Goal: Task Accomplishment & Management: Manage account settings

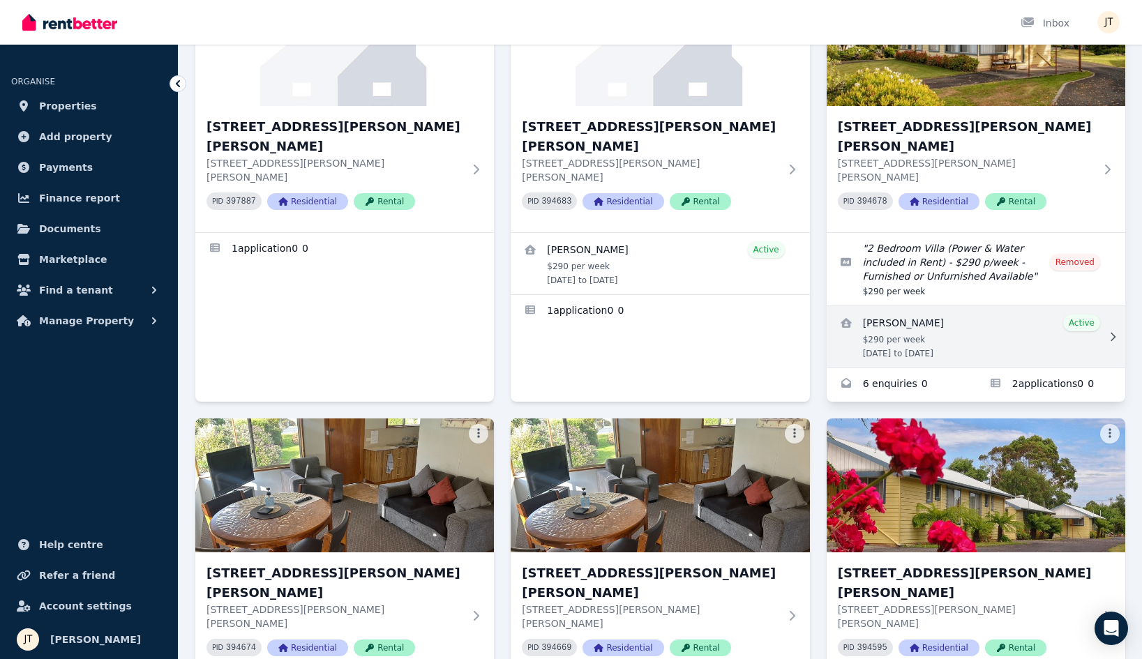
scroll to position [154, 0]
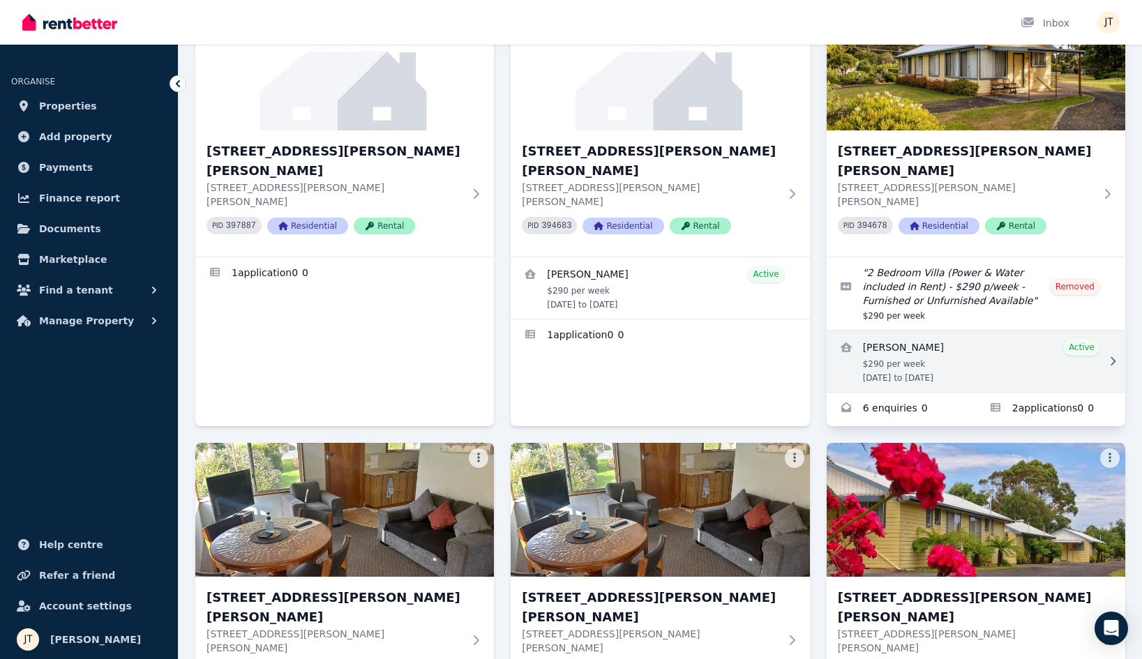
click at [968, 331] on link "View details for Pamela Carroll" at bounding box center [976, 361] width 299 height 61
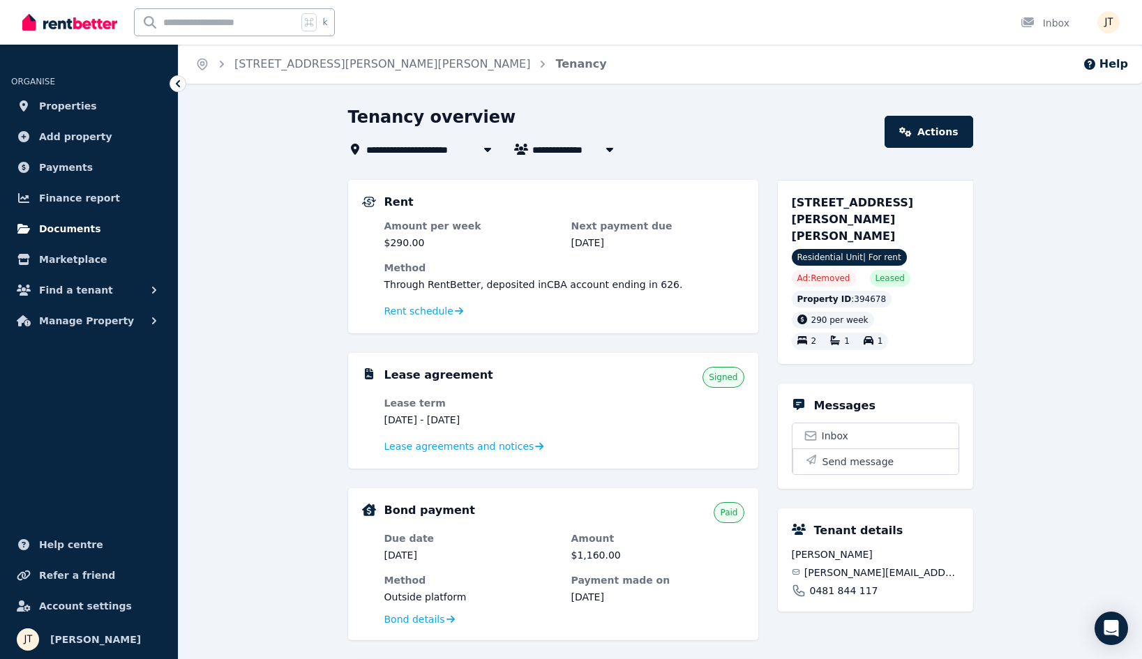
click at [61, 232] on span "Documents" at bounding box center [70, 229] width 62 height 17
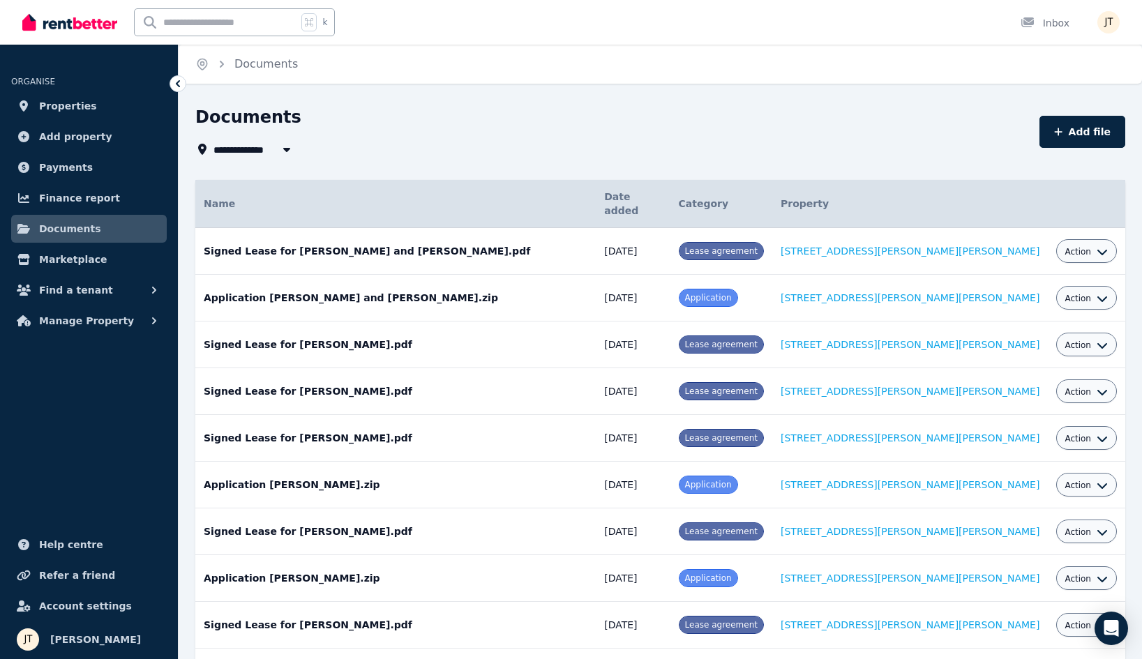
click at [270, 146] on span "All Properties" at bounding box center [259, 149] width 90 height 17
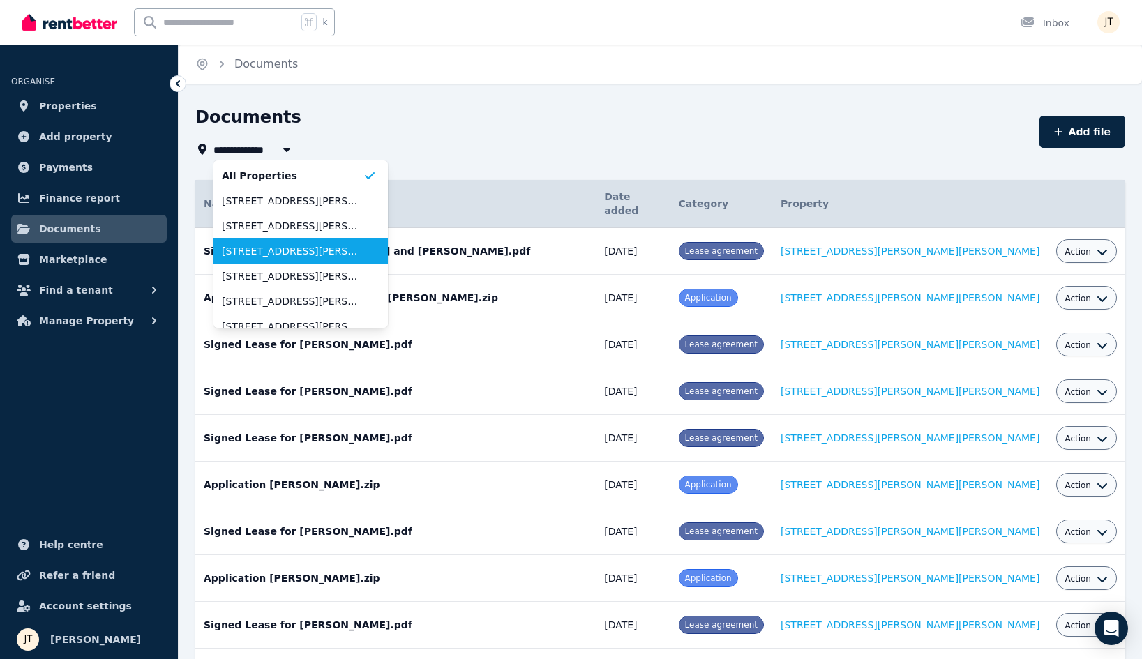
click at [273, 247] on span "[STREET_ADDRESS][PERSON_NAME][PERSON_NAME]" at bounding box center [292, 251] width 141 height 14
type input "**********"
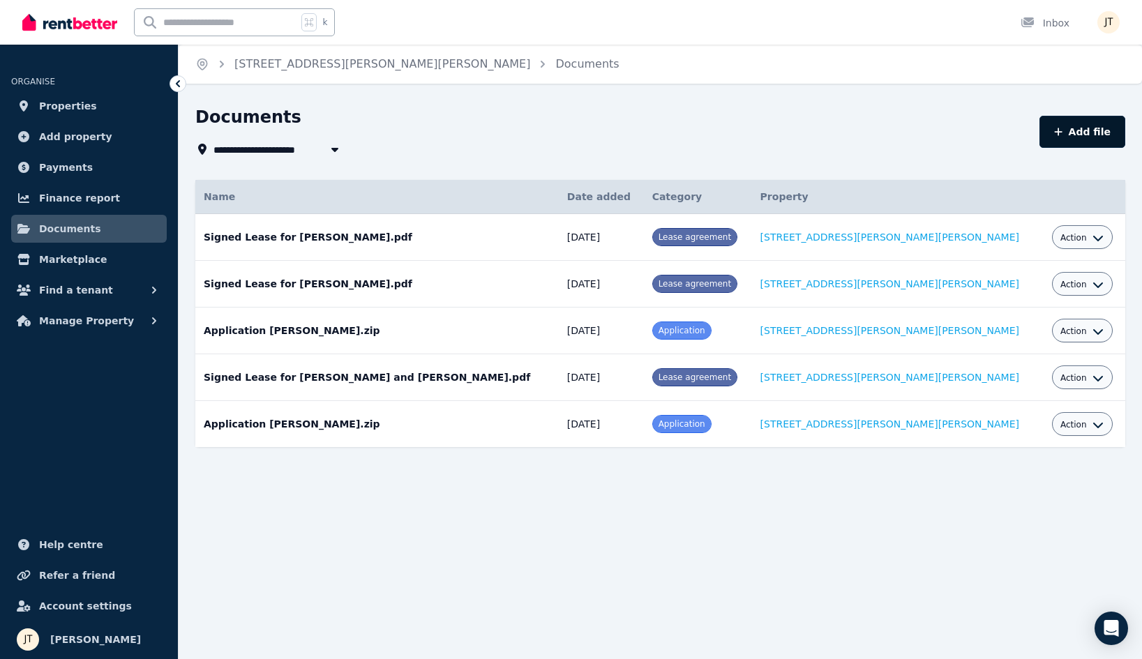
click at [1103, 135] on button "Add file" at bounding box center [1083, 132] width 86 height 32
select select "*****"
select select "**********"
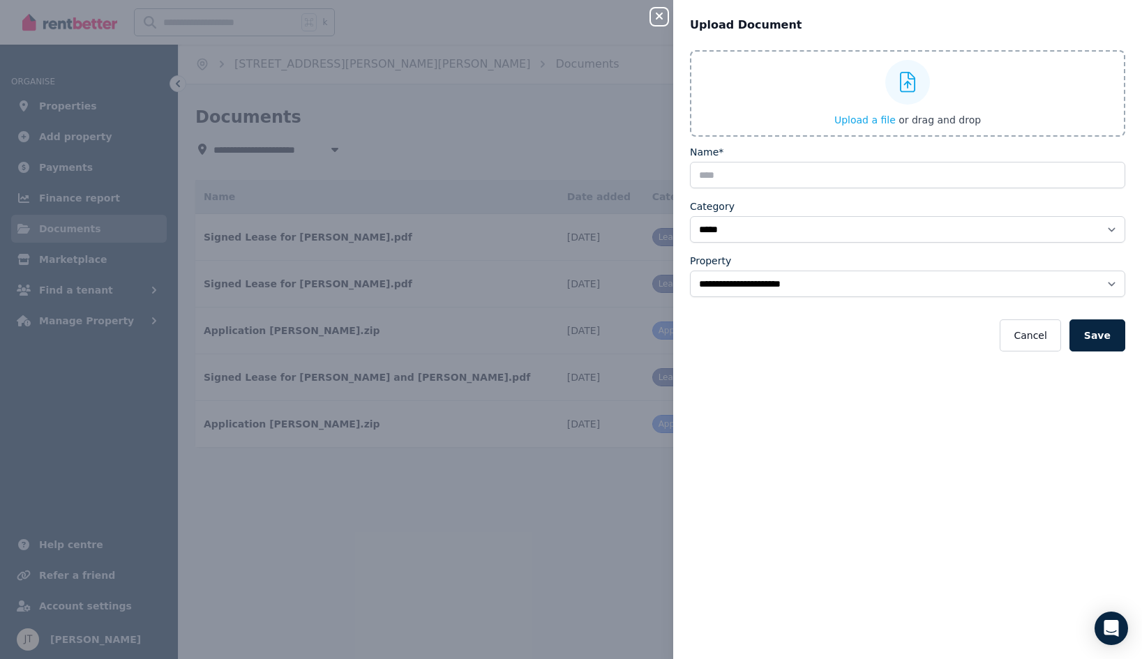
click at [659, 14] on icon "button" at bounding box center [659, 15] width 17 height 11
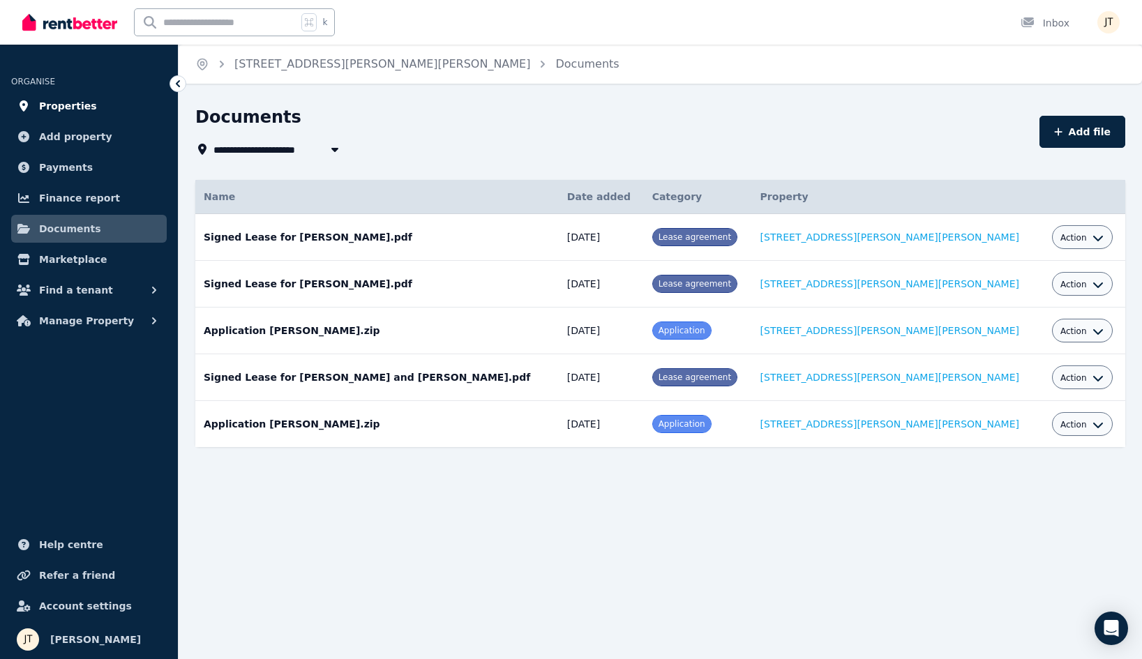
click at [64, 106] on span "Properties" at bounding box center [68, 106] width 58 height 17
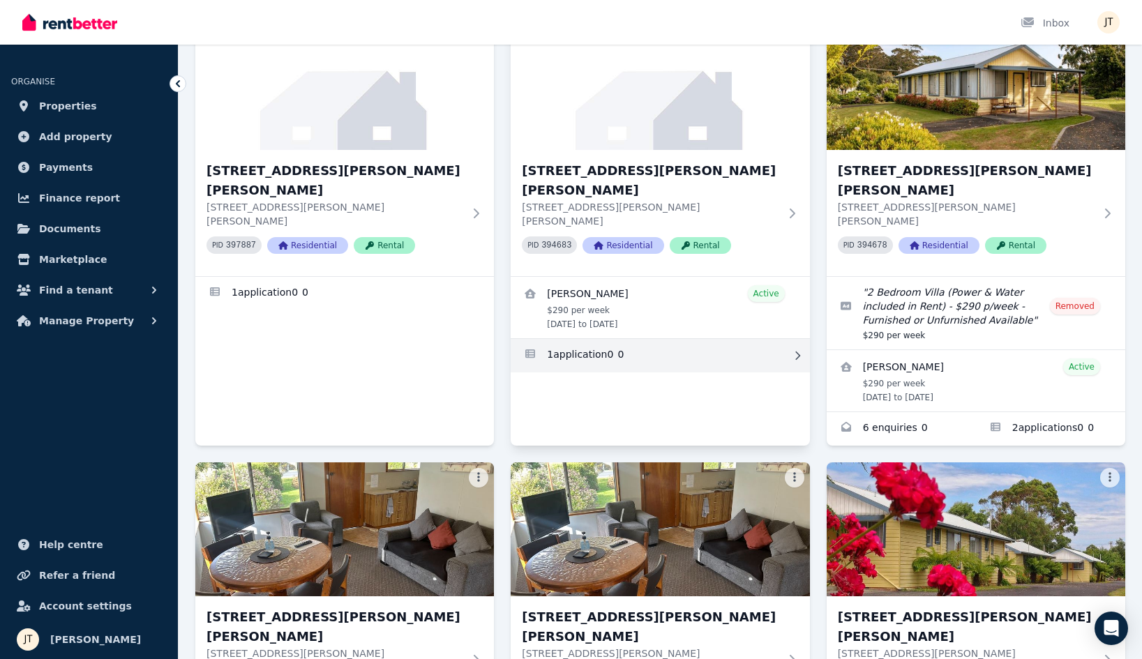
scroll to position [145, 0]
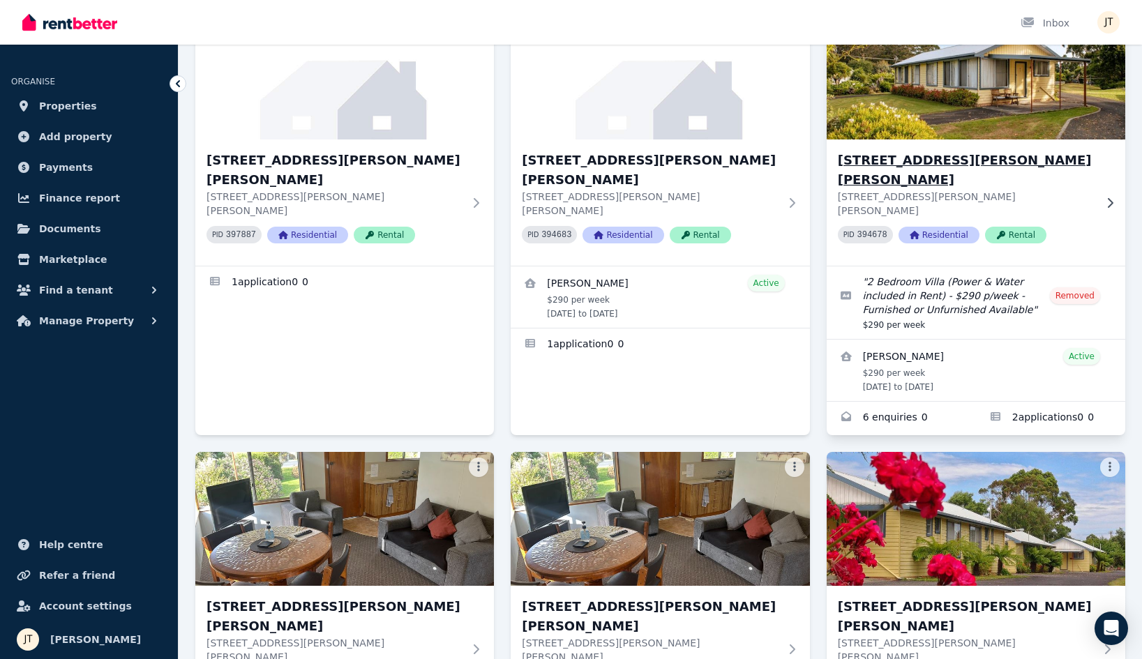
click at [953, 166] on h3 "[STREET_ADDRESS][PERSON_NAME][PERSON_NAME]" at bounding box center [966, 170] width 257 height 39
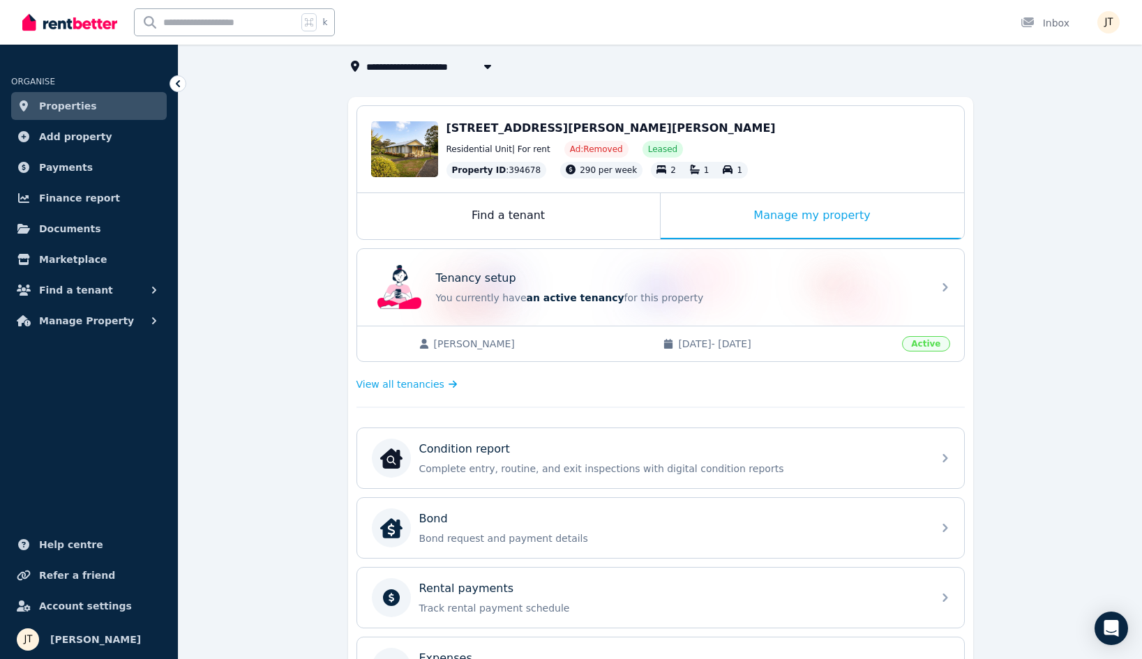
scroll to position [185, 0]
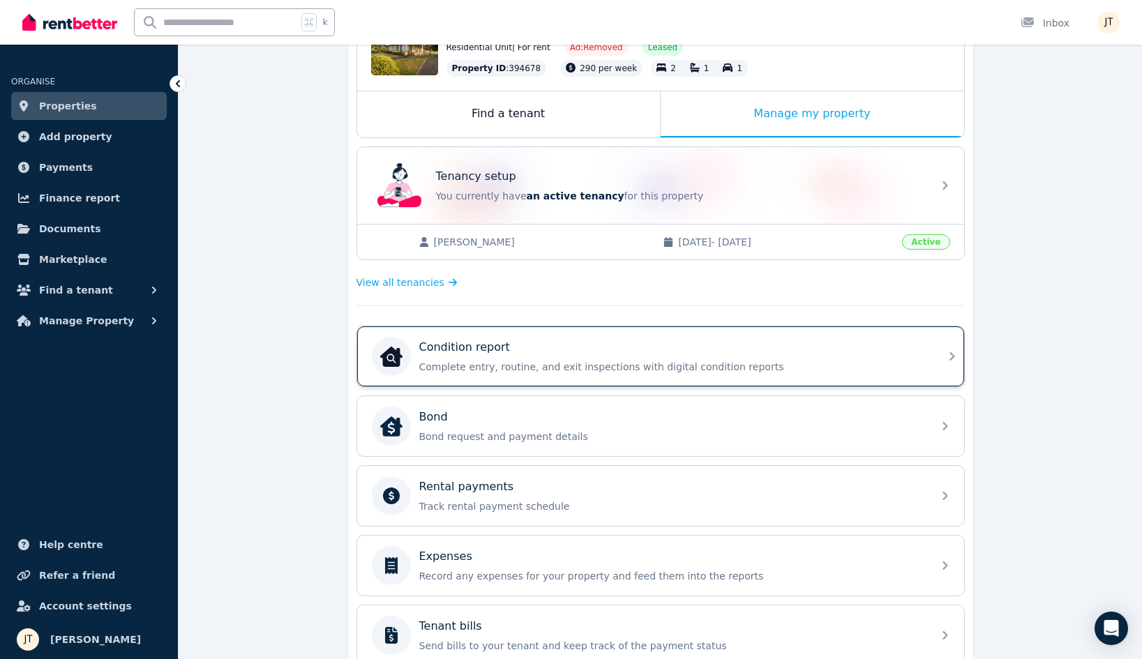
click at [532, 352] on div "Condition report" at bounding box center [671, 347] width 505 height 17
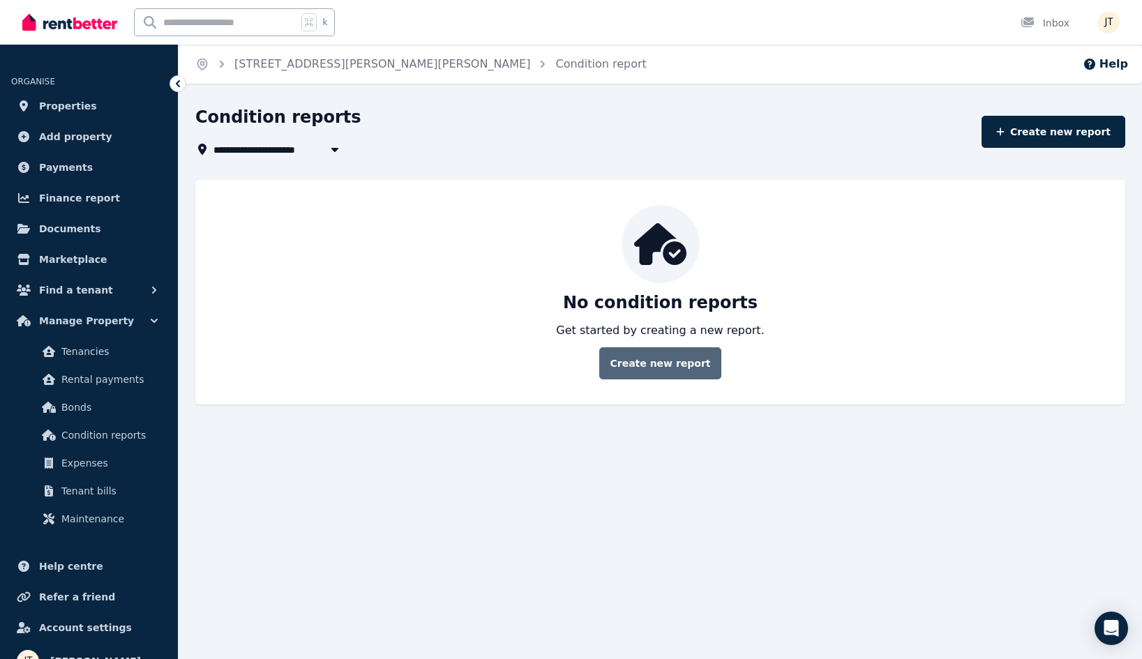
click at [676, 369] on link "Create new report" at bounding box center [659, 364] width 121 height 32
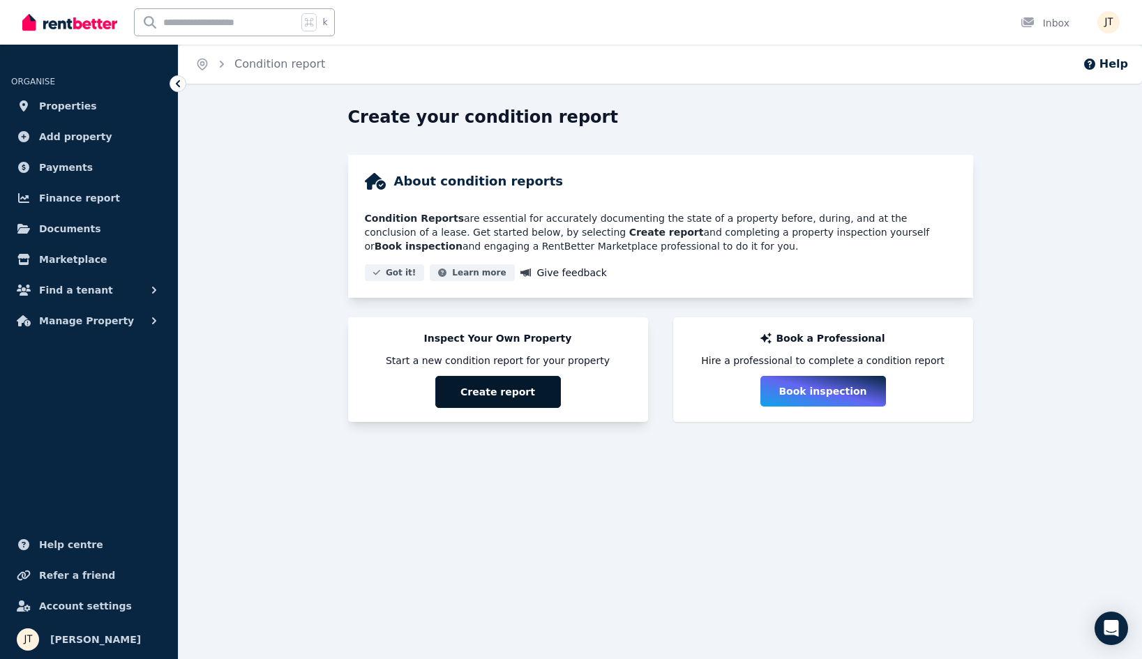
click at [526, 398] on button "Create report" at bounding box center [498, 392] width 126 height 32
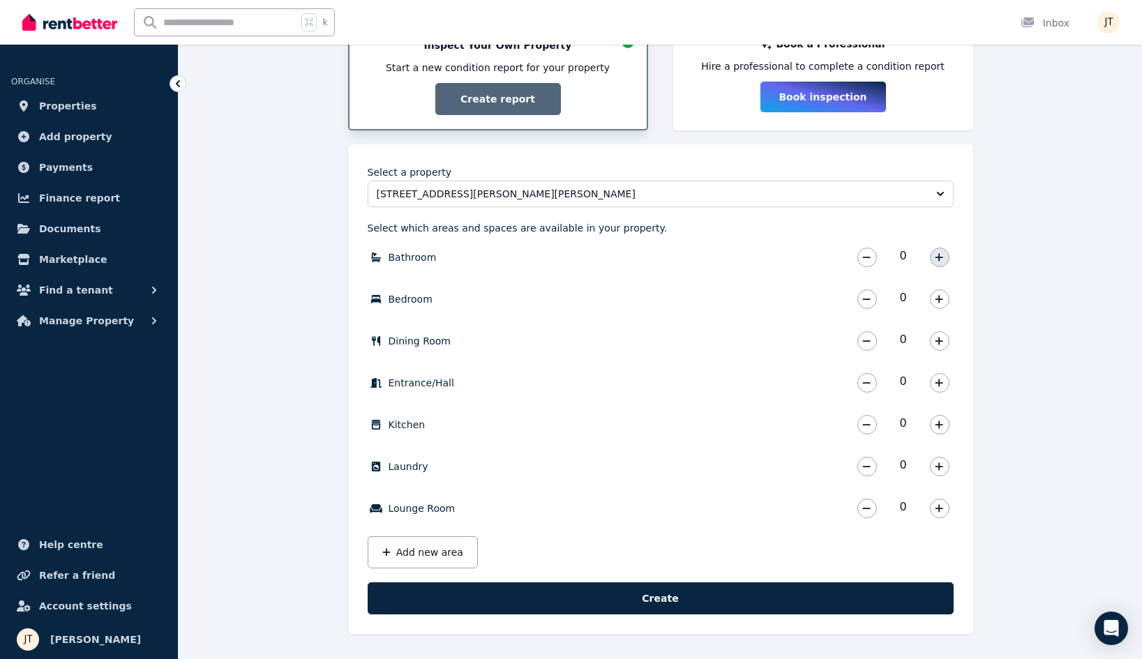
scroll to position [294, 0]
click at [944, 251] on button "button" at bounding box center [940, 258] width 20 height 20
click at [942, 296] on icon "button" at bounding box center [939, 299] width 8 height 10
click at [939, 379] on icon "button" at bounding box center [939, 383] width 8 height 10
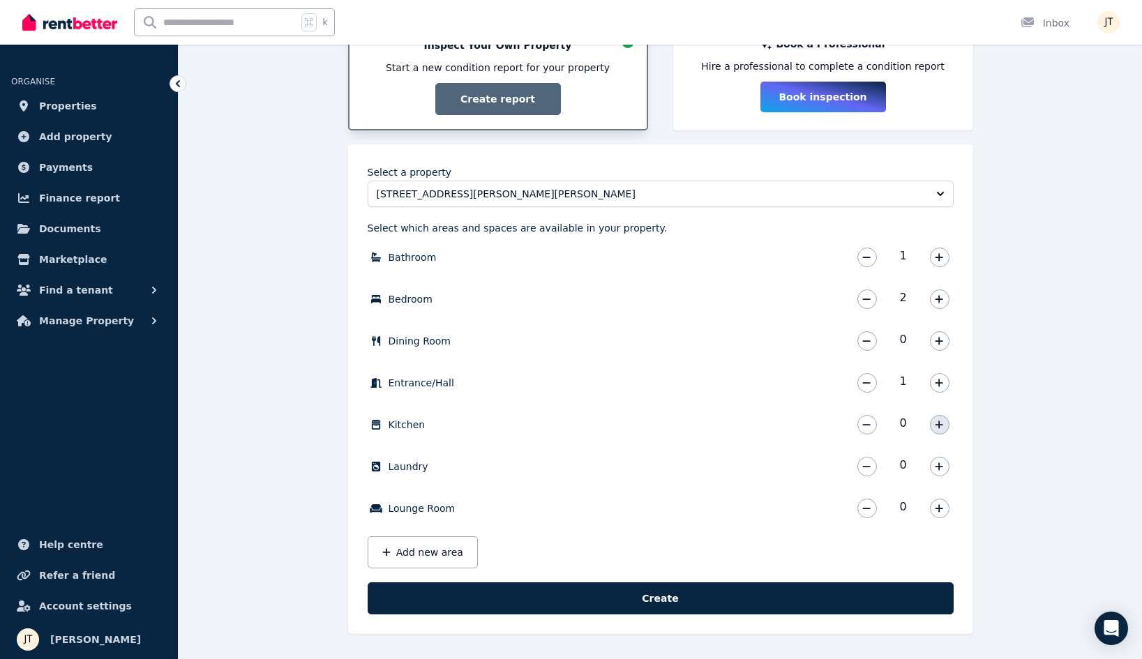
click at [942, 422] on icon "button" at bounding box center [939, 425] width 8 height 10
click at [938, 504] on icon "button" at bounding box center [939, 509] width 8 height 10
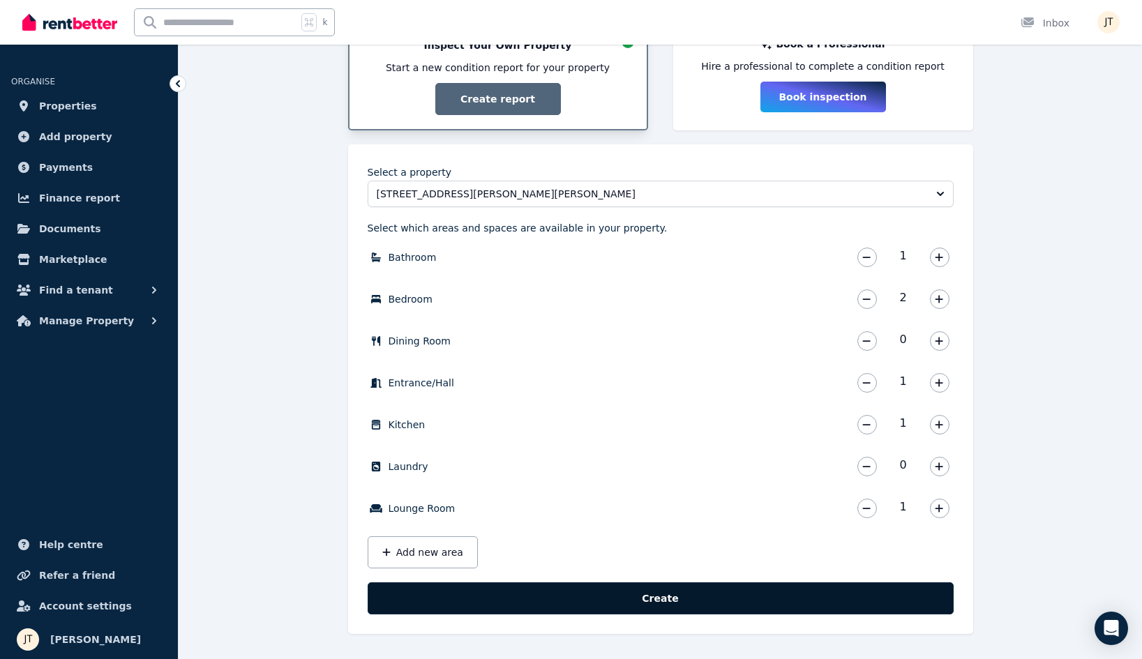
click at [835, 604] on button "Create" at bounding box center [661, 599] width 586 height 32
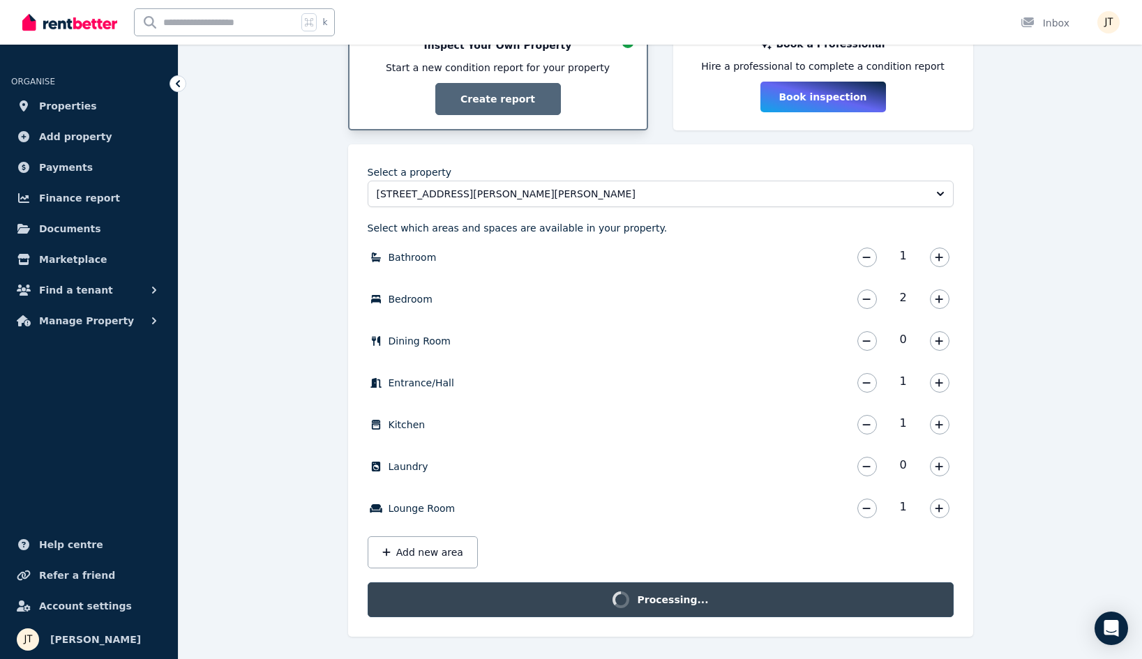
scroll to position [276, 0]
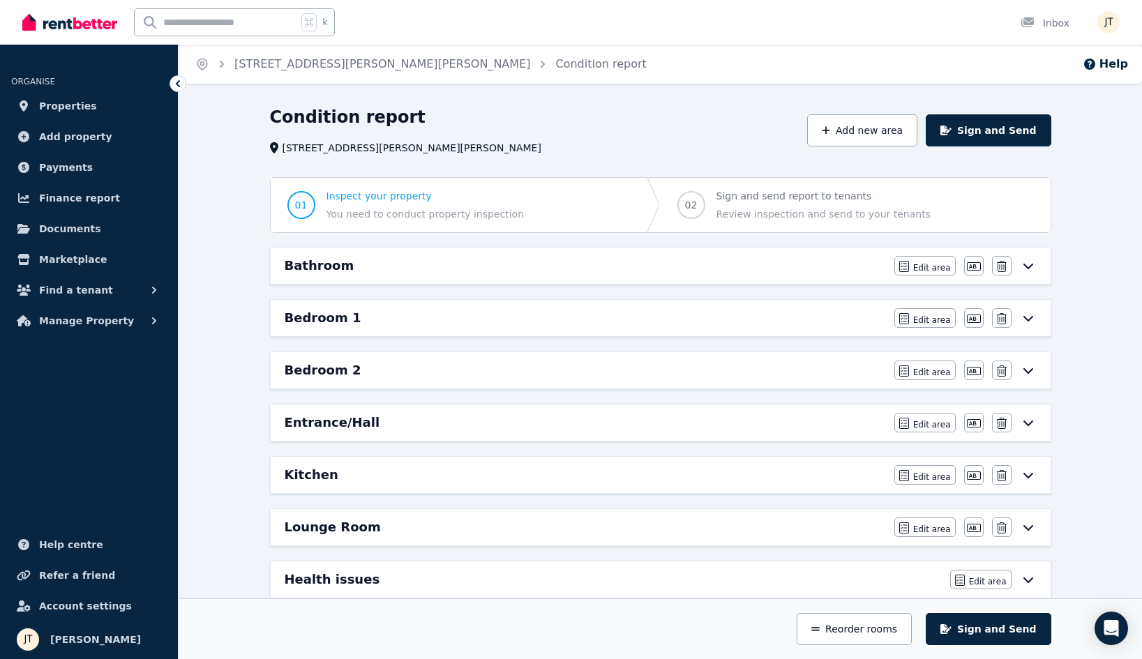
click at [769, 275] on div "Bathroom" at bounding box center [586, 266] width 602 height 20
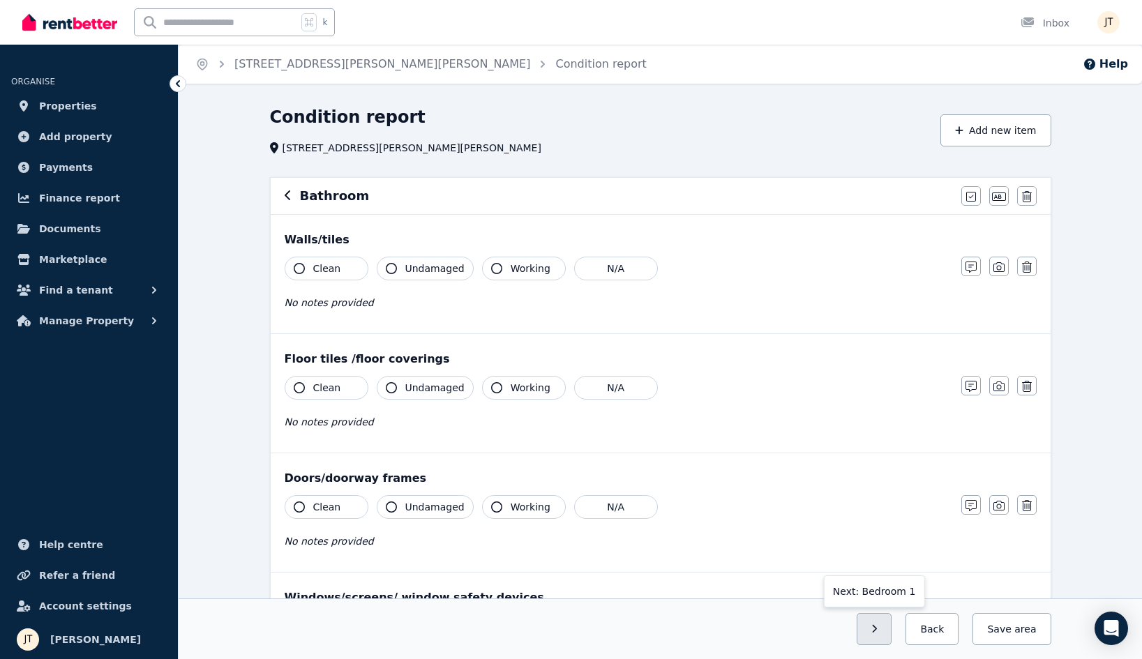
click at [878, 625] on icon "button" at bounding box center [875, 630] width 6 height 10
click at [892, 635] on button "button" at bounding box center [875, 629] width 36 height 32
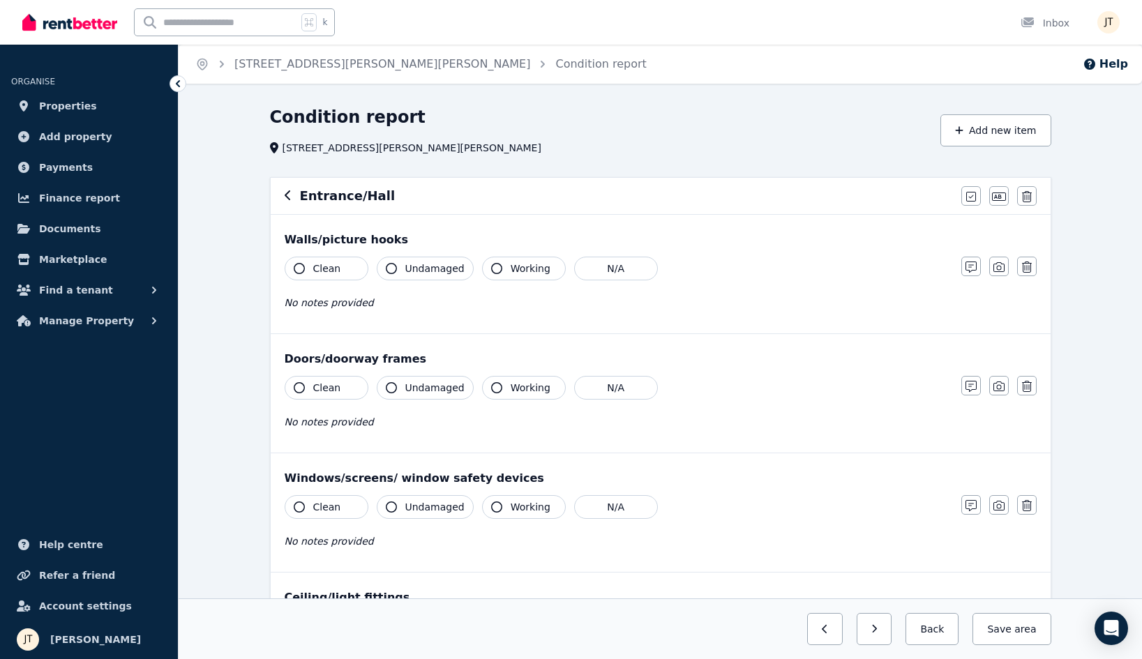
click at [892, 635] on button "button" at bounding box center [875, 629] width 36 height 32
click at [892, 635] on div "Home [STREET_ADDRESS][PERSON_NAME][PERSON_NAME] Condition report Help Condition…" at bounding box center [571, 329] width 1142 height 659
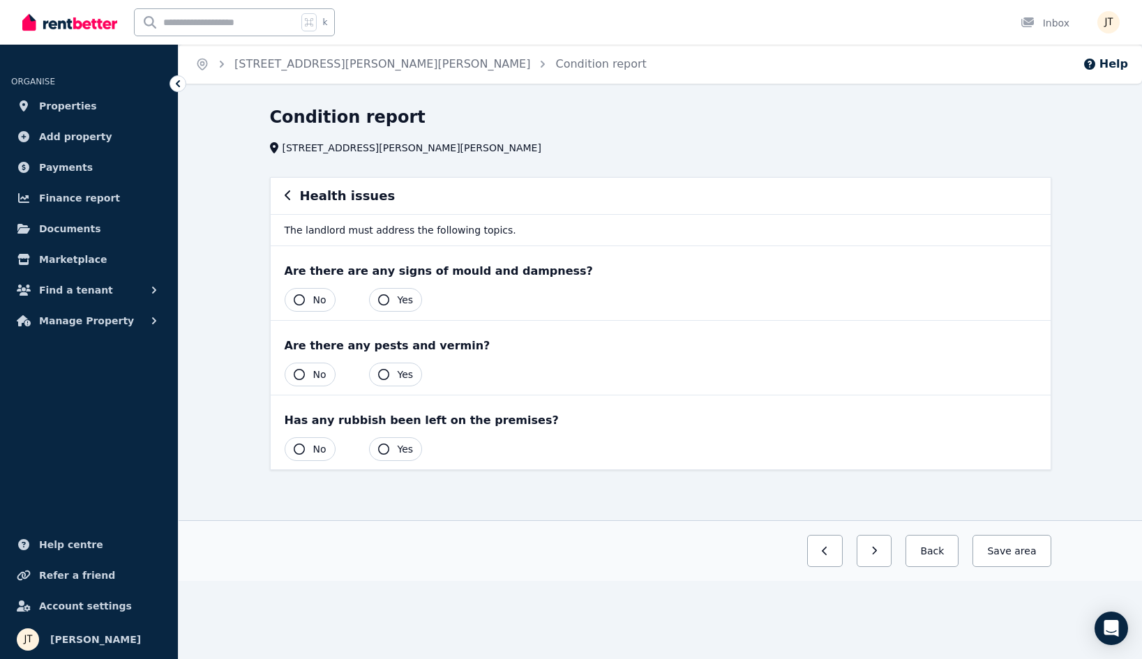
click at [999, 604] on div "Home [STREET_ADDRESS][PERSON_NAME][PERSON_NAME] Condition report Help Condition…" at bounding box center [571, 329] width 1142 height 659
click at [1022, 549] on span "area" at bounding box center [1026, 551] width 22 height 14
click at [387, 296] on icon "button" at bounding box center [383, 299] width 11 height 11
click at [304, 304] on icon "button" at bounding box center [299, 299] width 11 height 11
click at [313, 373] on span "No" at bounding box center [319, 375] width 13 height 14
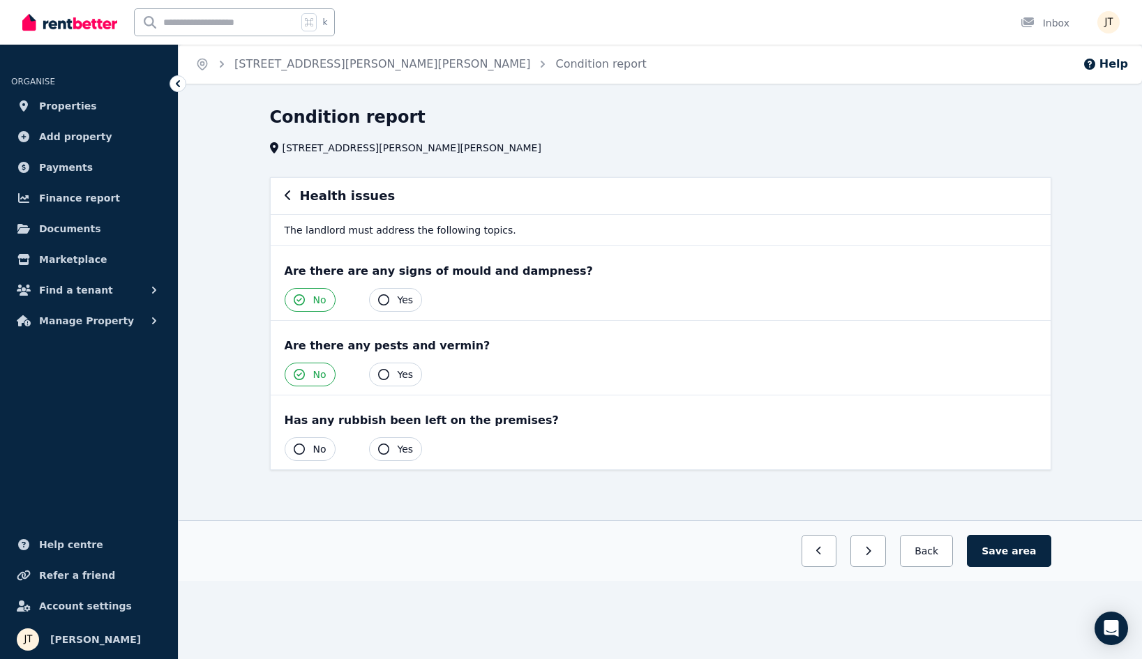
click at [311, 448] on button "No" at bounding box center [310, 450] width 51 height 24
click at [886, 549] on button "button" at bounding box center [869, 551] width 36 height 32
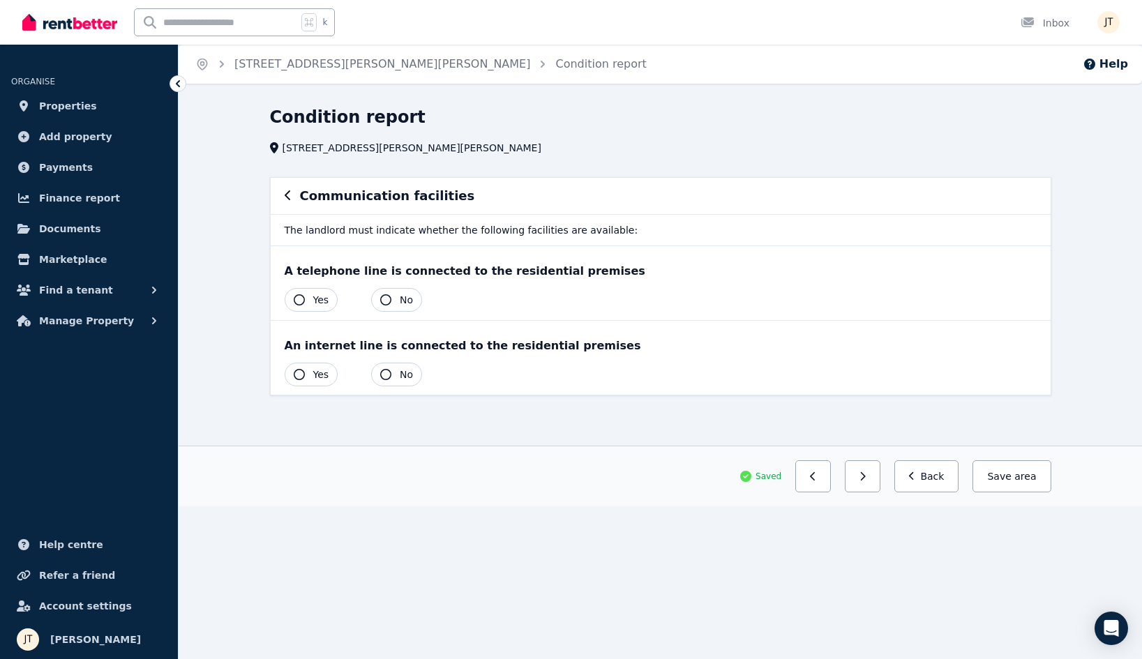
click at [419, 302] on button "No" at bounding box center [396, 300] width 51 height 24
click at [402, 377] on span "No" at bounding box center [406, 375] width 13 height 14
click at [328, 304] on span "Yes" at bounding box center [321, 300] width 16 height 14
click at [395, 299] on button "No" at bounding box center [396, 300] width 51 height 24
click at [1010, 473] on button "Save area" at bounding box center [1009, 477] width 84 height 32
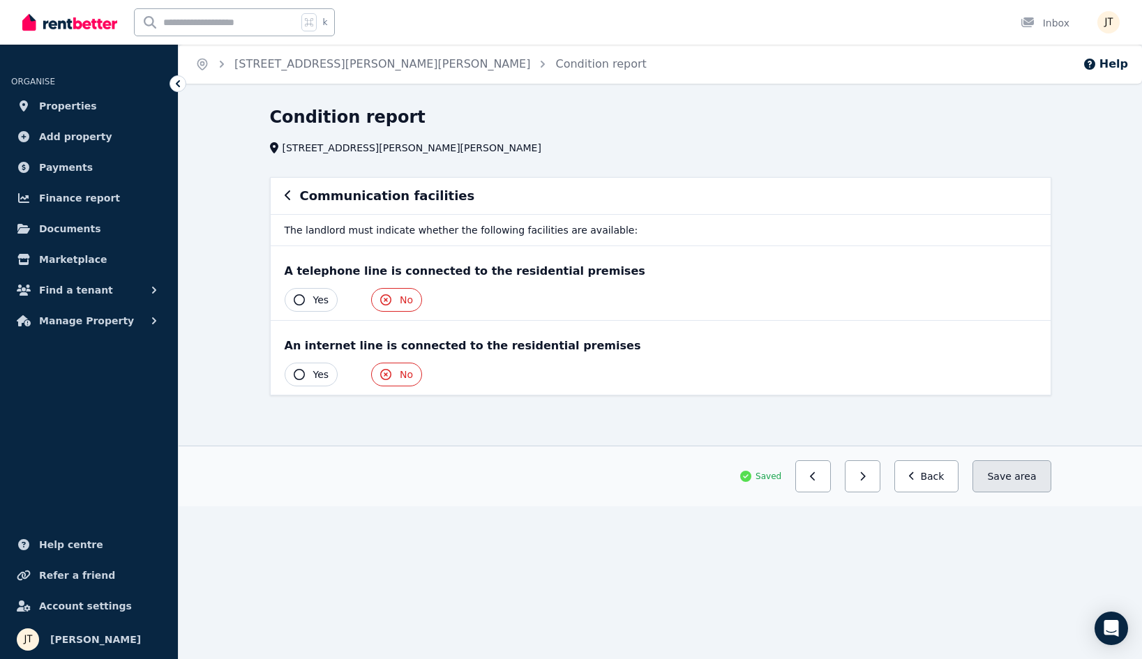
click at [1030, 483] on span "area" at bounding box center [1026, 477] width 22 height 14
click at [881, 477] on button "button" at bounding box center [863, 477] width 36 height 32
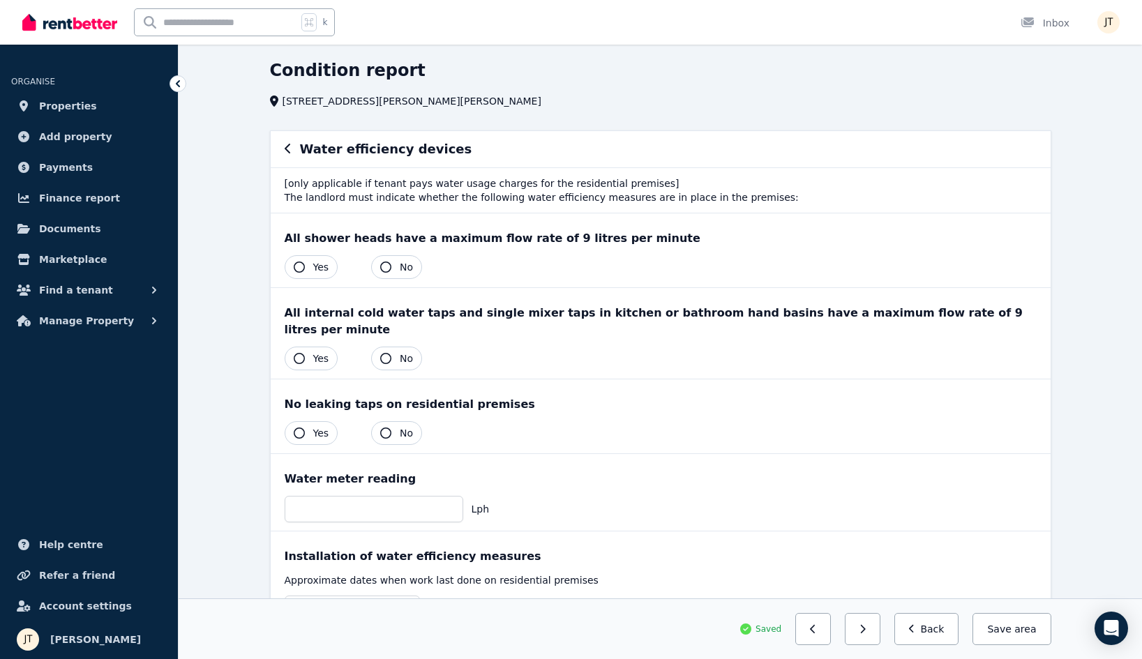
scroll to position [57, 0]
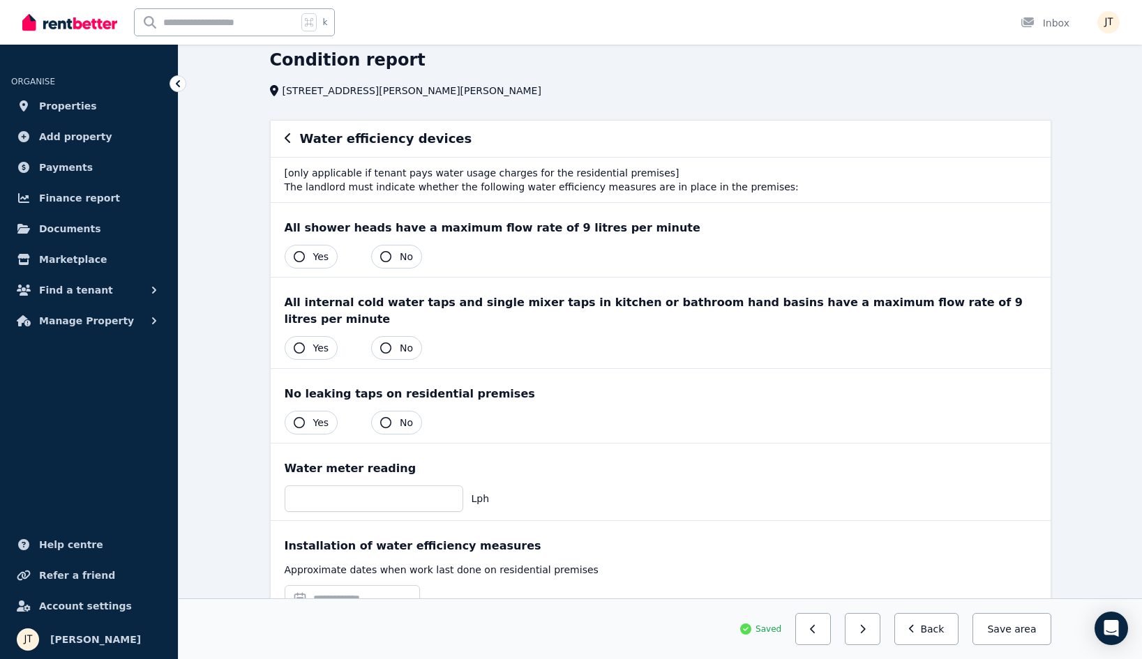
click at [306, 251] on button "Yes" at bounding box center [312, 257] width 54 height 24
click at [322, 341] on span "Yes" at bounding box center [321, 348] width 16 height 14
click at [306, 411] on button "Yes" at bounding box center [312, 423] width 54 height 24
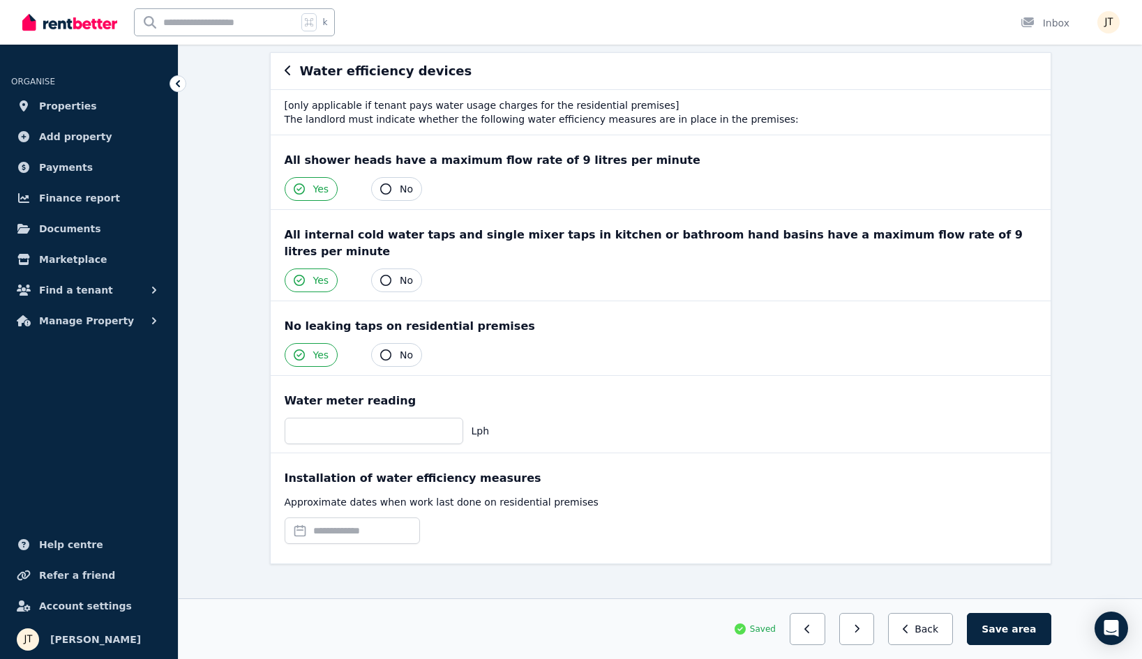
scroll to position [124, 0]
click at [1045, 634] on button "Save area" at bounding box center [1009, 629] width 84 height 32
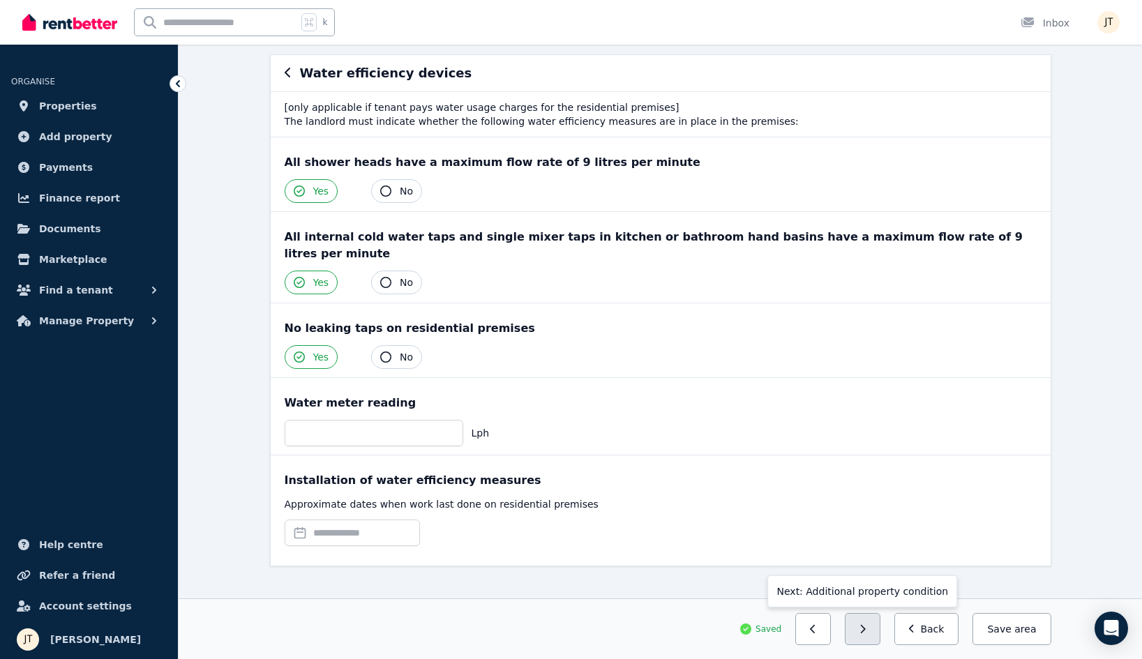
click at [879, 622] on button "button" at bounding box center [863, 629] width 36 height 32
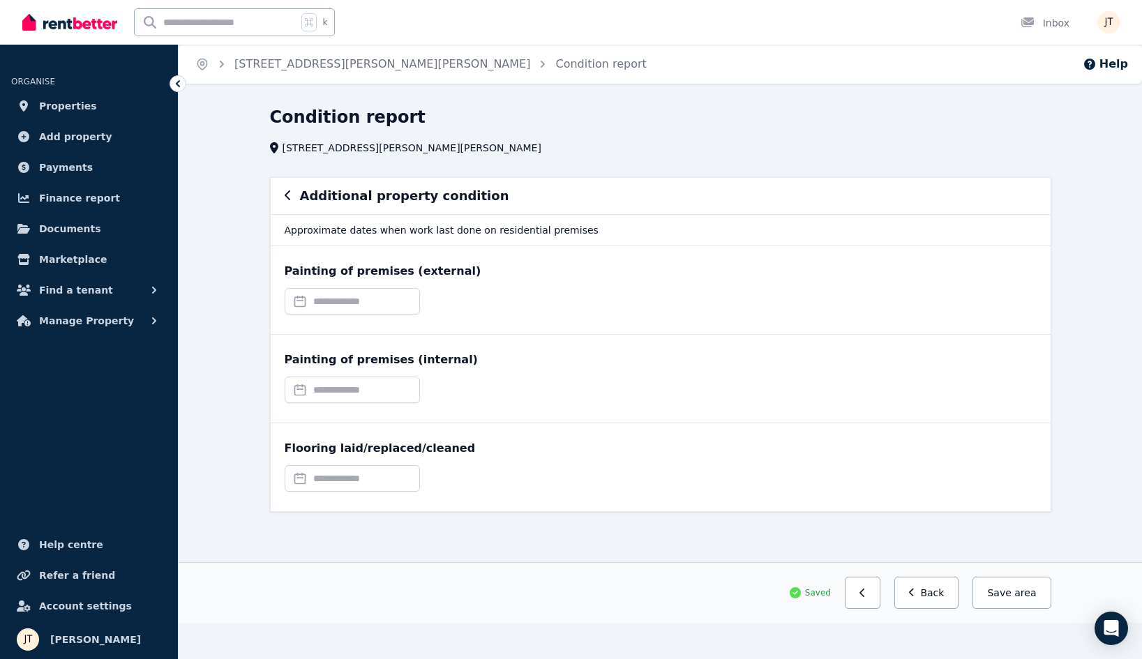
scroll to position [0, 0]
click at [380, 296] on input "text" at bounding box center [352, 301] width 135 height 27
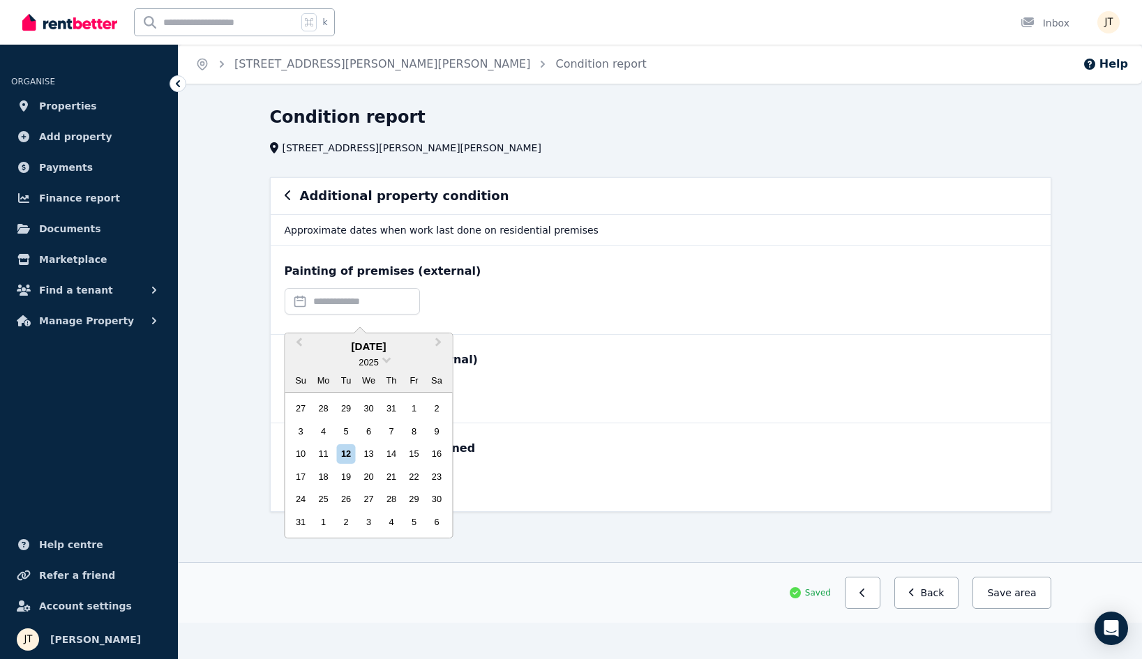
click at [565, 253] on div "Painting of premises (external) Previous Month Next Month [DATE] 2025 Su Mo Tu …" at bounding box center [661, 290] width 780 height 88
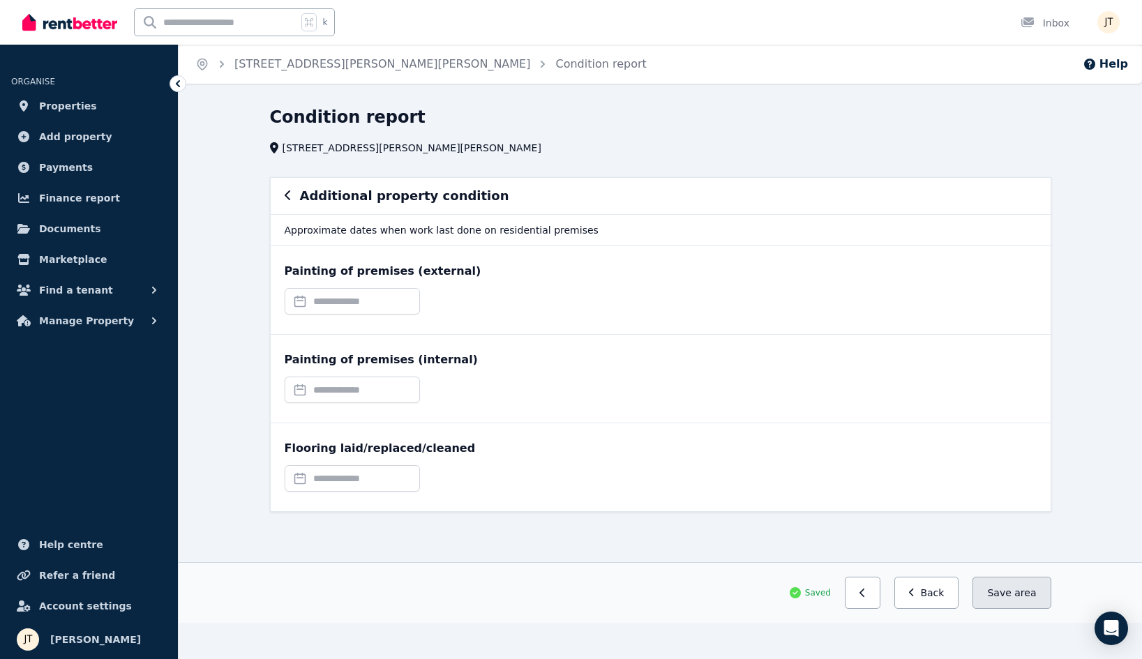
click at [983, 588] on button "Save area" at bounding box center [1012, 593] width 78 height 32
click at [422, 137] on div "Condition report [STREET_ADDRESS][PERSON_NAME][PERSON_NAME]" at bounding box center [656, 130] width 773 height 49
click at [1008, 596] on button "Save area" at bounding box center [1012, 593] width 78 height 32
click at [381, 293] on input "text" at bounding box center [352, 301] width 135 height 27
click at [411, 211] on div "Additional property condition" at bounding box center [661, 196] width 780 height 36
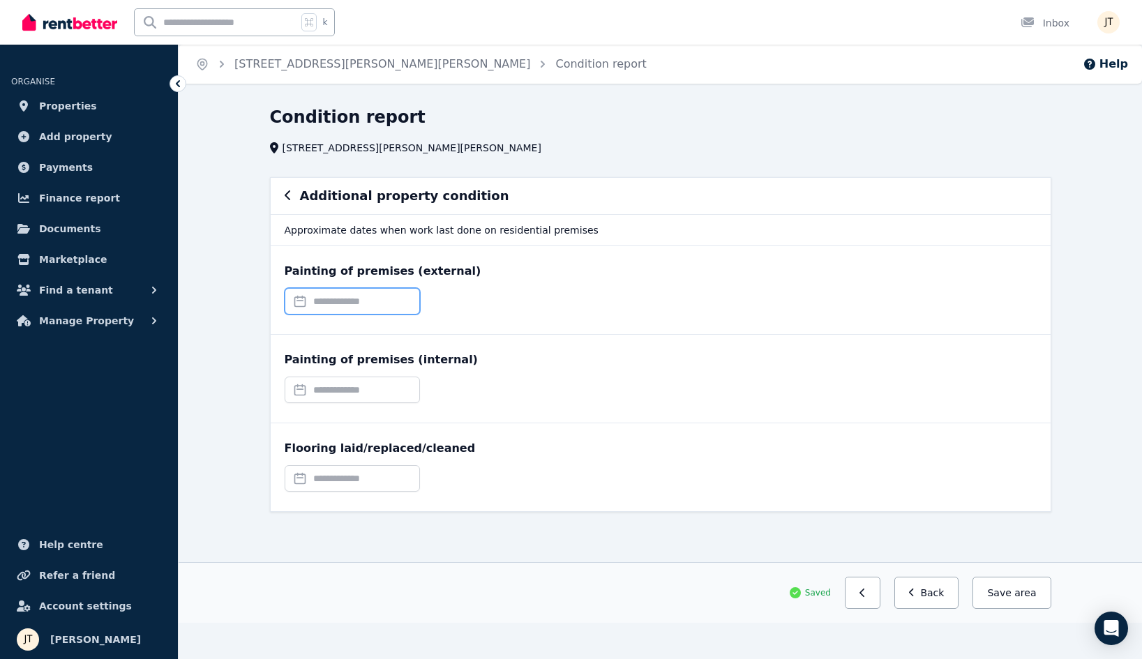
click at [394, 312] on input "text" at bounding box center [352, 301] width 135 height 27
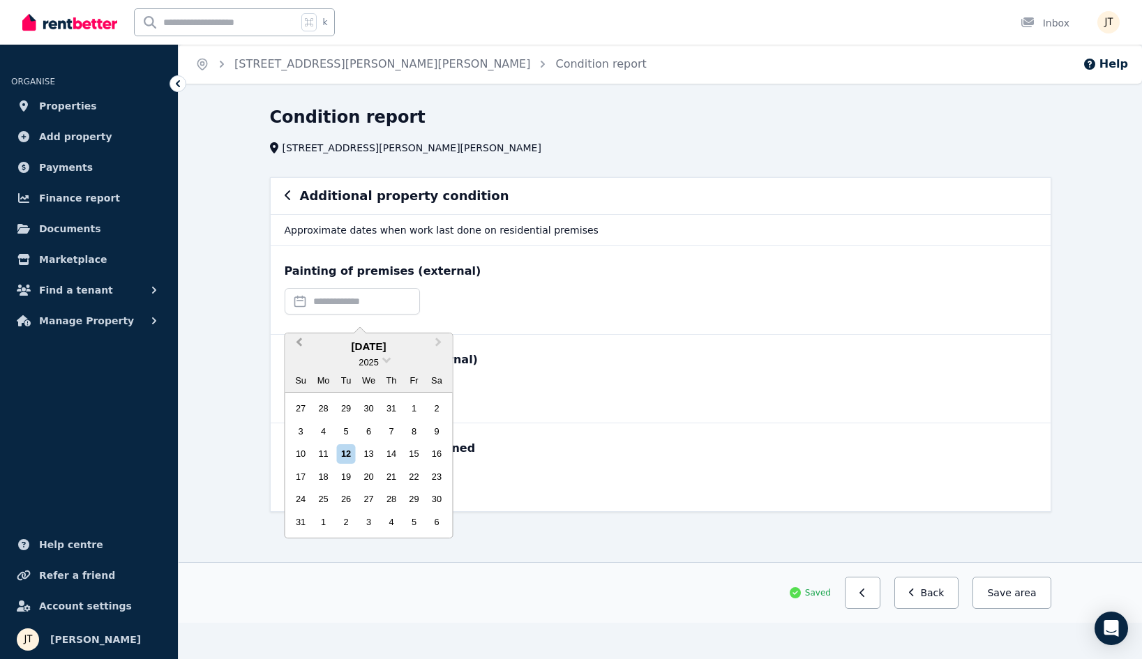
click at [299, 341] on span "Previous Month" at bounding box center [299, 345] width 0 height 21
click at [294, 350] on button "Previous Month" at bounding box center [298, 346] width 22 height 22
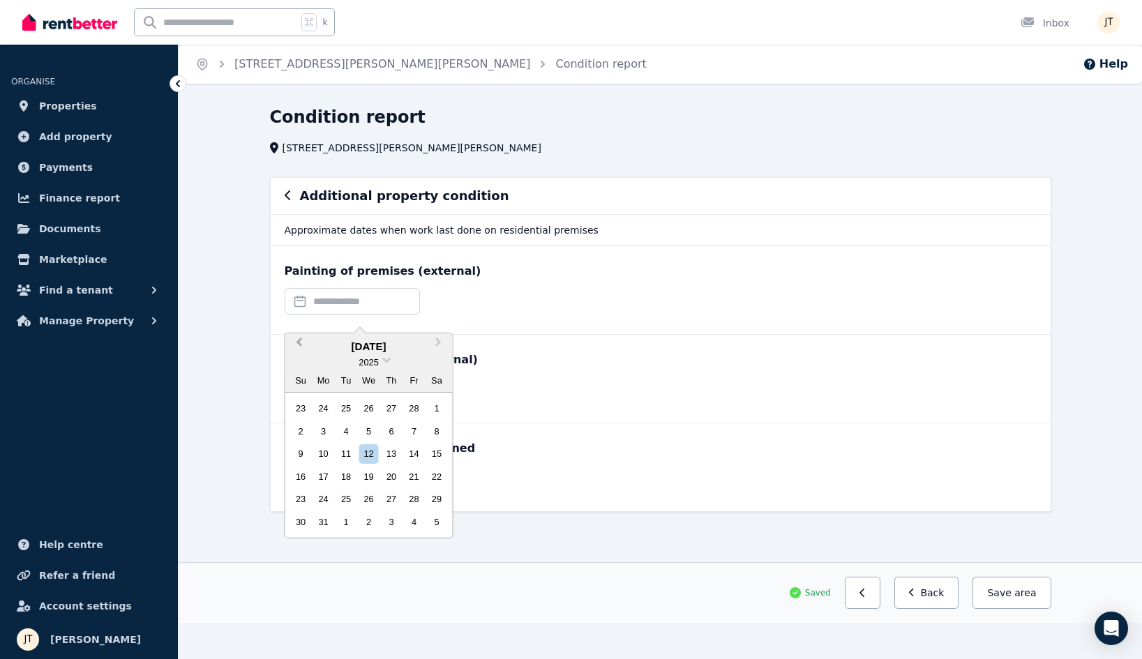
click at [294, 350] on button "Previous Month" at bounding box center [298, 346] width 22 height 22
click at [440, 340] on button "Next Month" at bounding box center [440, 346] width 22 height 22
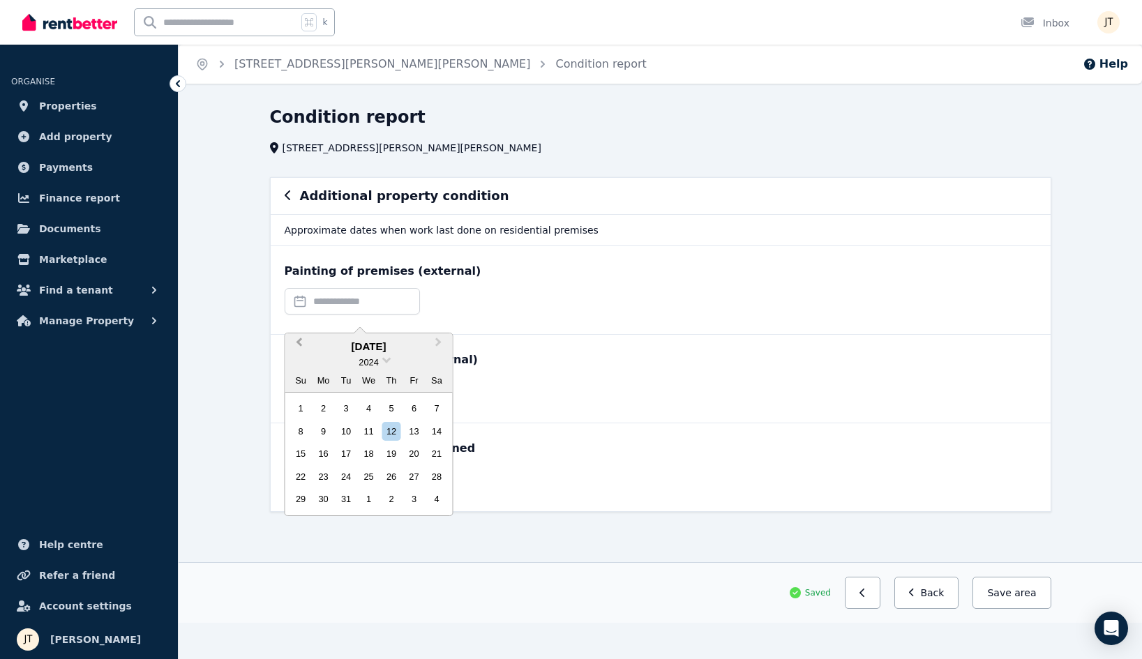
click at [298, 346] on button "Previous Month" at bounding box center [298, 346] width 22 height 22
click at [350, 446] on div "15" at bounding box center [345, 454] width 19 height 19
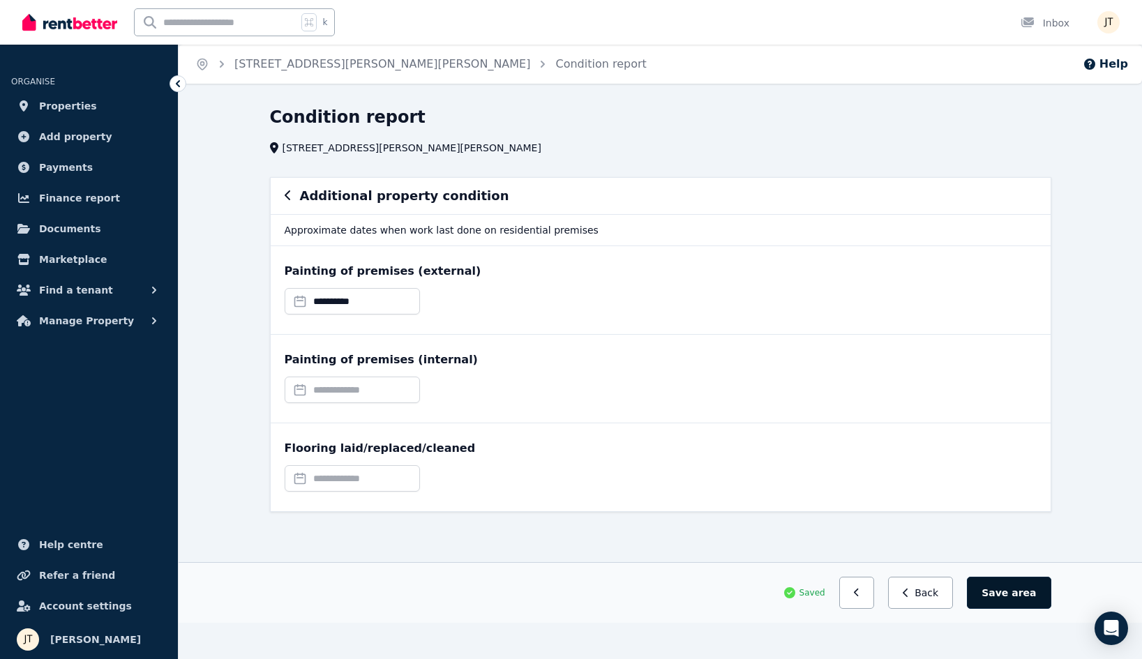
click at [1007, 590] on button "Save area" at bounding box center [1009, 593] width 84 height 32
click at [384, 389] on input "text" at bounding box center [352, 390] width 135 height 27
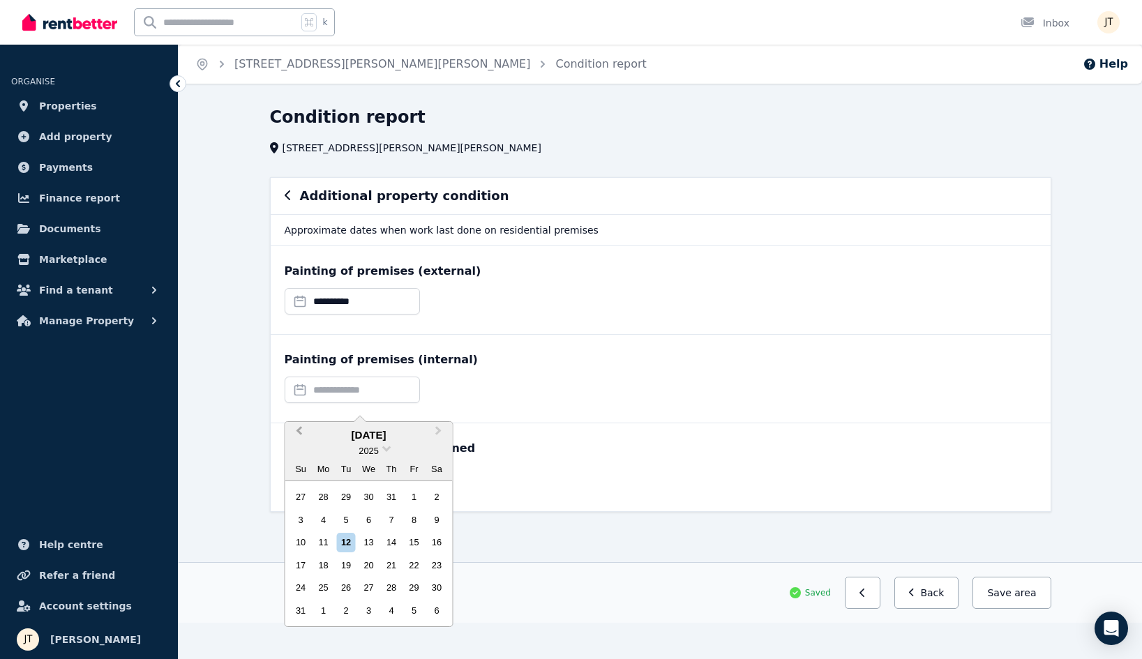
click at [298, 426] on button "Previous Month" at bounding box center [298, 435] width 22 height 22
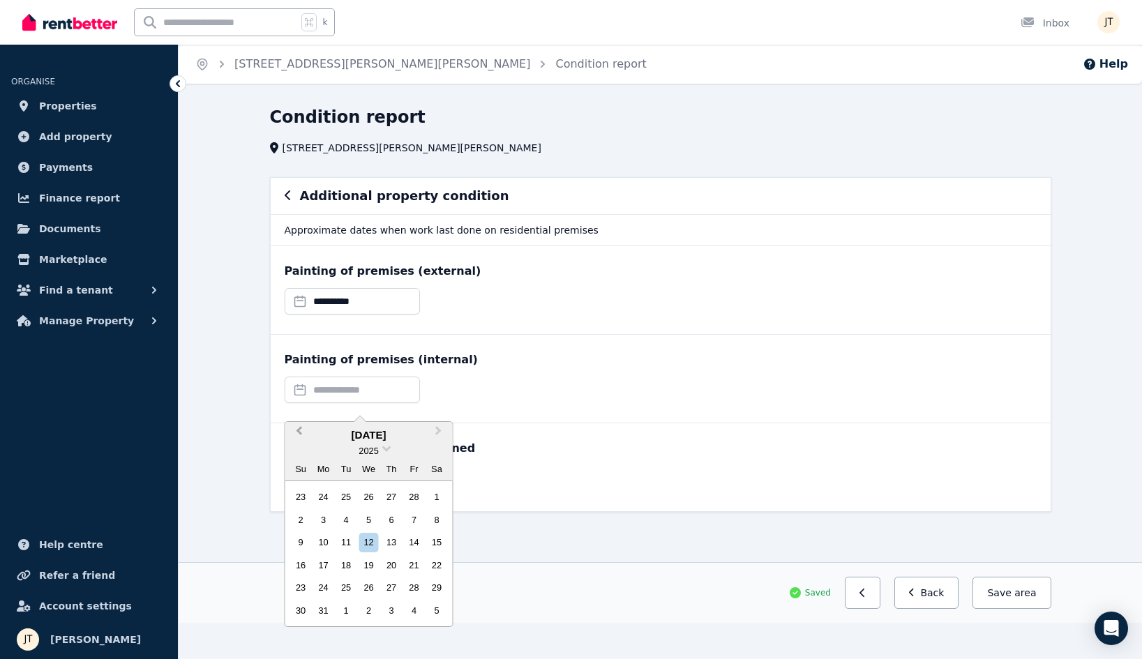
click at [298, 426] on button "Previous Month" at bounding box center [298, 435] width 22 height 22
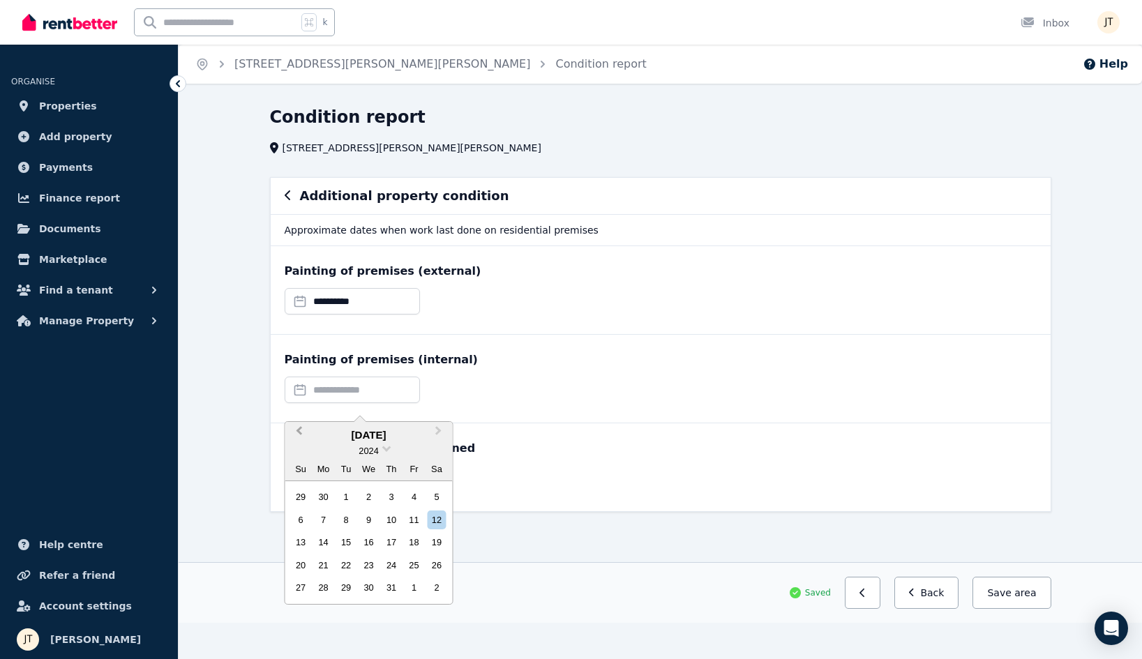
click at [298, 426] on button "Previous Month" at bounding box center [298, 435] width 22 height 22
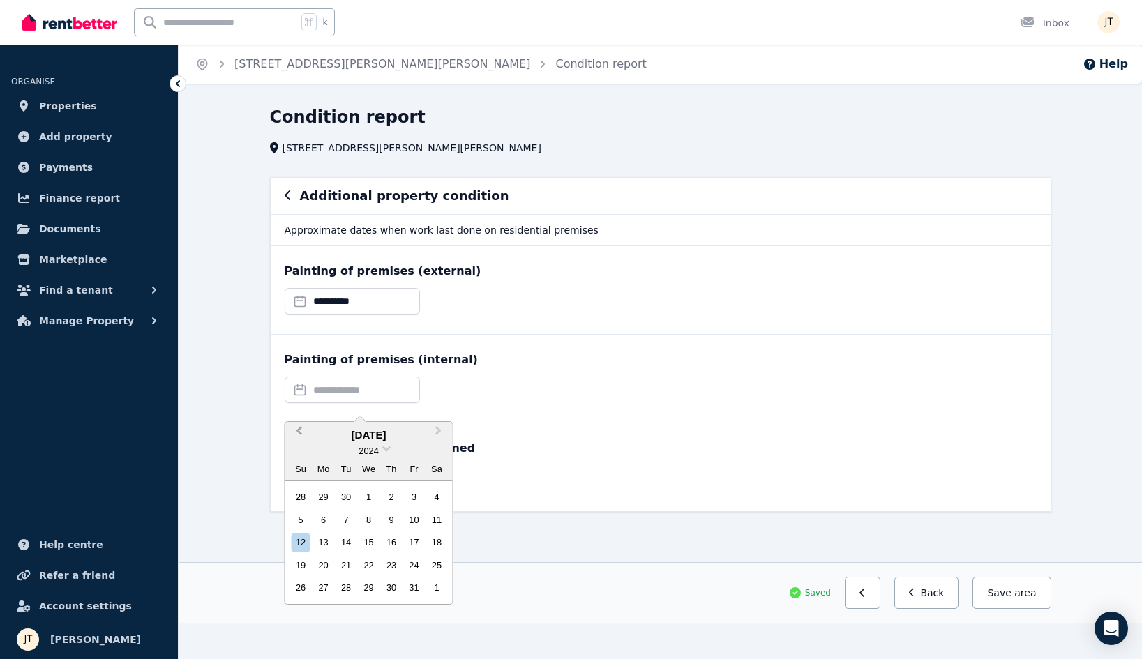
click at [298, 426] on button "Previous Month" at bounding box center [298, 435] width 22 height 22
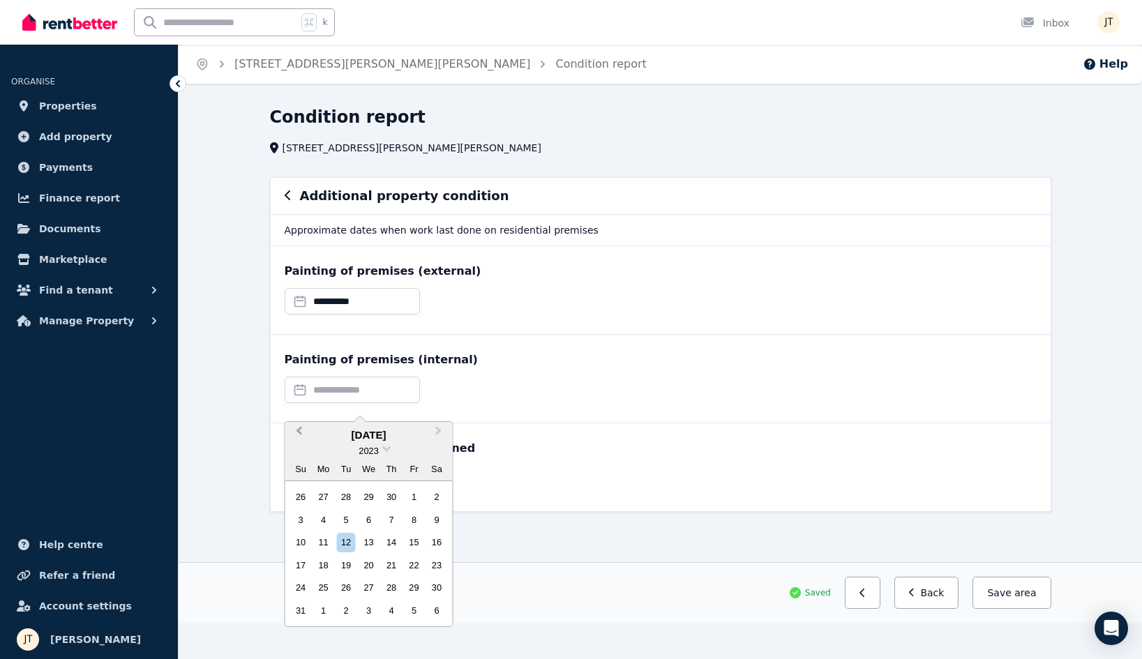
click at [298, 426] on button "Previous Month" at bounding box center [298, 435] width 22 height 22
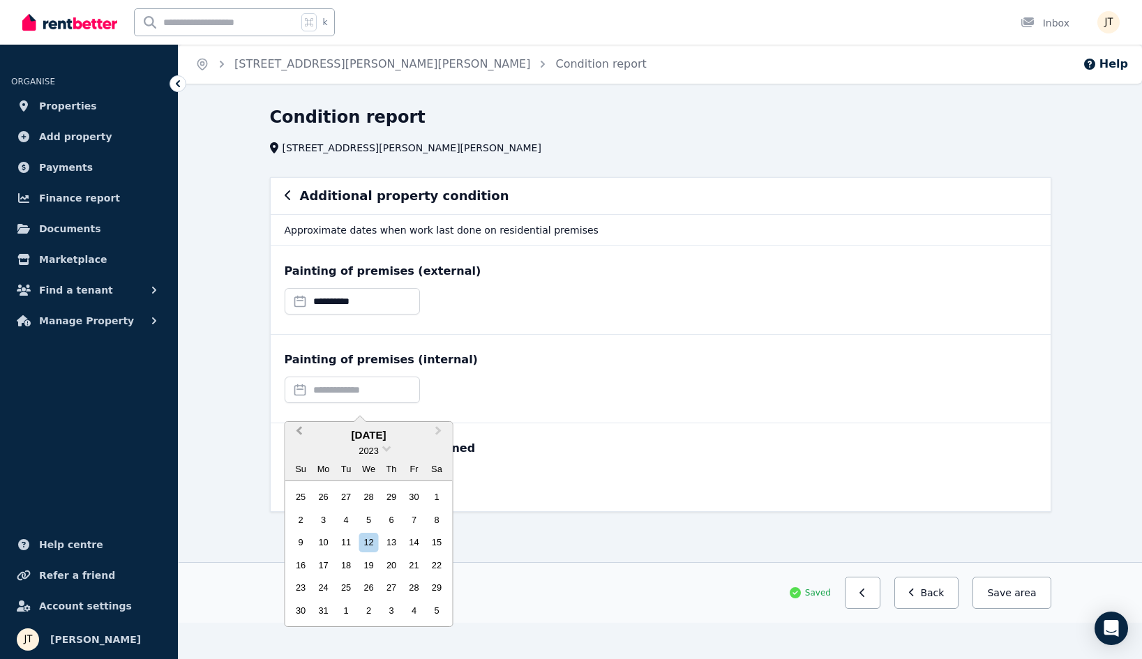
click at [298, 426] on button "Previous Month" at bounding box center [298, 435] width 22 height 22
click at [326, 544] on div "12" at bounding box center [323, 542] width 19 height 19
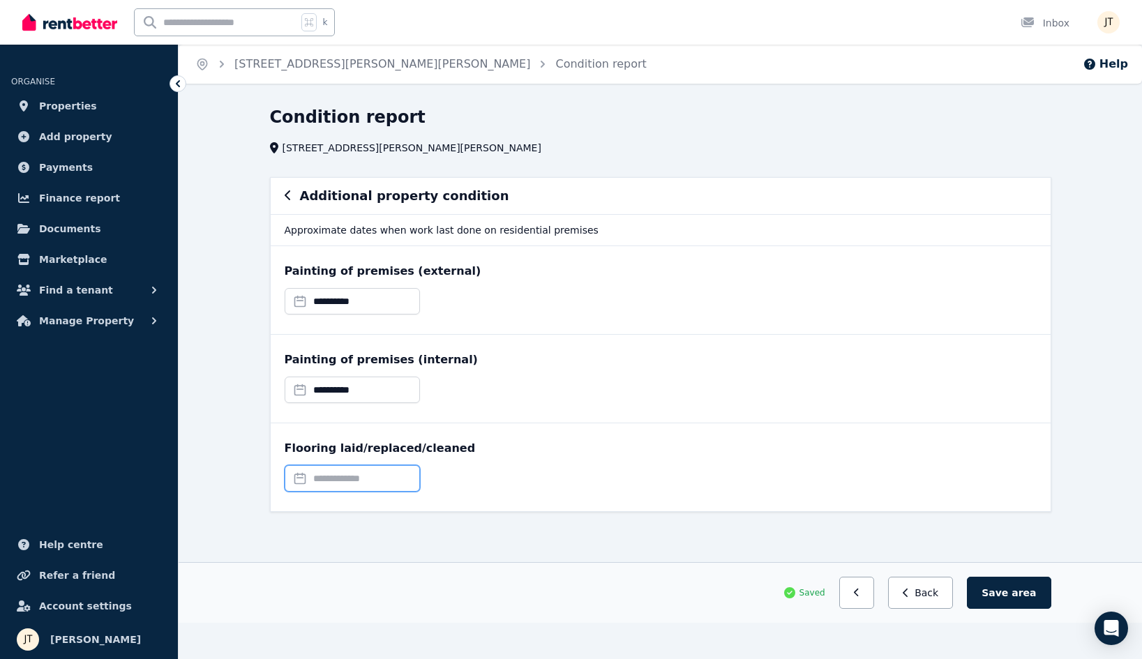
click at [347, 479] on input "text" at bounding box center [352, 478] width 135 height 27
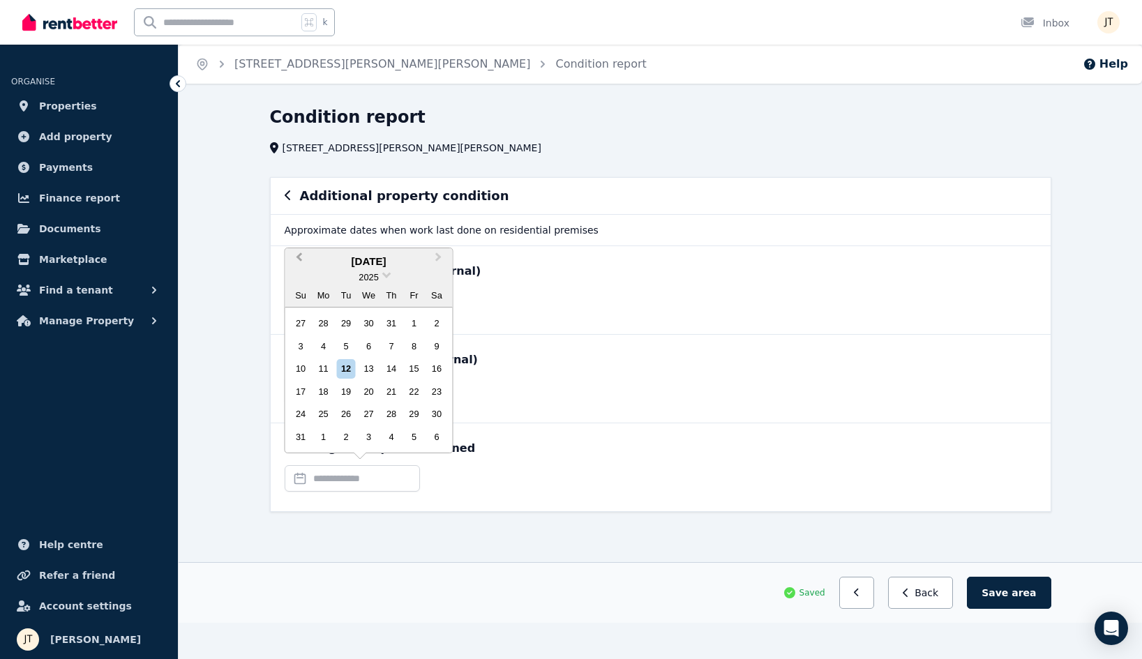
click at [299, 258] on button "Previous Month" at bounding box center [298, 261] width 22 height 22
click at [299, 258] on div "**********" at bounding box center [661, 290] width 780 height 88
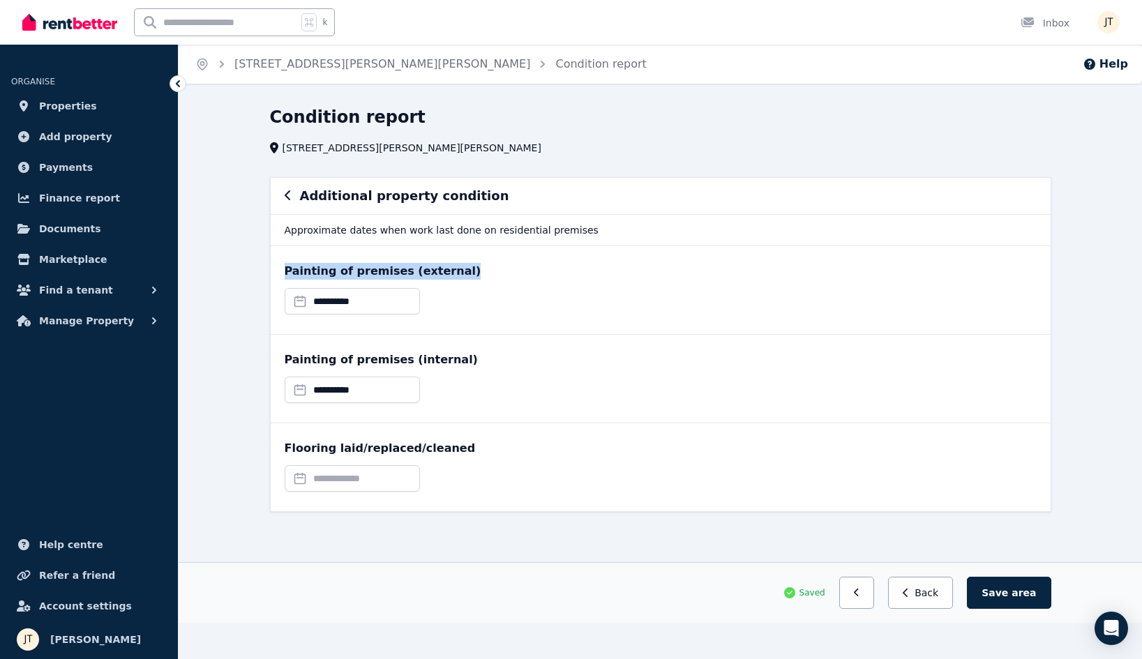
click at [299, 258] on div "**********" at bounding box center [661, 290] width 780 height 88
click at [520, 462] on div "Flooring laid/replaced/cleaned" at bounding box center [661, 468] width 780 height 88
click at [363, 482] on input "text" at bounding box center [352, 478] width 135 height 27
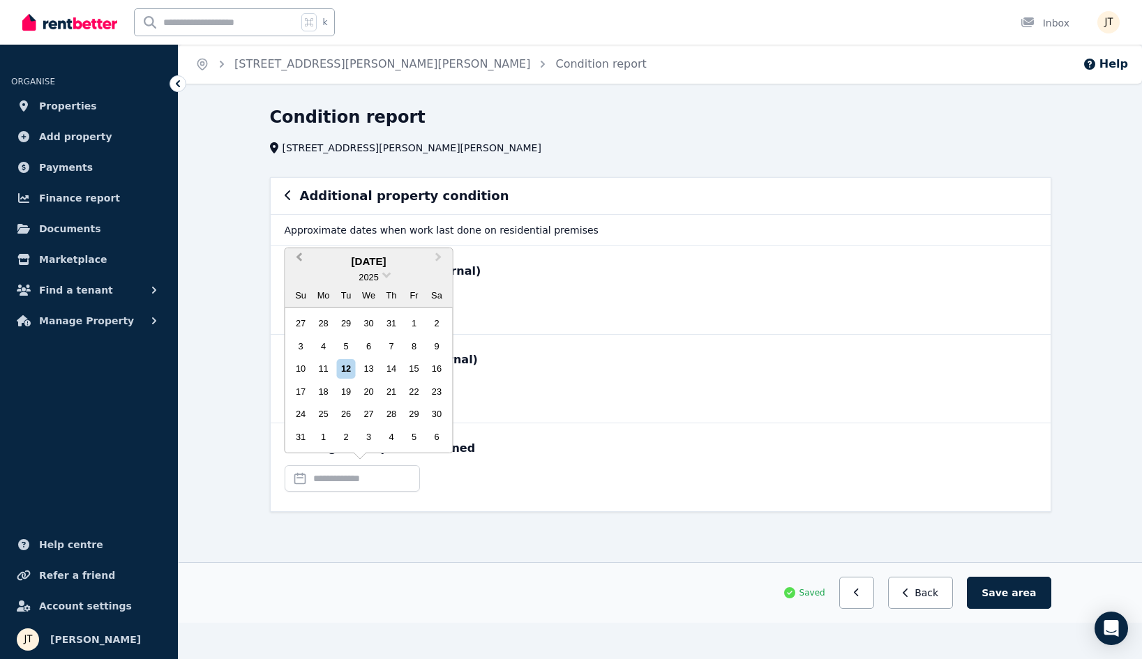
click at [294, 255] on button "Previous Month" at bounding box center [298, 261] width 22 height 22
click at [294, 255] on div "**********" at bounding box center [661, 290] width 780 height 88
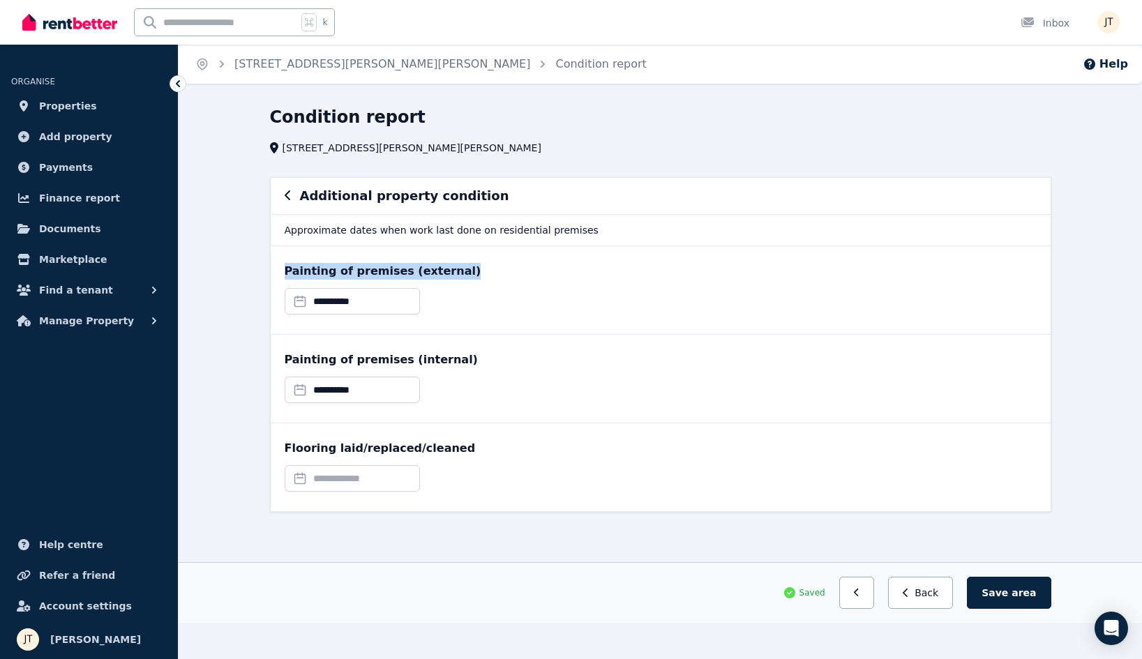
click at [294, 255] on div "**********" at bounding box center [661, 290] width 780 height 88
click at [362, 479] on input "text" at bounding box center [352, 478] width 135 height 27
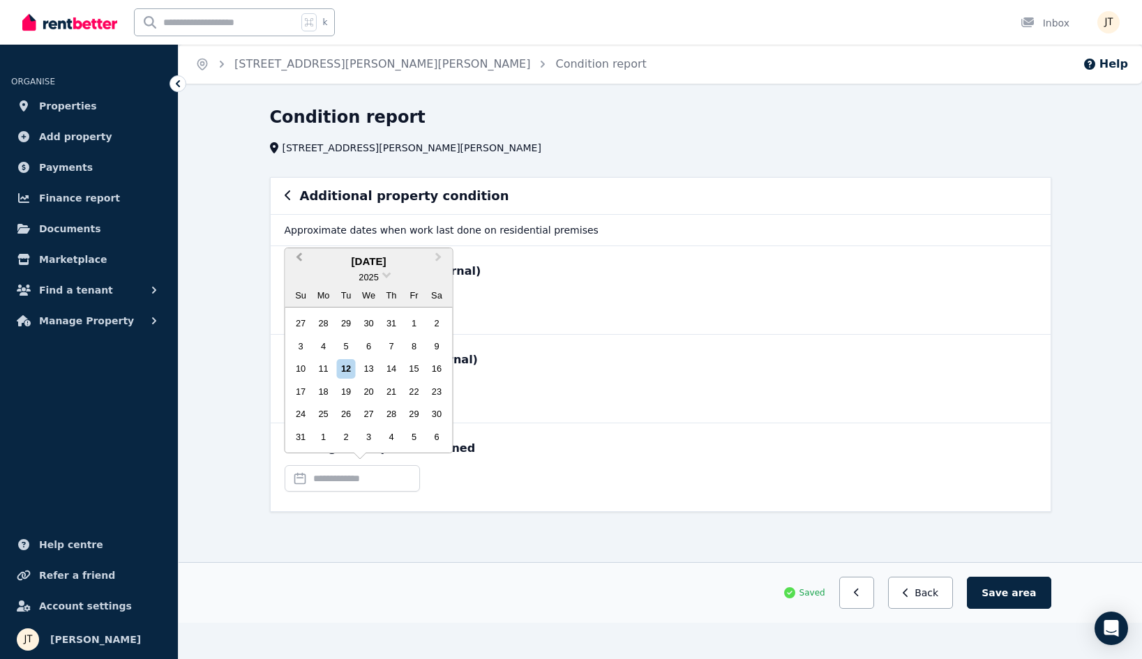
click at [299, 266] on button "Previous Month" at bounding box center [298, 261] width 22 height 22
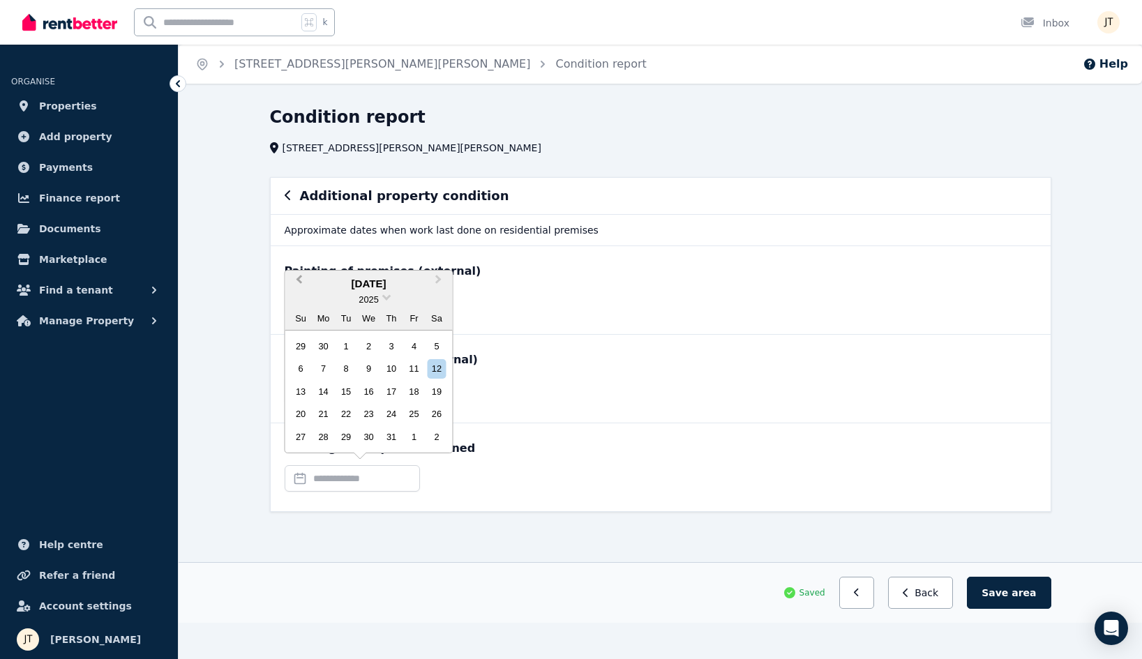
click at [302, 287] on button "Previous Month" at bounding box center [298, 283] width 22 height 22
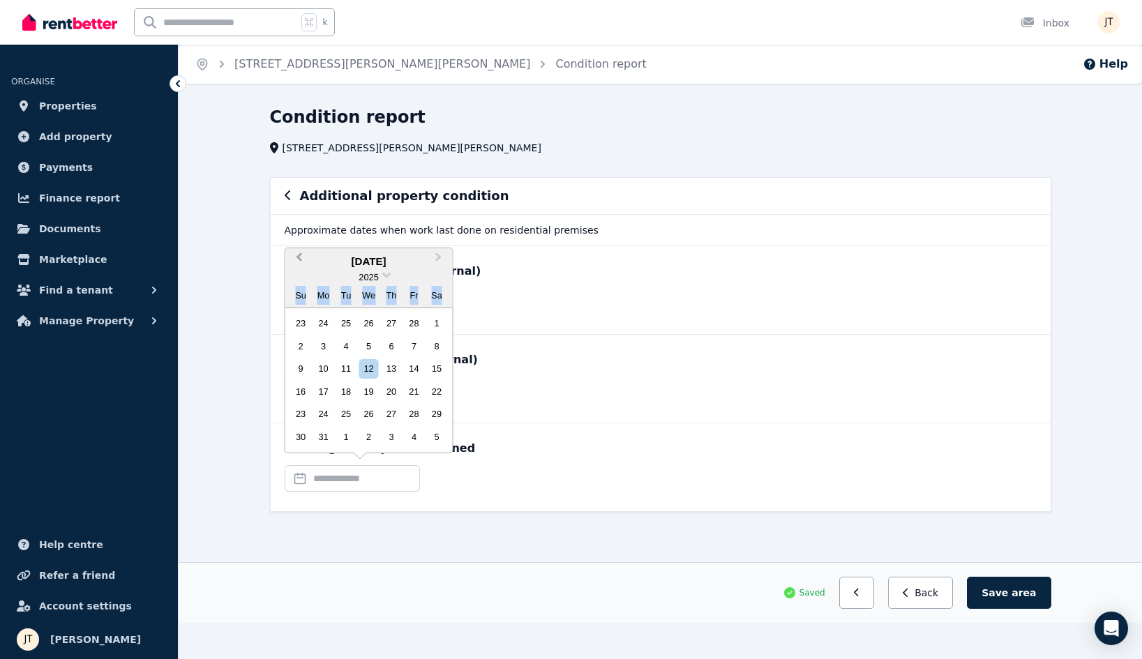
click at [302, 287] on div "Su Mo Tu We Th Fr Sa" at bounding box center [368, 296] width 167 height 22
click at [367, 477] on input "text" at bounding box center [352, 478] width 135 height 27
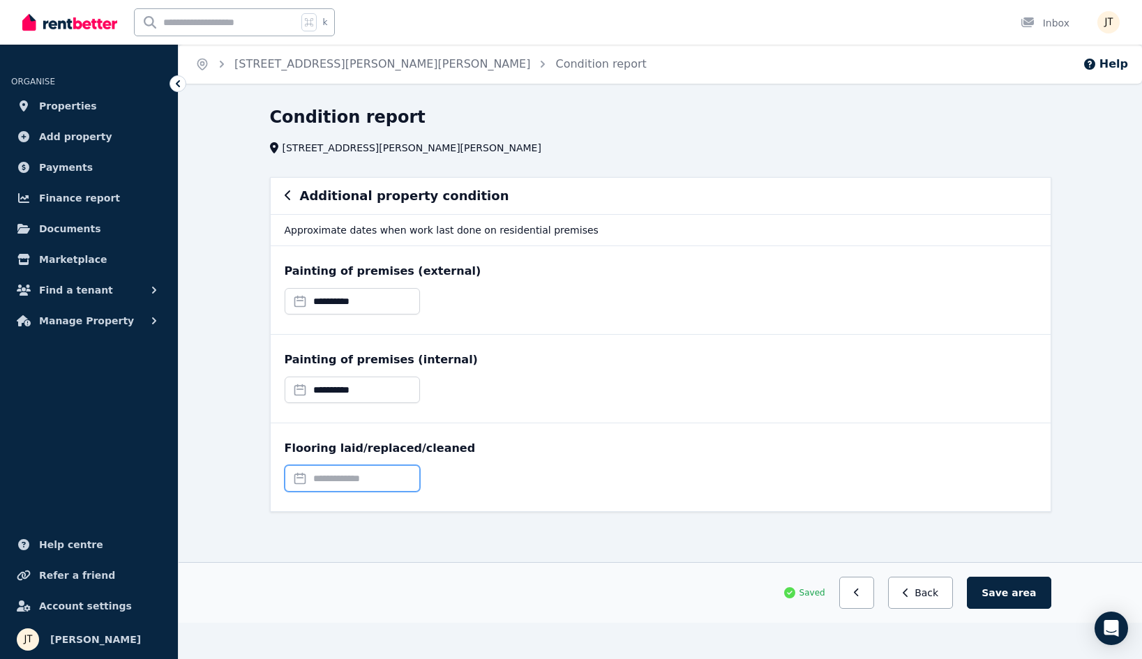
click at [382, 482] on input "text" at bounding box center [352, 478] width 135 height 27
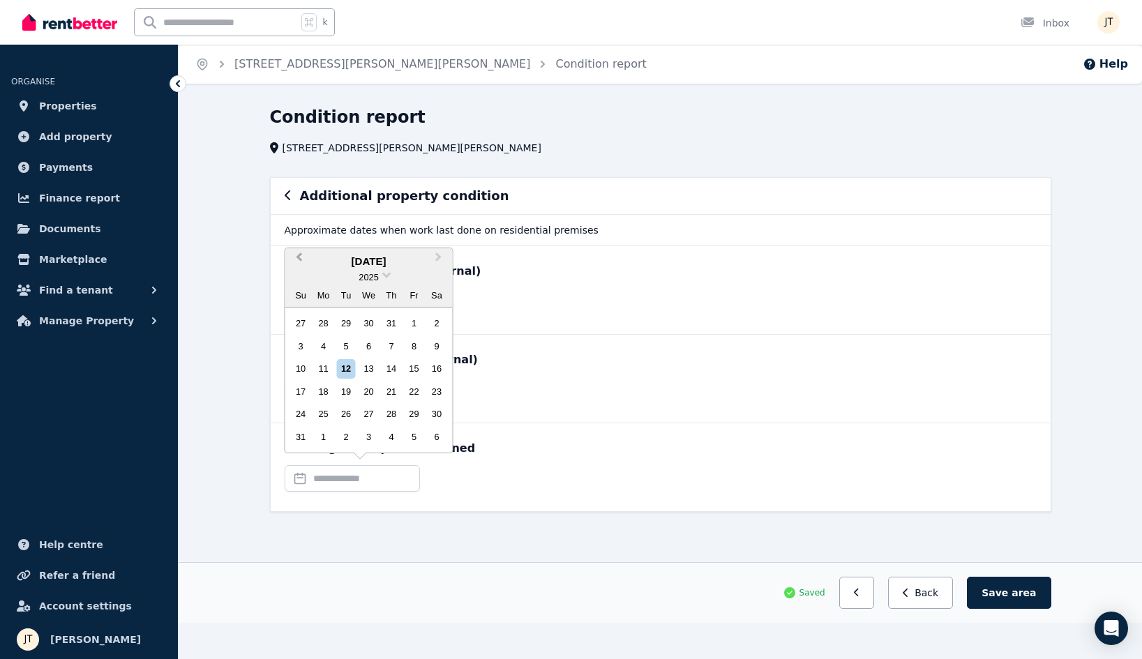
click at [299, 263] on button "Previous Month" at bounding box center [298, 261] width 22 height 22
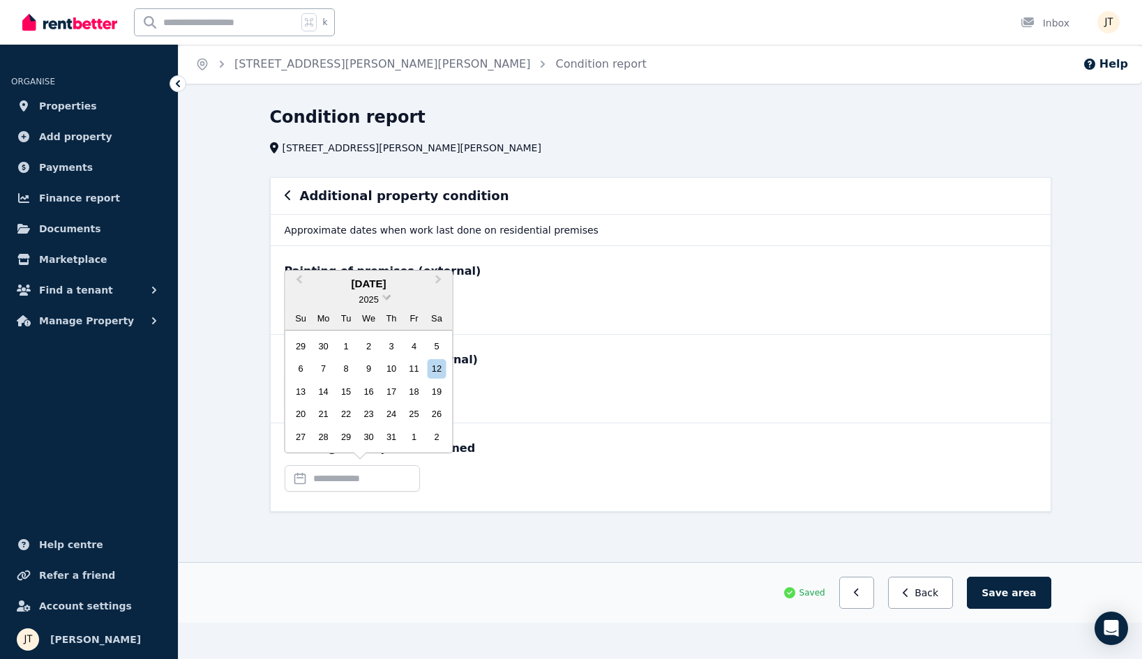
click at [374, 299] on span "2025" at bounding box center [369, 299] width 20 height 10
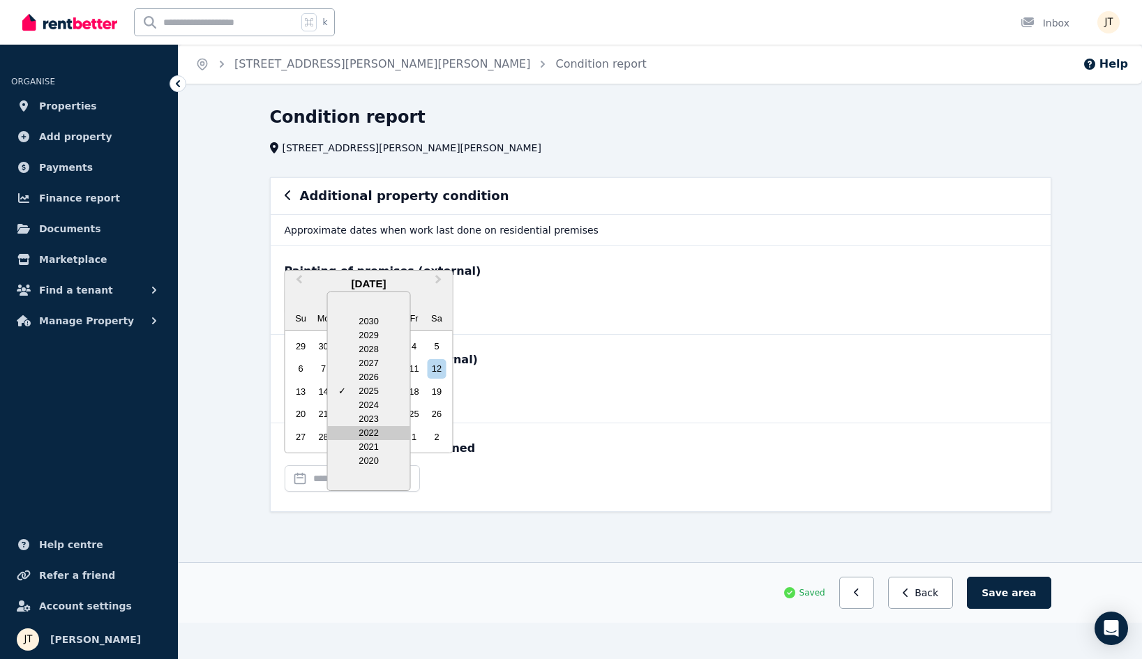
click at [381, 433] on div "2022" at bounding box center [369, 433] width 82 height 14
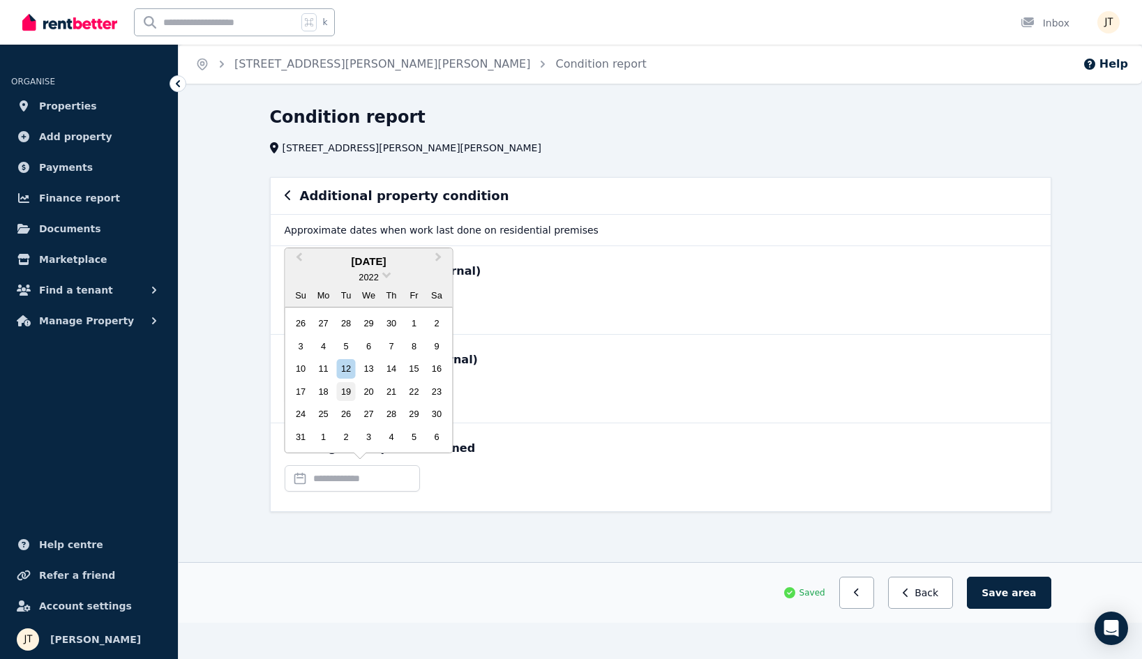
click at [355, 392] on div "19" at bounding box center [345, 391] width 19 height 19
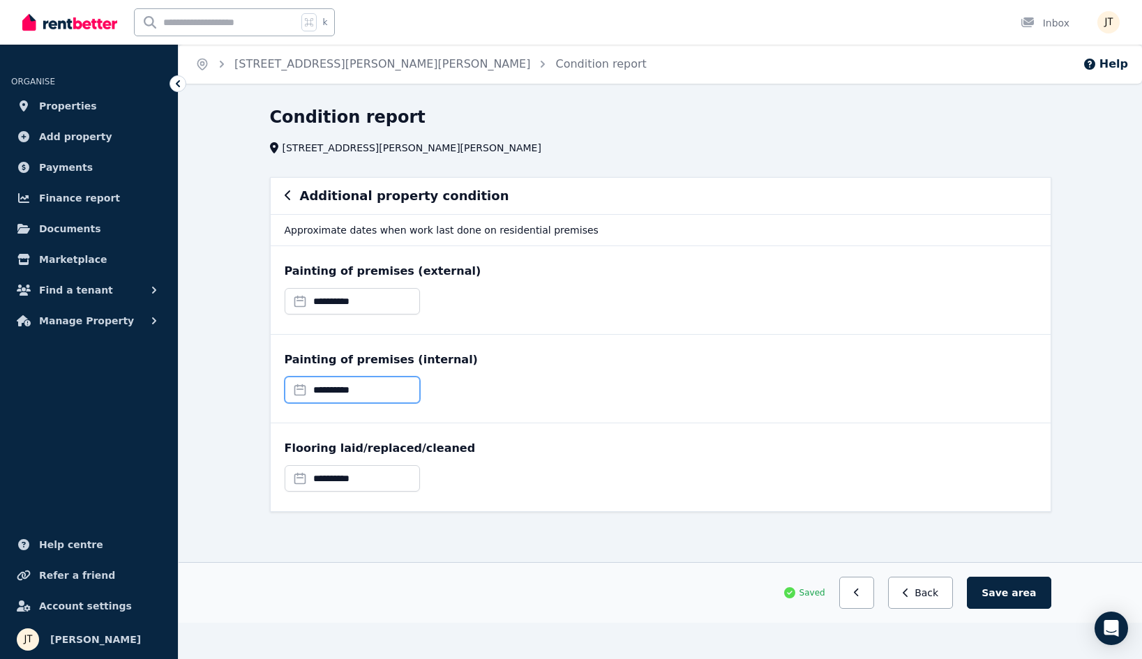
click at [375, 388] on input "**********" at bounding box center [352, 390] width 135 height 27
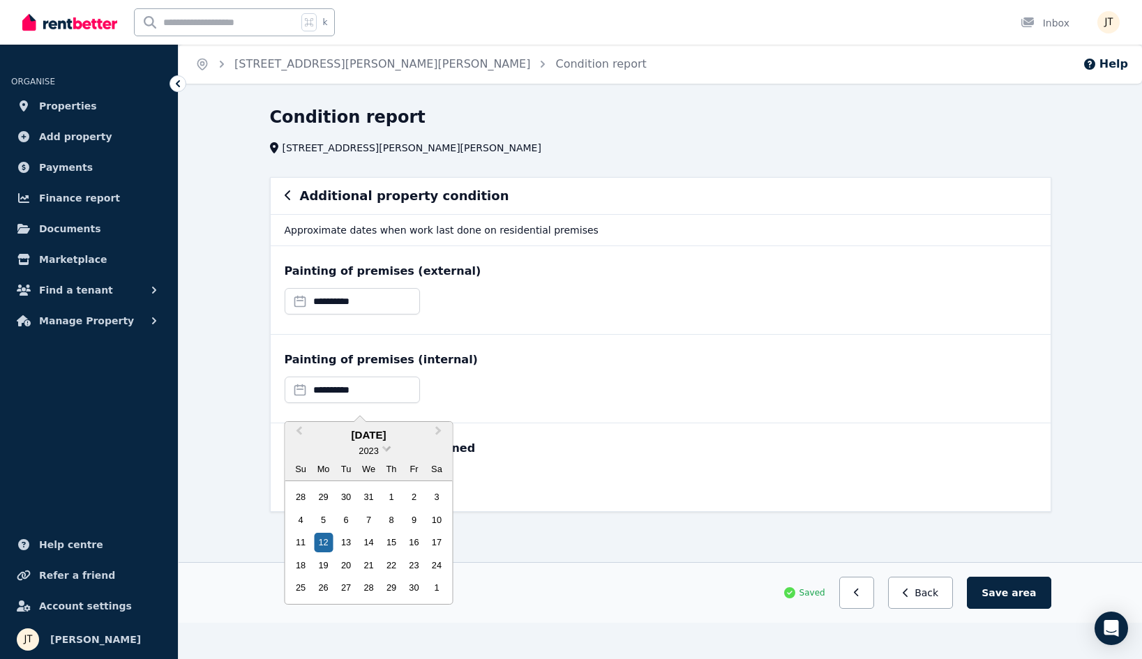
click at [373, 448] on span "2023" at bounding box center [369, 451] width 20 height 10
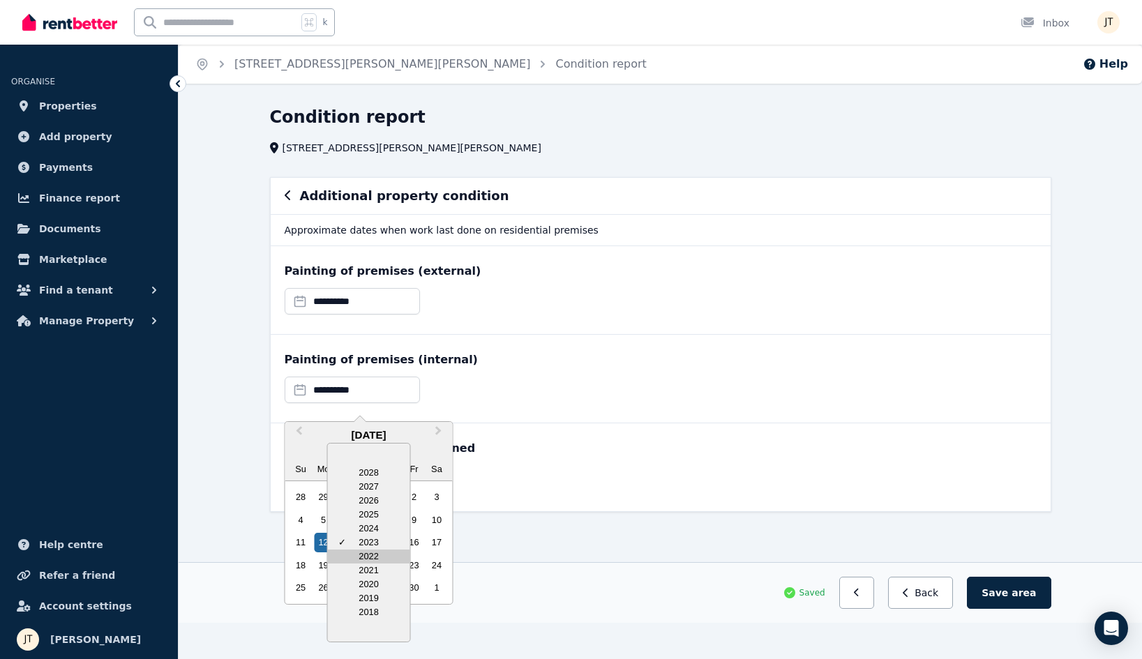
click at [375, 555] on div "2022" at bounding box center [369, 557] width 82 height 14
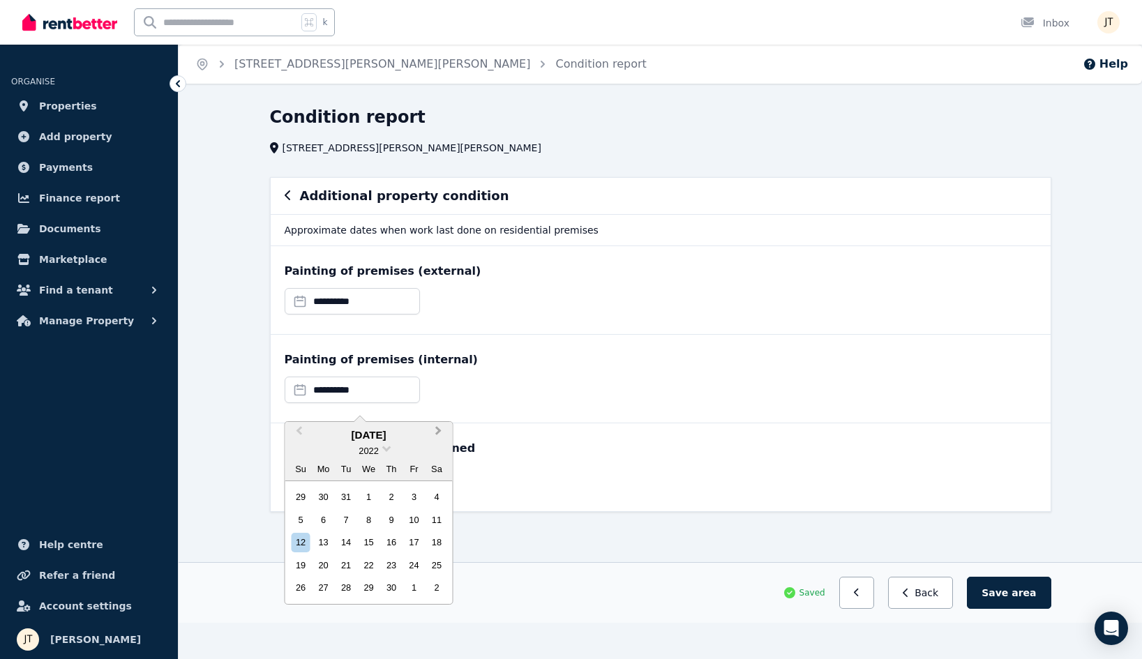
click at [439, 431] on span "Next Month" at bounding box center [439, 434] width 0 height 21
click at [350, 563] on div "19" at bounding box center [345, 565] width 19 height 19
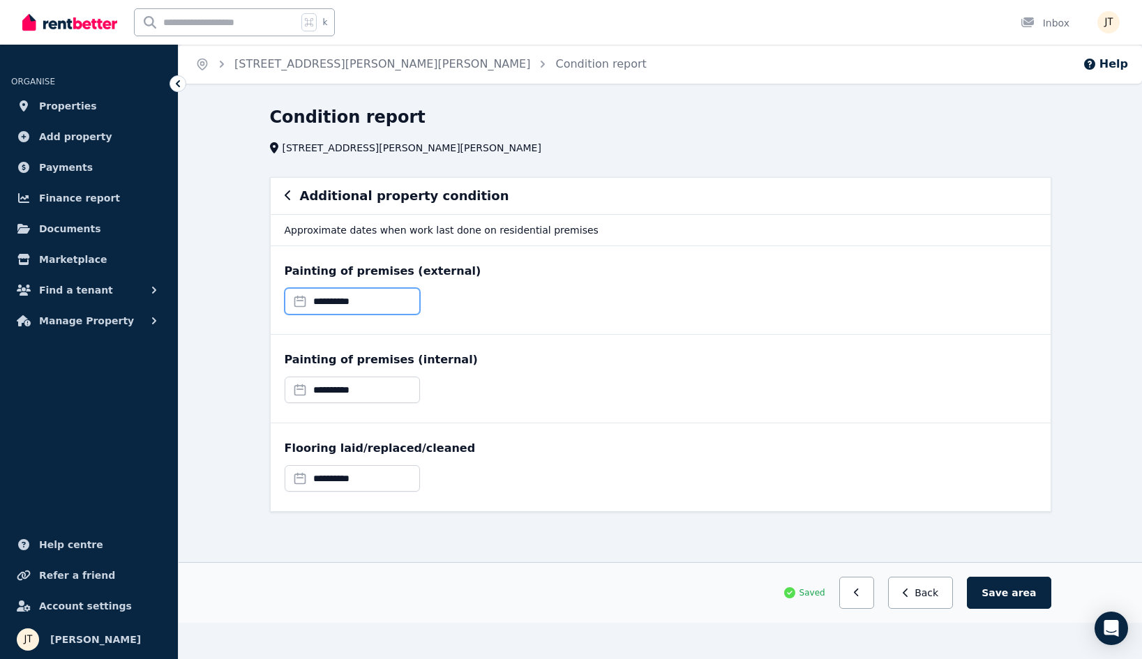
click at [384, 305] on input "**********" at bounding box center [352, 301] width 135 height 27
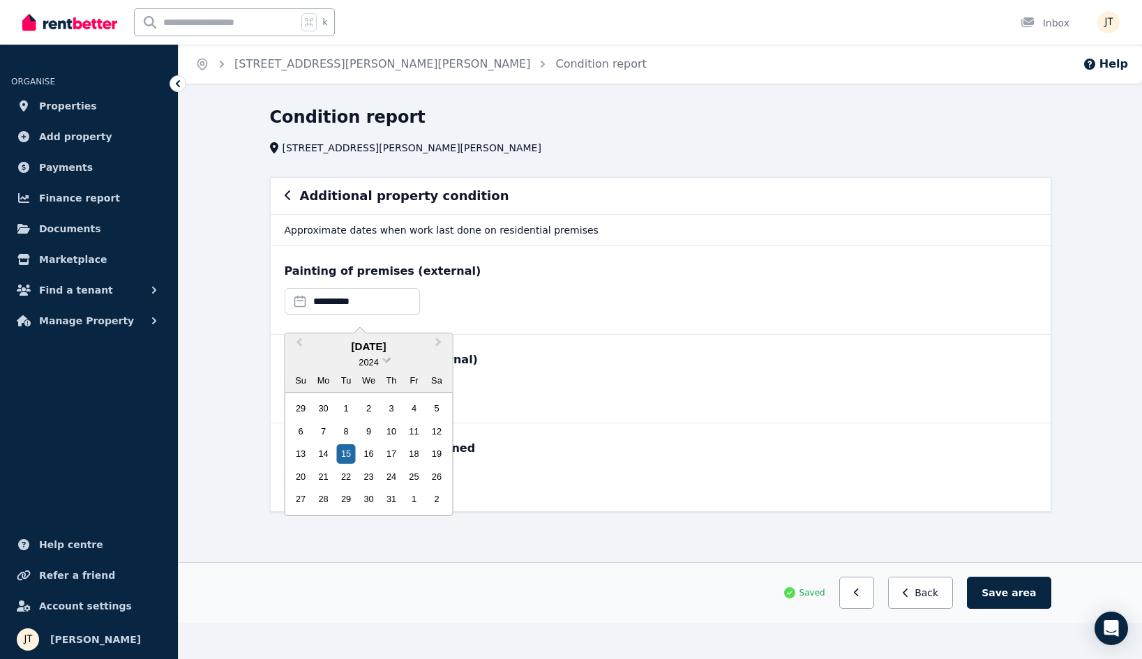
click at [366, 360] on span "2024" at bounding box center [369, 362] width 20 height 10
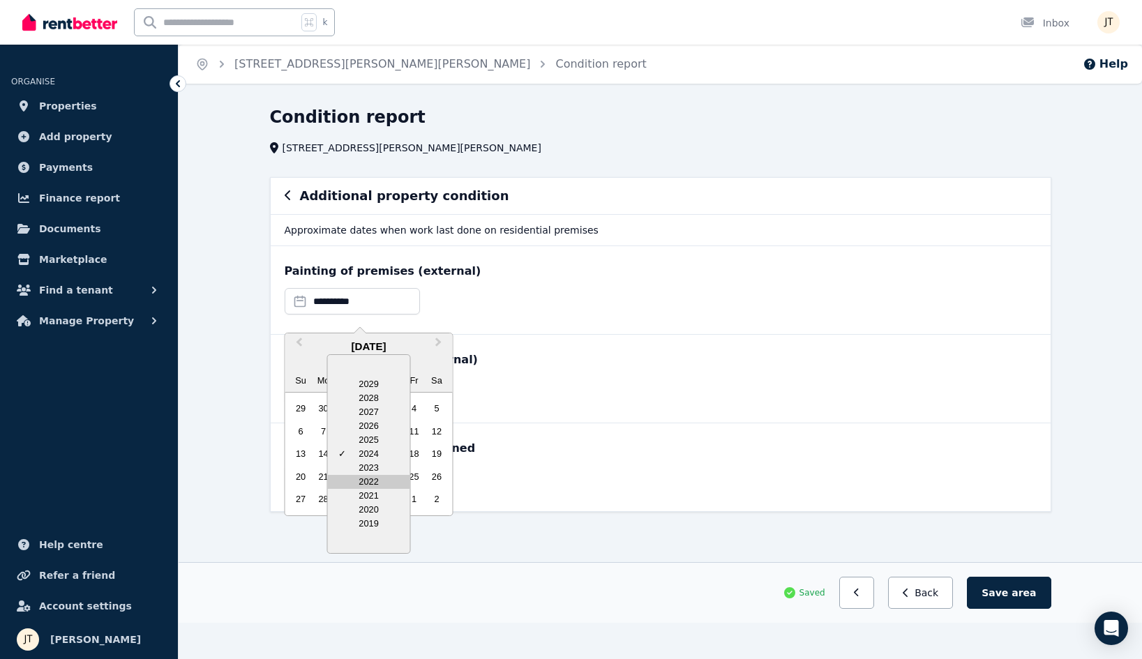
click at [377, 479] on div "2022" at bounding box center [369, 482] width 82 height 14
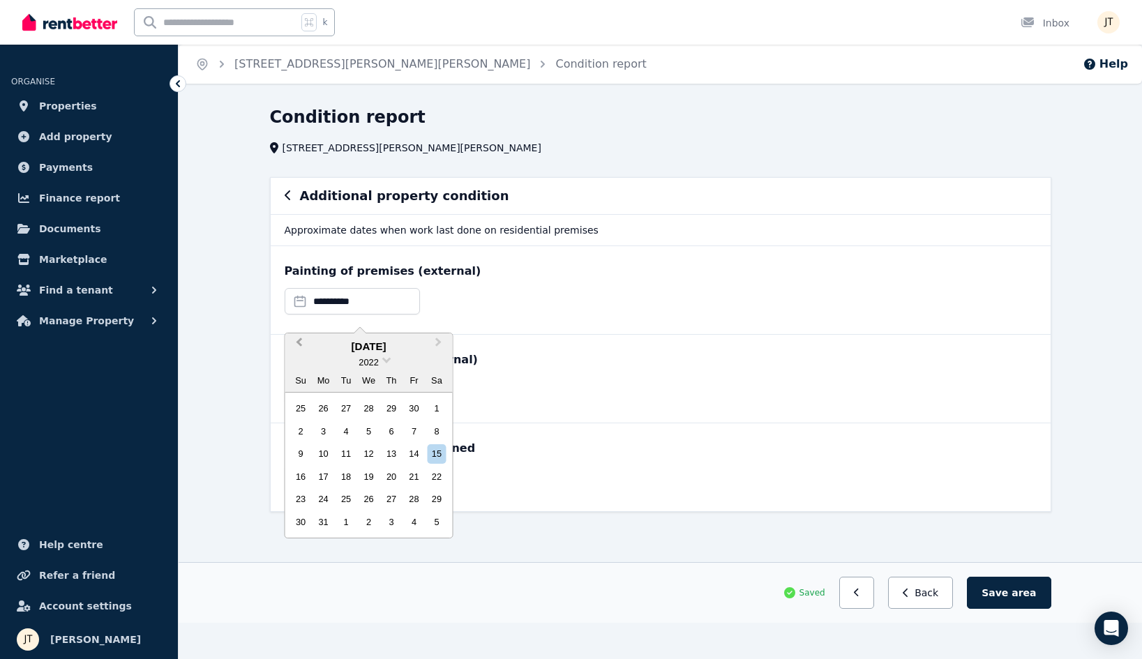
click at [304, 344] on button "Previous Month" at bounding box center [298, 346] width 22 height 22
click at [439, 341] on span "Next Month" at bounding box center [439, 345] width 0 height 21
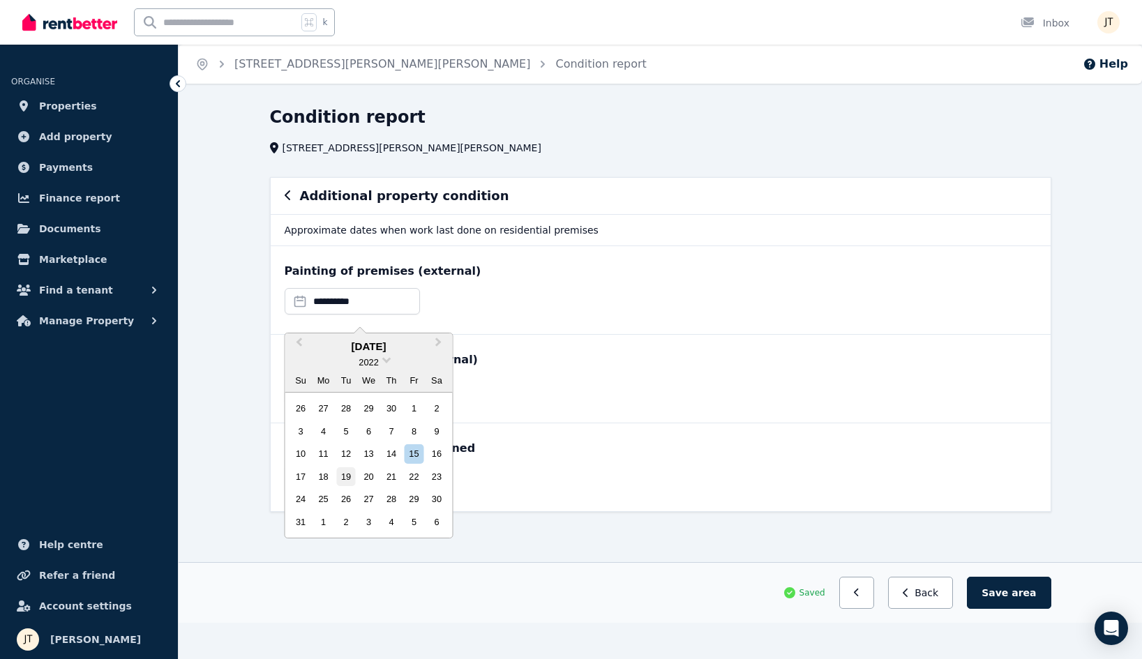
click at [349, 478] on div "19" at bounding box center [345, 477] width 19 height 19
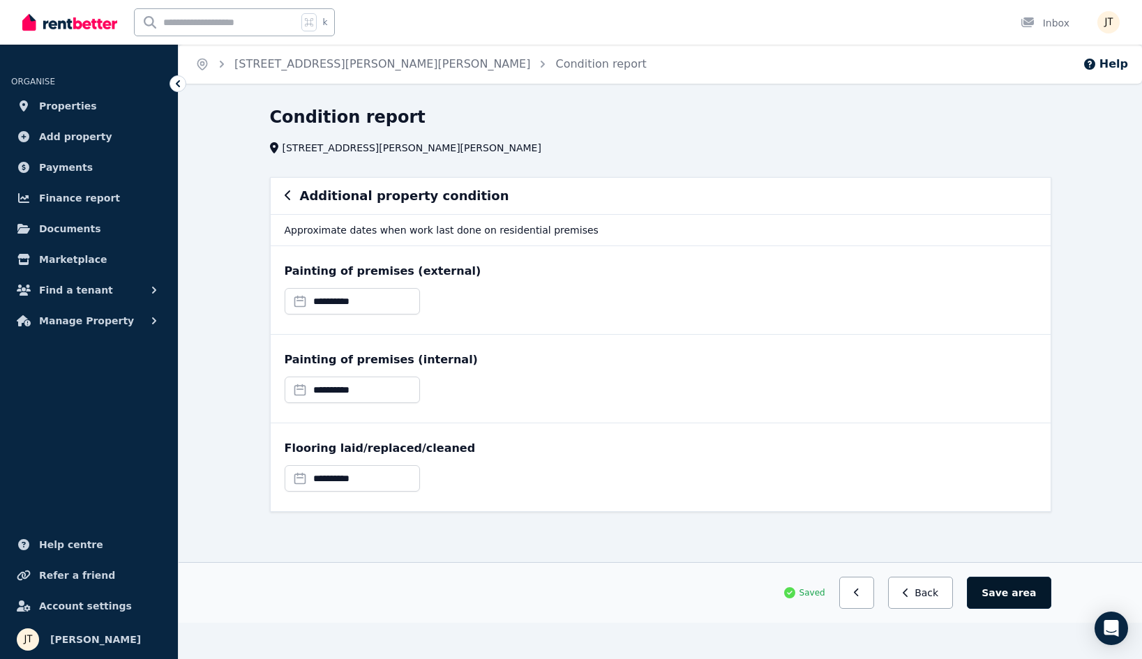
click at [1003, 589] on button "Save area" at bounding box center [1009, 593] width 84 height 32
click at [865, 597] on button "button" at bounding box center [863, 593] width 36 height 32
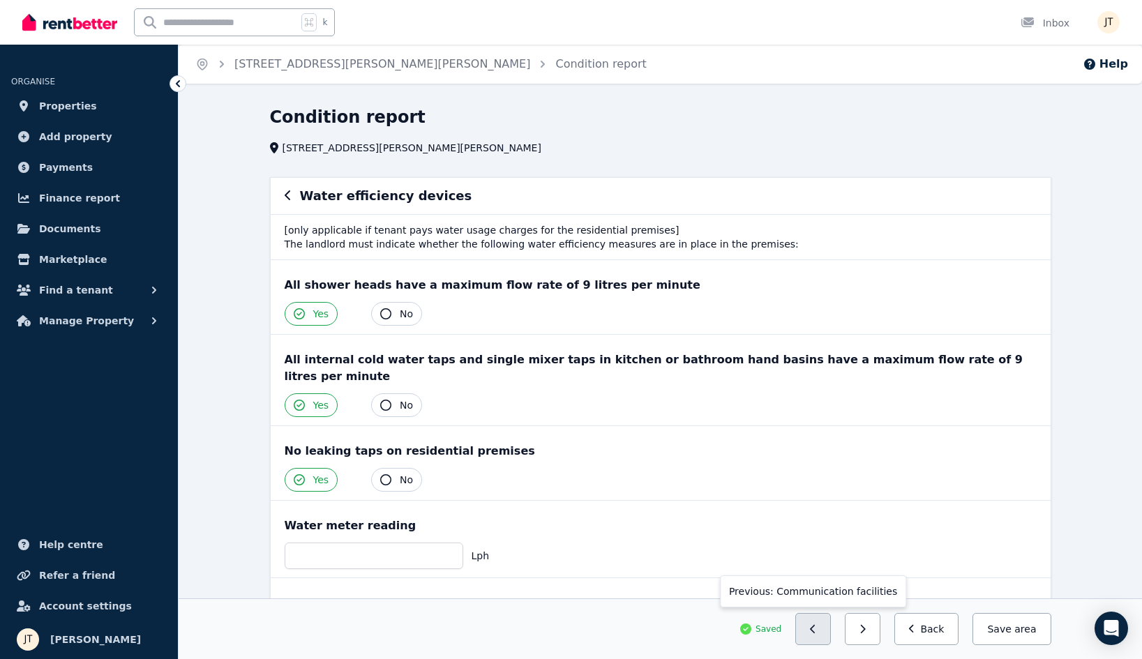
click at [817, 629] on icon "button" at bounding box center [813, 630] width 6 height 10
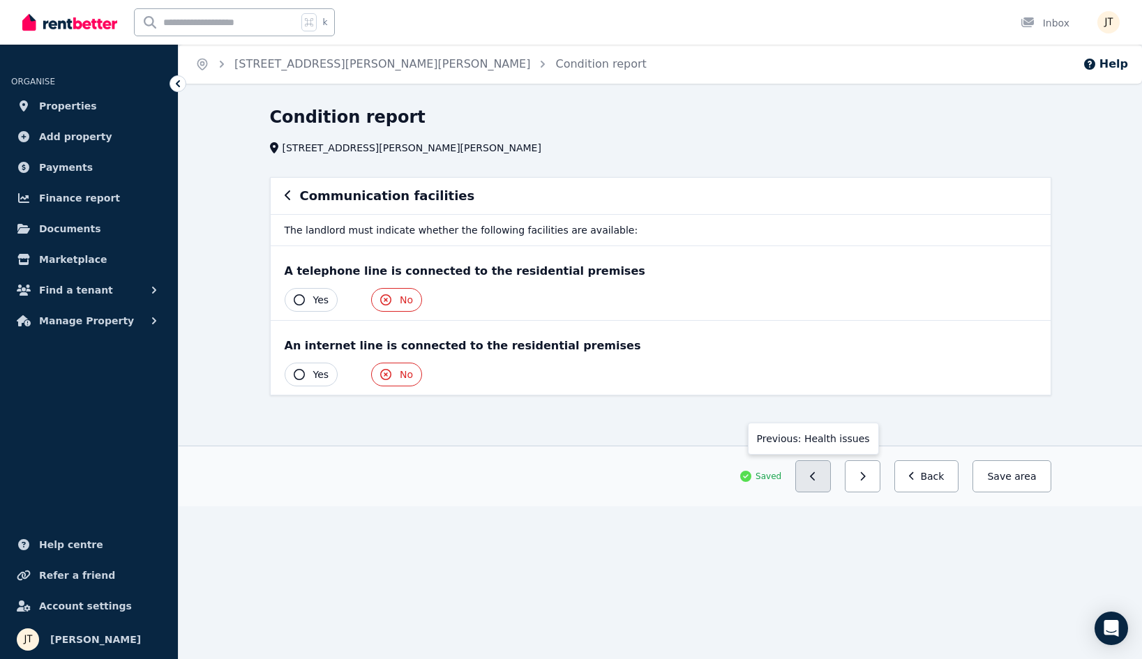
click at [815, 484] on button "button" at bounding box center [814, 477] width 36 height 32
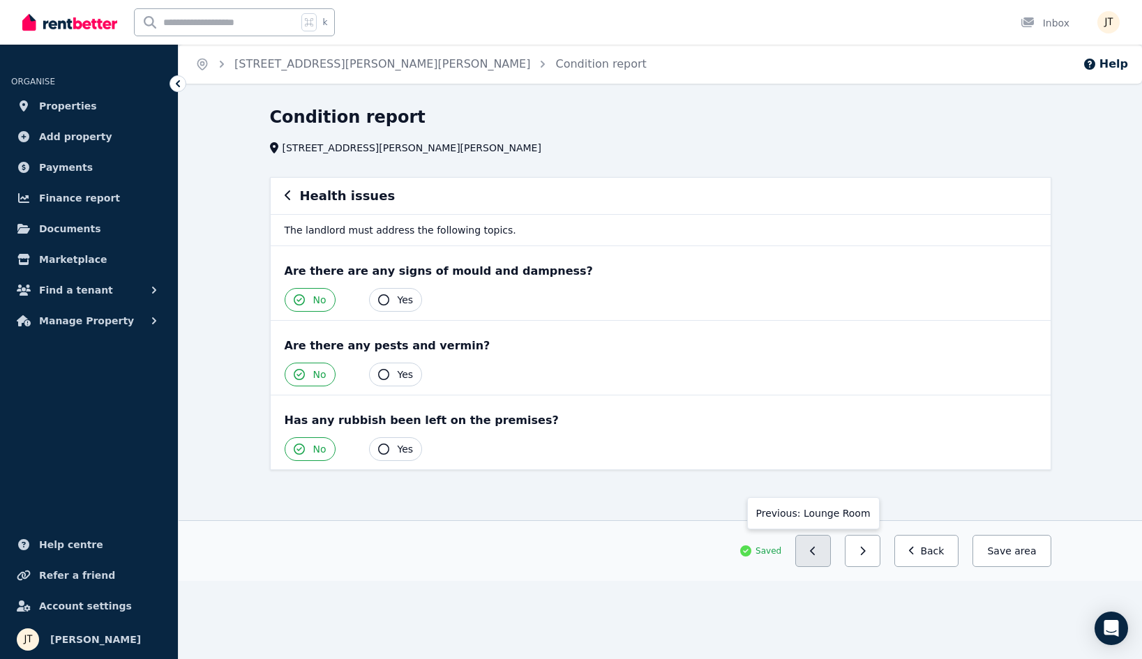
click at [812, 551] on button "button" at bounding box center [814, 551] width 36 height 32
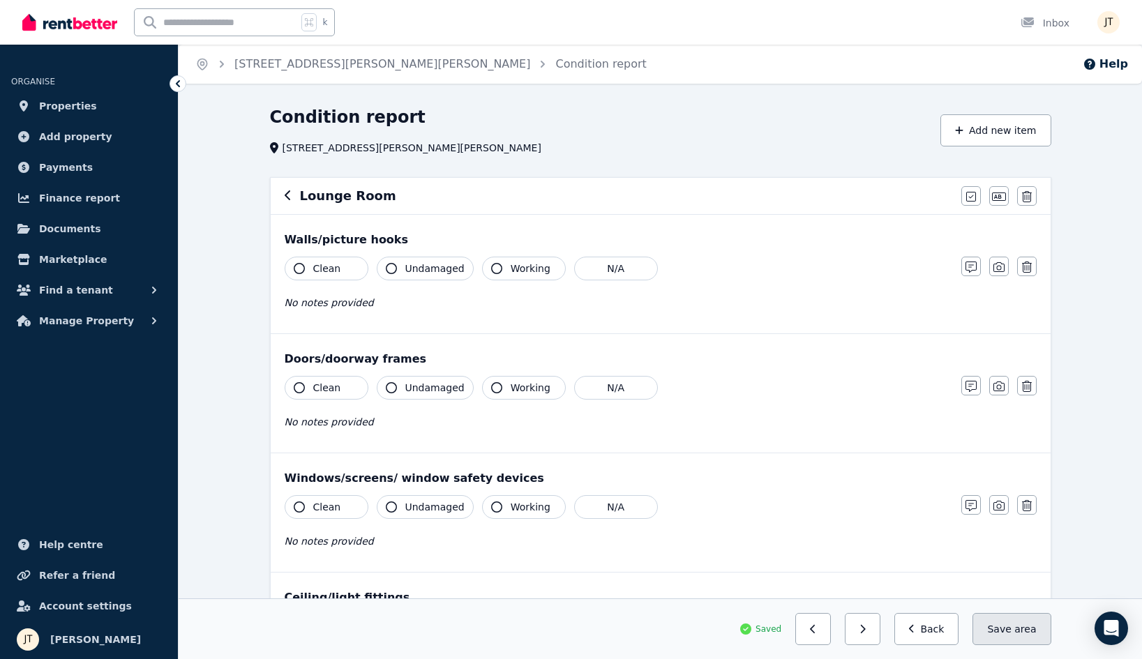
click at [1016, 622] on button "Save area" at bounding box center [1012, 629] width 78 height 32
click at [821, 622] on button "button" at bounding box center [814, 629] width 36 height 32
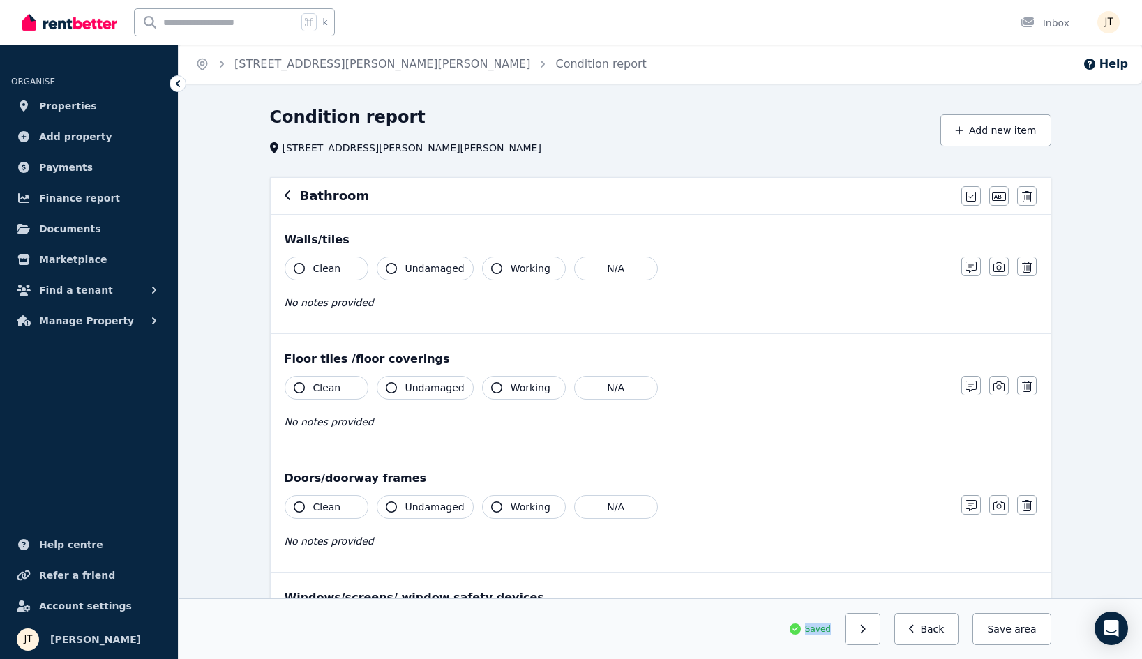
click at [821, 622] on div "Saved Next: Bedroom 1 Back Save area" at bounding box center [661, 629] width 782 height 32
click at [879, 634] on button "button" at bounding box center [863, 629] width 36 height 32
click at [877, 634] on button "button" at bounding box center [863, 629] width 36 height 32
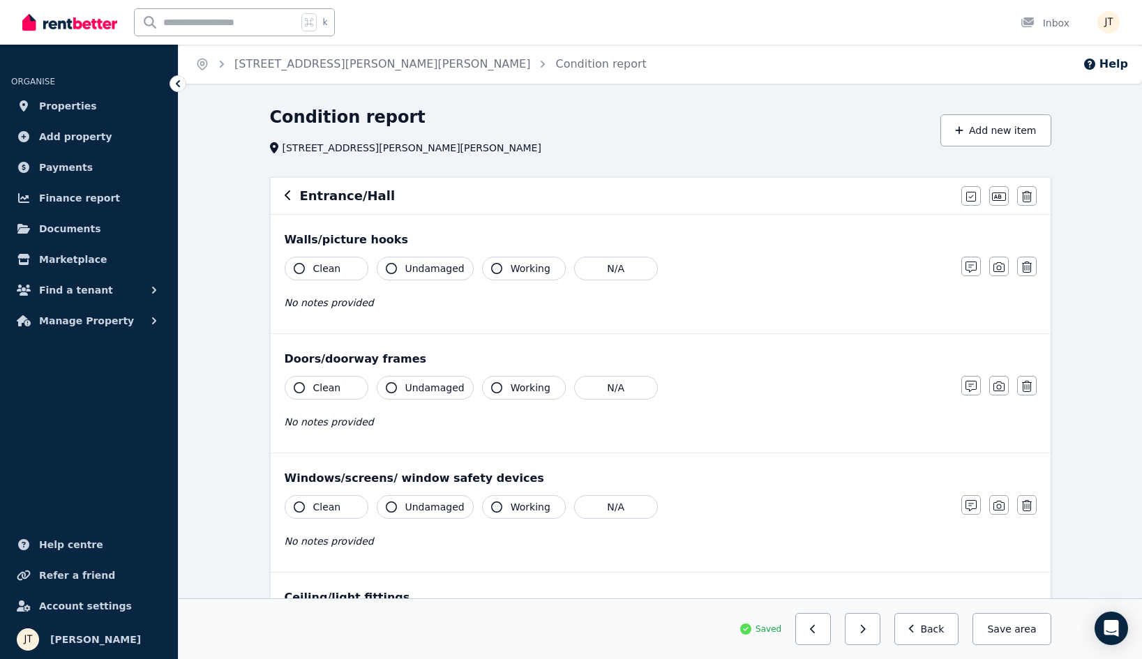
click at [877, 634] on button "button" at bounding box center [863, 629] width 36 height 32
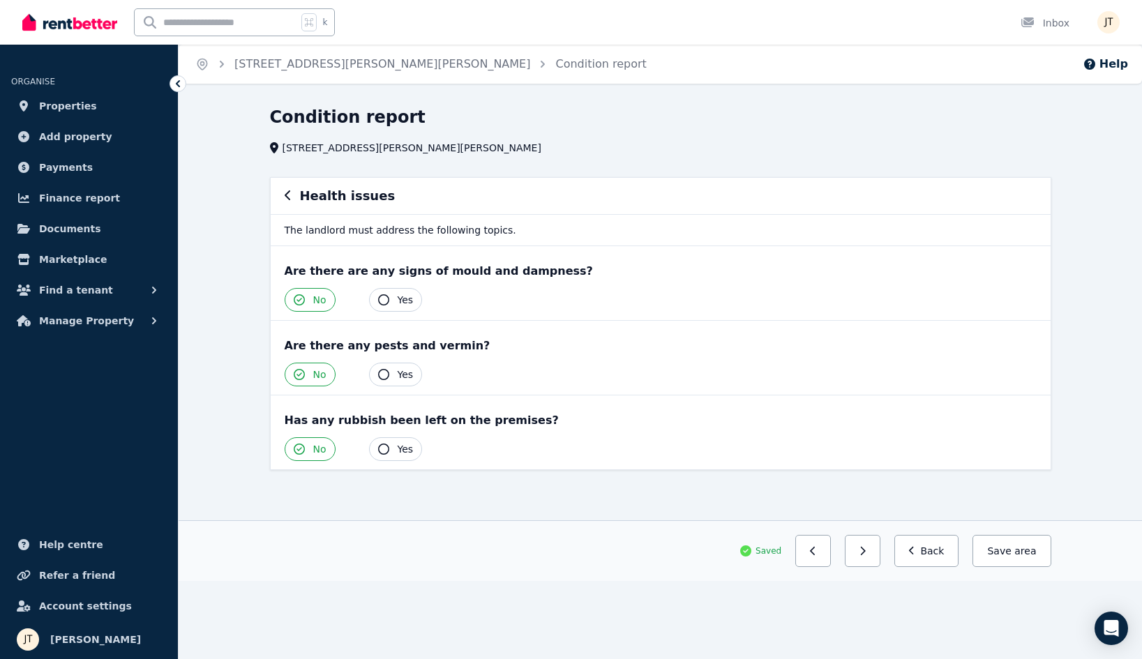
click at [877, 634] on div "Home [STREET_ADDRESS][PERSON_NAME][PERSON_NAME] Condition report Help Condition…" at bounding box center [571, 329] width 1142 height 659
click at [865, 555] on button "button" at bounding box center [863, 551] width 36 height 32
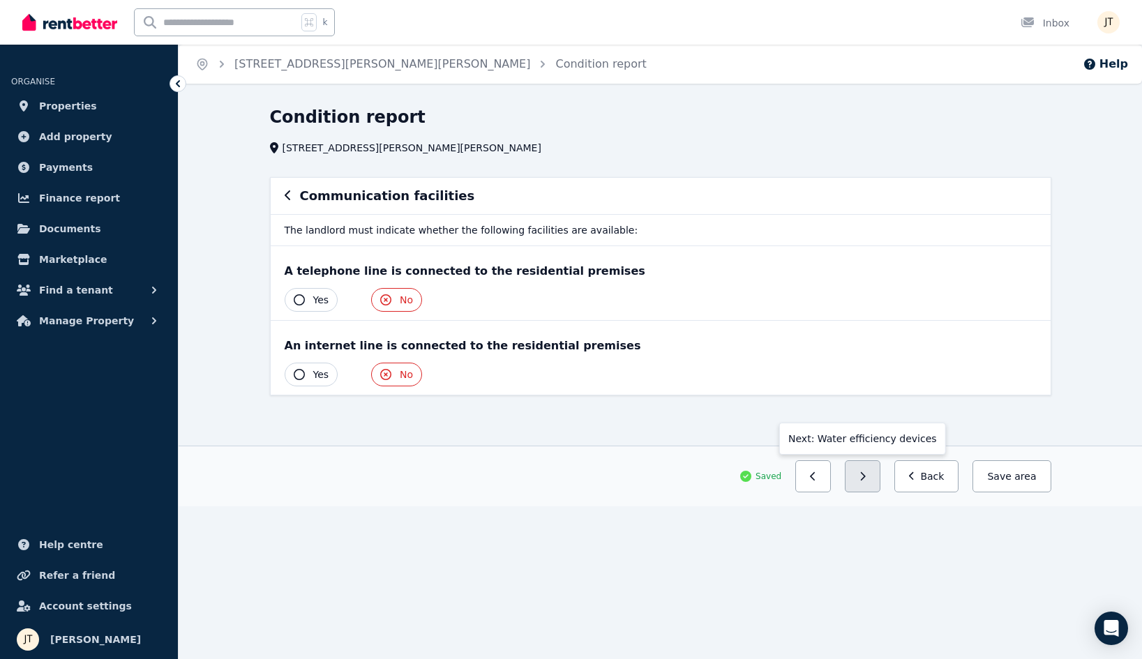
click at [863, 482] on button "button" at bounding box center [863, 477] width 36 height 32
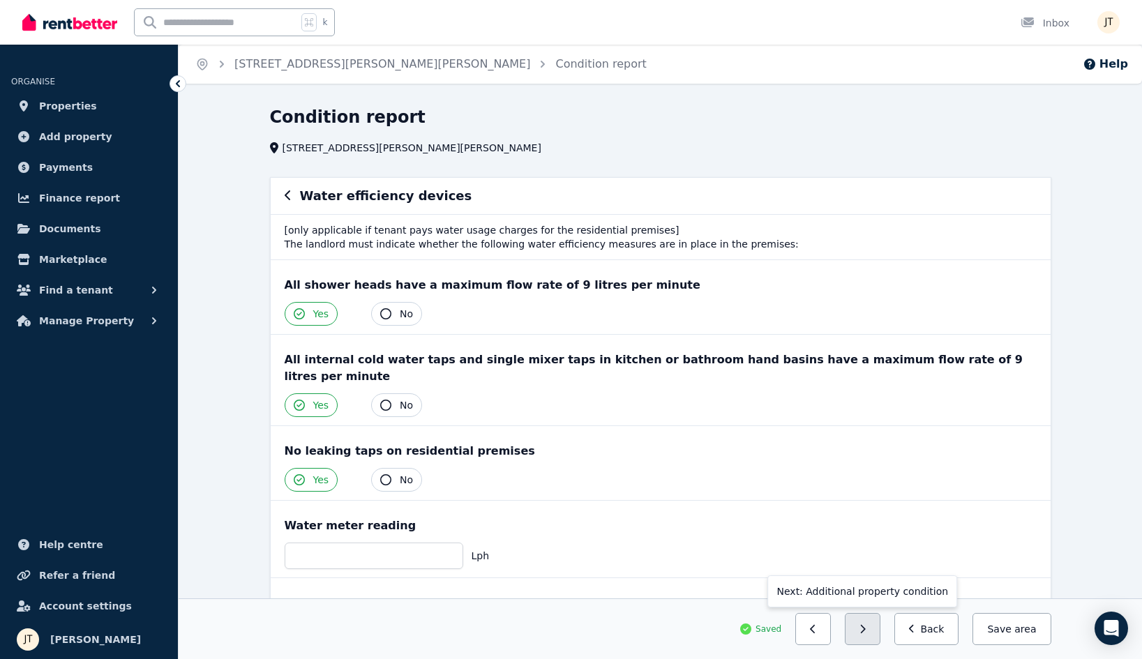
click at [861, 636] on button "button" at bounding box center [863, 629] width 36 height 32
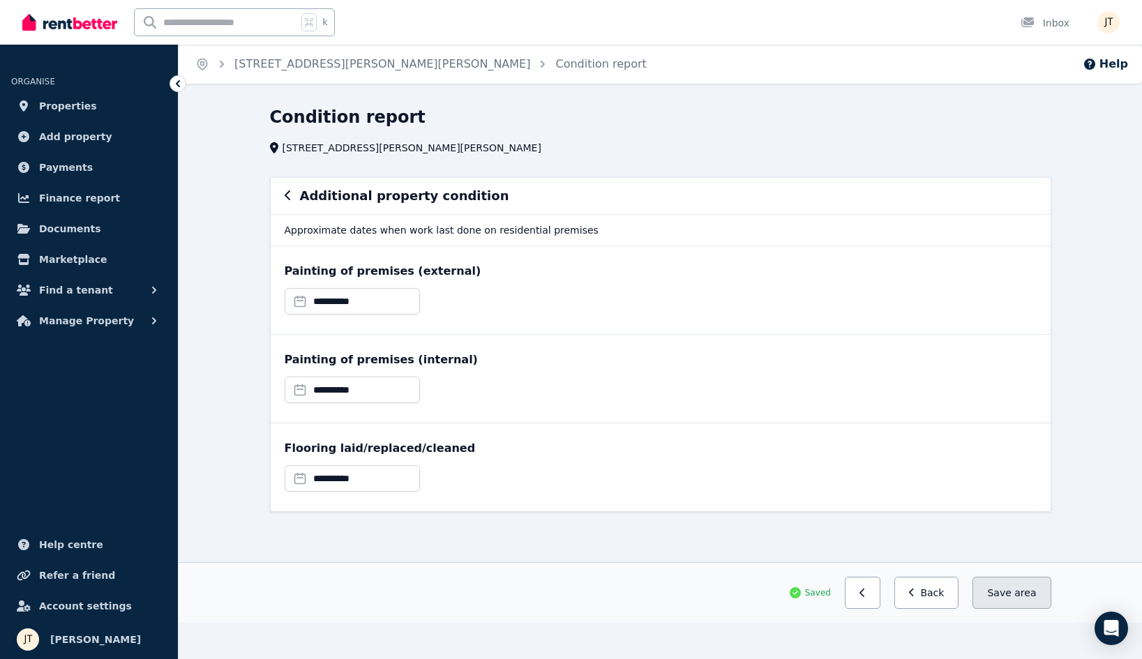
click at [998, 594] on button "Save area" at bounding box center [1012, 593] width 78 height 32
click at [263, 67] on link "[STREET_ADDRESS][PERSON_NAME][PERSON_NAME]" at bounding box center [382, 63] width 296 height 13
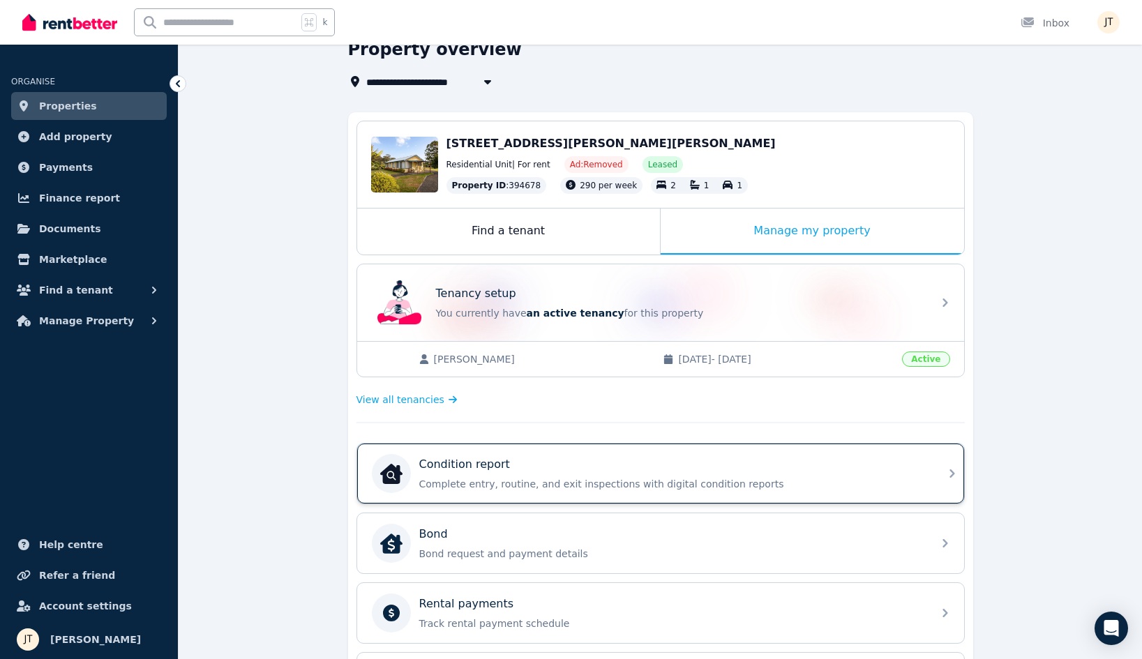
scroll to position [68, 0]
click at [802, 494] on div "Condition report Complete entry, routine, and exit inspections with digital con…" at bounding box center [660, 473] width 607 height 60
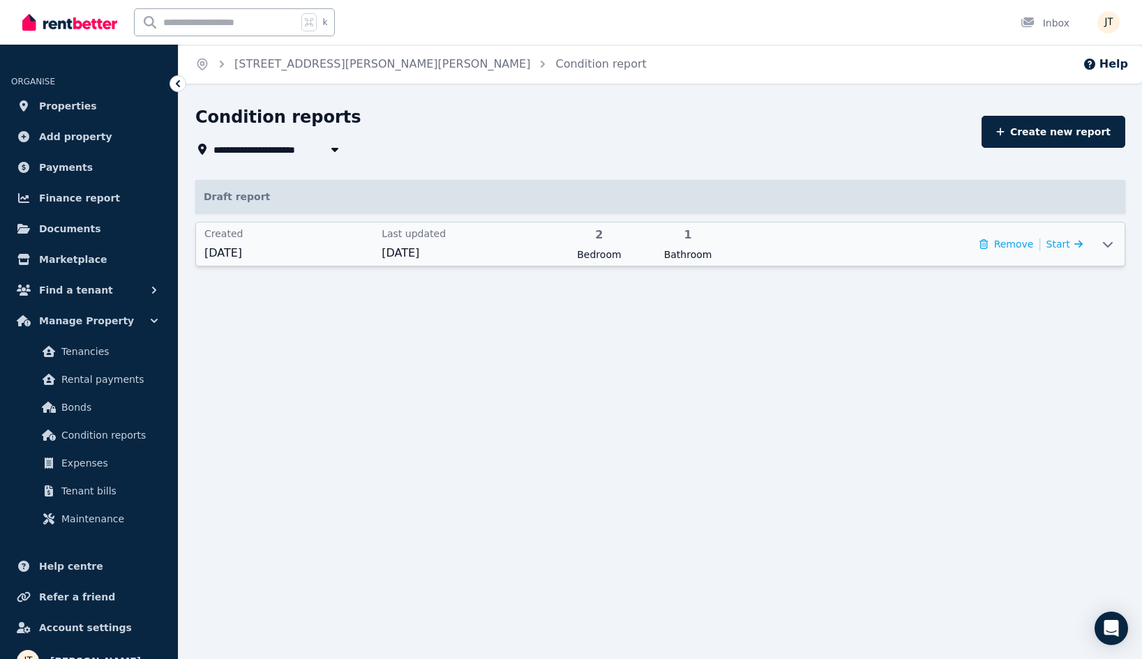
click at [731, 250] on div "Created [DATE] Last updated [DATE] 2 Bedroom 1 Bathroom Remove | Start" at bounding box center [643, 244] width 895 height 43
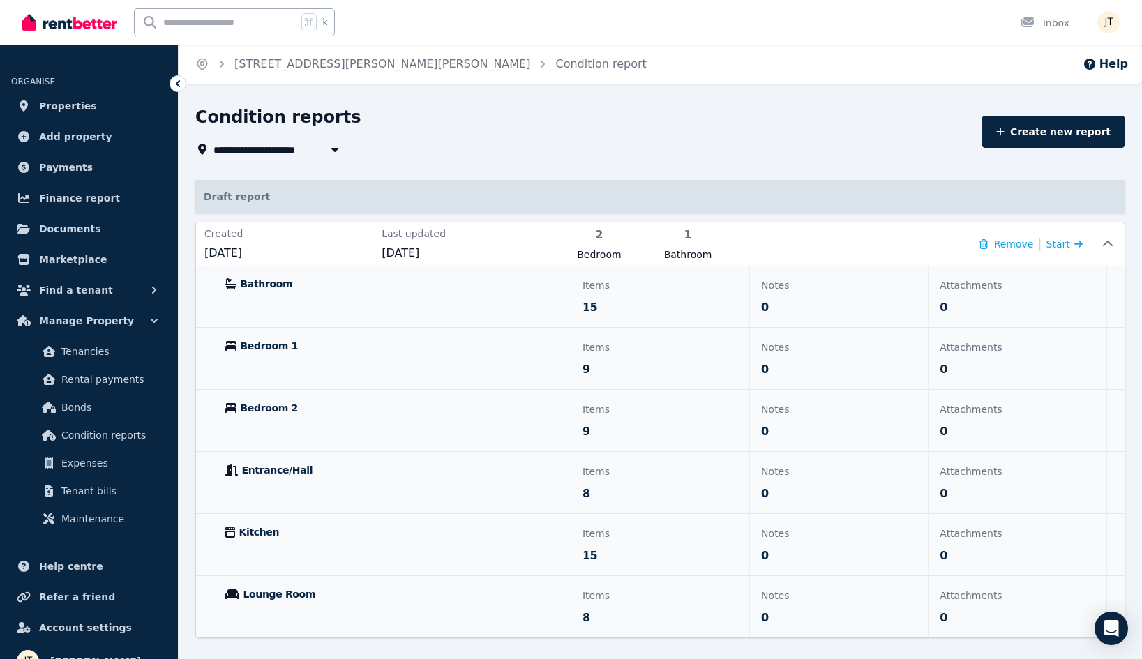
click at [1047, 188] on p "Draft report" at bounding box center [660, 196] width 930 height 33
click at [1065, 244] on span "Start" at bounding box center [1062, 244] width 42 height 17
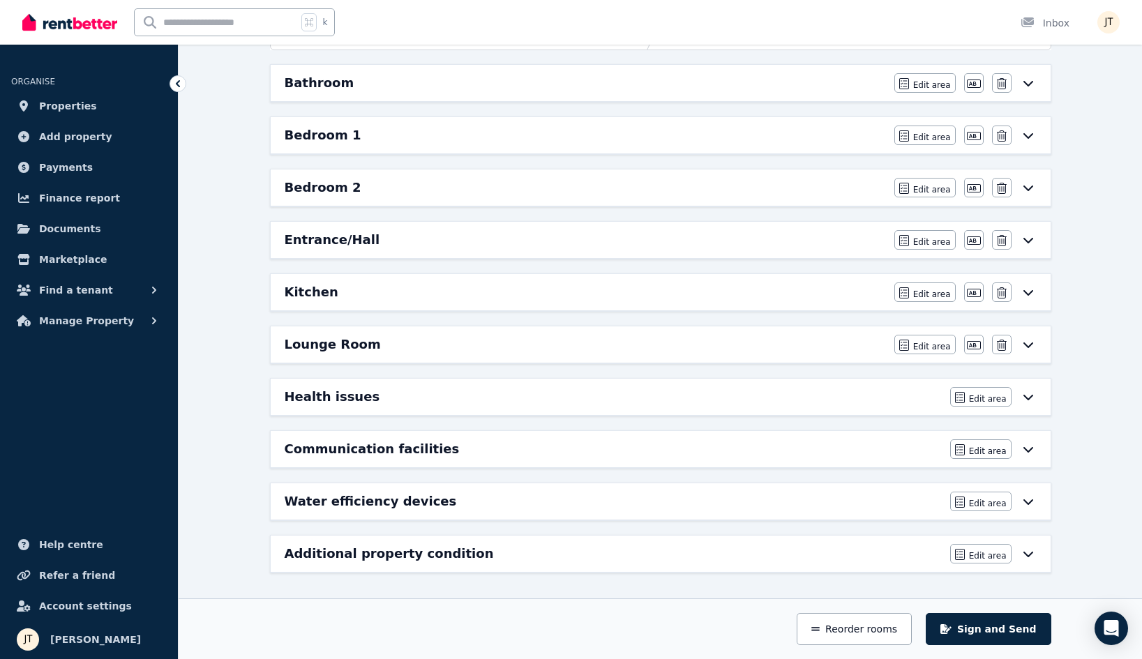
scroll to position [183, 0]
click at [1026, 554] on icon at bounding box center [1028, 555] width 10 height 6
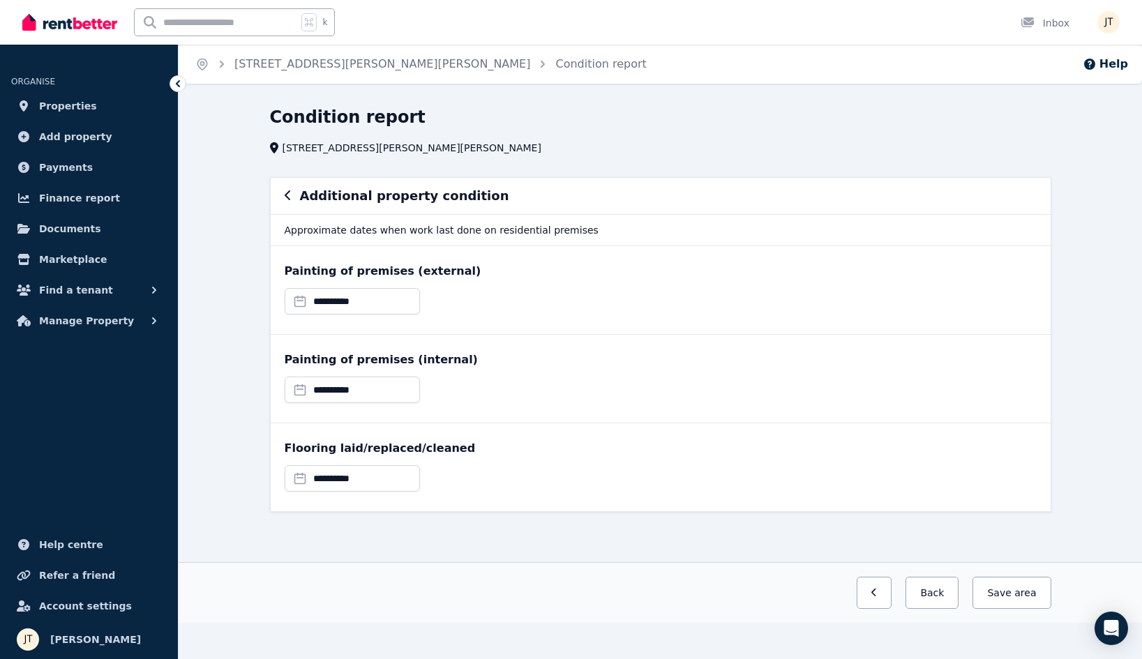
scroll to position [0, 0]
click at [916, 589] on button "Back" at bounding box center [932, 593] width 53 height 32
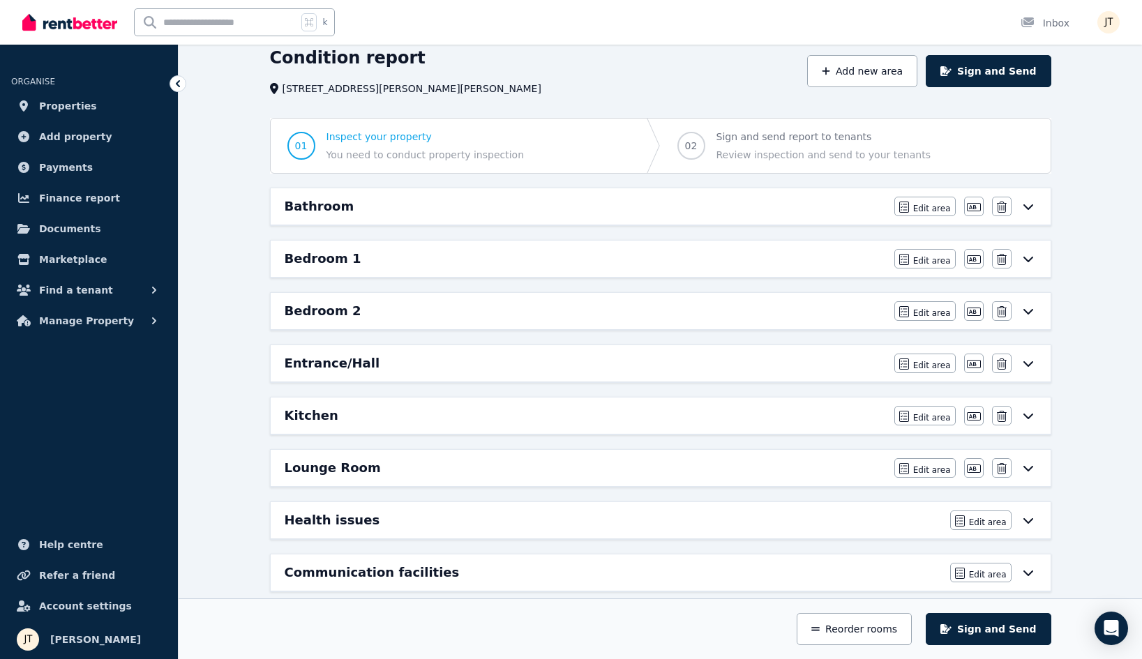
scroll to position [20, 0]
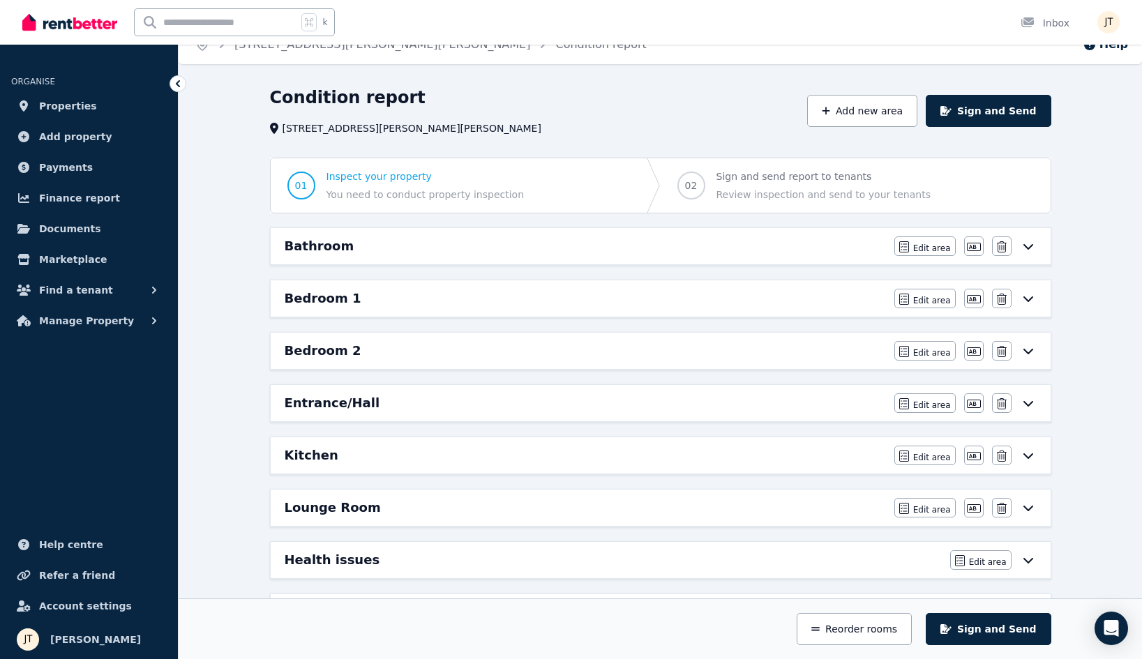
click at [565, 249] on div "Bathroom" at bounding box center [586, 247] width 602 height 20
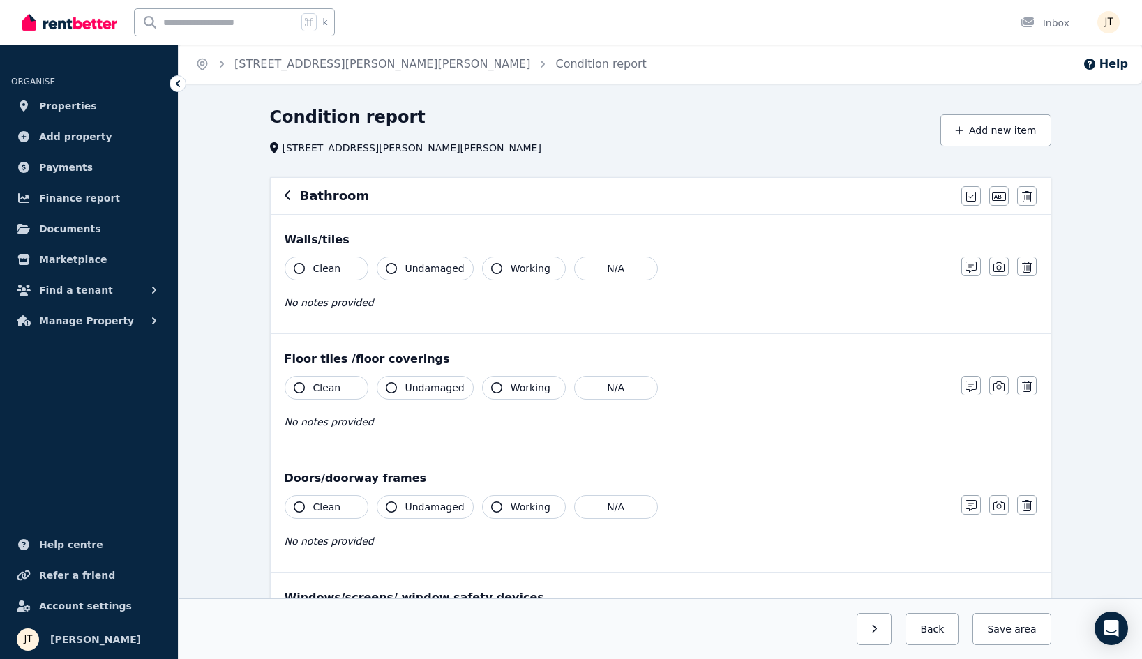
click at [329, 267] on span "Clean" at bounding box center [327, 269] width 28 height 14
click at [320, 382] on span "Clean" at bounding box center [327, 388] width 28 height 14
click at [334, 505] on span "Clean" at bounding box center [327, 507] width 28 height 14
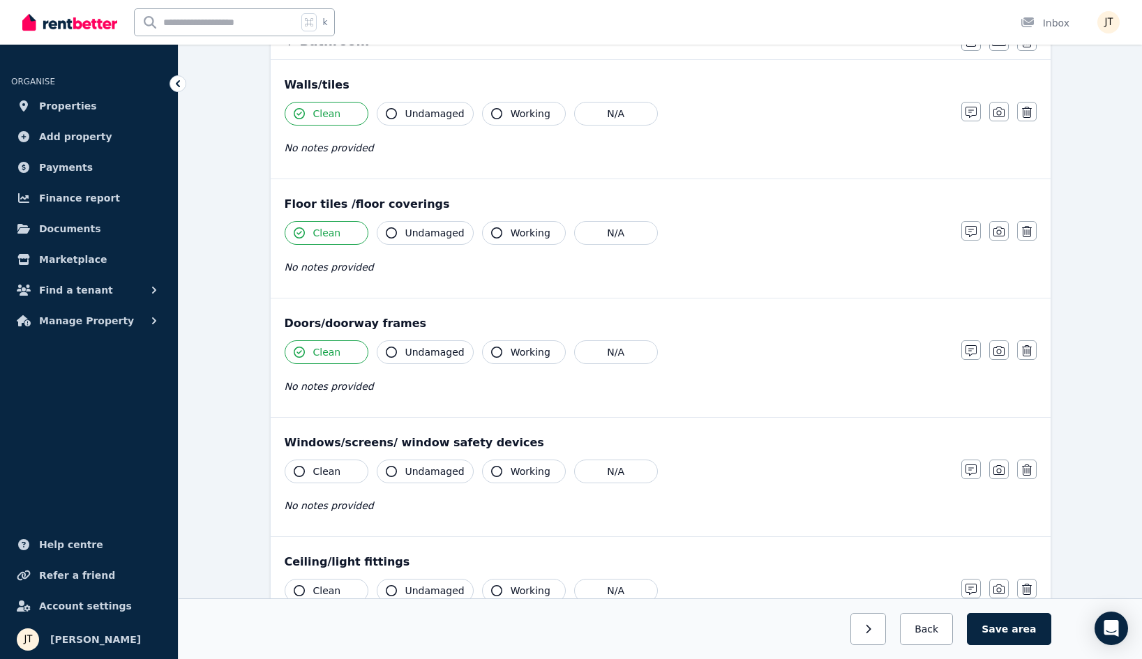
scroll to position [230, 0]
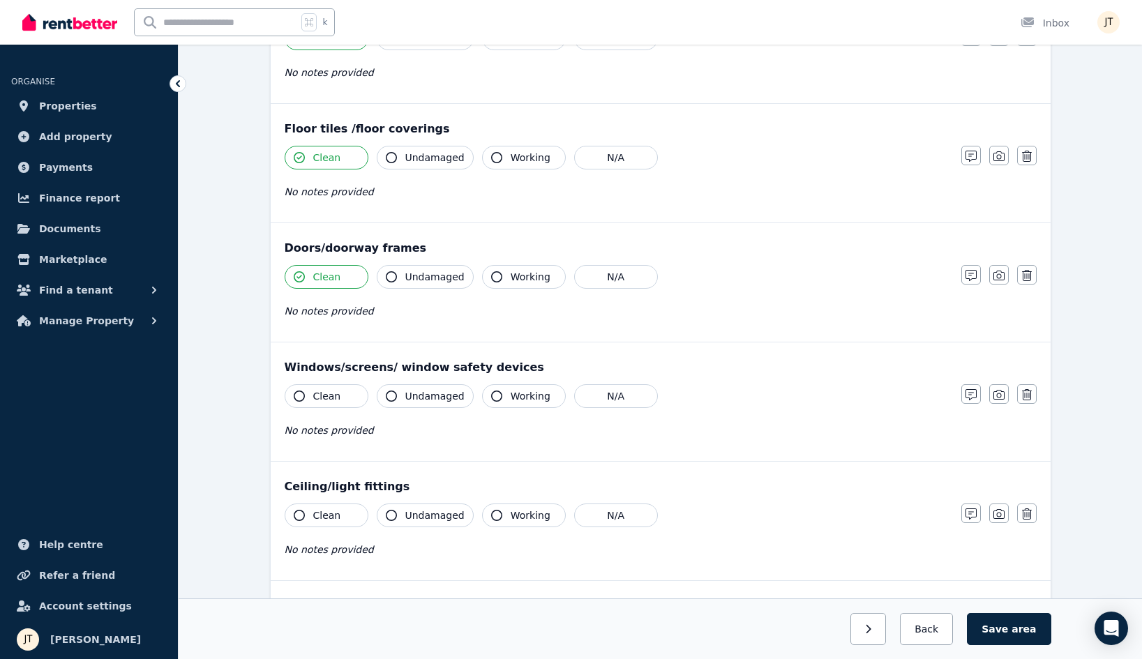
click at [321, 394] on span "Clean" at bounding box center [327, 396] width 28 height 14
click at [322, 528] on div "Clean Undamaged Working N/A No notes provided" at bounding box center [616, 538] width 663 height 68
click at [329, 512] on span "Clean" at bounding box center [327, 516] width 28 height 14
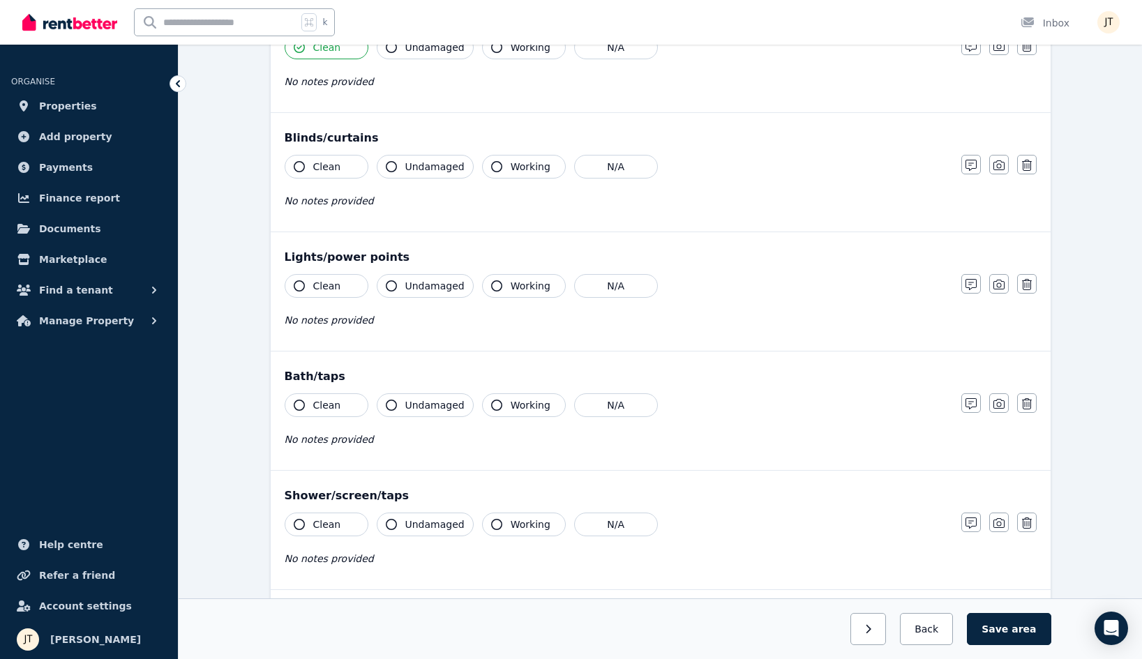
scroll to position [590, 0]
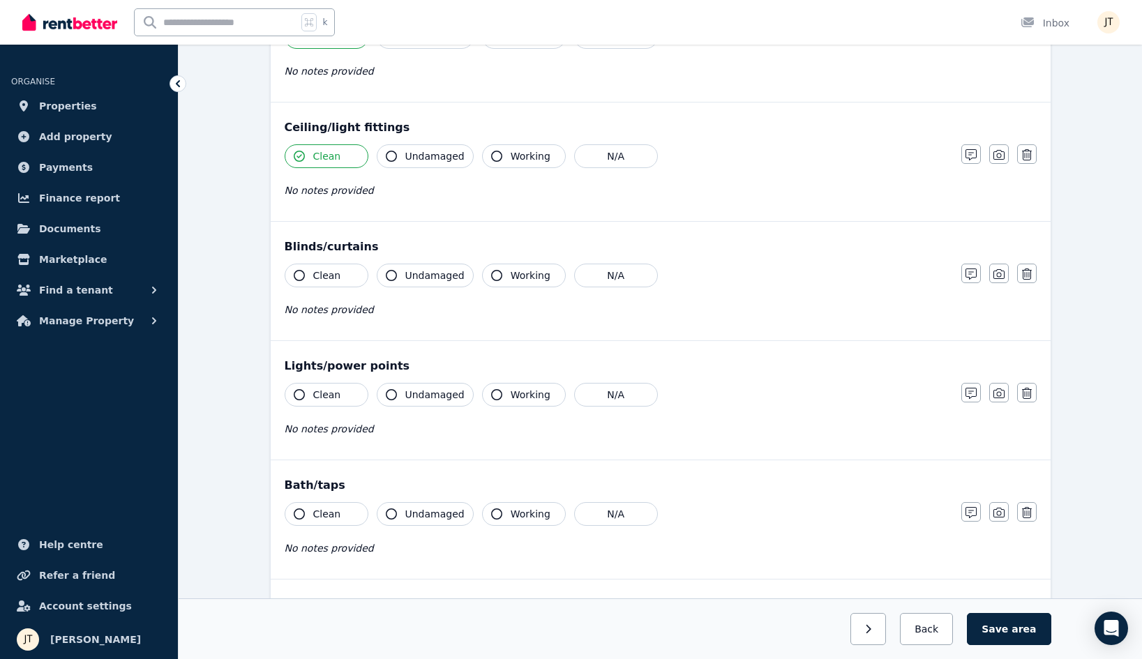
click at [327, 279] on span "Clean" at bounding box center [327, 276] width 28 height 14
click at [319, 401] on span "Clean" at bounding box center [327, 395] width 28 height 14
click at [325, 505] on button "Clean" at bounding box center [327, 514] width 84 height 24
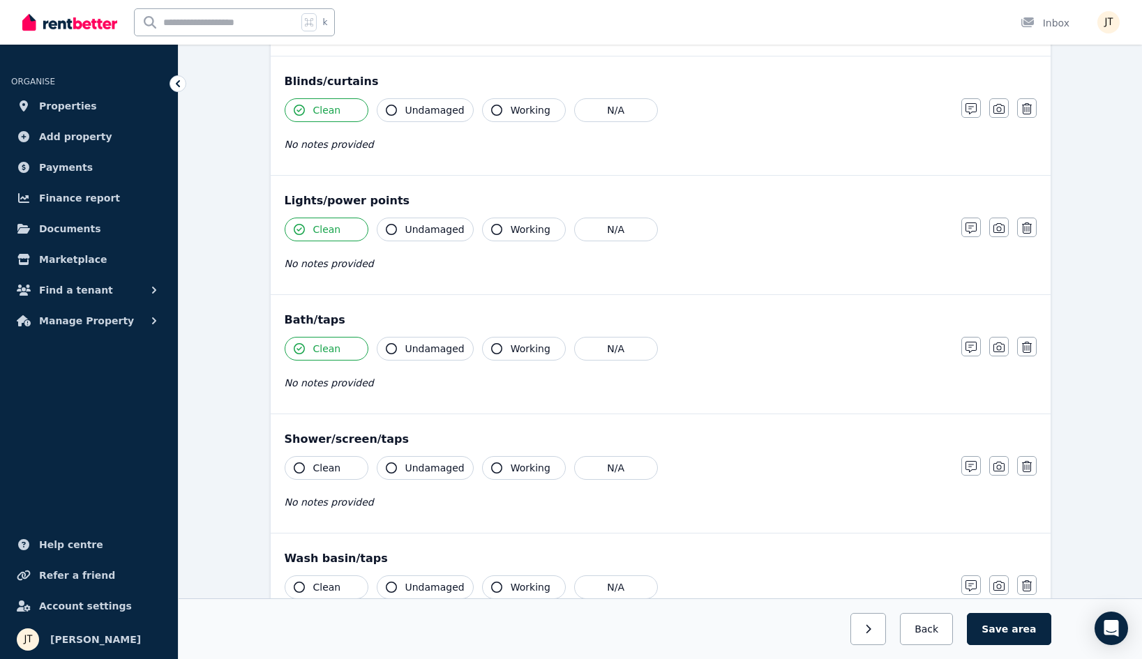
click at [329, 470] on span "Clean" at bounding box center [327, 468] width 28 height 14
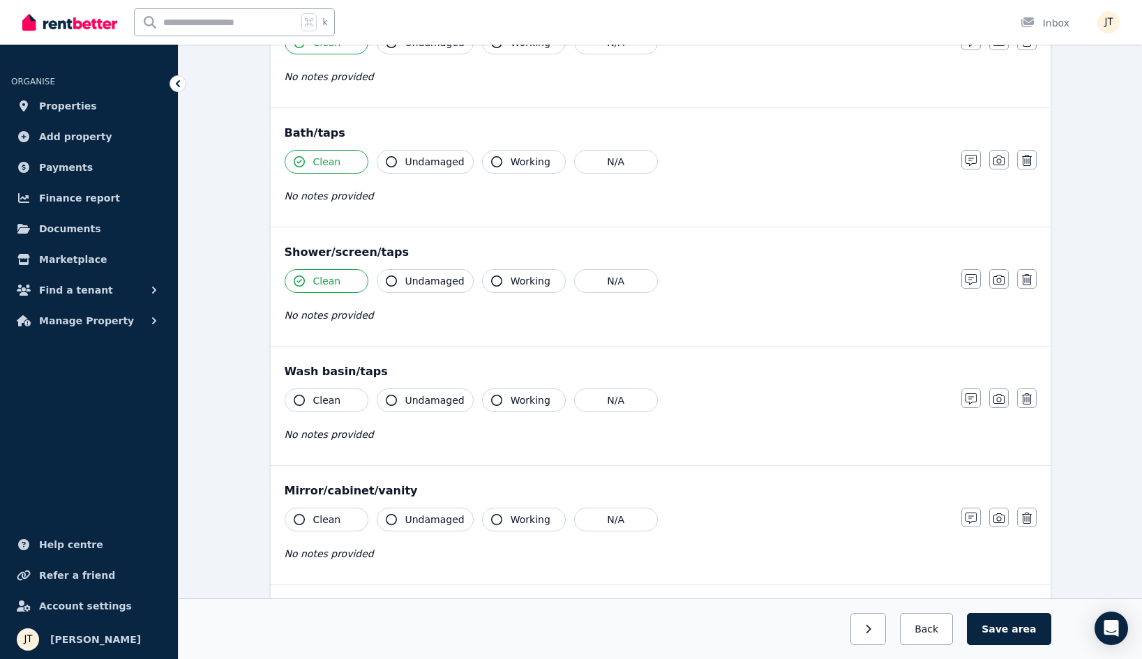
scroll to position [957, 0]
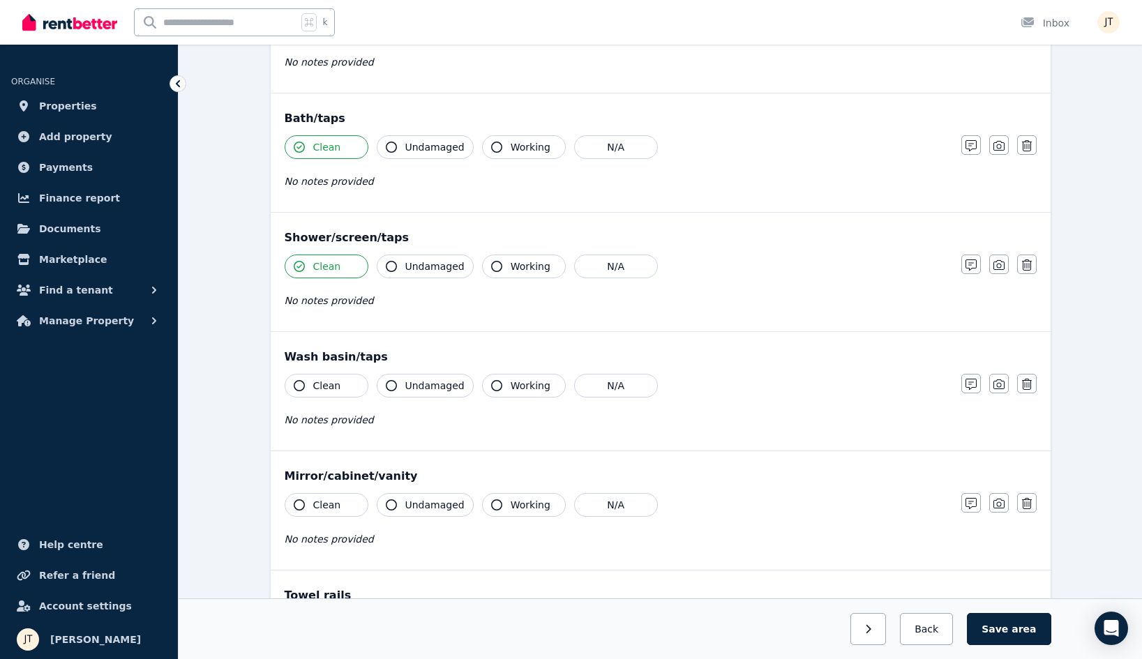
click at [330, 387] on span "Clean" at bounding box center [327, 386] width 28 height 14
click at [327, 509] on span "Clean" at bounding box center [327, 505] width 28 height 14
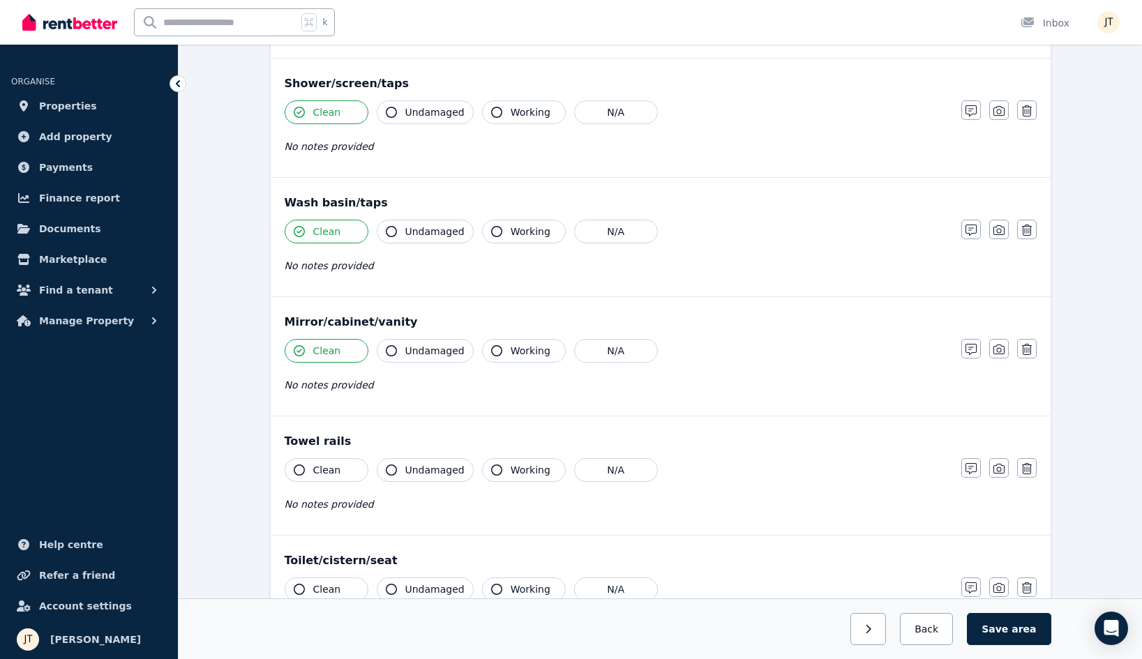
scroll to position [1124, 0]
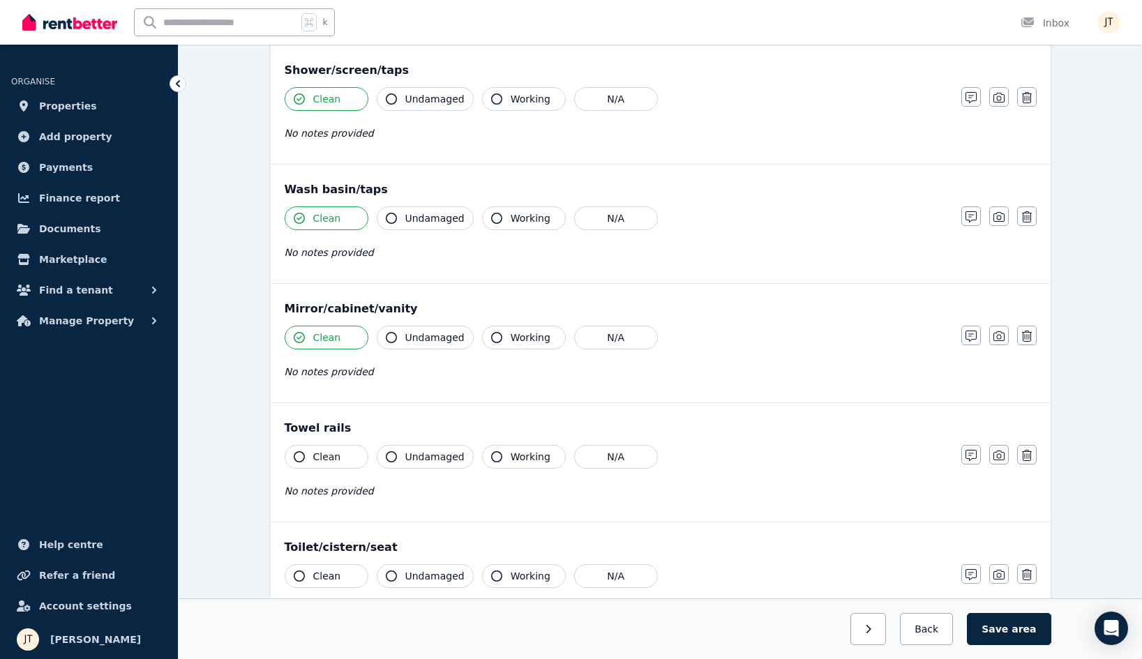
click at [327, 465] on button "Clean" at bounding box center [327, 457] width 84 height 24
click at [336, 561] on div "Toilet/cistern/seat Clean Undamaged Working N/A No notes provided Notes Photo D…" at bounding box center [661, 582] width 780 height 119
click at [335, 578] on span "Clean" at bounding box center [327, 576] width 28 height 14
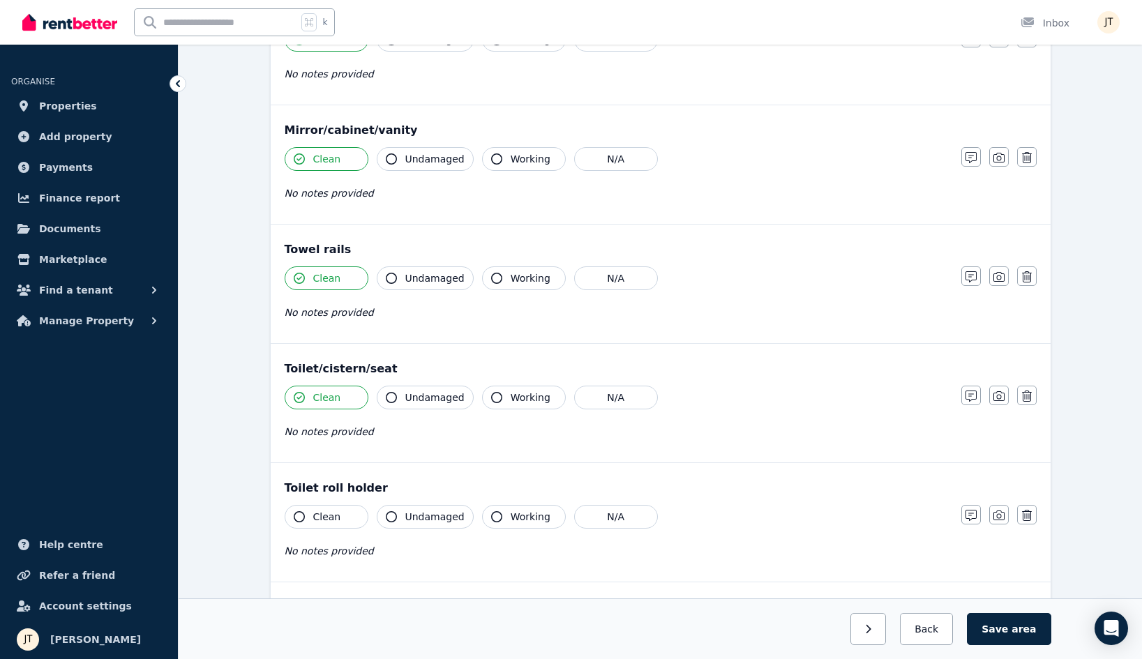
scroll to position [1406, 0]
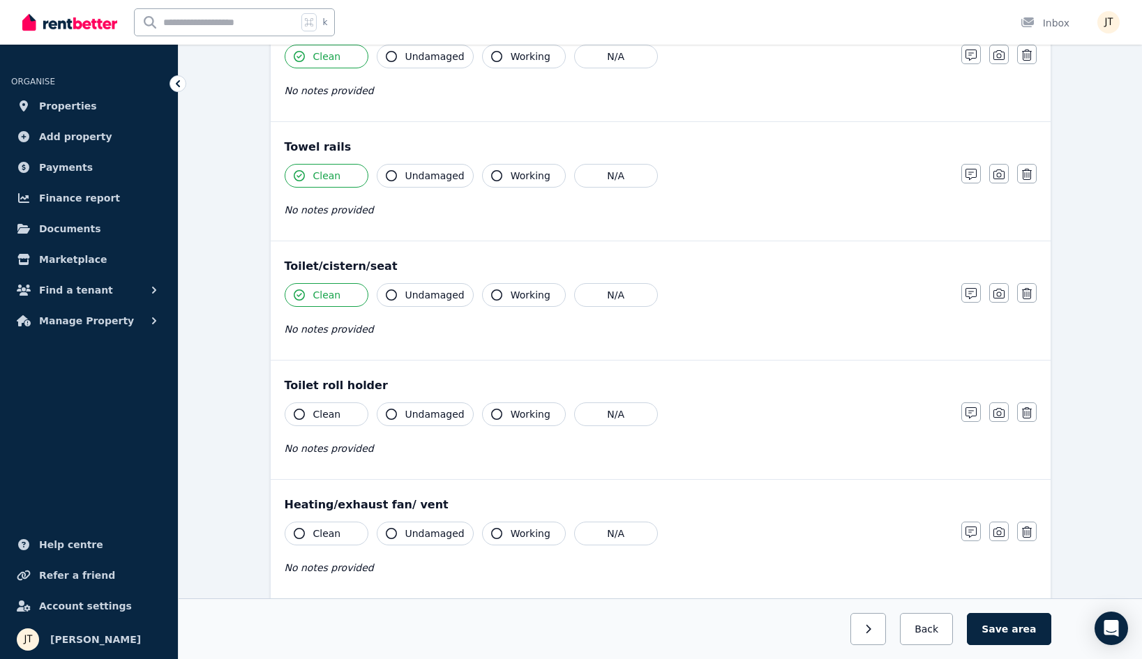
click at [322, 420] on span "Clean" at bounding box center [327, 415] width 28 height 14
click at [322, 519] on div "Heating/exhaust fan/ vent Clean Undamaged Working N/A No notes provided Notes P…" at bounding box center [661, 539] width 780 height 119
click at [322, 526] on button "Clean" at bounding box center [327, 534] width 84 height 24
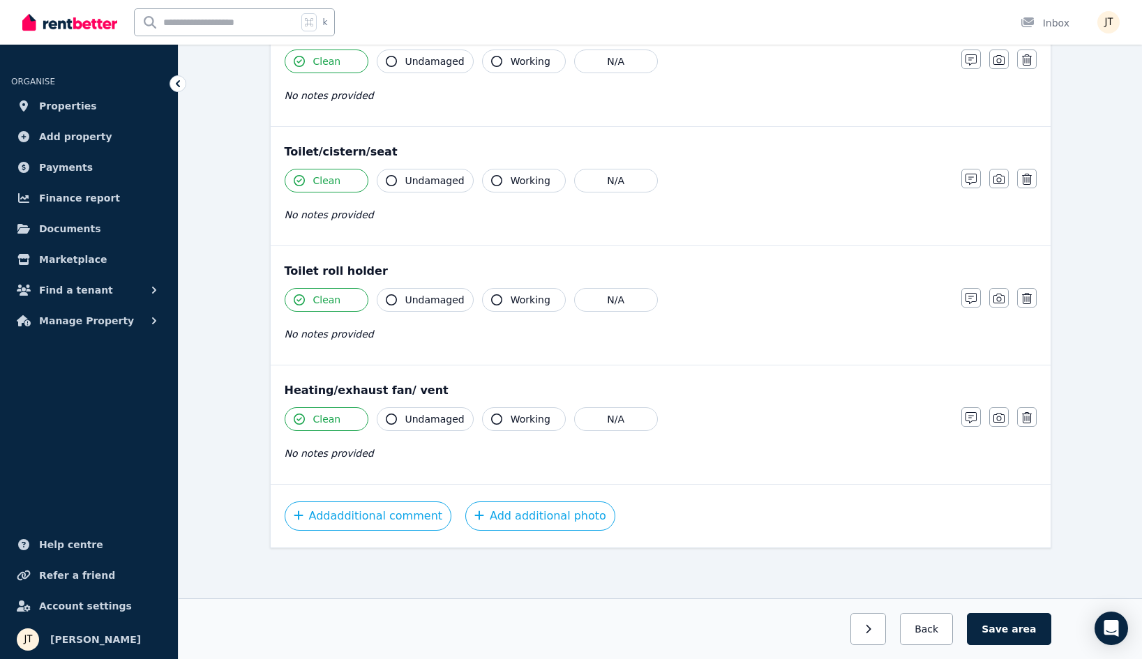
scroll to position [1520, 0]
click at [869, 633] on button "button" at bounding box center [869, 629] width 36 height 32
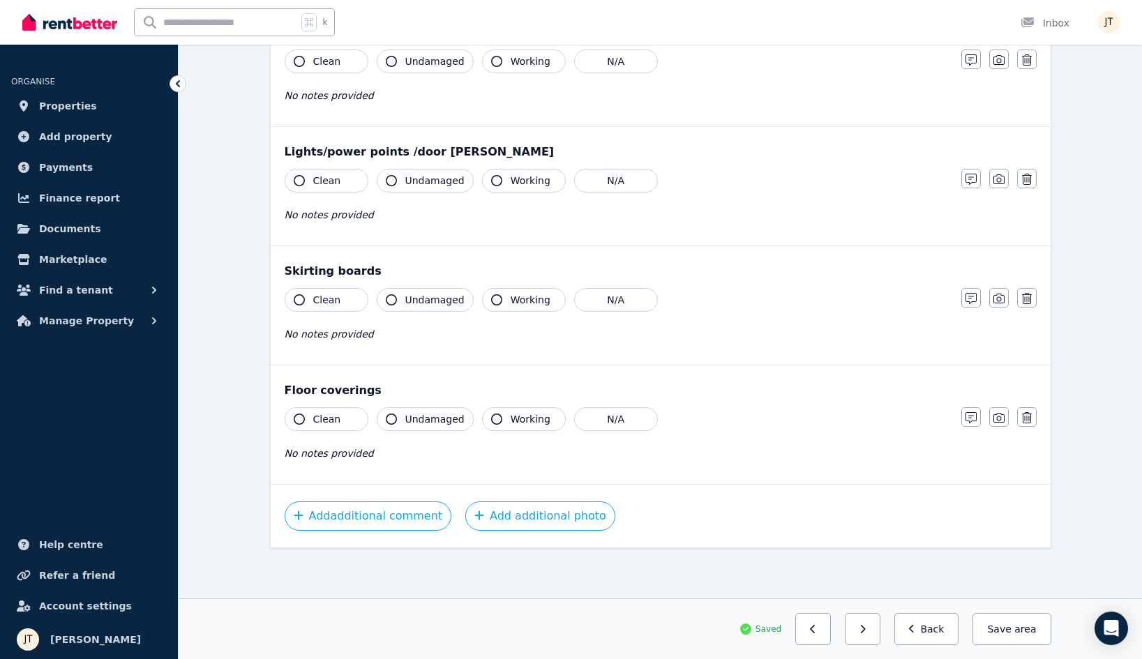
scroll to position [743, 0]
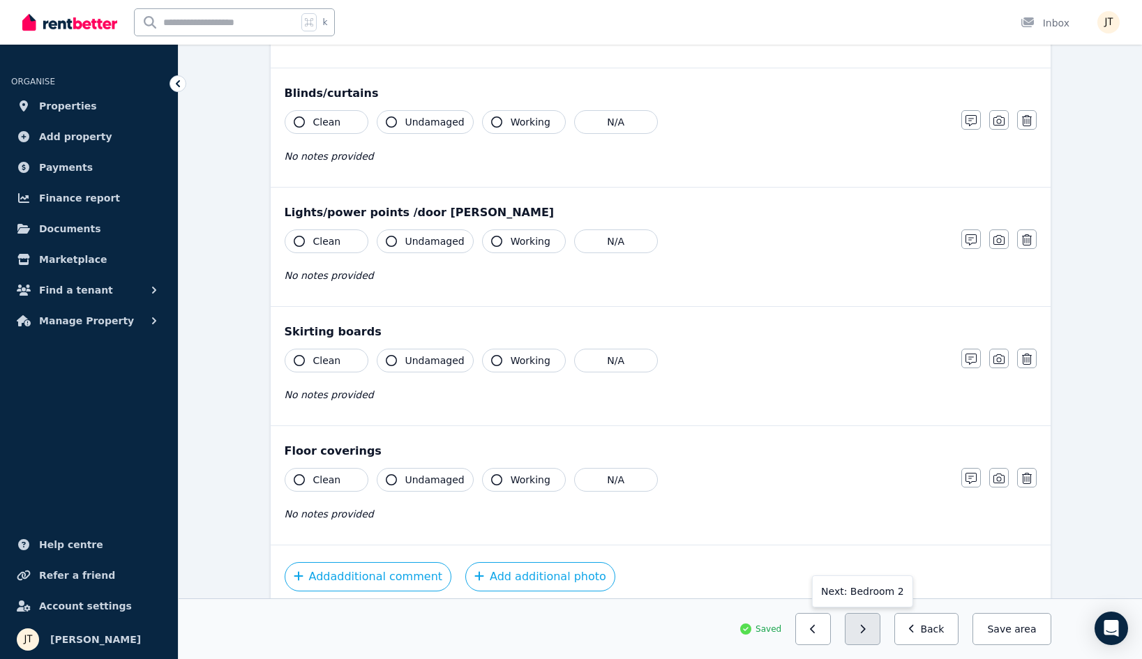
click at [866, 631] on icon "button" at bounding box center [863, 630] width 6 height 10
click at [805, 629] on button "button" at bounding box center [814, 629] width 36 height 32
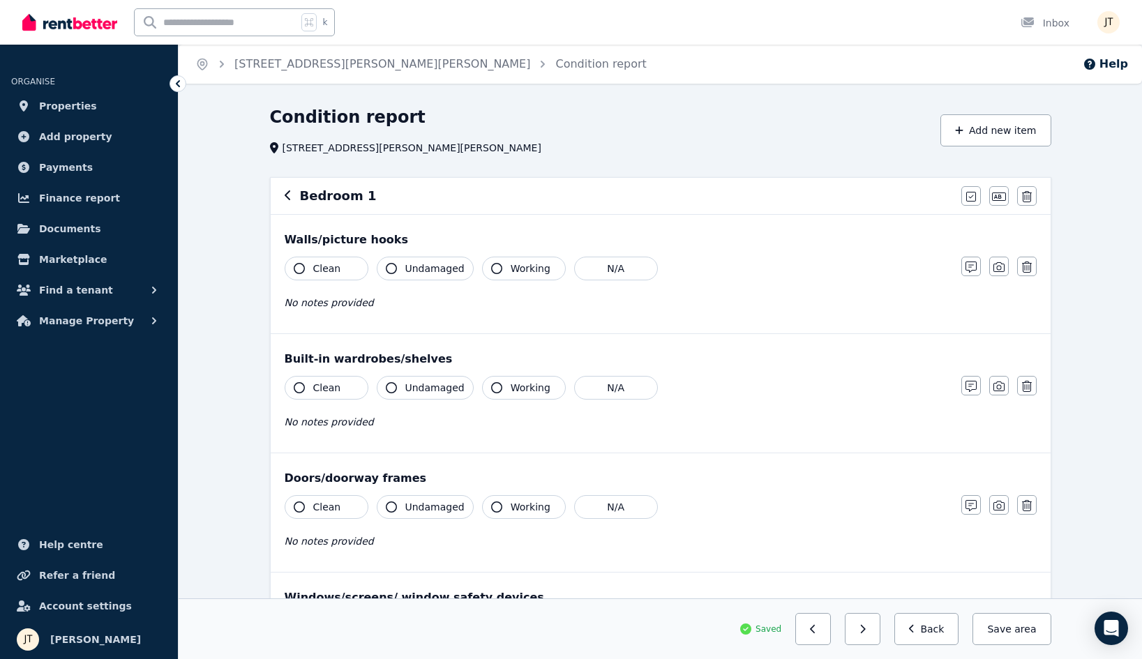
scroll to position [0, 0]
click at [308, 280] on button "Clean" at bounding box center [327, 269] width 84 height 24
click at [316, 401] on div "Clean Undamaged Working N/A No notes provided" at bounding box center [616, 410] width 663 height 68
click at [320, 392] on span "Clean" at bounding box center [327, 388] width 28 height 14
click at [322, 501] on span "Clean" at bounding box center [327, 507] width 28 height 14
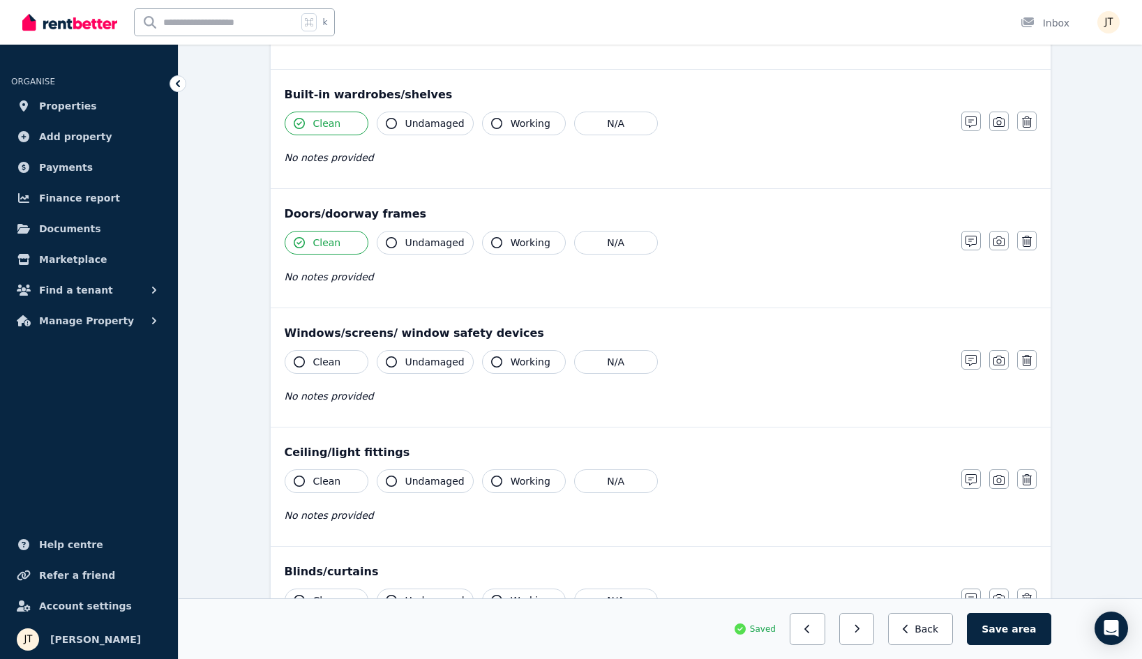
scroll to position [286, 0]
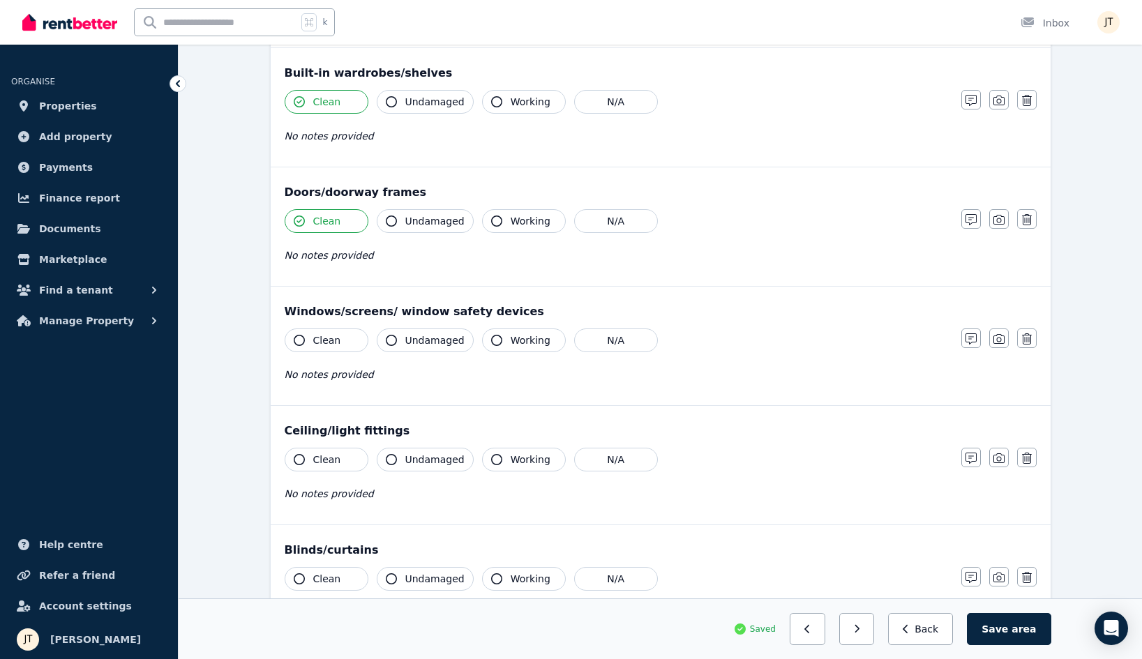
click at [315, 330] on button "Clean" at bounding box center [327, 341] width 84 height 24
click at [328, 455] on span "Clean" at bounding box center [327, 460] width 28 height 14
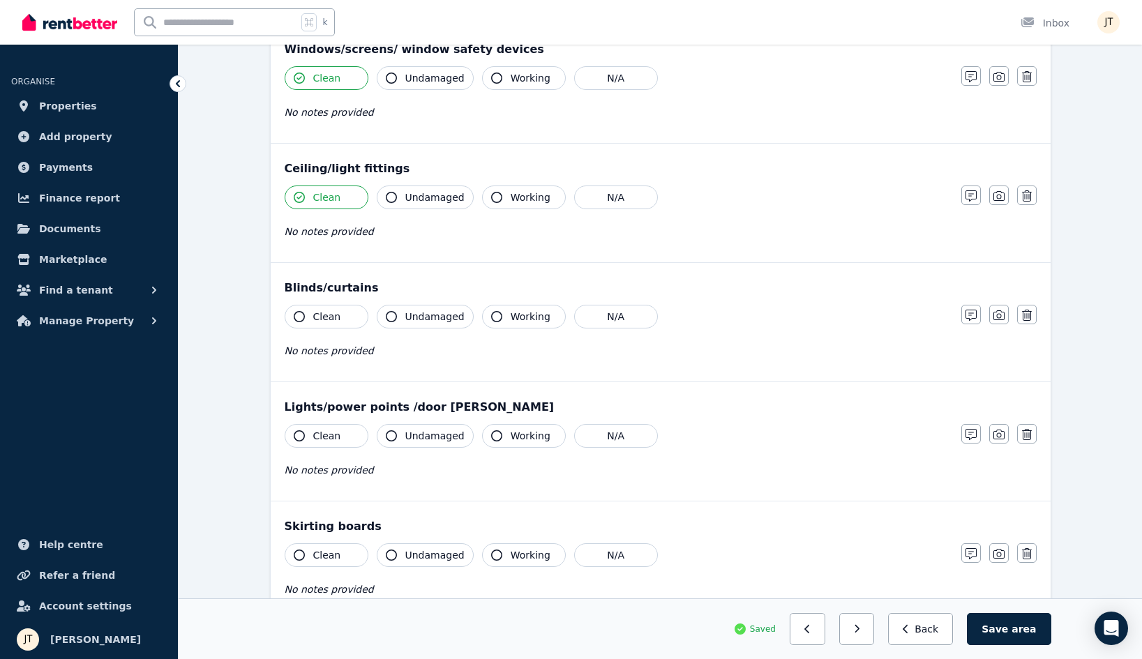
scroll to position [586, 0]
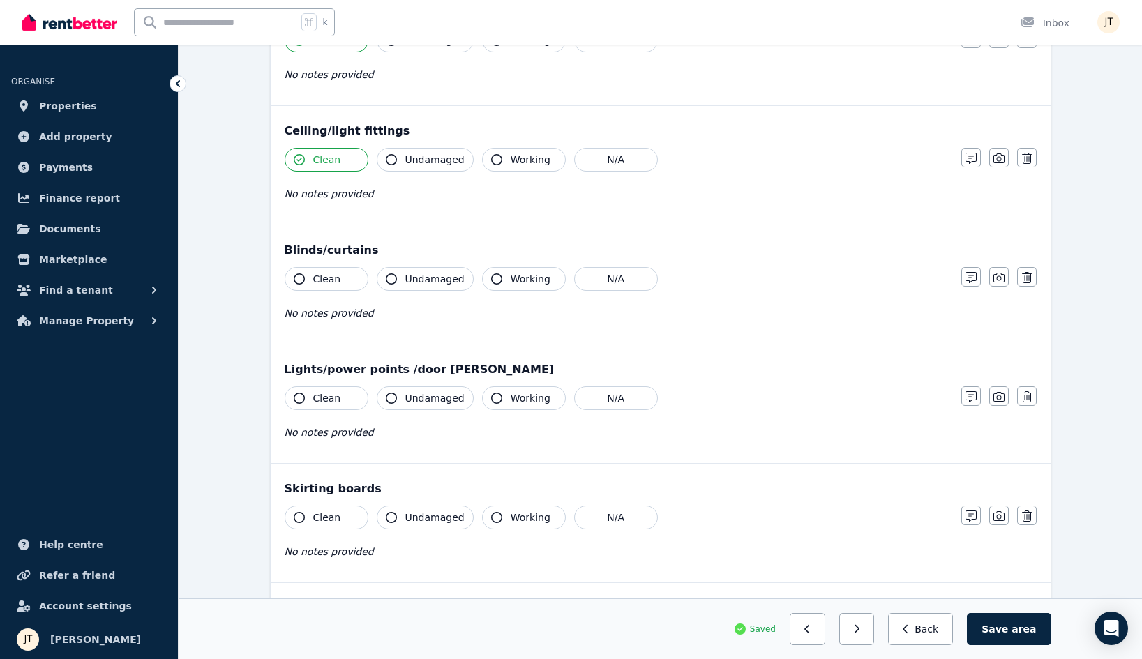
click at [319, 278] on span "Clean" at bounding box center [327, 279] width 28 height 14
click at [315, 374] on div "Lights/power points /door [PERSON_NAME]" at bounding box center [661, 369] width 752 height 17
click at [315, 392] on span "Clean" at bounding box center [327, 399] width 28 height 14
click at [321, 498] on div "Skirting boards Clean Undamaged Working N/A No notes provided Notes Photo Delete" at bounding box center [661, 523] width 780 height 119
click at [321, 517] on span "Clean" at bounding box center [327, 518] width 28 height 14
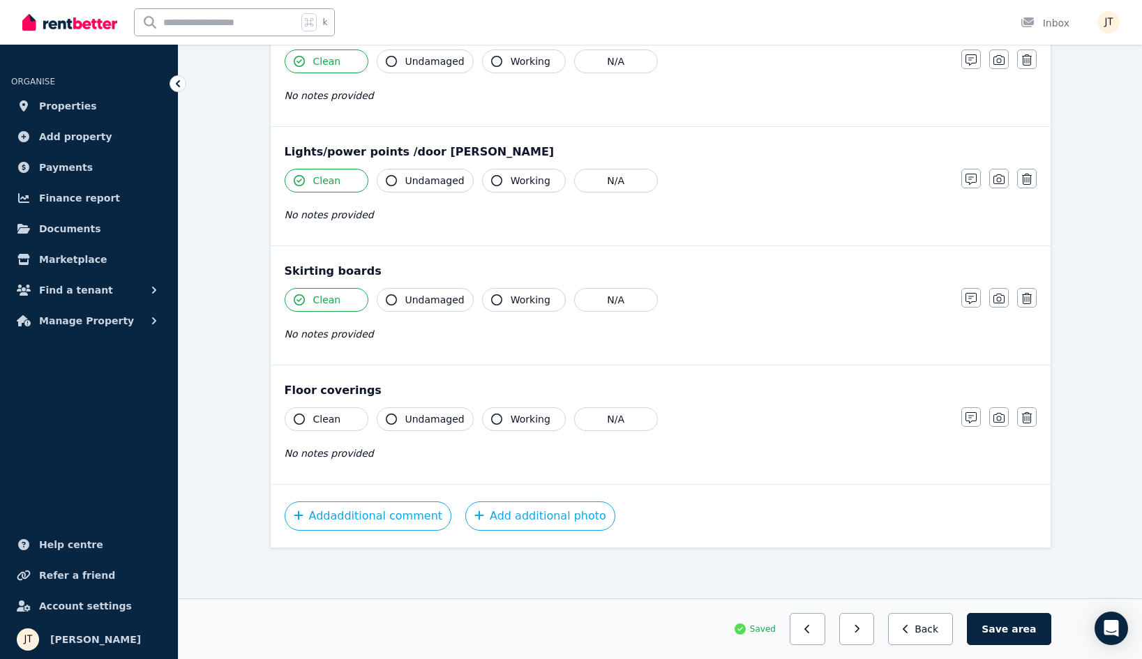
scroll to position [804, 0]
click at [333, 408] on button "Clean" at bounding box center [327, 420] width 84 height 24
click at [856, 631] on button "button" at bounding box center [858, 629] width 36 height 32
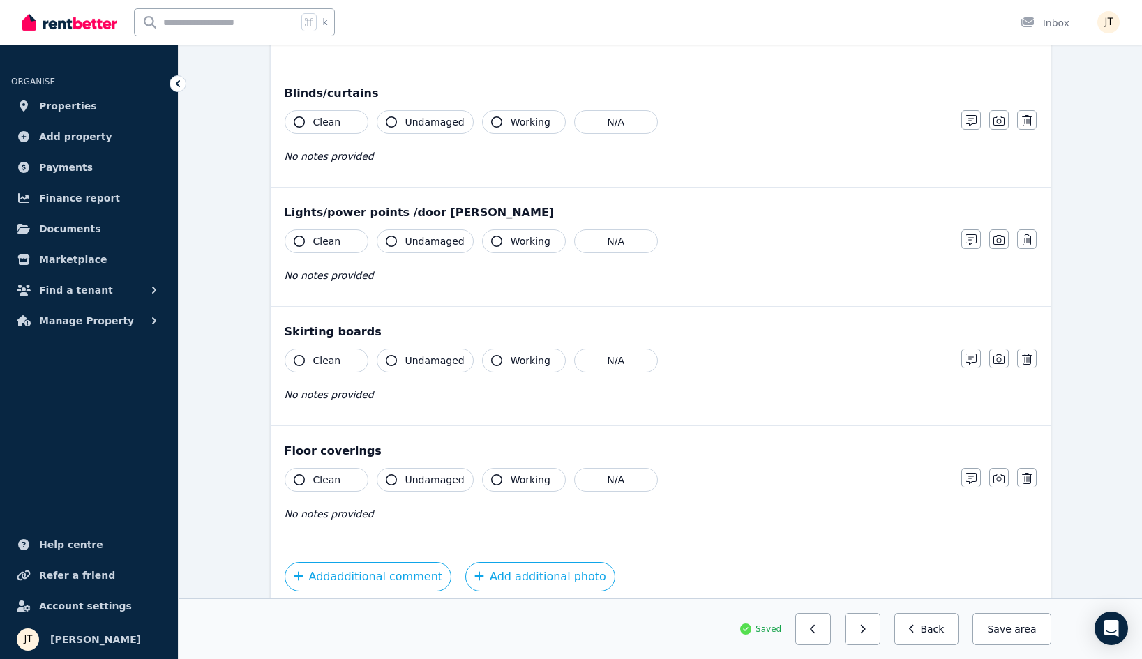
click at [327, 483] on span "Clean" at bounding box center [327, 480] width 28 height 14
click at [322, 344] on div "Skirting boards Clean Undamaged Working N/A No notes provided Notes Photo Delete" at bounding box center [661, 366] width 780 height 119
click at [322, 360] on span "Clean" at bounding box center [327, 361] width 28 height 14
click at [322, 271] on span "No notes provided" at bounding box center [329, 275] width 89 height 11
click at [325, 254] on div "Clean Undamaged Working N/A No notes provided" at bounding box center [616, 264] width 663 height 68
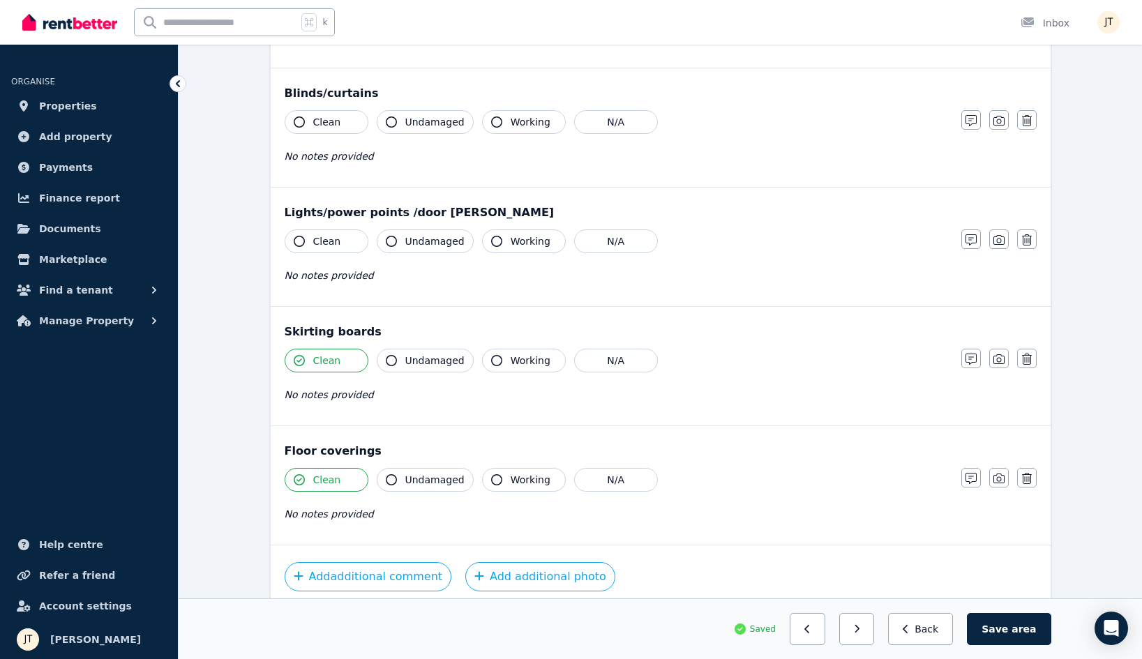
click at [323, 142] on div "Clean Undamaged Working N/A No notes provided" at bounding box center [616, 144] width 663 height 68
click at [324, 129] on button "Clean" at bounding box center [327, 122] width 84 height 24
click at [311, 246] on button "Clean" at bounding box center [327, 242] width 84 height 24
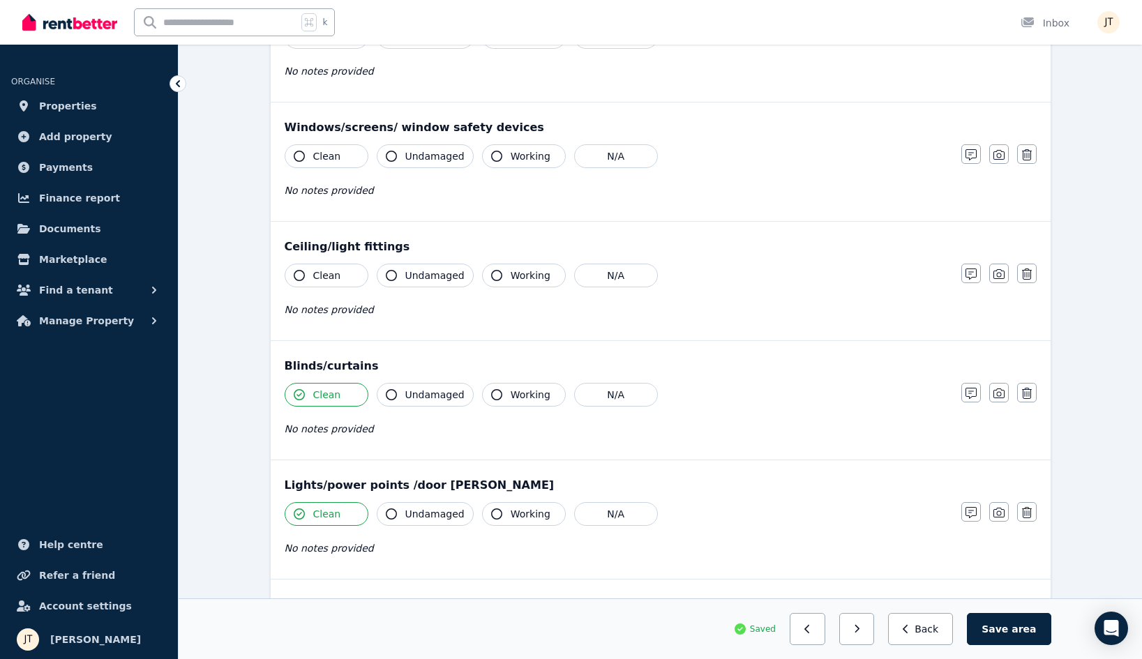
scroll to position [432, 0]
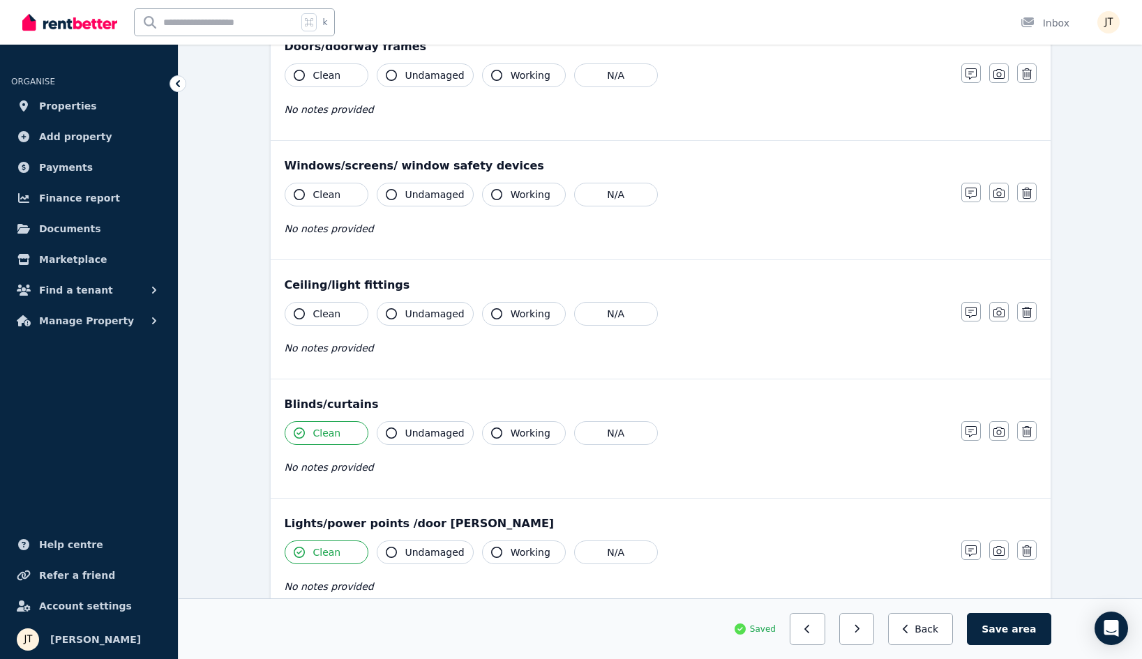
click at [333, 311] on span "Clean" at bounding box center [327, 314] width 28 height 14
click at [326, 205] on button "Clean" at bounding box center [327, 195] width 84 height 24
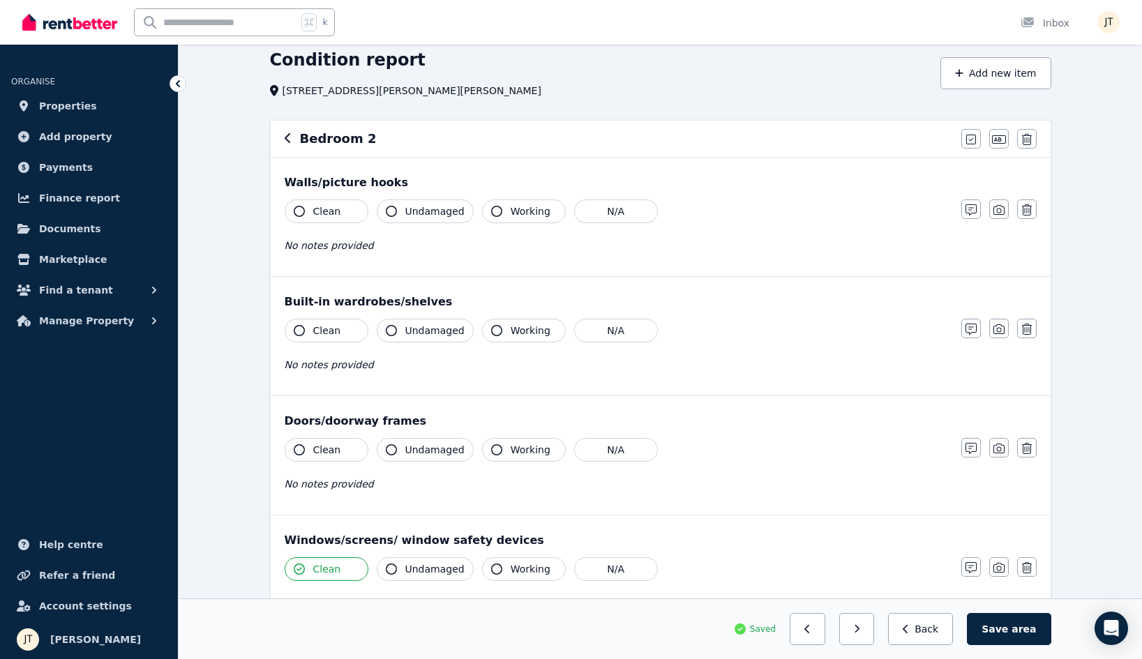
scroll to position [32, 0]
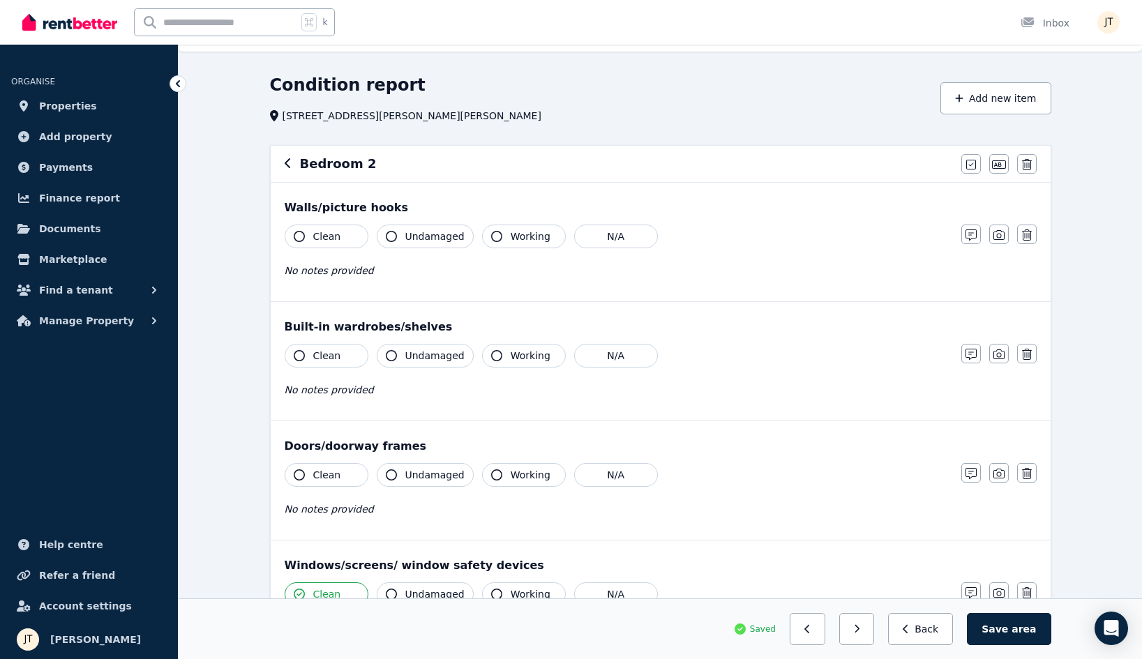
click at [324, 473] on span "Clean" at bounding box center [327, 475] width 28 height 14
click at [324, 364] on button "Clean" at bounding box center [327, 356] width 84 height 24
click at [320, 240] on span "Clean" at bounding box center [327, 237] width 28 height 14
click at [875, 628] on button "button" at bounding box center [858, 629] width 36 height 32
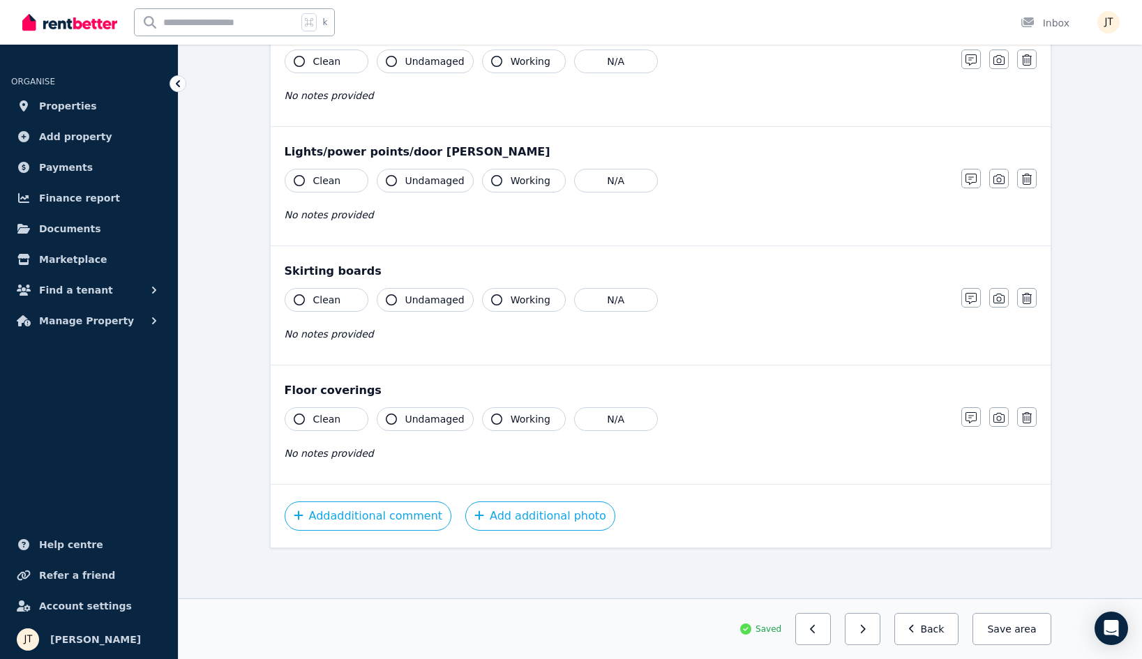
scroll to position [685, 0]
click at [320, 422] on span "Clean" at bounding box center [327, 419] width 28 height 14
click at [322, 304] on span "Clean" at bounding box center [327, 300] width 28 height 14
click at [321, 186] on span "Clean" at bounding box center [327, 181] width 28 height 14
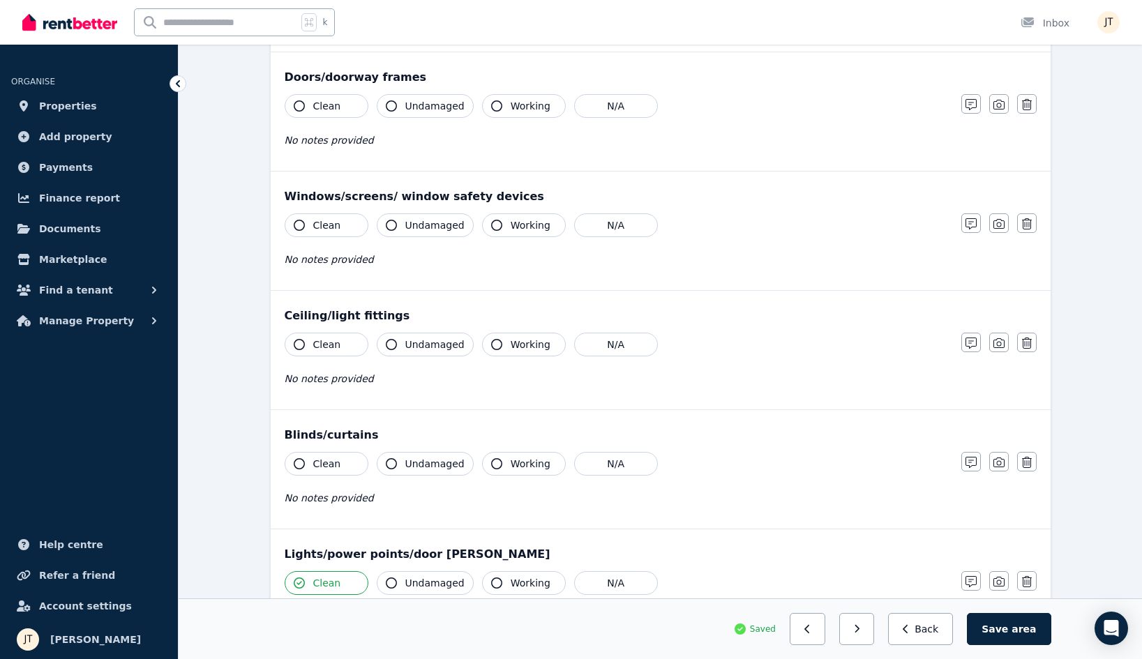
scroll to position [281, 0]
click at [329, 464] on span "Clean" at bounding box center [327, 465] width 28 height 14
click at [330, 343] on span "Clean" at bounding box center [327, 345] width 28 height 14
click at [339, 225] on button "Clean" at bounding box center [327, 226] width 84 height 24
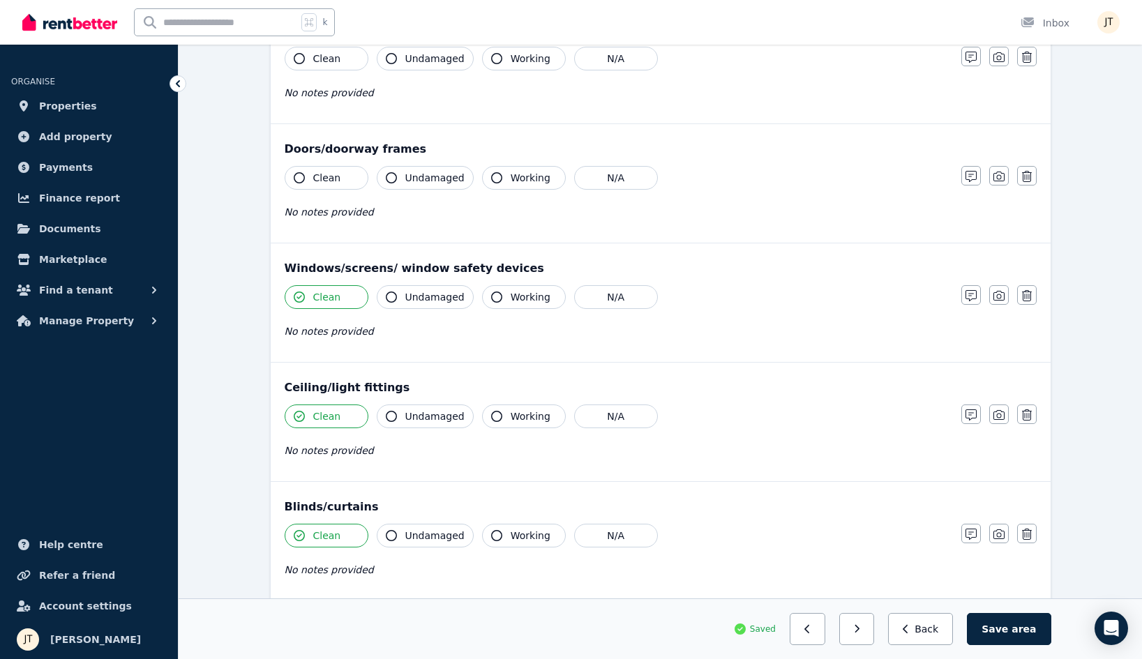
scroll to position [89, 0]
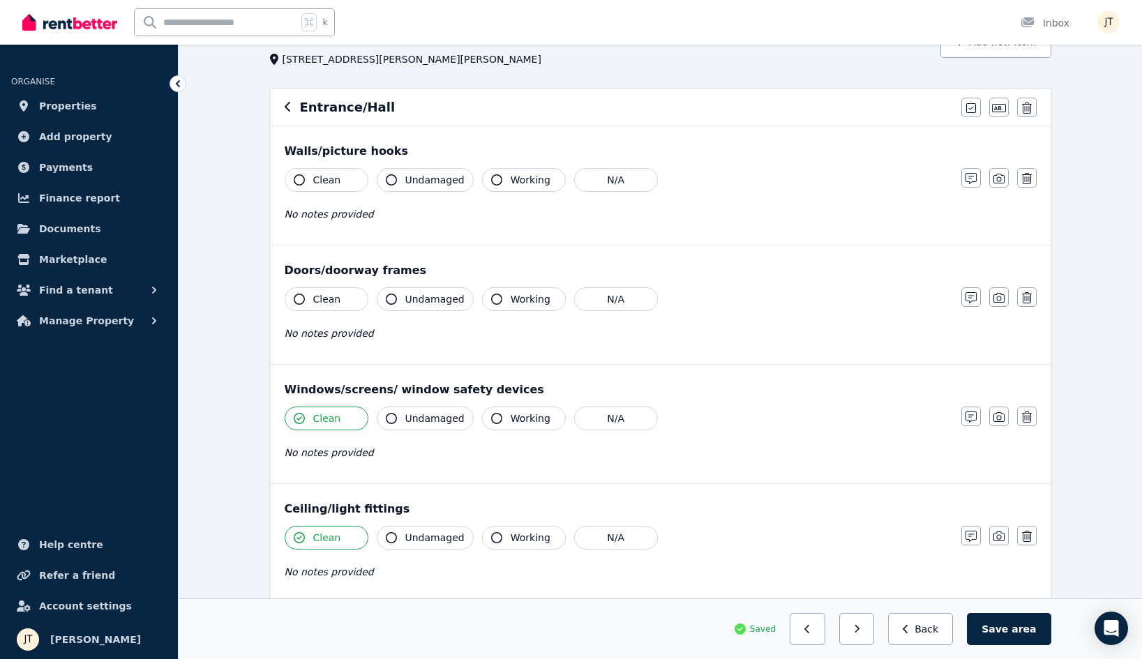
click at [333, 299] on span "Clean" at bounding box center [327, 299] width 28 height 14
click at [337, 179] on span "Clean" at bounding box center [327, 180] width 28 height 14
click at [860, 628] on icon "button" at bounding box center [857, 630] width 6 height 10
click at [340, 538] on button "Clean" at bounding box center [327, 538] width 84 height 24
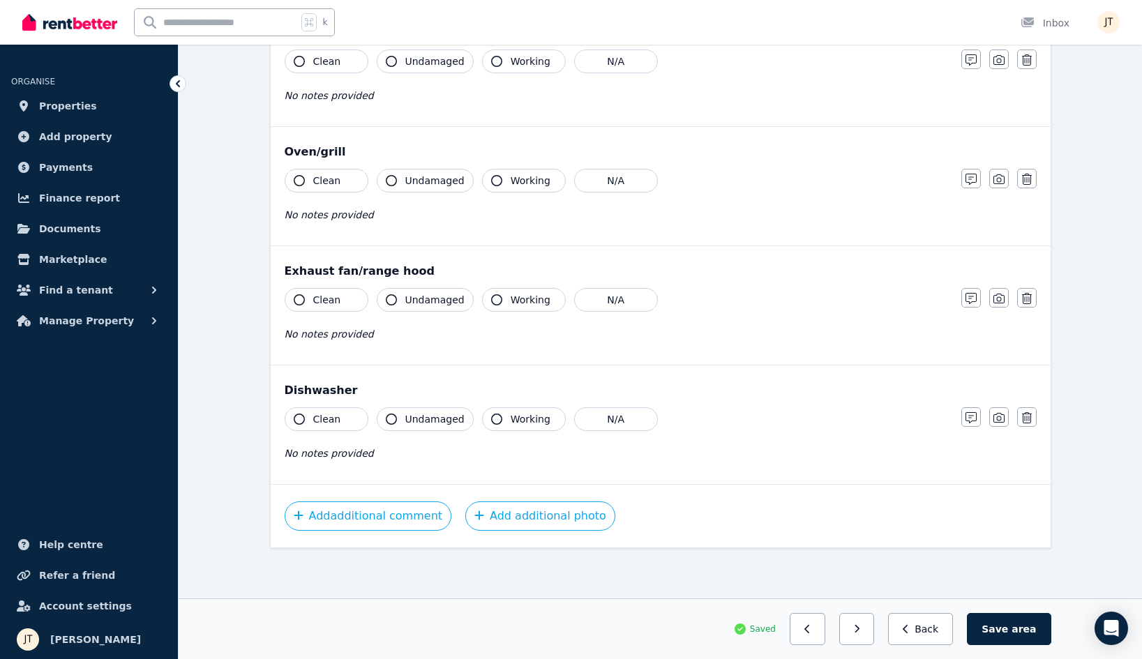
scroll to position [1520, 0]
click at [323, 417] on span "Clean" at bounding box center [327, 419] width 28 height 14
click at [329, 286] on div "Exhaust fan/range hood Clean Undamaged Working N/A No notes provided Notes Phot…" at bounding box center [661, 305] width 780 height 119
click at [329, 183] on span "Clean" at bounding box center [327, 181] width 28 height 14
click at [320, 302] on span "Clean" at bounding box center [327, 300] width 28 height 14
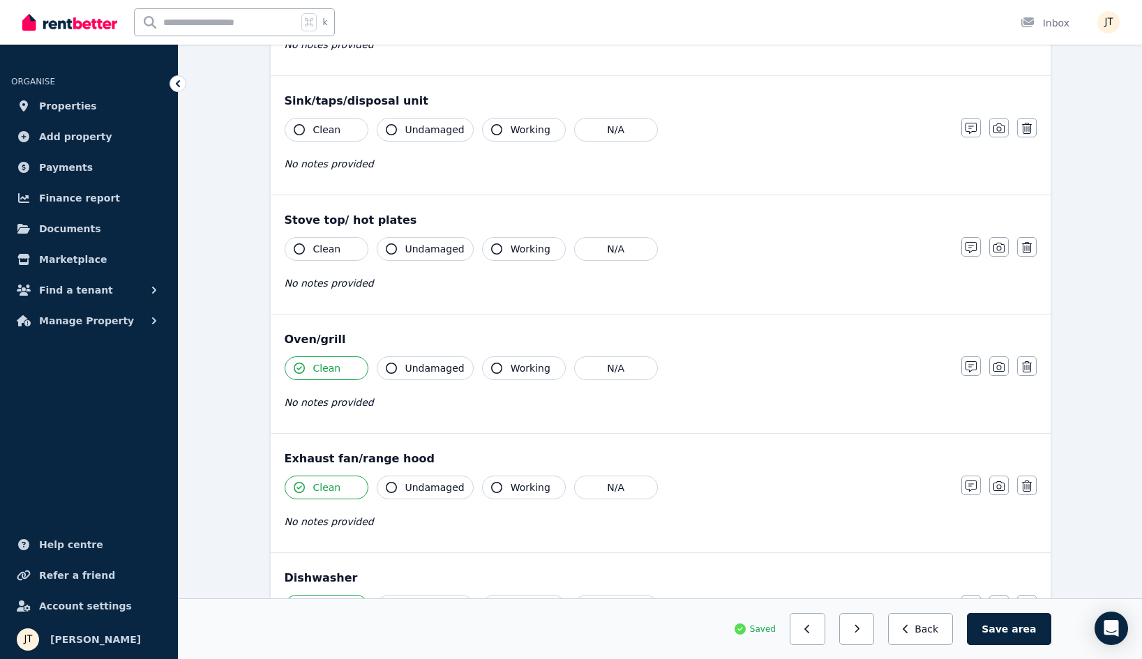
scroll to position [1247, 0]
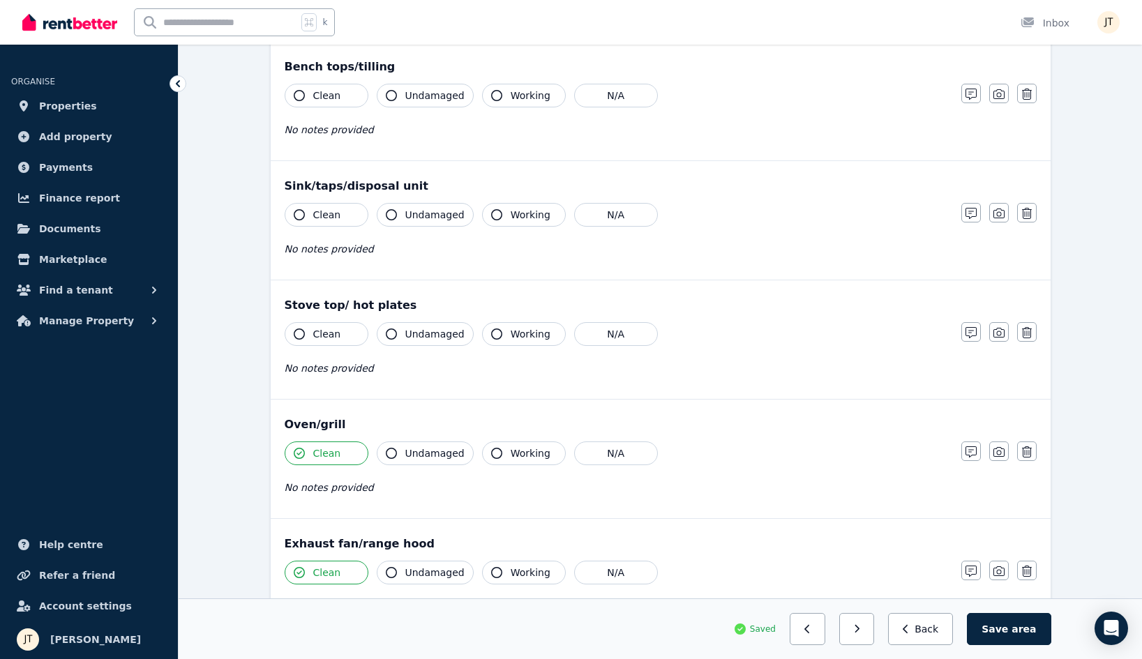
click at [329, 368] on span "No notes provided" at bounding box center [329, 368] width 89 height 11
click at [335, 323] on button "Clean" at bounding box center [327, 334] width 84 height 24
click at [326, 221] on span "Clean" at bounding box center [327, 215] width 28 height 14
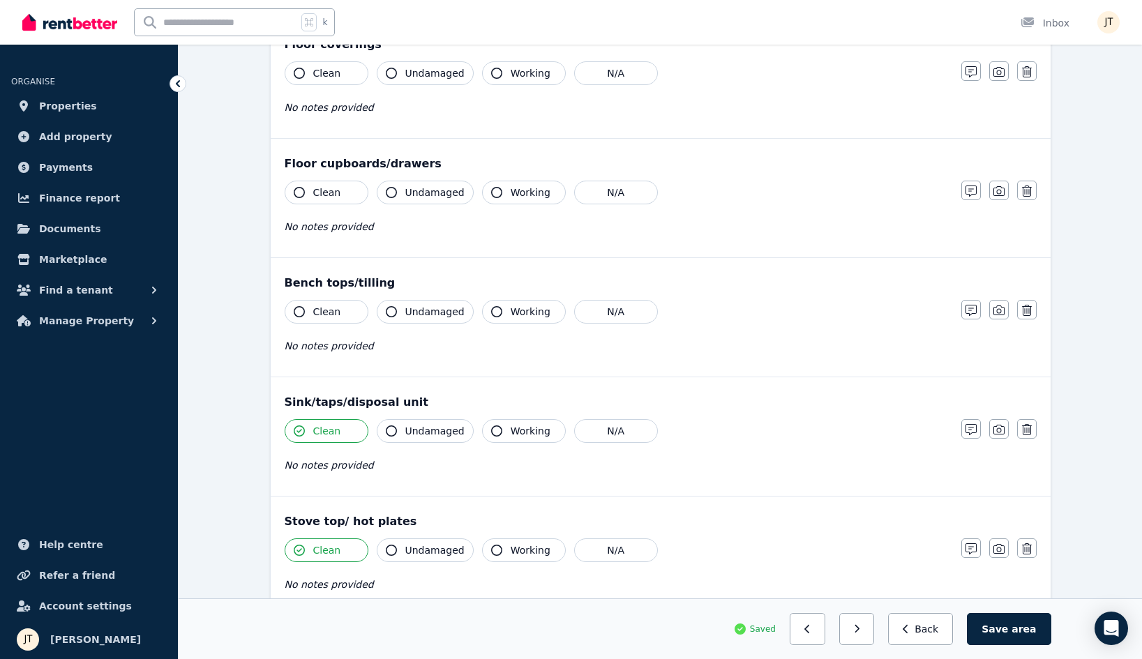
scroll to position [942, 0]
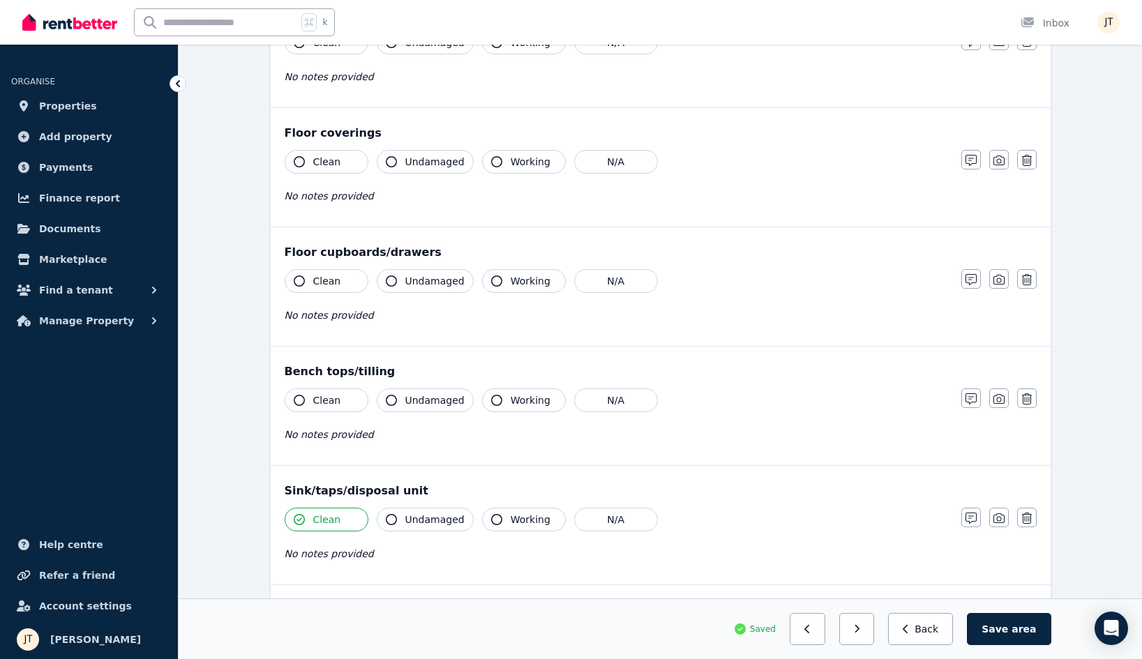
click at [315, 396] on span "Clean" at bounding box center [327, 401] width 28 height 14
click at [323, 289] on button "Clean" at bounding box center [327, 281] width 84 height 24
click at [320, 170] on button "Clean" at bounding box center [327, 162] width 84 height 24
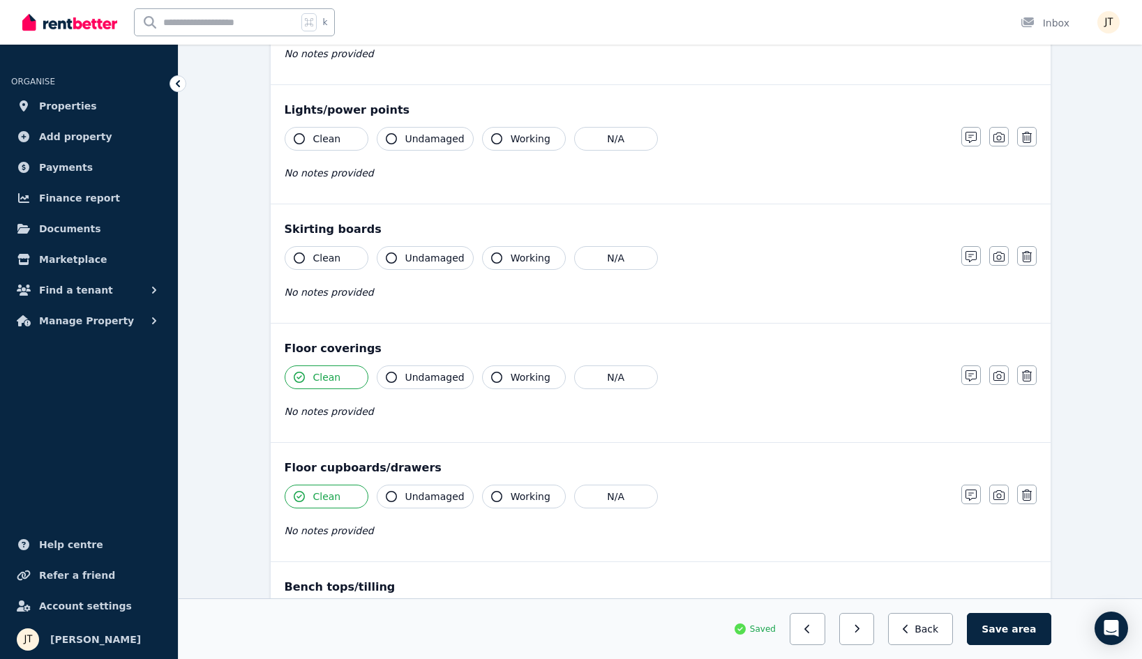
click at [325, 248] on button "Clean" at bounding box center [327, 258] width 84 height 24
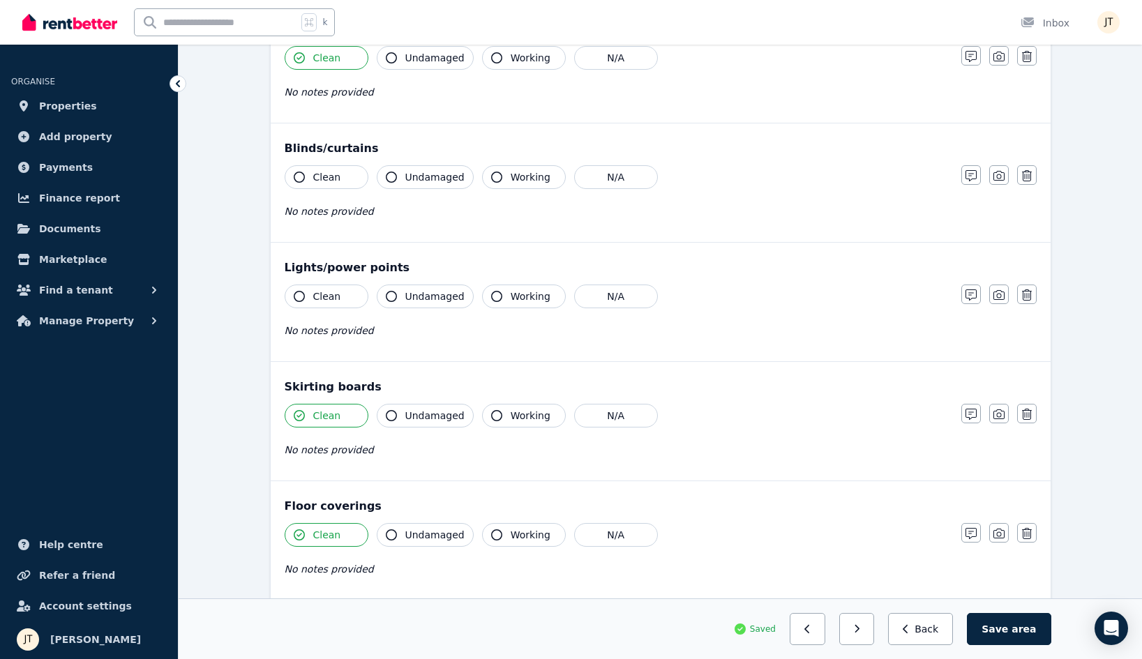
scroll to position [546, 0]
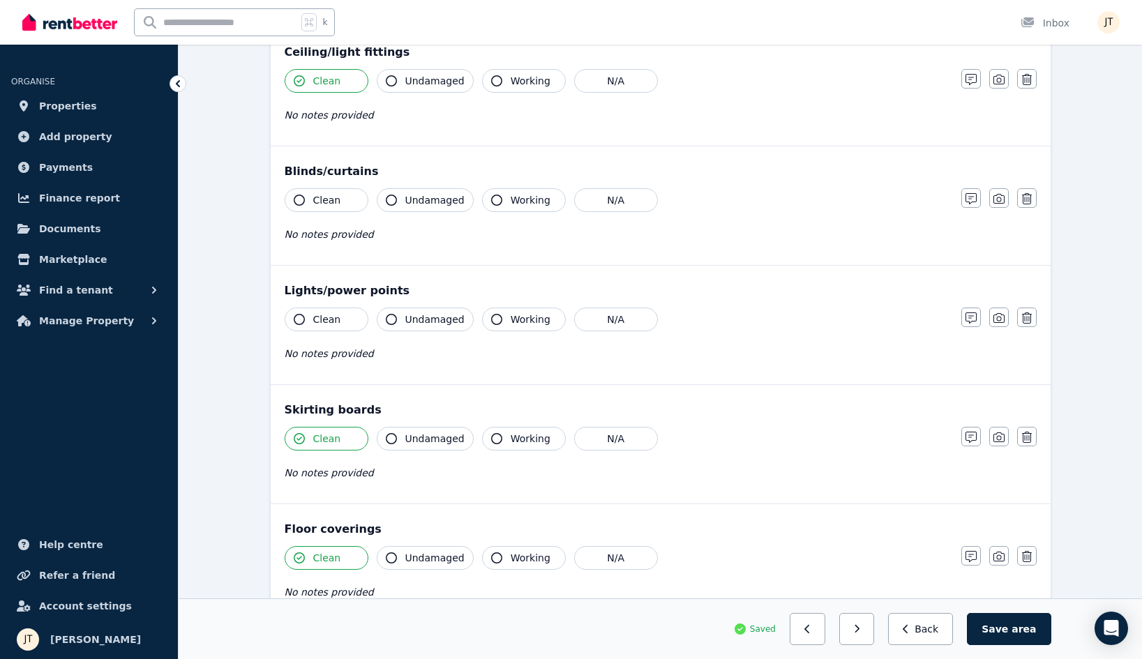
click at [340, 324] on button "Clean" at bounding box center [327, 320] width 84 height 24
click at [325, 194] on span "Clean" at bounding box center [327, 200] width 28 height 14
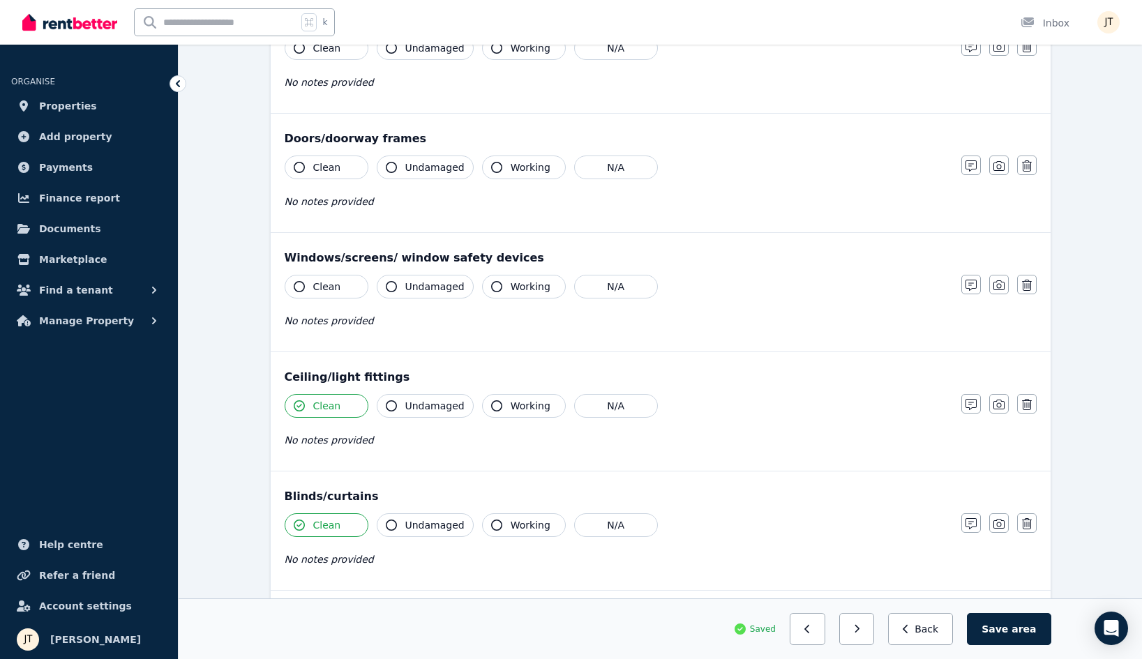
scroll to position [210, 0]
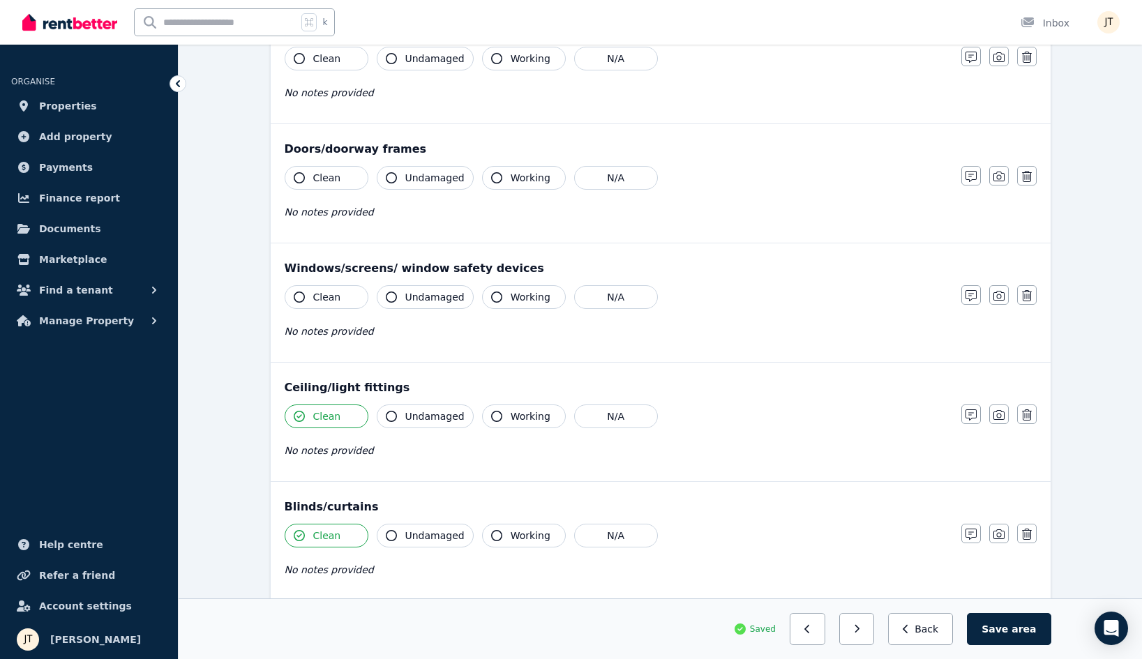
click at [327, 293] on span "Clean" at bounding box center [327, 297] width 28 height 14
click at [331, 185] on button "Clean" at bounding box center [327, 178] width 84 height 24
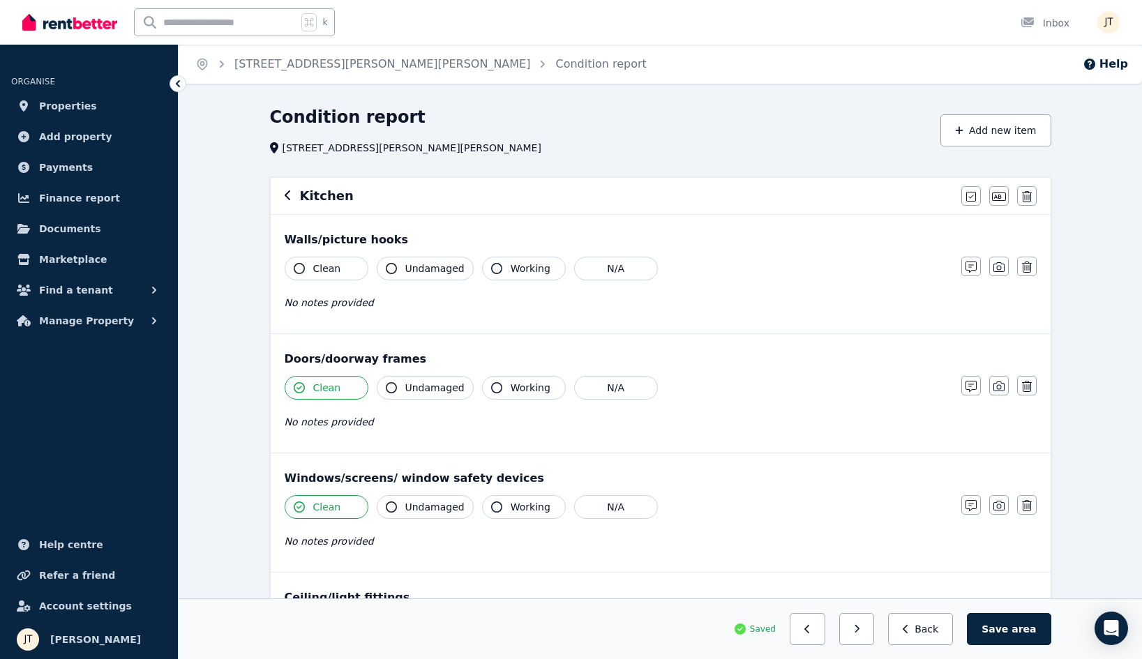
scroll to position [0, 0]
click at [334, 277] on button "Clean" at bounding box center [327, 269] width 84 height 24
click at [860, 626] on icon "button" at bounding box center [857, 629] width 5 height 8
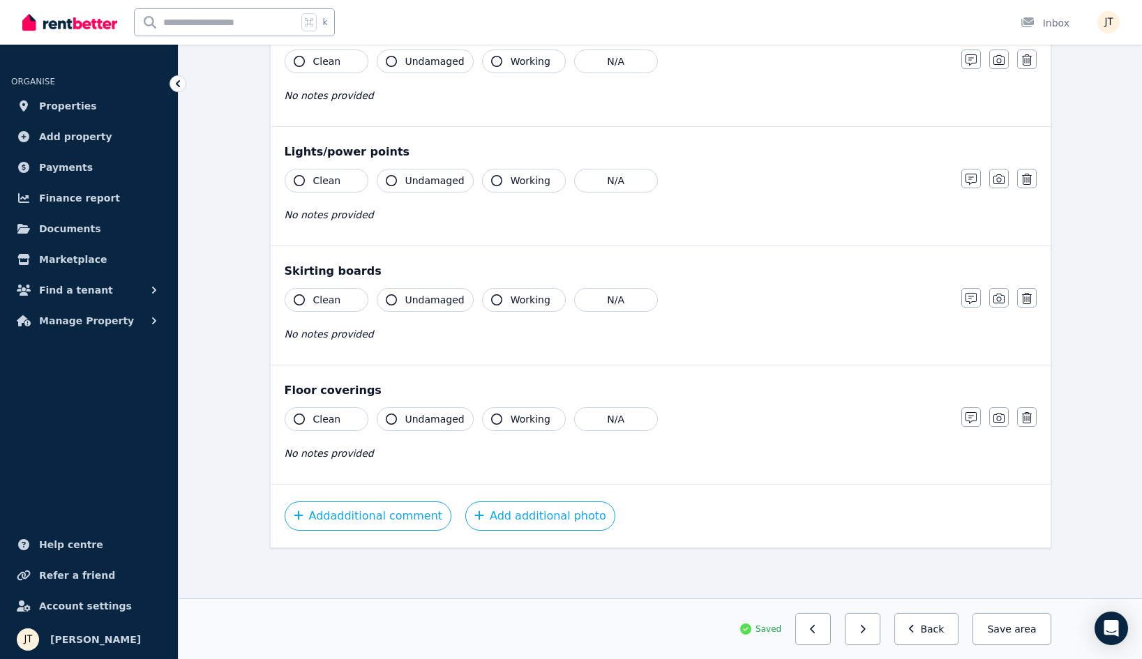
scroll to position [685, 0]
click at [331, 414] on span "Clean" at bounding box center [327, 419] width 28 height 14
click at [336, 280] on div "Skirting boards Clean Undamaged Working N/A No notes provided Notes Photo Delete" at bounding box center [661, 305] width 780 height 119
click at [335, 292] on button "Clean" at bounding box center [327, 300] width 84 height 24
click at [336, 189] on button "Clean" at bounding box center [327, 181] width 84 height 24
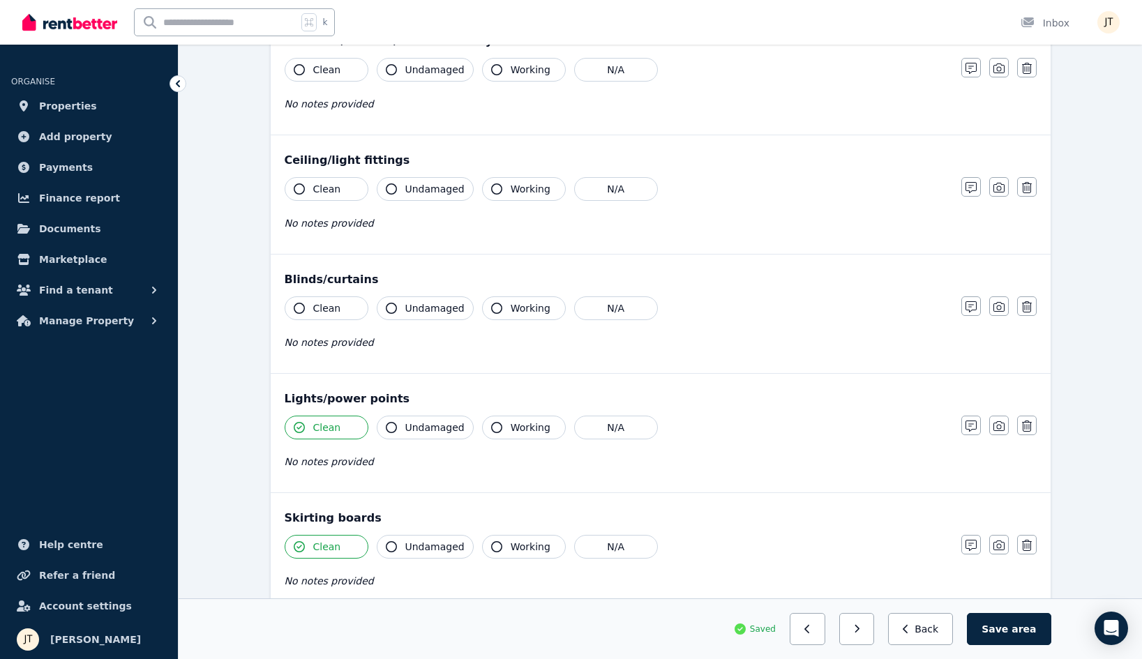
scroll to position [419, 0]
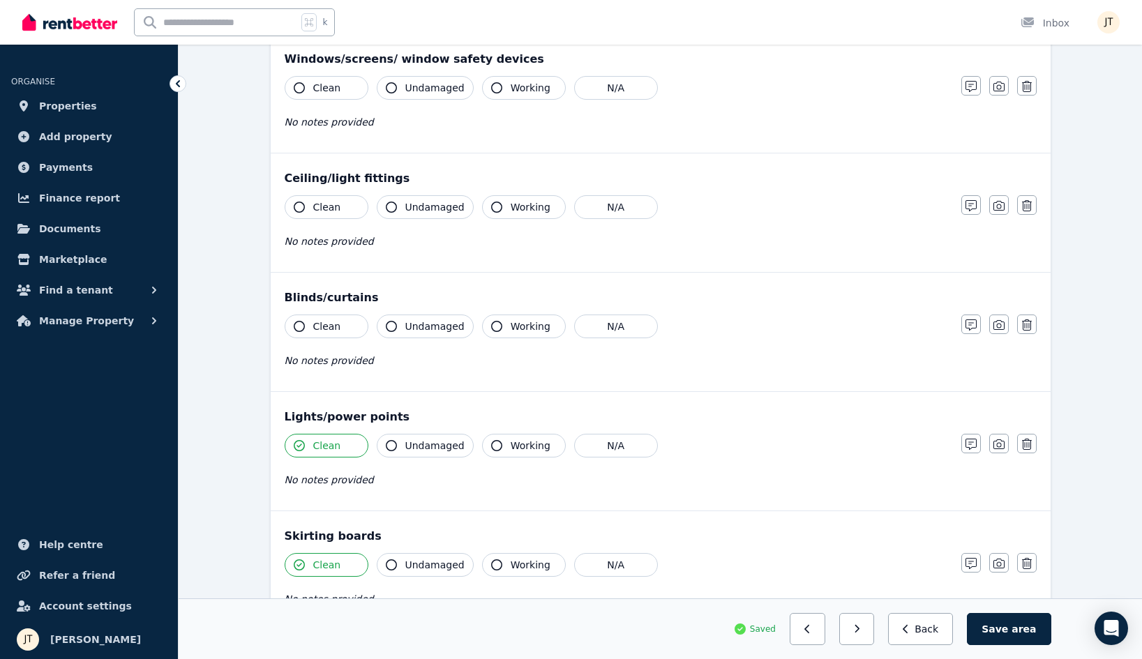
click at [318, 322] on span "Clean" at bounding box center [327, 327] width 28 height 14
click at [325, 208] on span "Clean" at bounding box center [327, 207] width 28 height 14
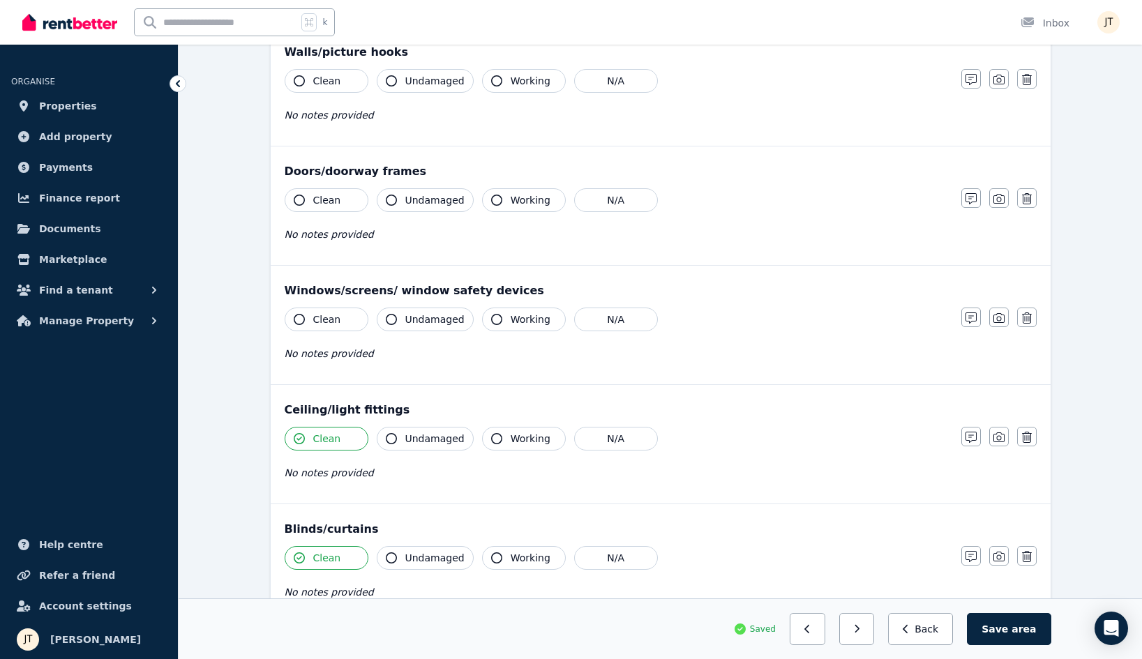
scroll to position [64, 0]
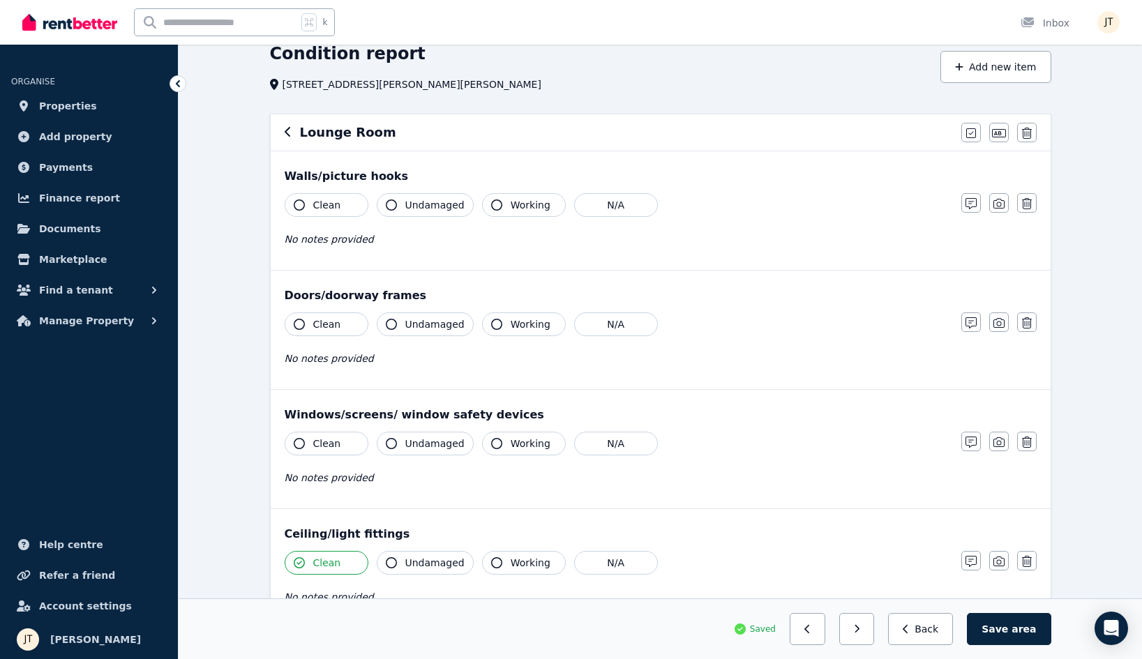
click at [322, 445] on span "Clean" at bounding box center [327, 444] width 28 height 14
click at [329, 322] on span "Clean" at bounding box center [327, 325] width 28 height 14
click at [327, 209] on span "Clean" at bounding box center [327, 205] width 28 height 14
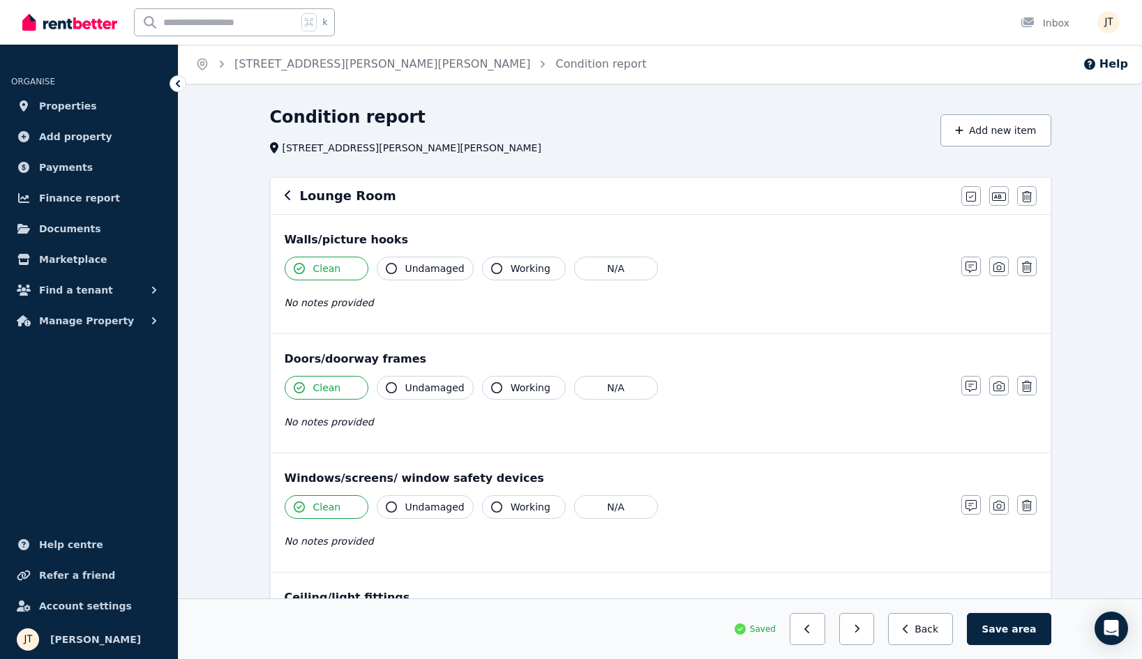
scroll to position [0, 0]
click at [860, 626] on icon "button" at bounding box center [857, 630] width 6 height 10
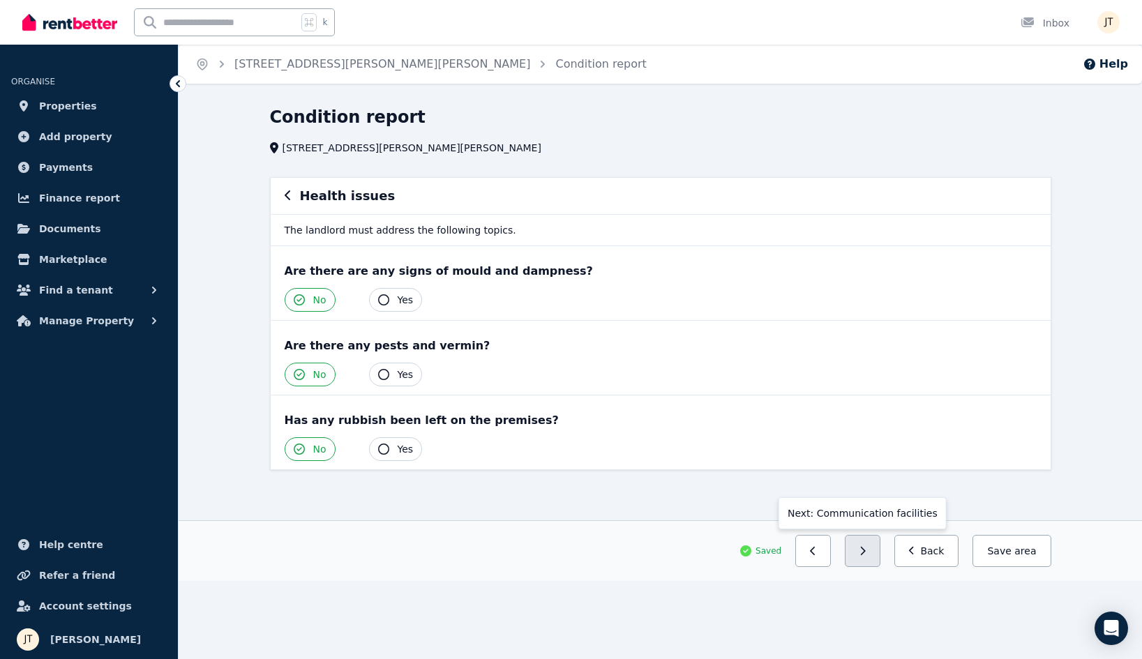
click at [878, 544] on button "button" at bounding box center [863, 551] width 36 height 32
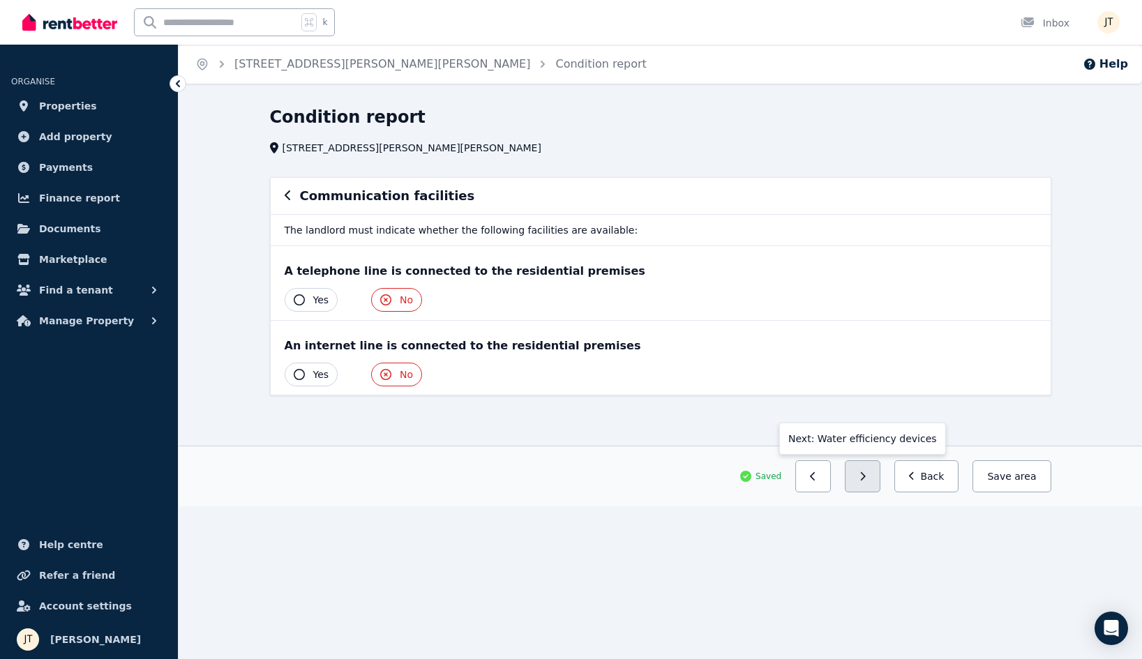
click at [863, 486] on button "button" at bounding box center [863, 477] width 36 height 32
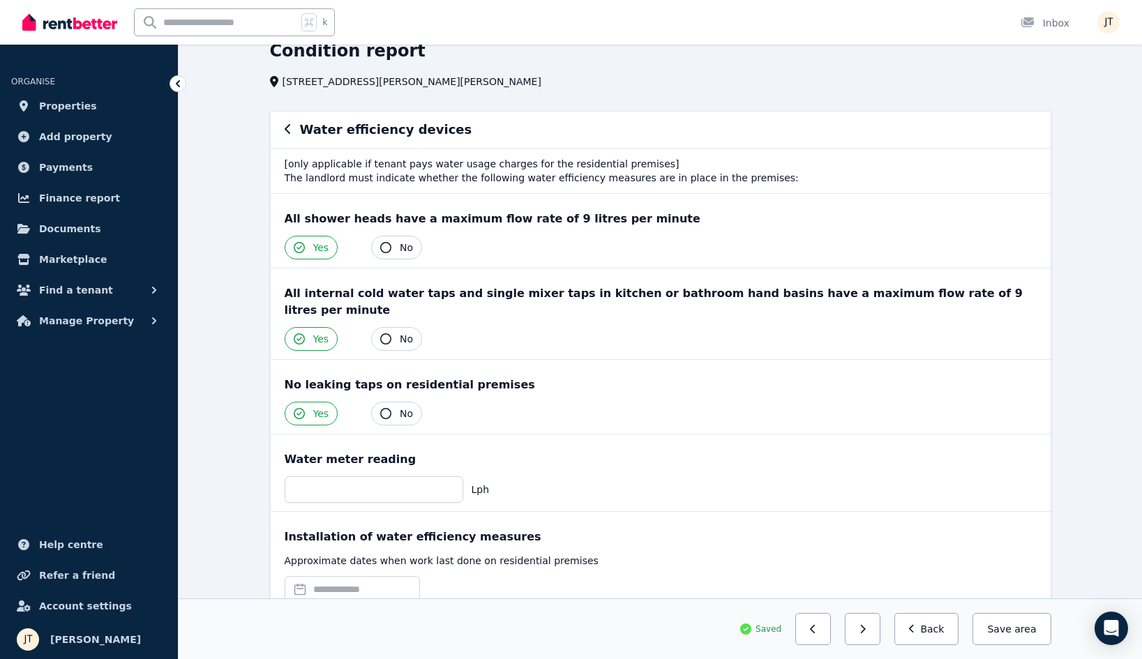
scroll to position [93, 0]
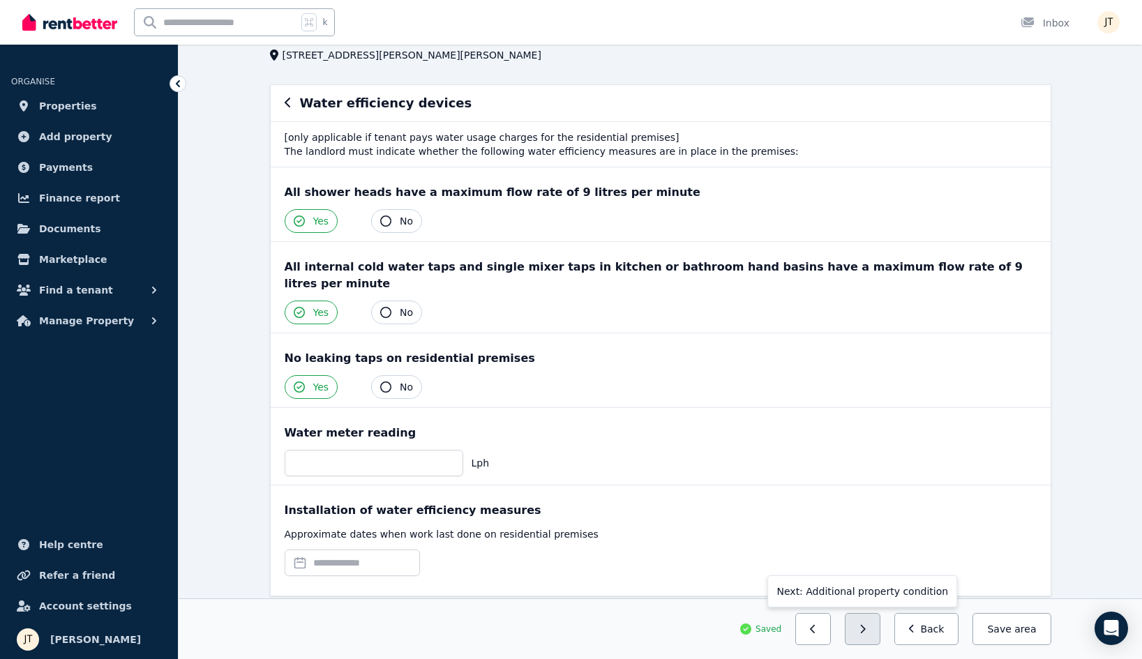
click at [858, 620] on button "button" at bounding box center [863, 629] width 36 height 32
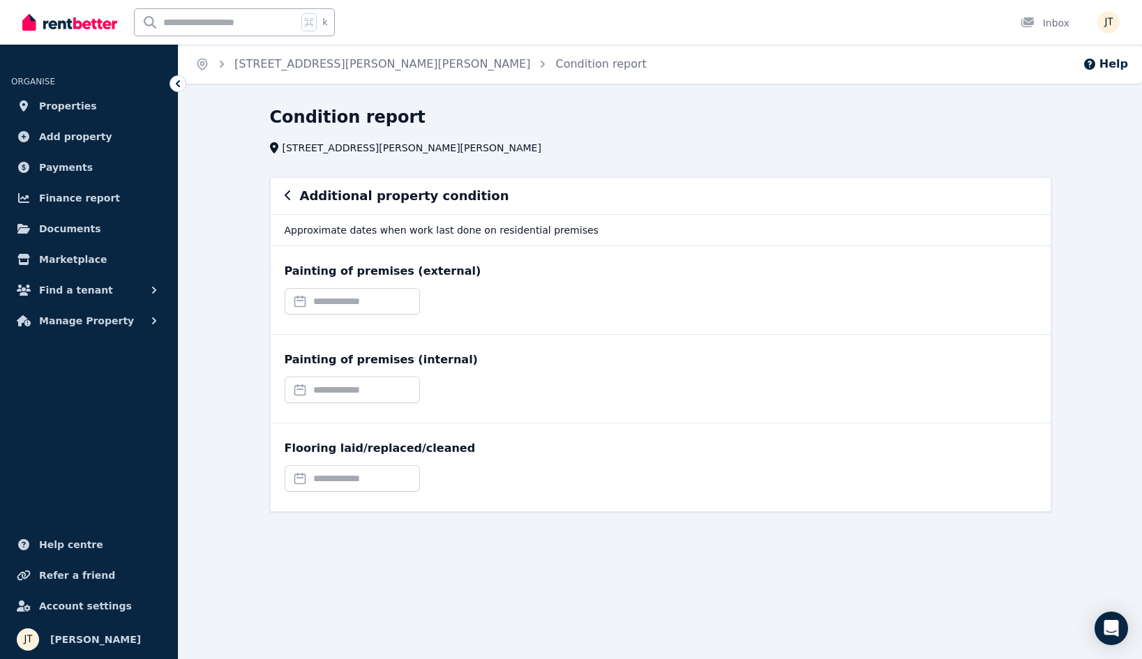
scroll to position [0, 0]
click at [978, 598] on button "Save area" at bounding box center [1012, 593] width 78 height 32
click at [978, 598] on div "Saving..." at bounding box center [661, 592] width 782 height 31
click at [280, 57] on span "[STREET_ADDRESS][PERSON_NAME][PERSON_NAME]" at bounding box center [382, 64] width 296 height 17
click at [281, 63] on link "[STREET_ADDRESS][PERSON_NAME][PERSON_NAME]" at bounding box center [382, 63] width 296 height 13
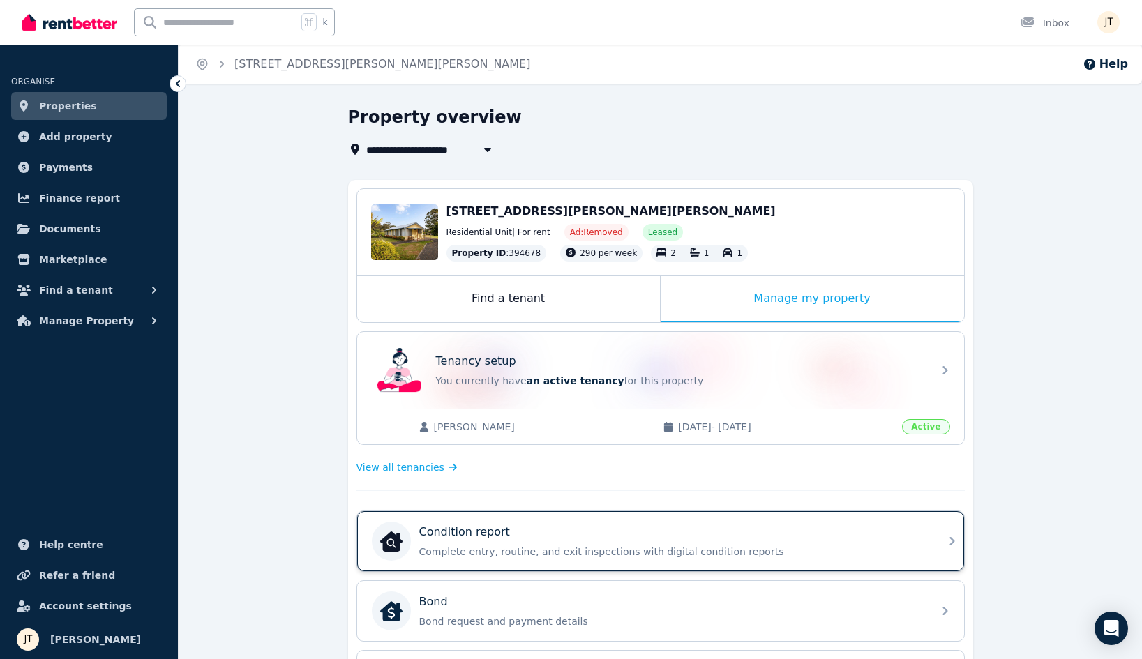
click at [542, 535] on div "Condition report" at bounding box center [671, 532] width 505 height 17
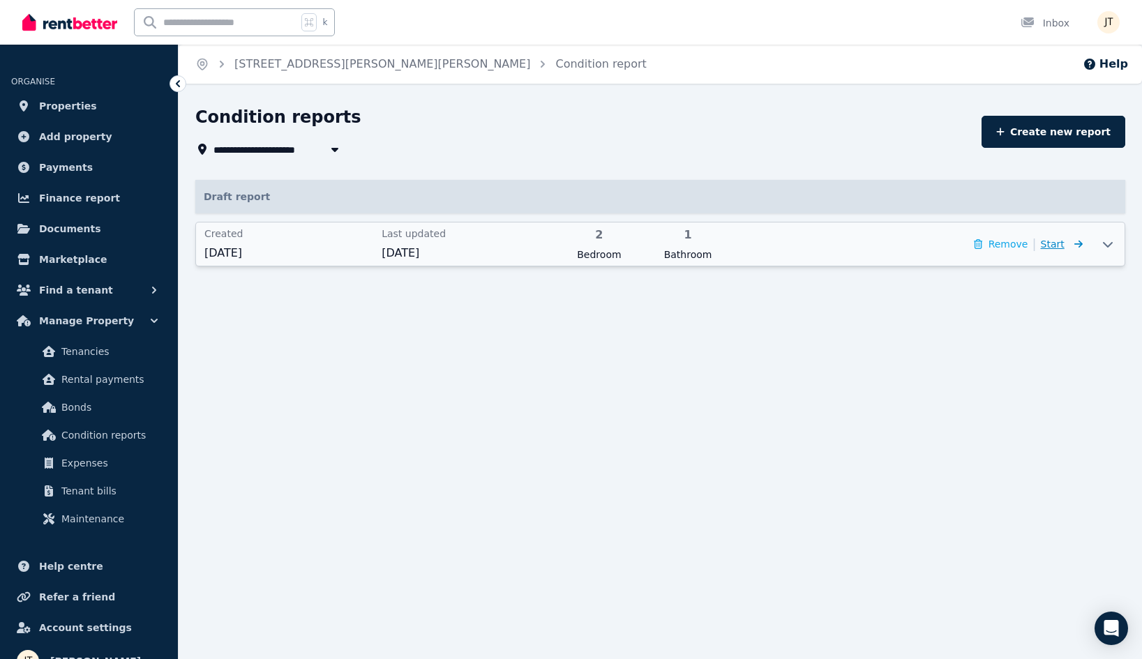
click at [1059, 243] on span "Start" at bounding box center [1053, 244] width 24 height 11
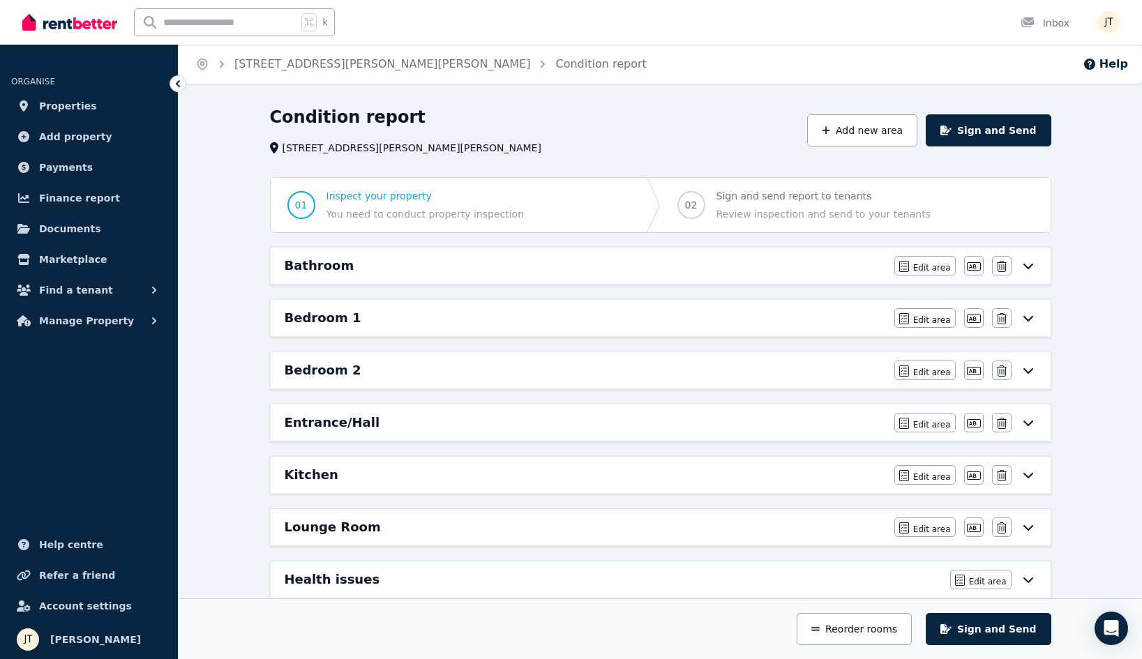
click at [540, 268] on div "Bathroom" at bounding box center [586, 266] width 602 height 20
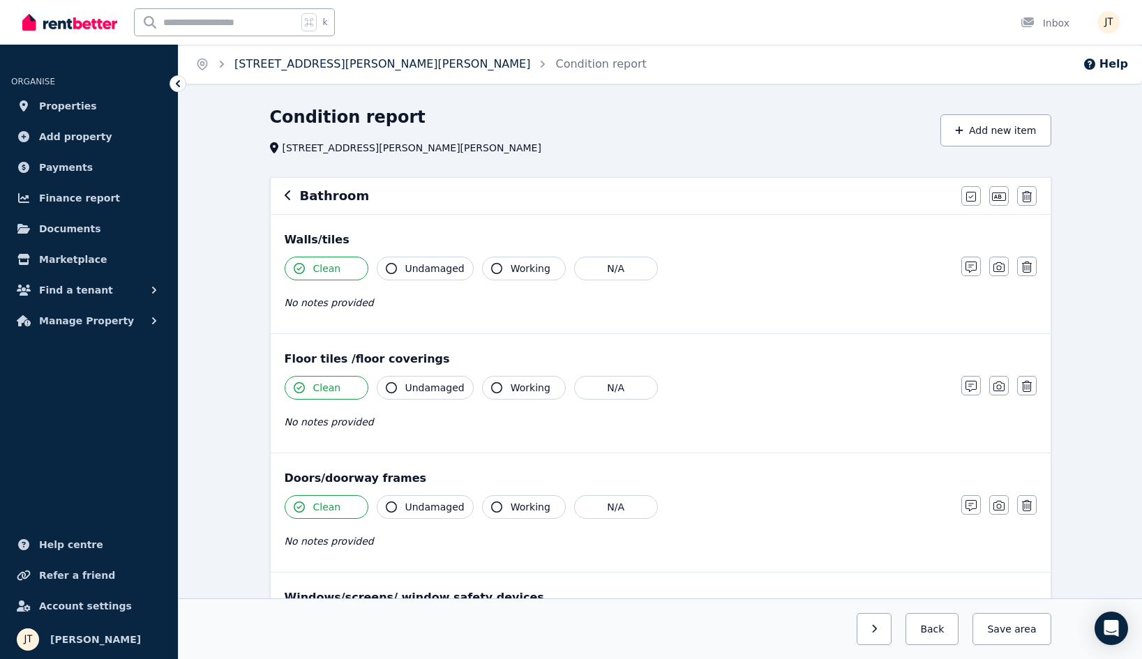
click at [301, 61] on link "[STREET_ADDRESS][PERSON_NAME][PERSON_NAME]" at bounding box center [382, 63] width 296 height 13
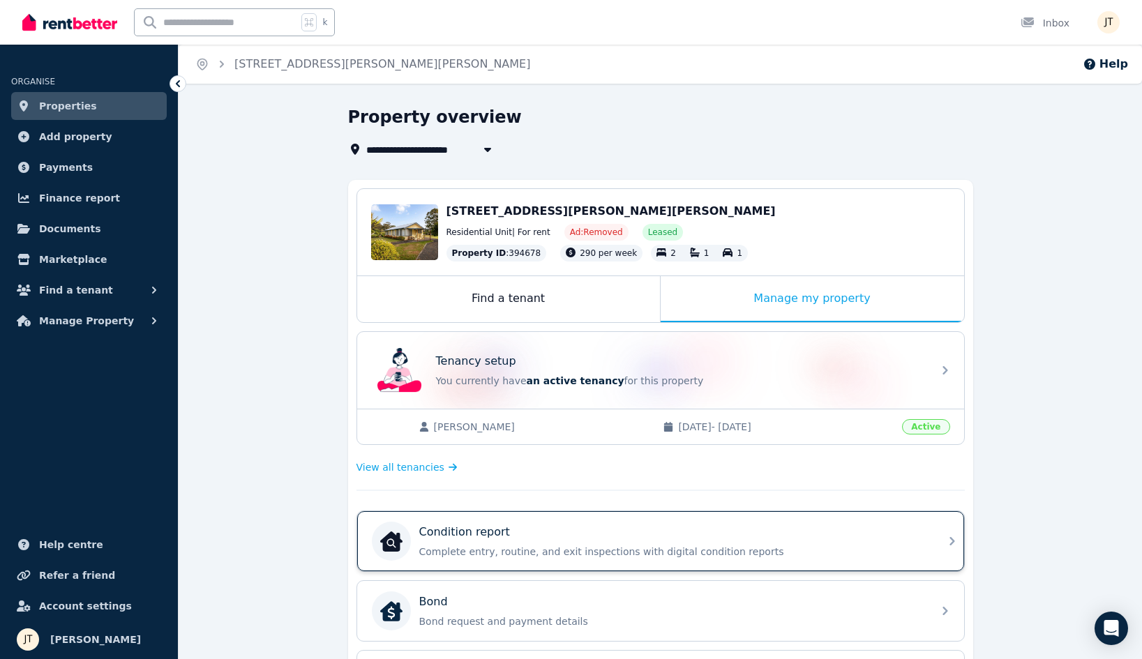
click at [530, 530] on div "Condition report" at bounding box center [671, 532] width 505 height 17
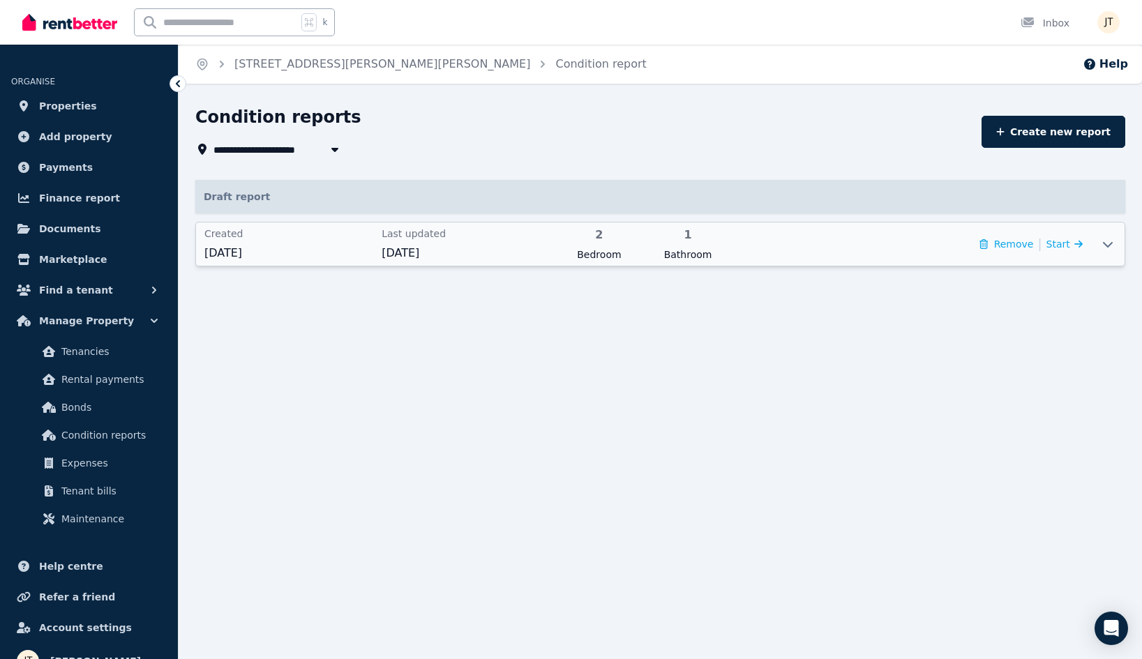
click at [1106, 243] on icon at bounding box center [1108, 244] width 17 height 11
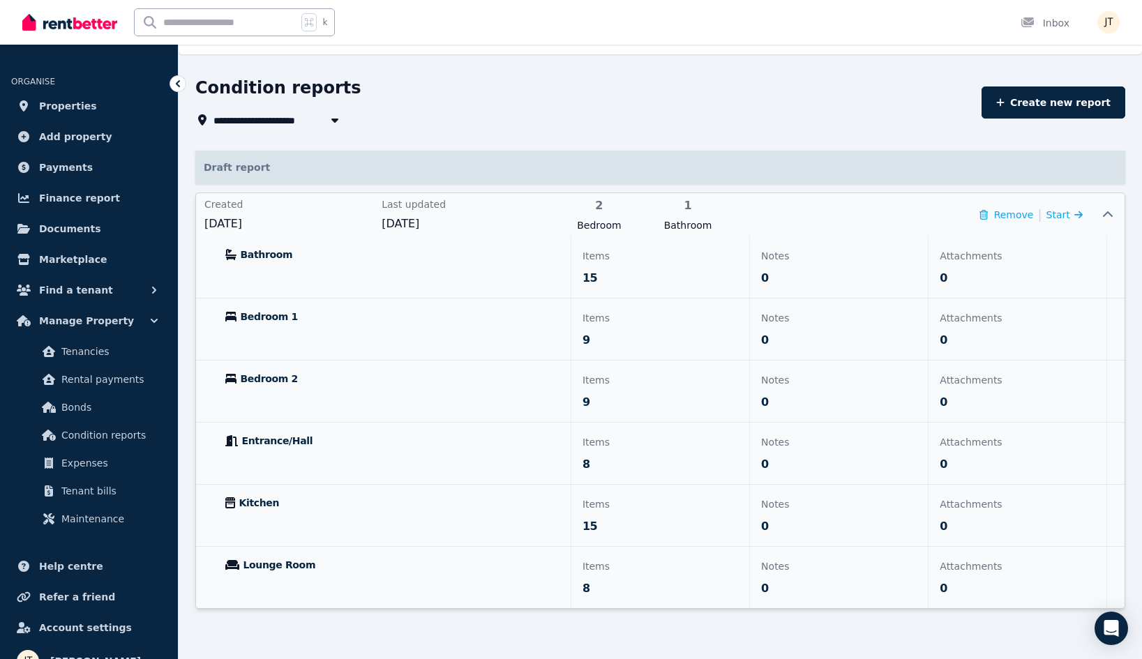
scroll to position [29, 0]
click at [1059, 216] on span "Start" at bounding box center [1053, 214] width 24 height 11
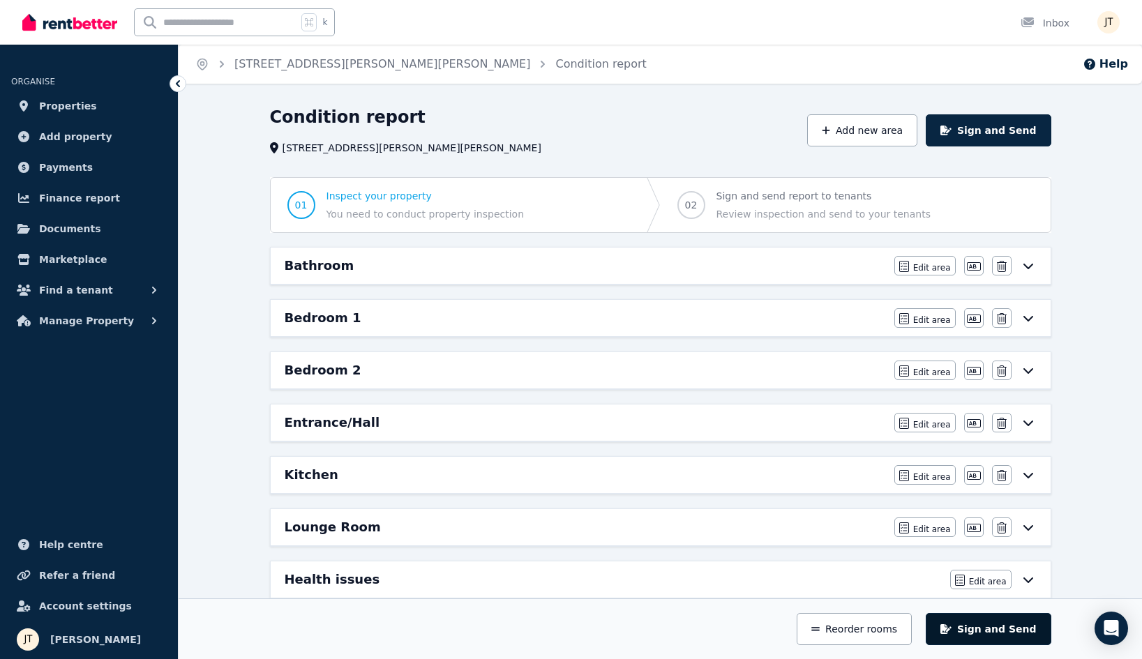
click at [1007, 622] on button "Sign and Send" at bounding box center [988, 629] width 125 height 32
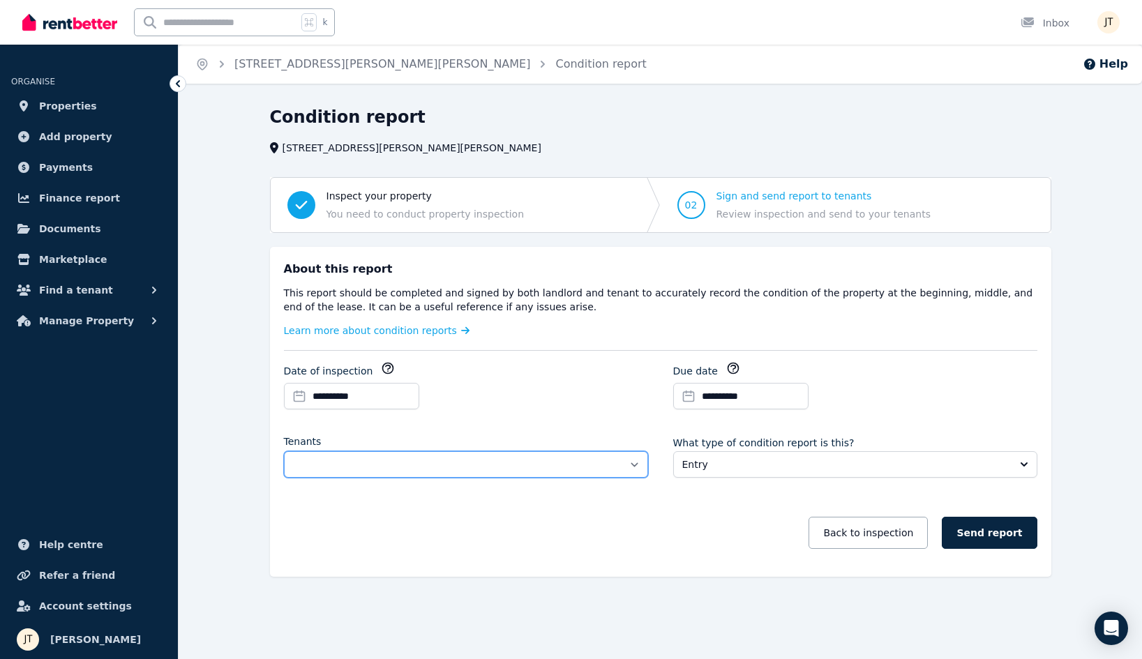
select select "**********"
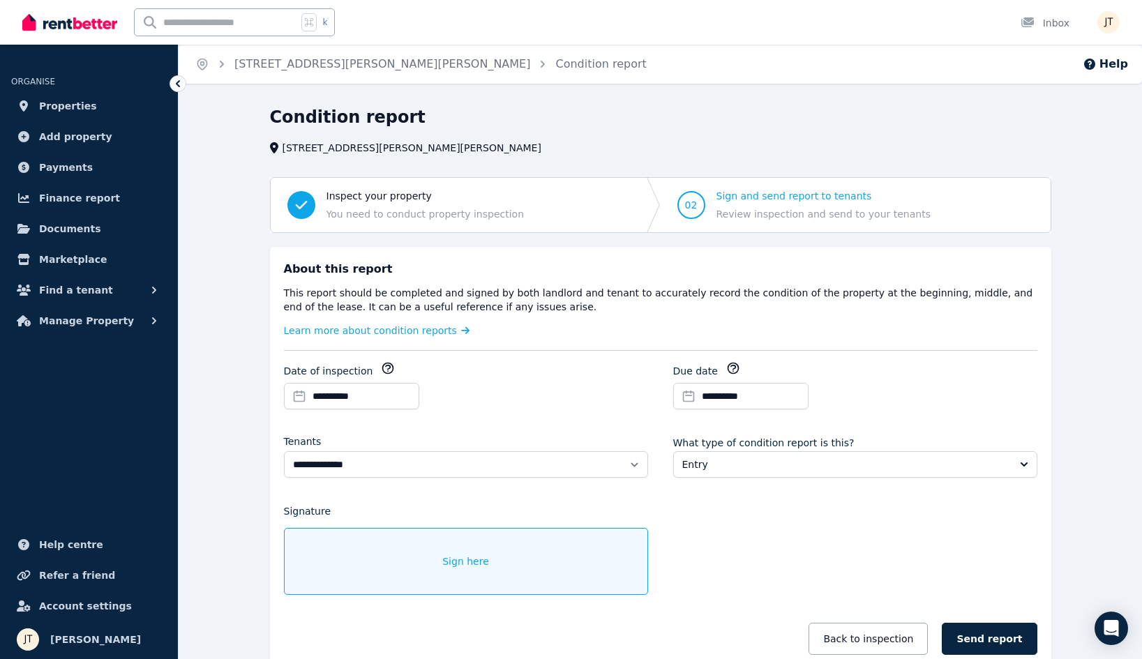
click at [489, 526] on div "Signature Sign here" at bounding box center [466, 549] width 364 height 92
click at [490, 546] on div "Sign here" at bounding box center [466, 561] width 364 height 67
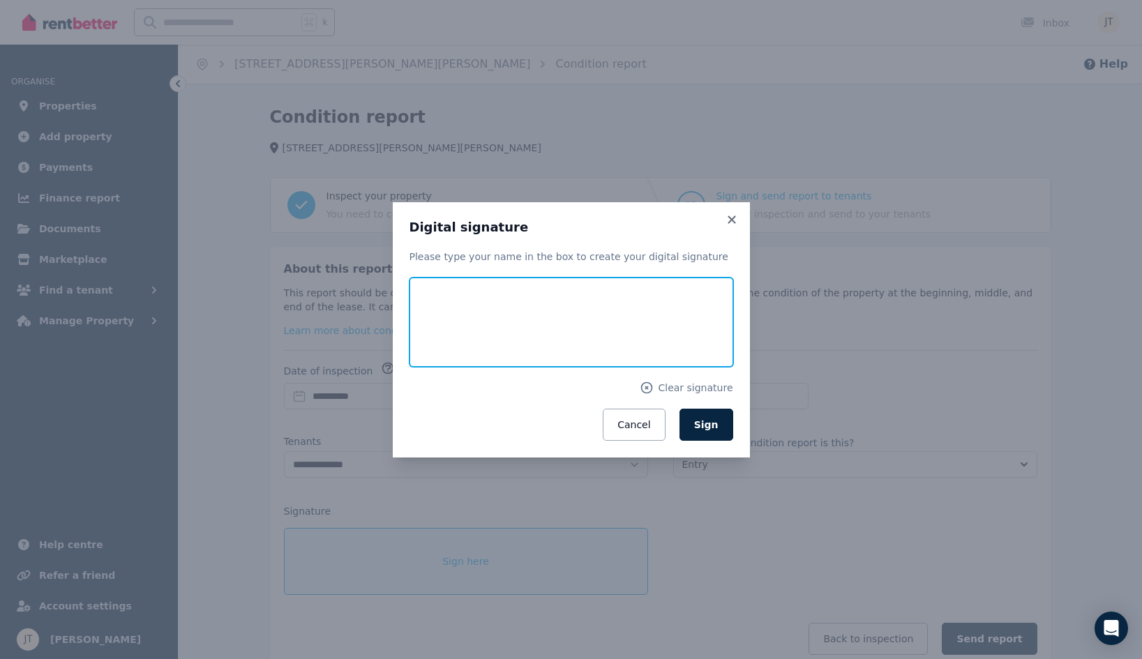
click at [477, 282] on input "text" at bounding box center [572, 322] width 324 height 89
type input "**********"
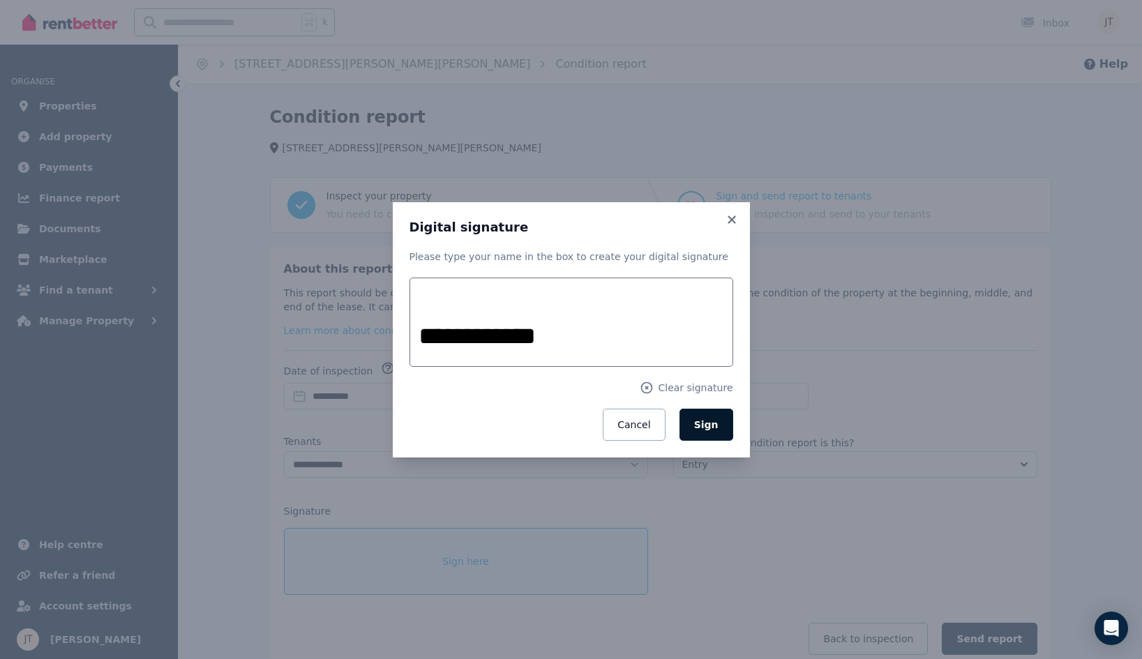
click at [723, 426] on button "Sign" at bounding box center [707, 425] width 54 height 32
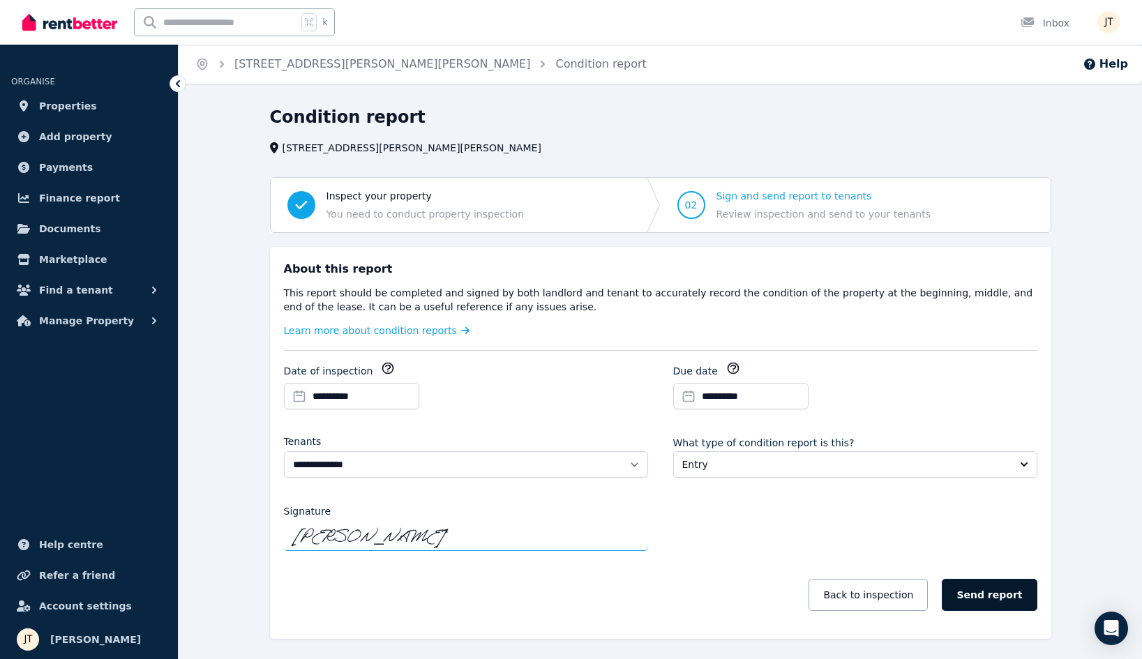
click at [1017, 594] on button "Send report" at bounding box center [989, 595] width 95 height 32
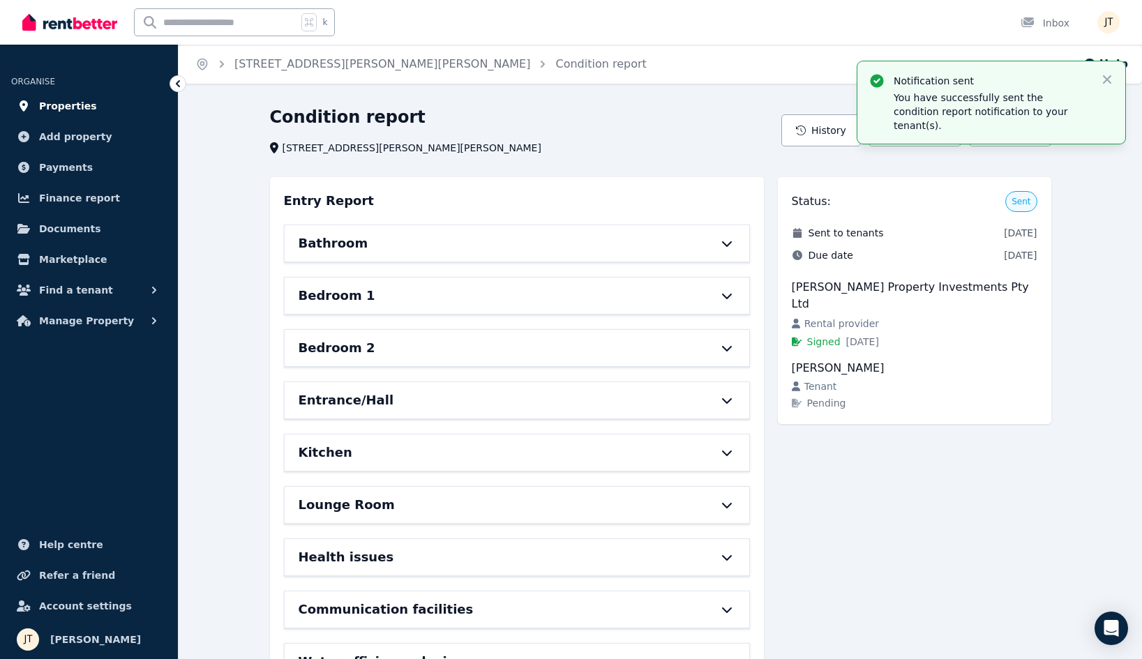
click at [77, 109] on span "Properties" at bounding box center [68, 106] width 58 height 17
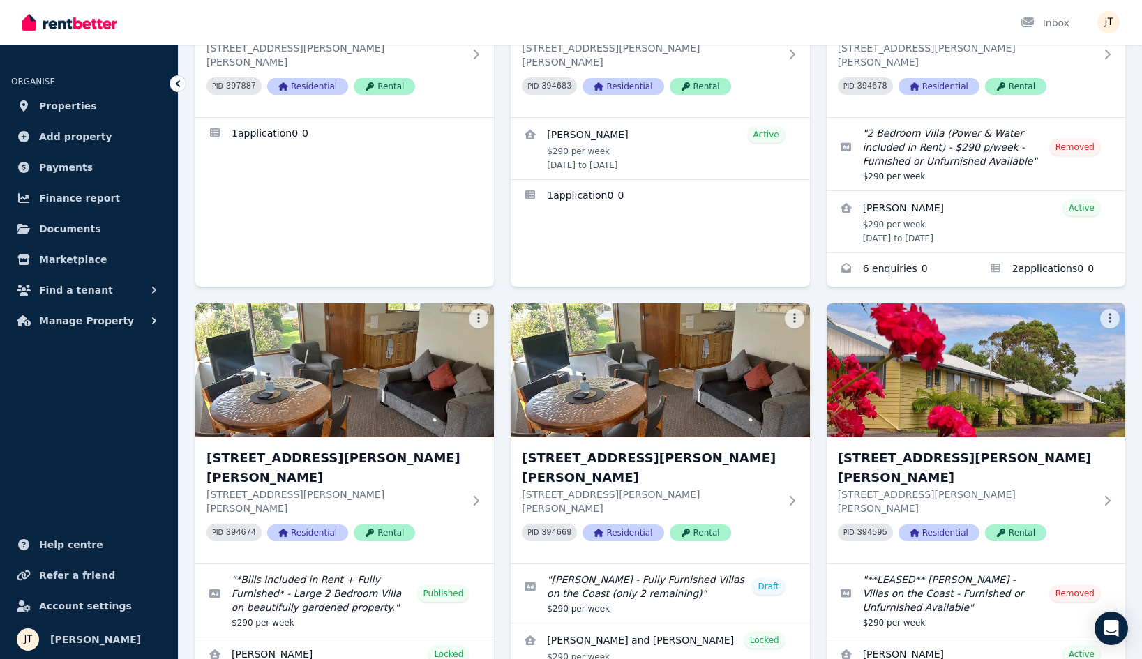
scroll to position [295, 0]
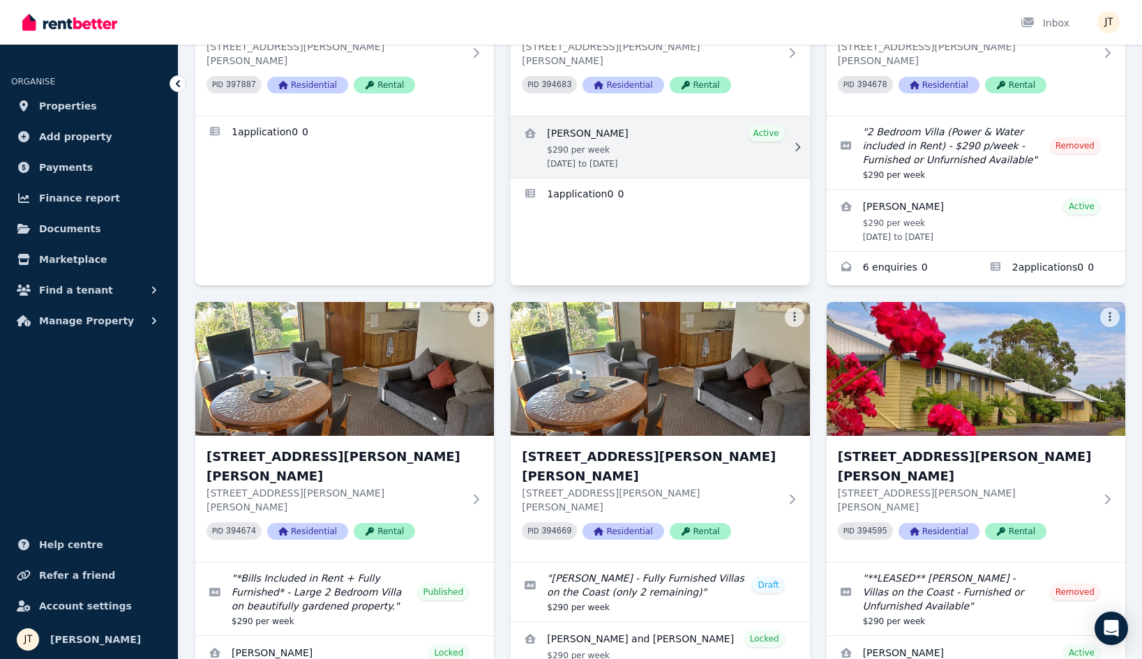
click at [629, 117] on link "View details for Dimity Williams" at bounding box center [660, 147] width 299 height 61
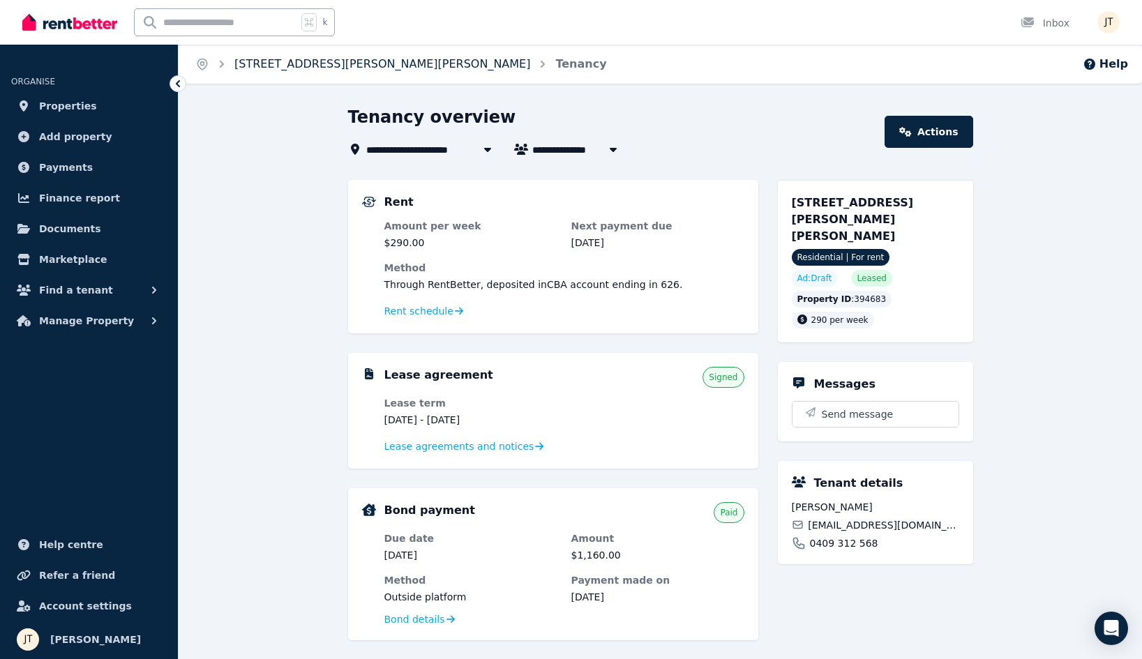
click at [301, 59] on link "[STREET_ADDRESS][PERSON_NAME][PERSON_NAME]" at bounding box center [382, 63] width 296 height 13
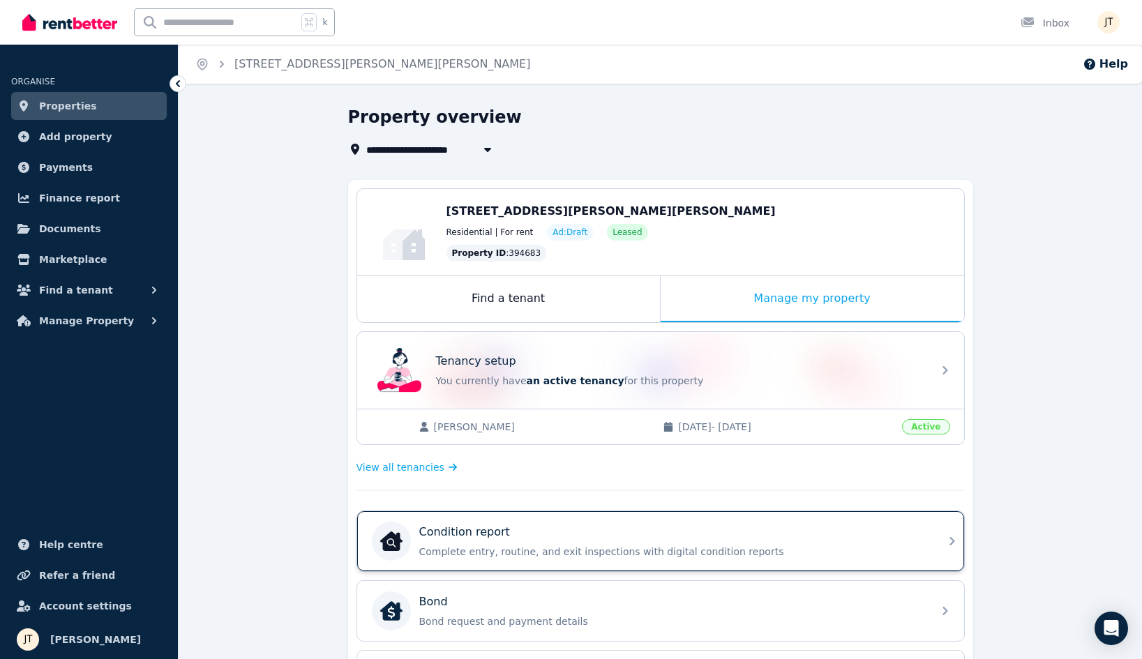
click at [694, 548] on p "Complete entry, routine, and exit inspections with digital condition reports" at bounding box center [671, 552] width 505 height 14
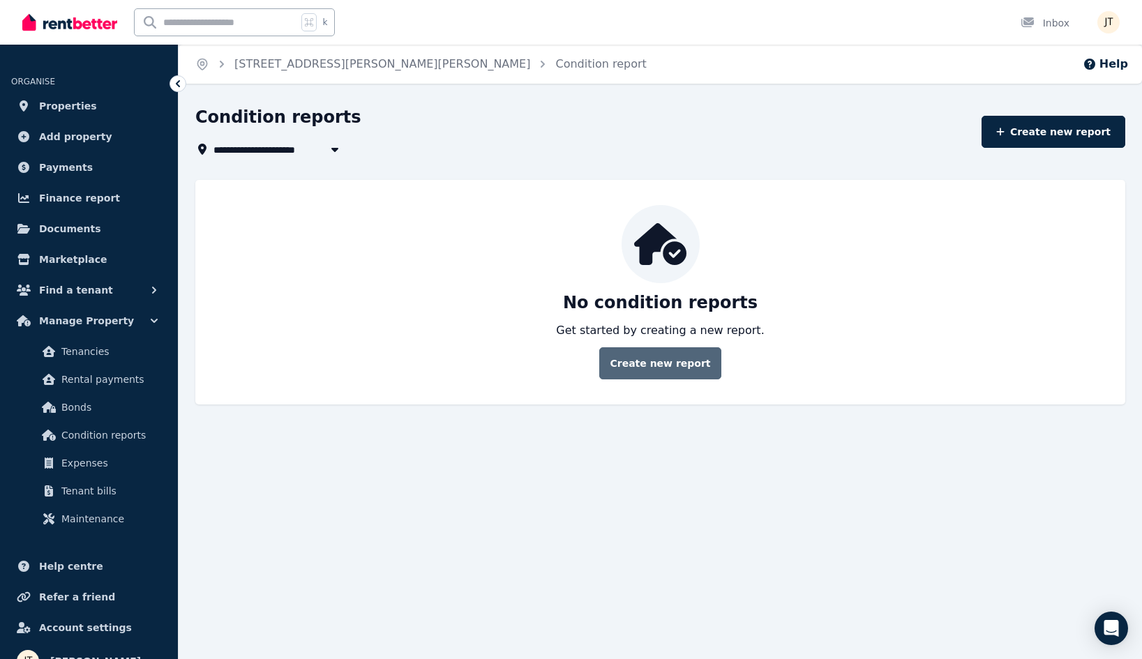
click at [675, 364] on link "Create new report" at bounding box center [659, 364] width 121 height 32
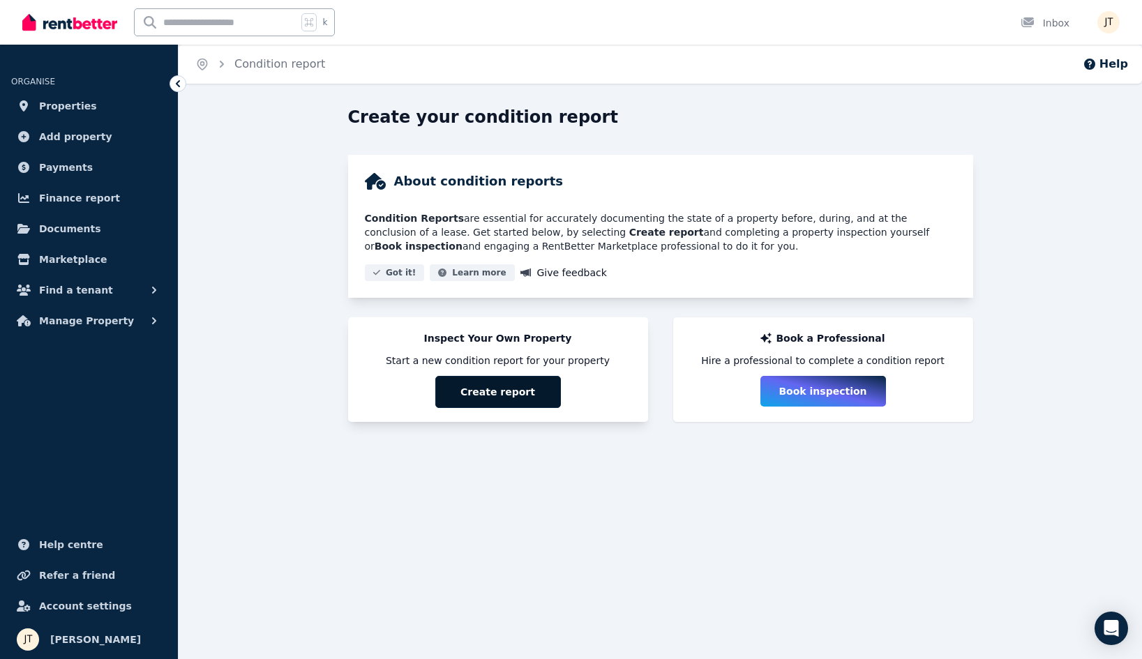
click at [530, 376] on button "Create report" at bounding box center [498, 392] width 126 height 32
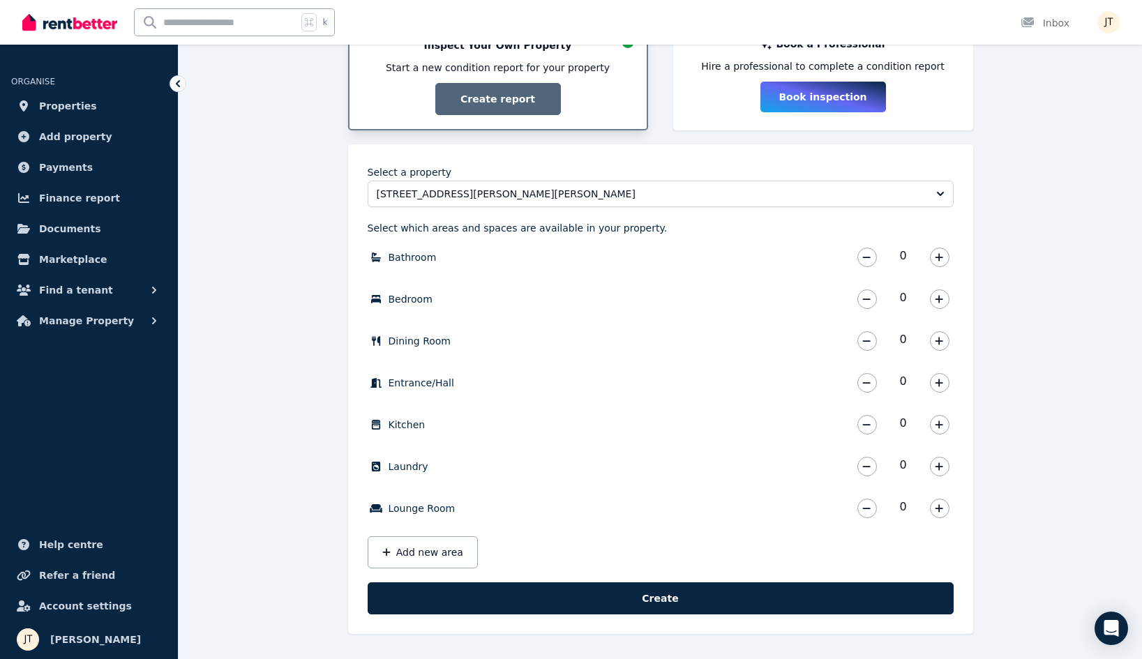
scroll to position [294, 0]
click at [932, 258] on button "button" at bounding box center [940, 258] width 20 height 20
click at [941, 295] on icon "button" at bounding box center [939, 299] width 8 height 10
click at [934, 380] on button "button" at bounding box center [940, 383] width 20 height 20
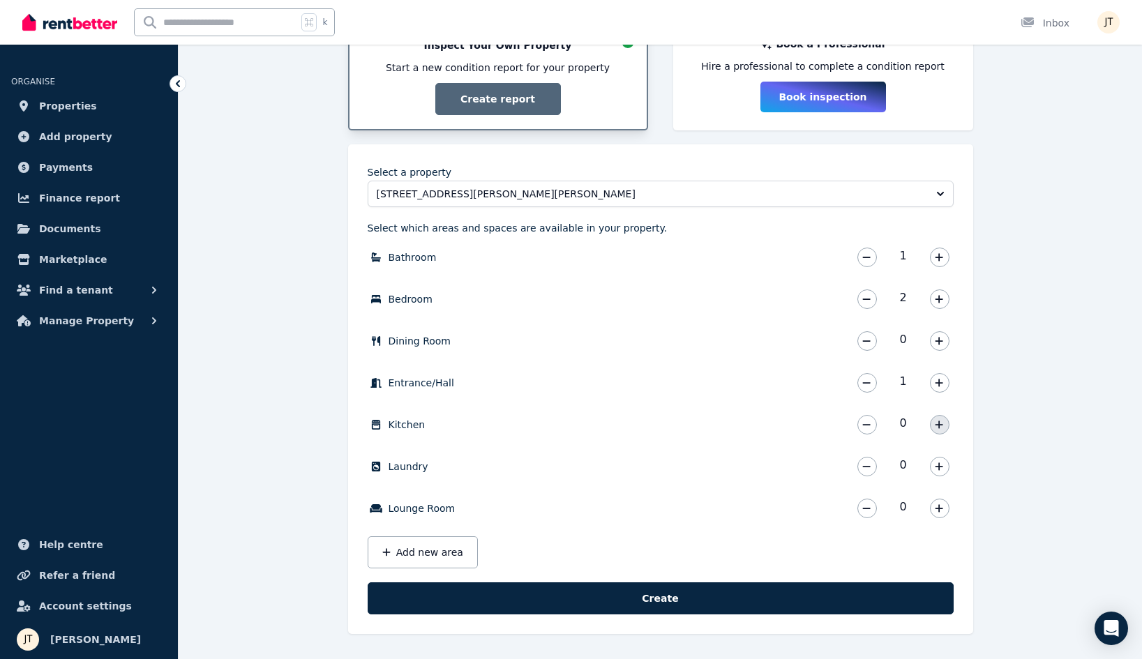
click at [944, 426] on button "button" at bounding box center [940, 425] width 20 height 20
click at [934, 502] on button "button" at bounding box center [940, 509] width 20 height 20
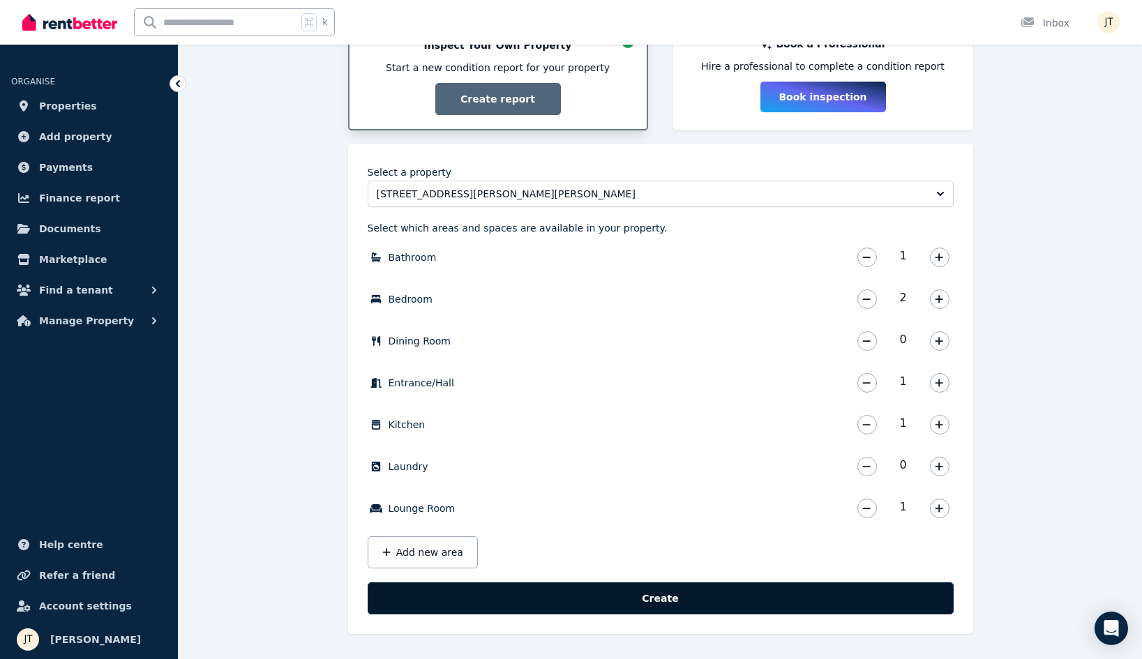
click at [820, 609] on button "Create" at bounding box center [661, 599] width 586 height 32
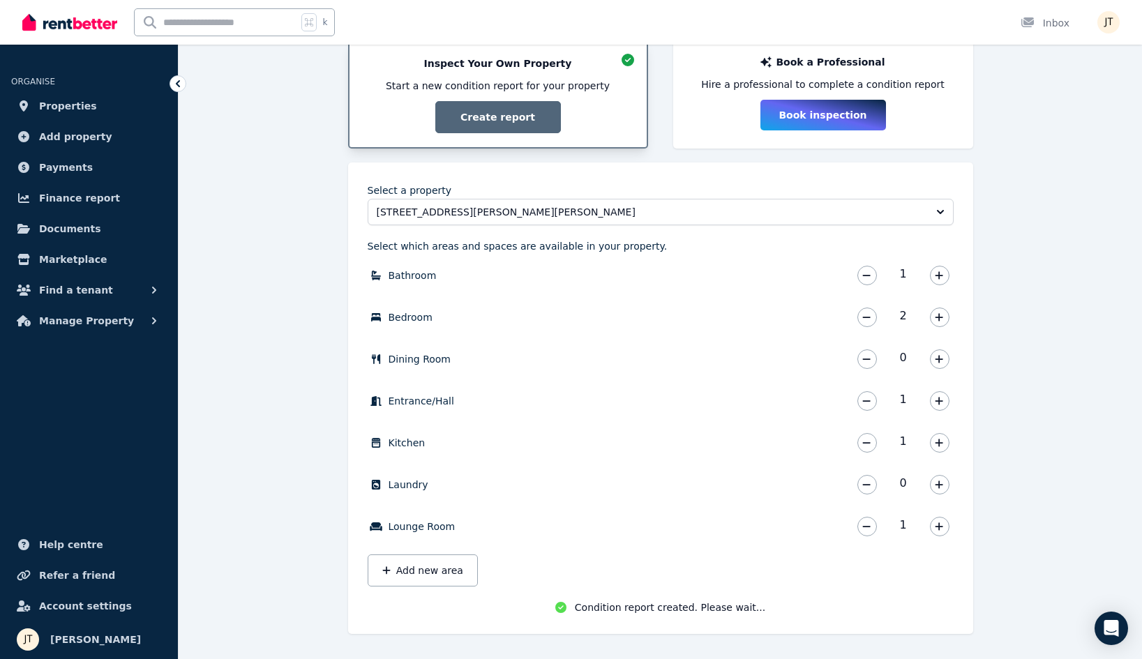
scroll to position [276, 0]
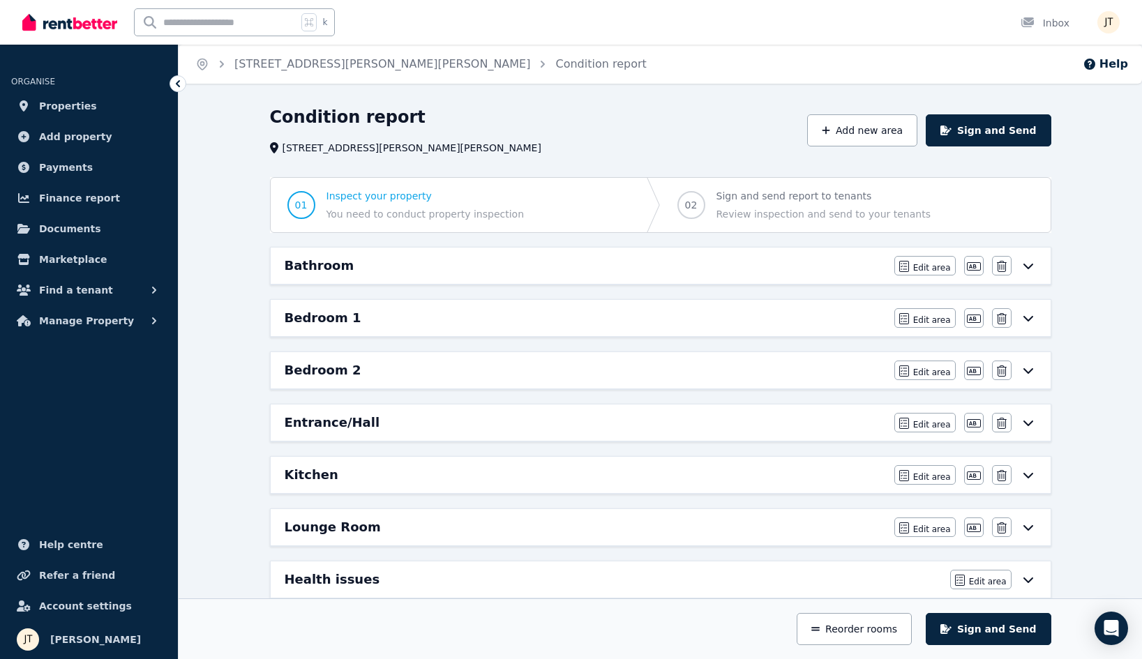
click at [685, 278] on div "Bathroom Edit area Edit area Edit name [GEOGRAPHIC_DATA]" at bounding box center [661, 266] width 780 height 36
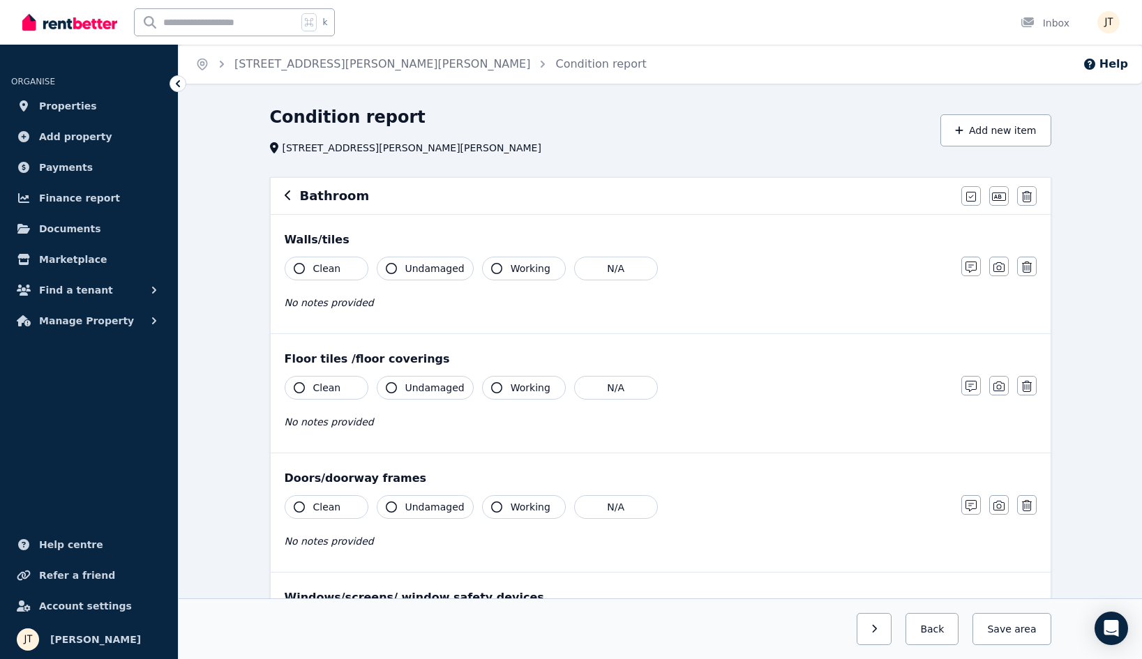
click at [288, 273] on button "Clean" at bounding box center [327, 269] width 84 height 24
click at [326, 361] on div "Floor tiles /floor coverings" at bounding box center [661, 359] width 752 height 17
click at [326, 385] on span "Clean" at bounding box center [327, 388] width 28 height 14
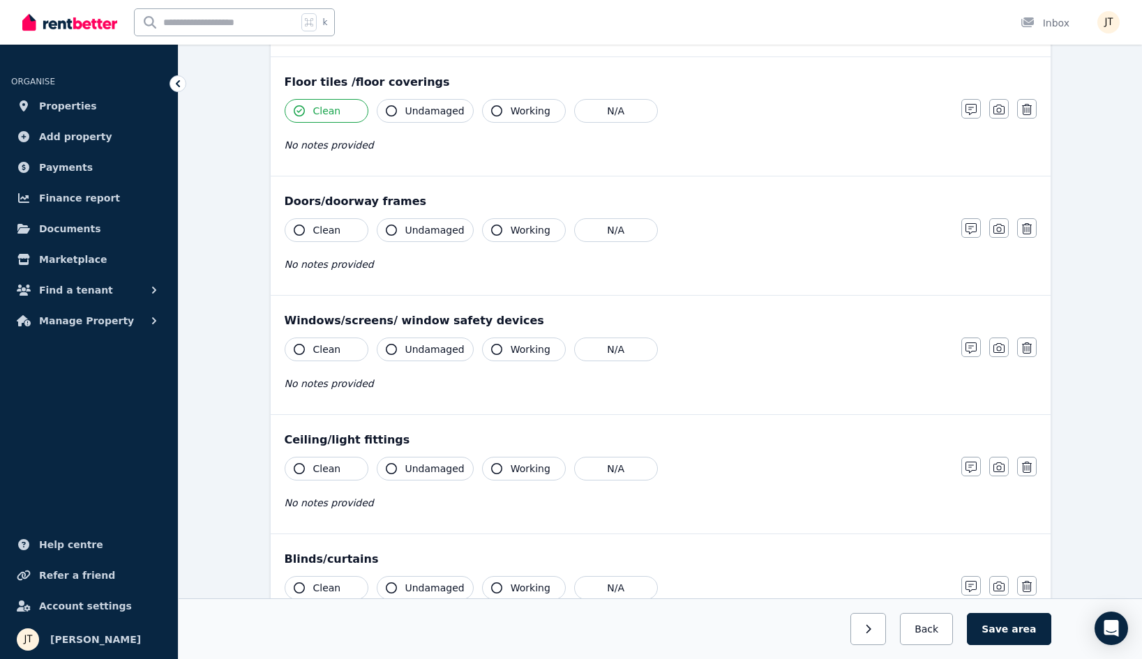
scroll to position [296, 0]
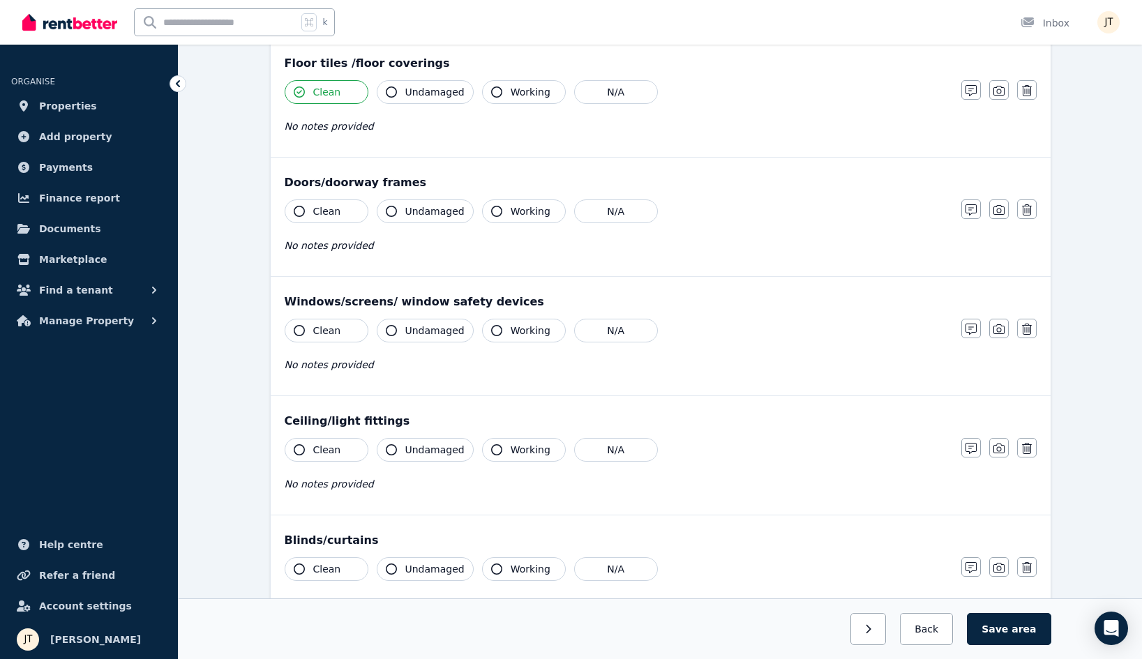
click at [325, 212] on span "Clean" at bounding box center [327, 211] width 28 height 14
click at [313, 334] on span "Clean" at bounding box center [327, 331] width 28 height 14
click at [311, 447] on button "Clean" at bounding box center [327, 450] width 84 height 24
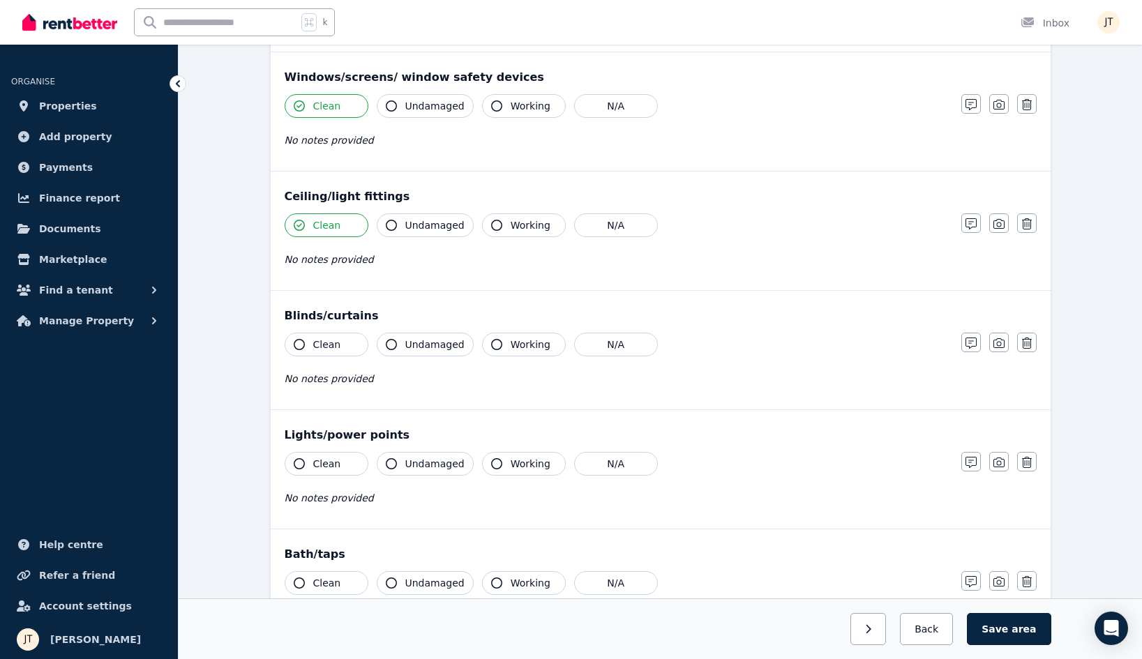
scroll to position [575, 0]
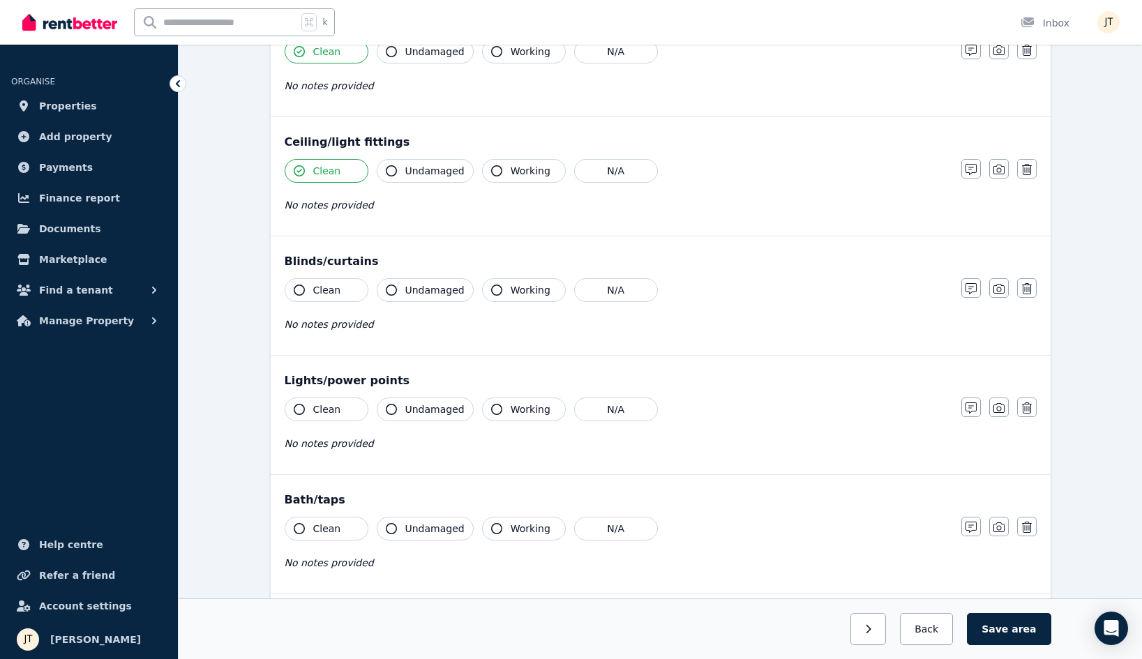
click at [327, 304] on div "Clean Undamaged Working N/A No notes provided" at bounding box center [616, 312] width 663 height 68
click at [329, 293] on span "Clean" at bounding box center [327, 290] width 28 height 14
click at [329, 408] on span "Clean" at bounding box center [327, 410] width 28 height 14
click at [326, 528] on span "Clean" at bounding box center [327, 529] width 28 height 14
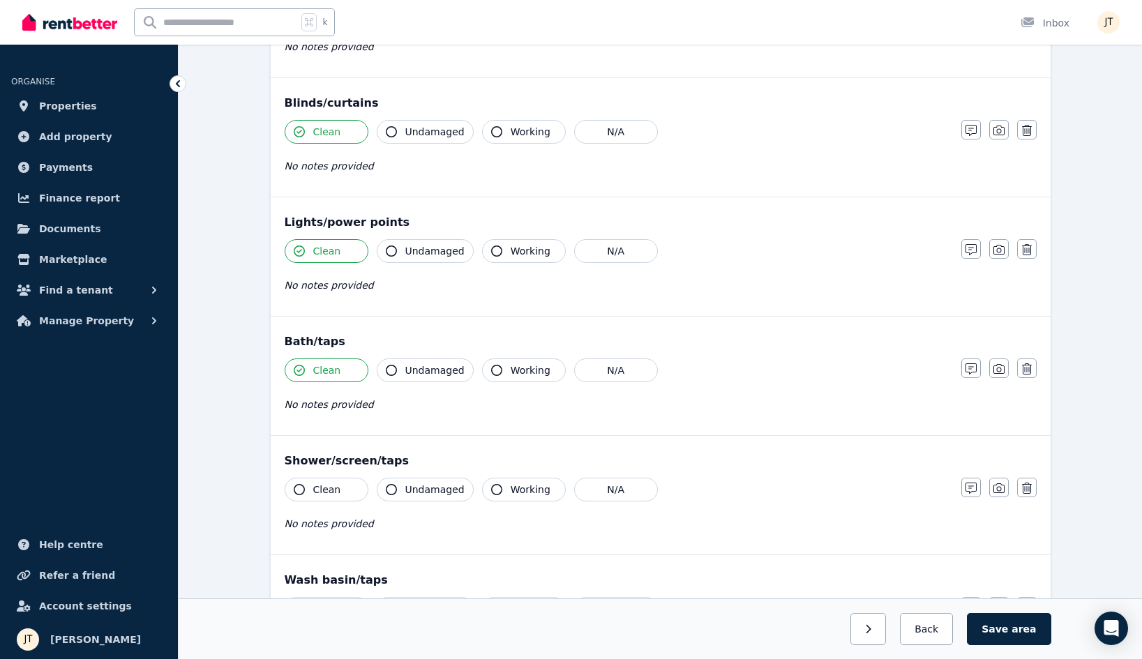
scroll to position [856, 0]
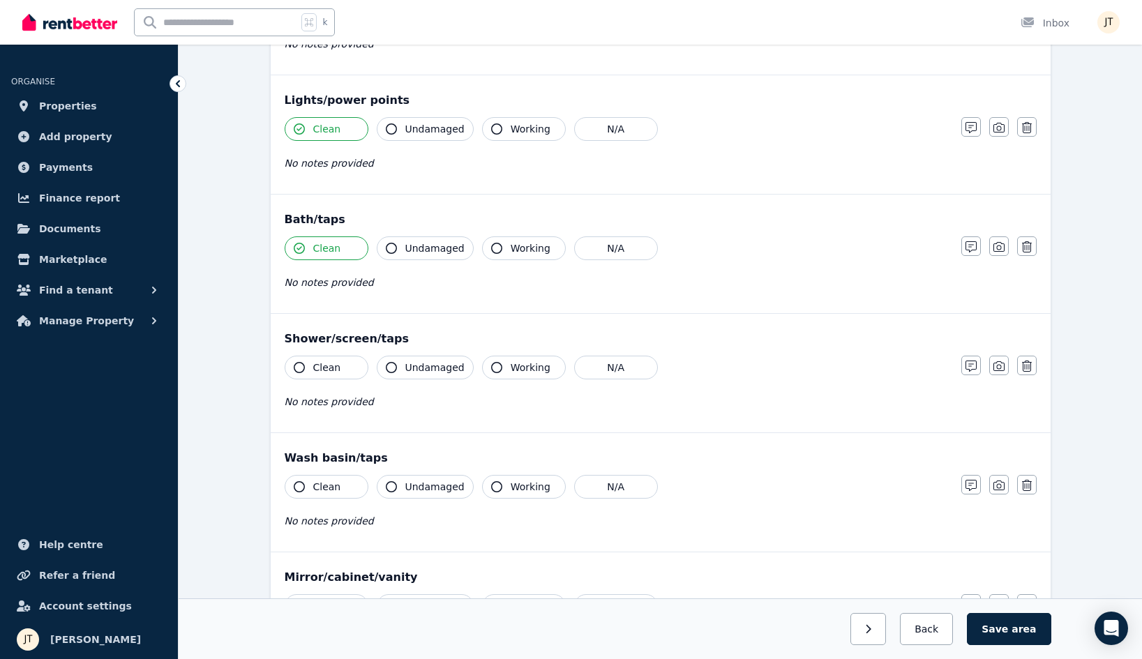
click at [338, 375] on button "Clean" at bounding box center [327, 368] width 84 height 24
click at [331, 494] on button "Clean" at bounding box center [327, 487] width 84 height 24
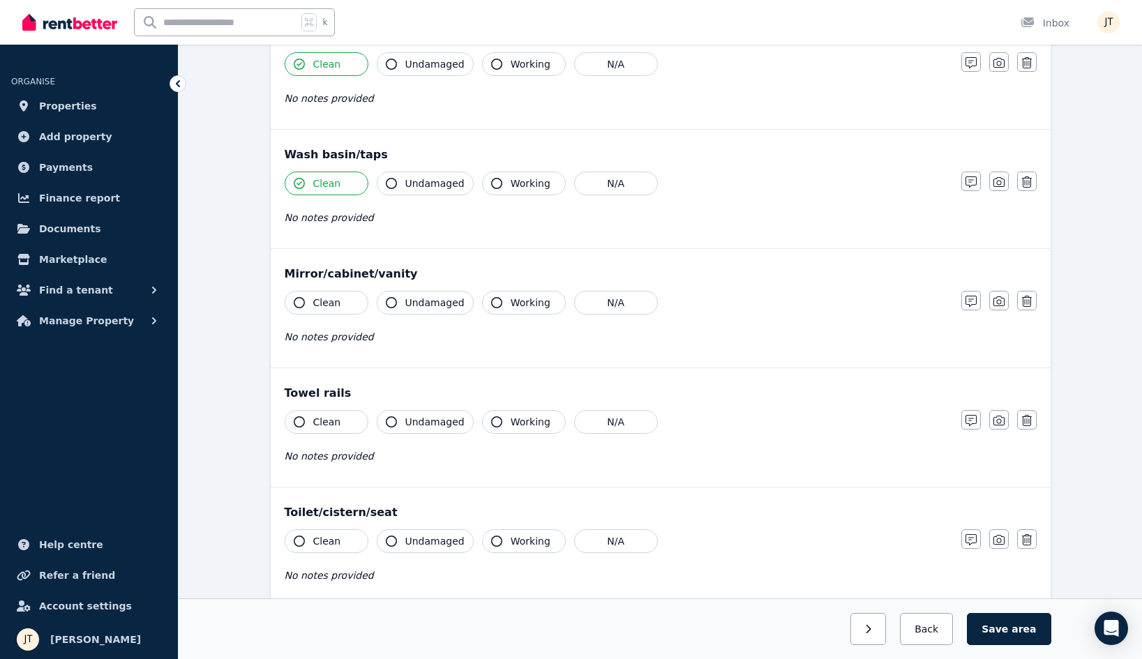
scroll to position [1207, 0]
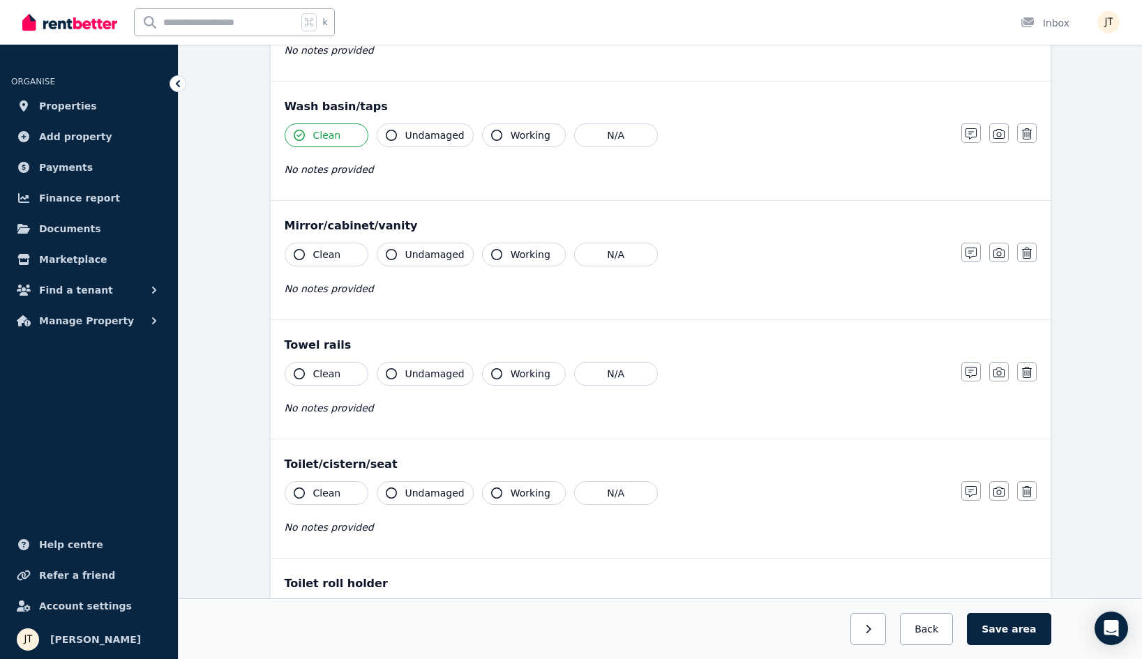
click at [334, 259] on span "Clean" at bounding box center [327, 255] width 28 height 14
click at [322, 380] on span "Clean" at bounding box center [327, 374] width 28 height 14
click at [324, 505] on div "Clean Undamaged Working N/A No notes provided" at bounding box center [616, 516] width 663 height 68
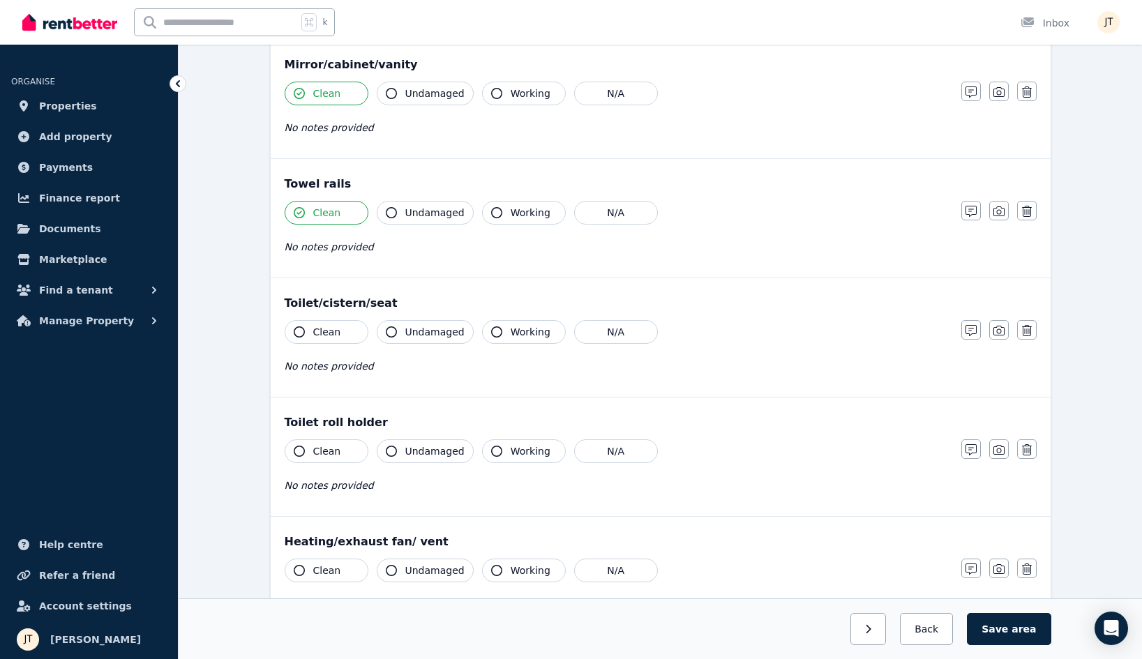
scroll to position [1385, 0]
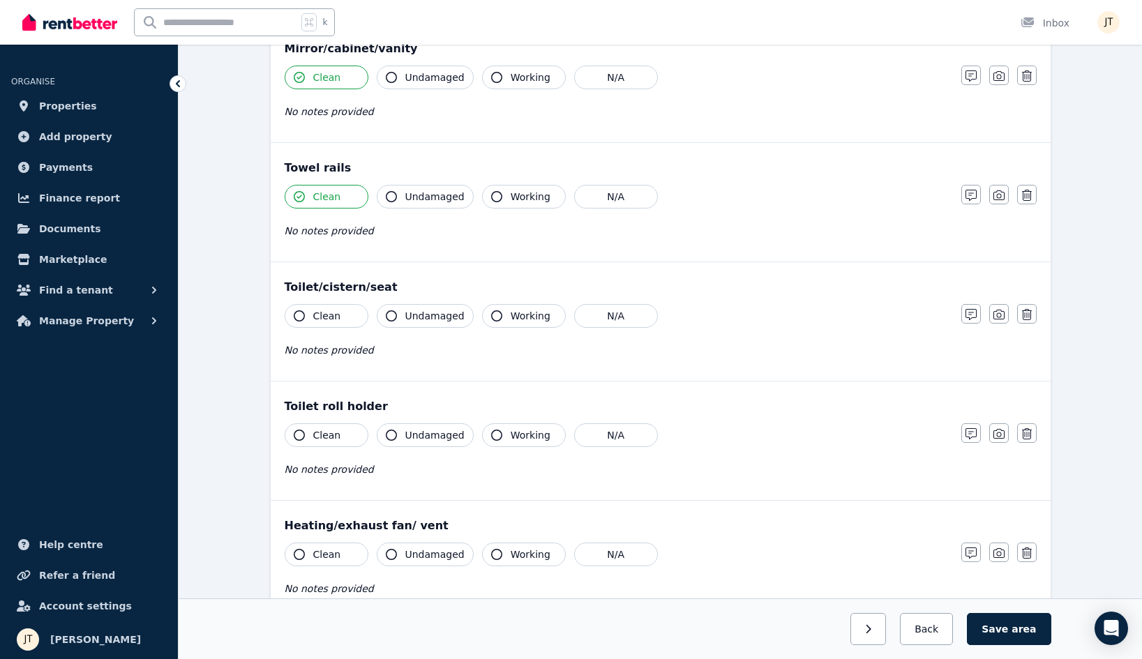
click at [327, 312] on span "Clean" at bounding box center [327, 316] width 28 height 14
click at [320, 443] on button "Clean" at bounding box center [327, 436] width 84 height 24
click at [331, 553] on span "Clean" at bounding box center [327, 555] width 28 height 14
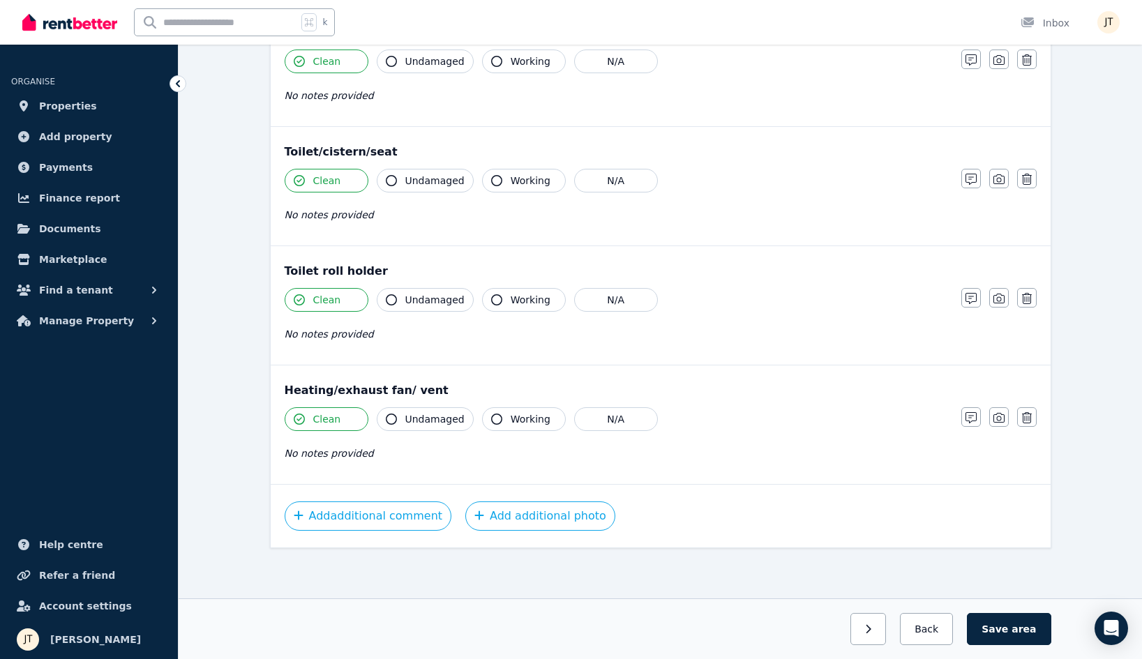
scroll to position [1520, 0]
click at [1038, 643] on button "Save area" at bounding box center [1009, 629] width 84 height 32
click at [874, 630] on button "button" at bounding box center [863, 629] width 36 height 32
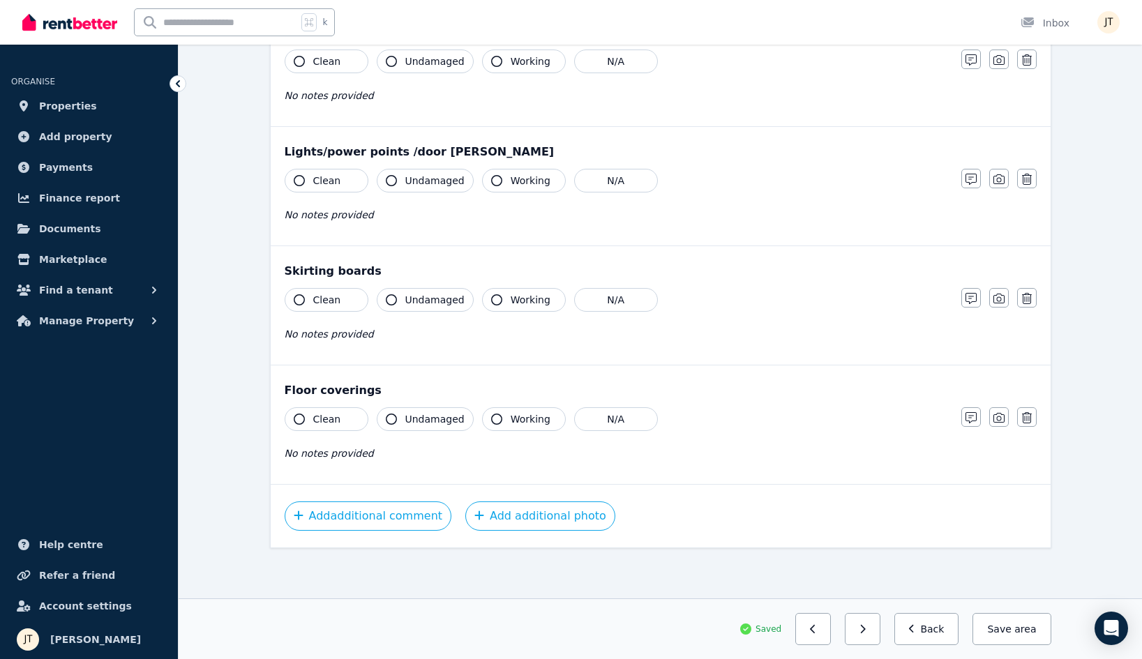
scroll to position [743, 0]
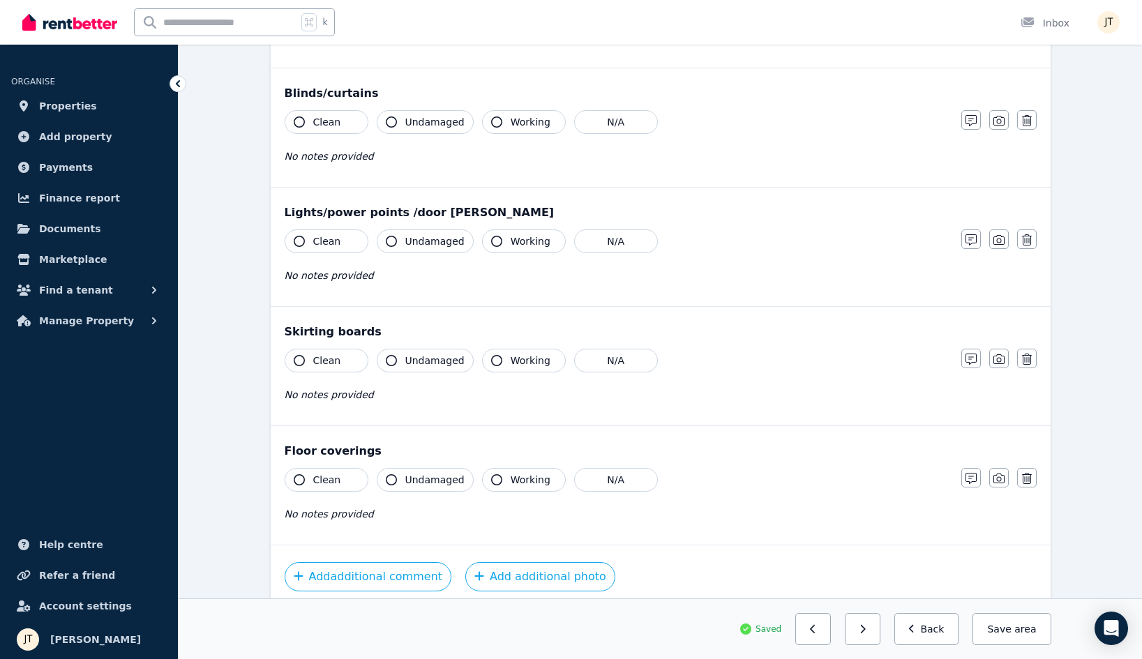
click at [306, 474] on button "Clean" at bounding box center [327, 480] width 84 height 24
click at [318, 366] on span "Clean" at bounding box center [327, 361] width 28 height 14
click at [325, 248] on span "Clean" at bounding box center [327, 241] width 28 height 14
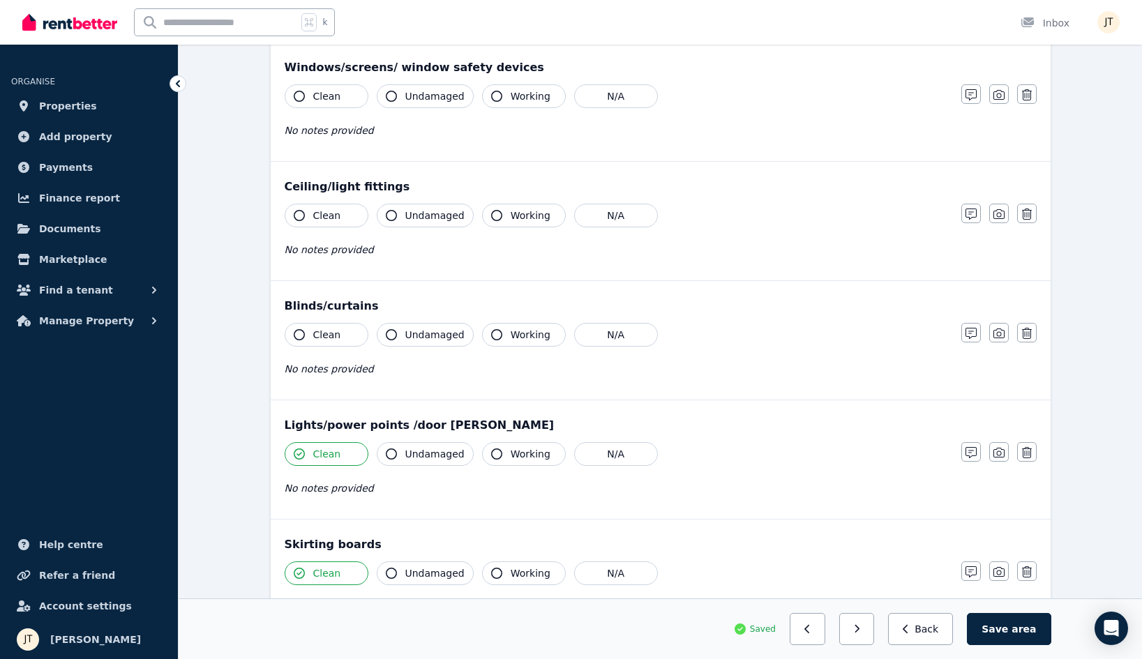
scroll to position [515, 0]
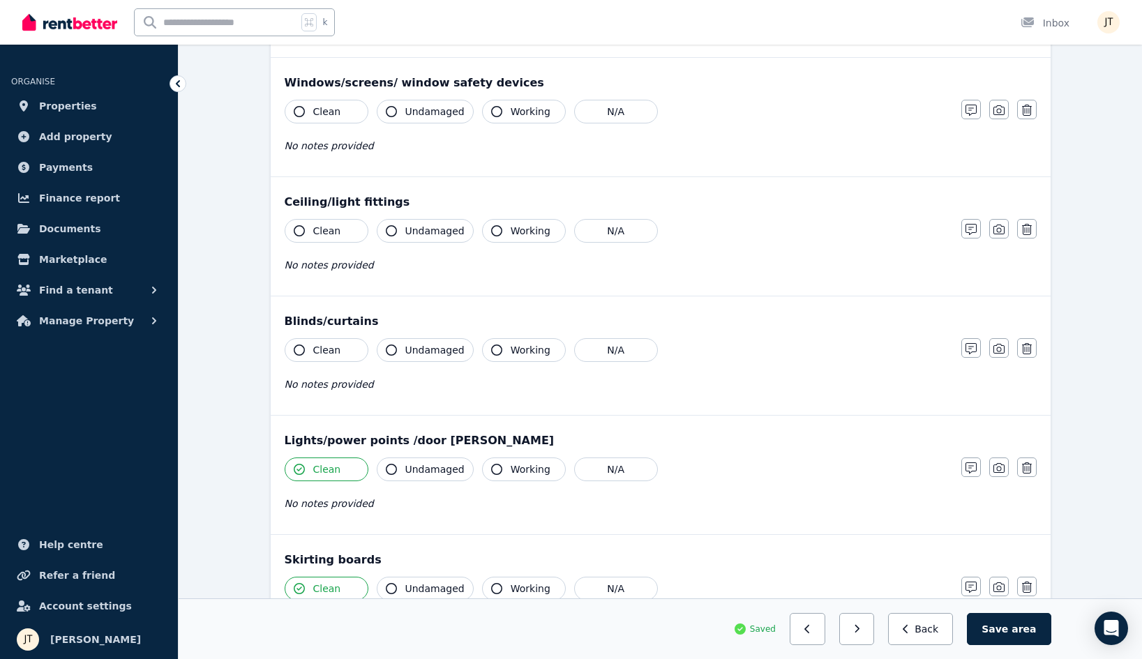
click at [316, 359] on button "Clean" at bounding box center [327, 350] width 84 height 24
click at [320, 228] on span "Clean" at bounding box center [327, 231] width 28 height 14
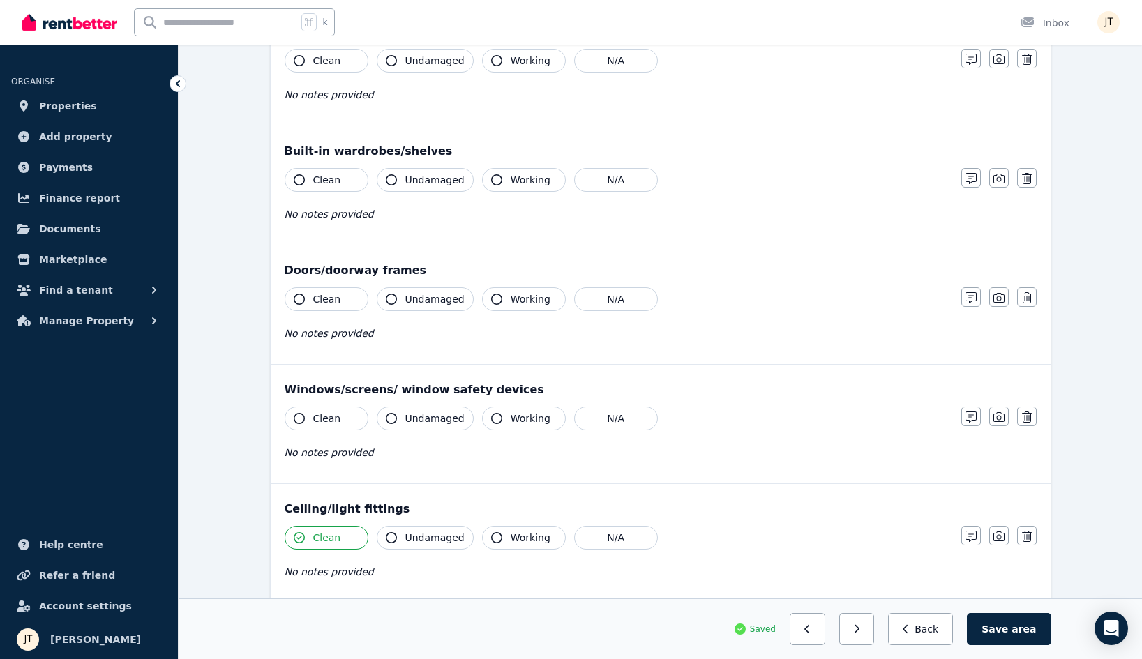
scroll to position [200, 0]
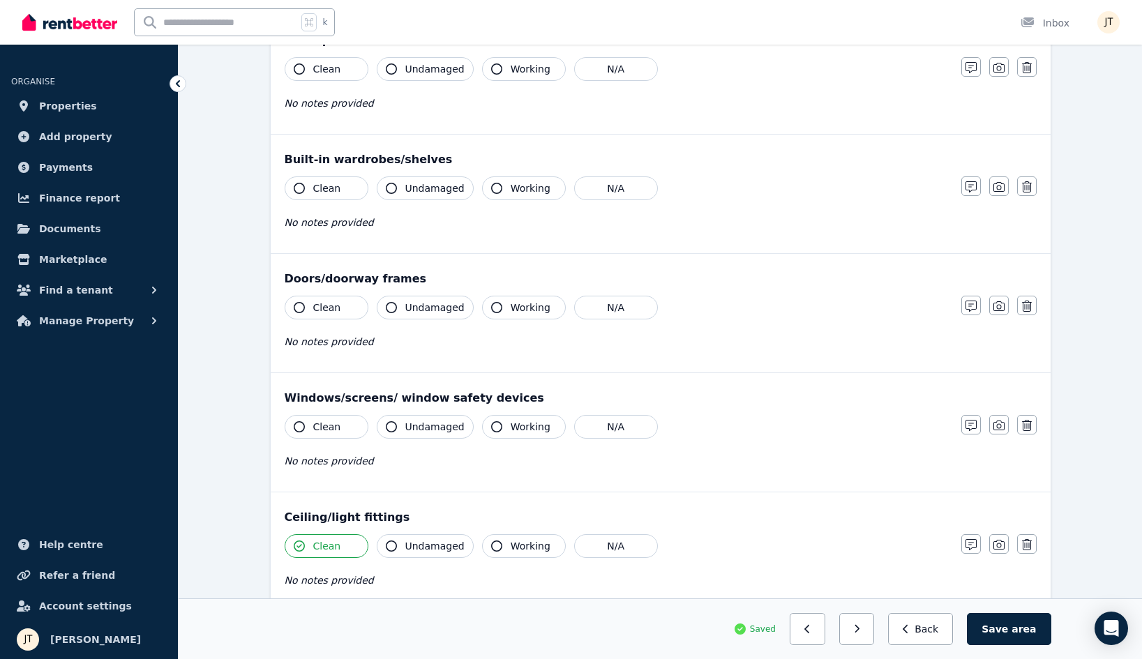
click at [314, 434] on button "Clean" at bounding box center [327, 427] width 84 height 24
click at [318, 308] on span "Clean" at bounding box center [327, 308] width 28 height 14
click at [325, 167] on div "Built-in wardrobes/shelves" at bounding box center [661, 159] width 752 height 17
click at [325, 188] on span "Clean" at bounding box center [327, 188] width 28 height 14
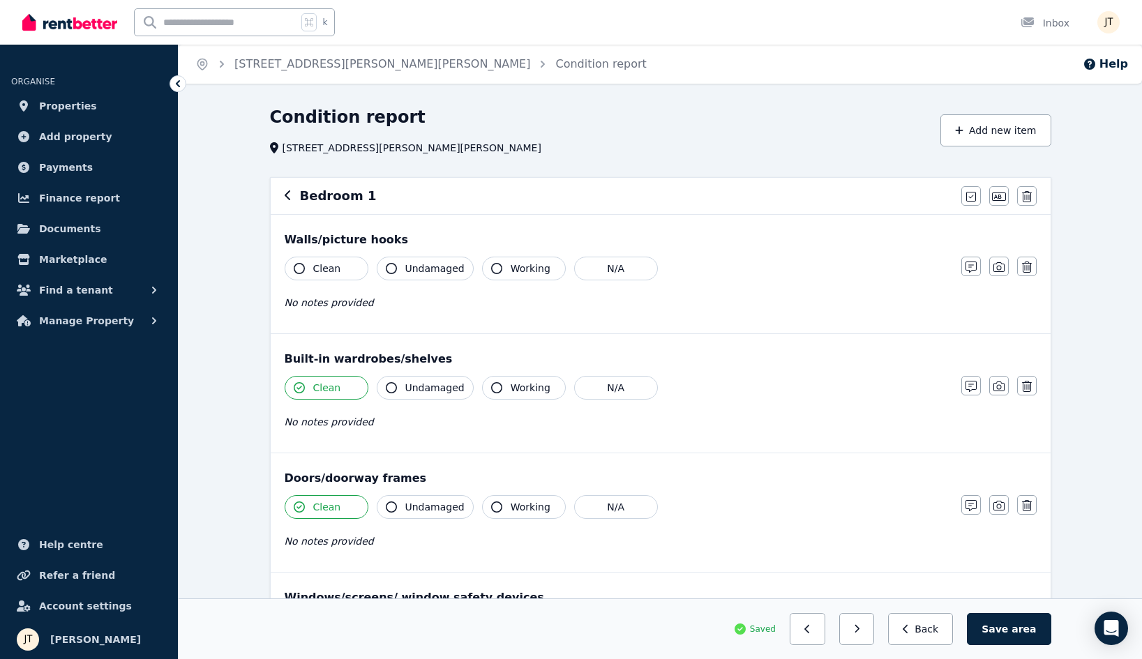
scroll to position [0, 0]
click at [324, 264] on span "Clean" at bounding box center [327, 269] width 28 height 14
click at [1017, 633] on span "area" at bounding box center [1024, 629] width 24 height 14
click at [874, 625] on button "button" at bounding box center [863, 629] width 36 height 32
click at [326, 260] on button "Clean" at bounding box center [327, 269] width 84 height 24
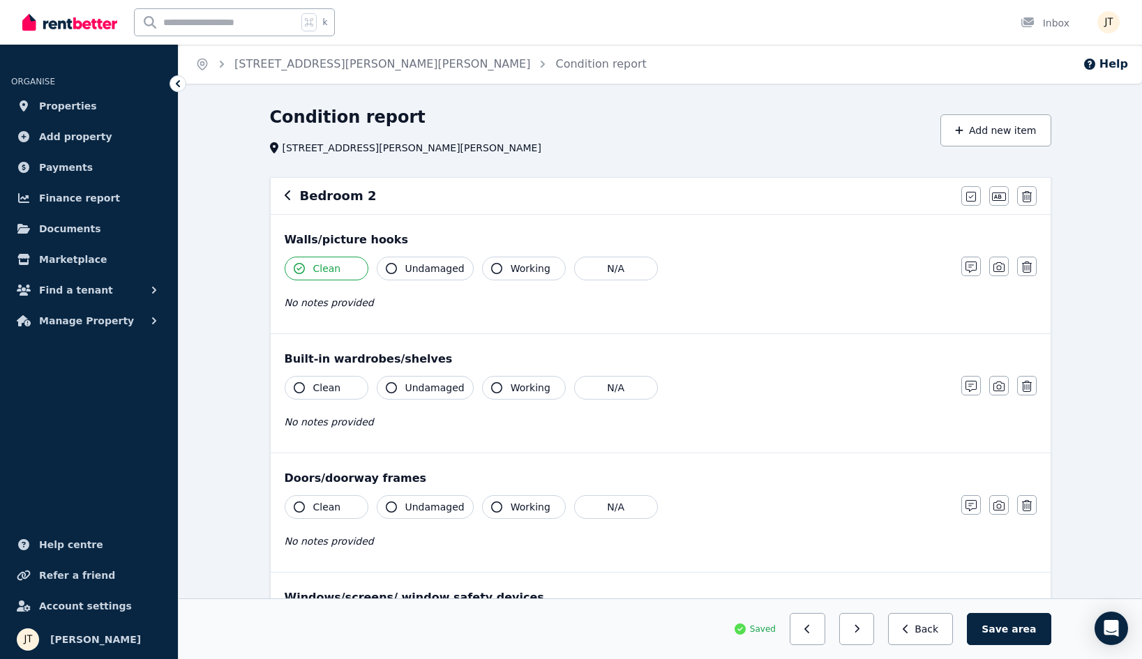
click at [329, 387] on span "Clean" at bounding box center [327, 388] width 28 height 14
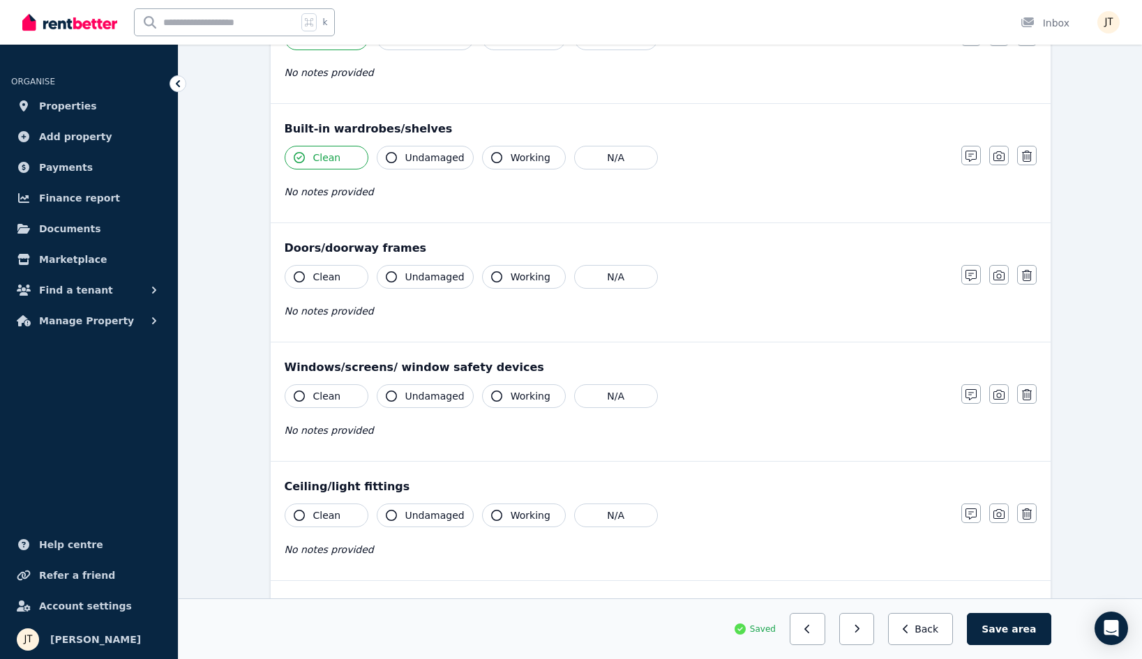
scroll to position [303, 0]
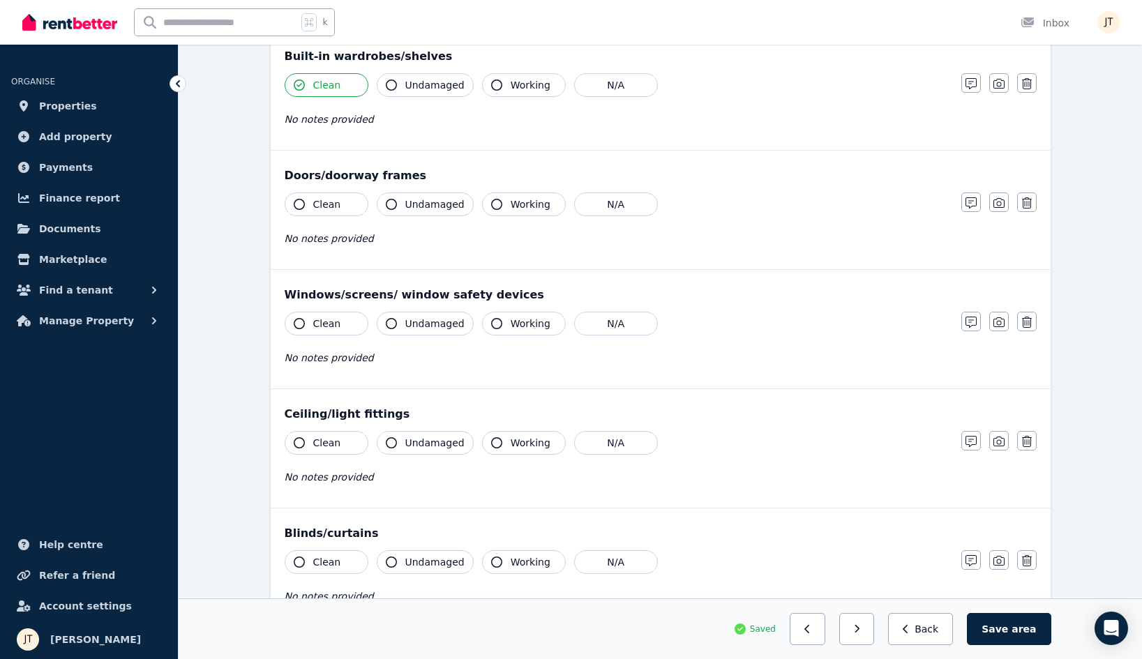
click at [335, 179] on div "Doors/doorway frames" at bounding box center [661, 175] width 752 height 17
click at [333, 216] on button "Clean" at bounding box center [327, 205] width 84 height 24
click at [333, 314] on button "Clean" at bounding box center [327, 324] width 84 height 24
click at [321, 444] on span "Clean" at bounding box center [327, 443] width 28 height 14
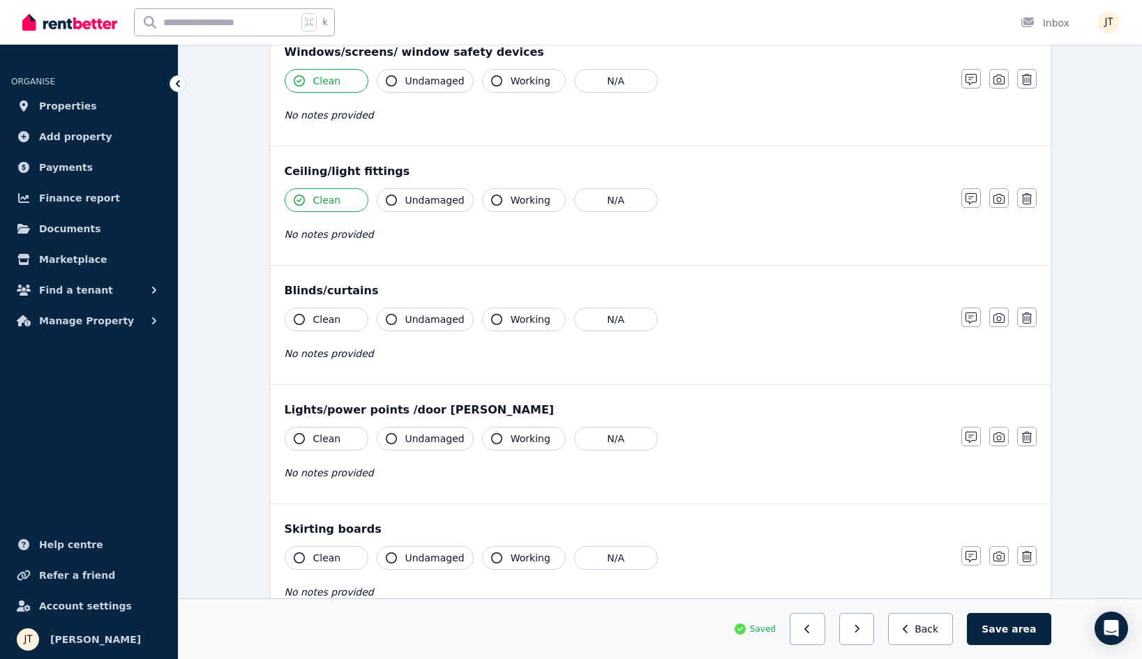
scroll to position [566, 0]
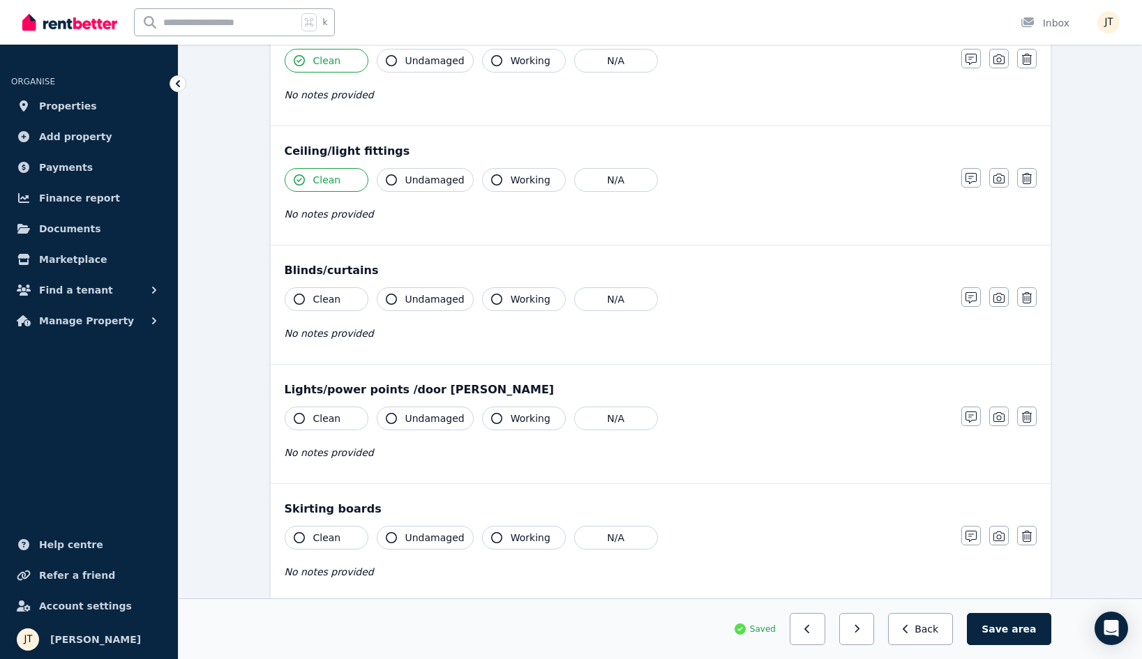
click at [331, 304] on span "Clean" at bounding box center [327, 299] width 28 height 14
click at [319, 422] on span "Clean" at bounding box center [327, 419] width 28 height 14
click at [327, 544] on span "Clean" at bounding box center [327, 538] width 28 height 14
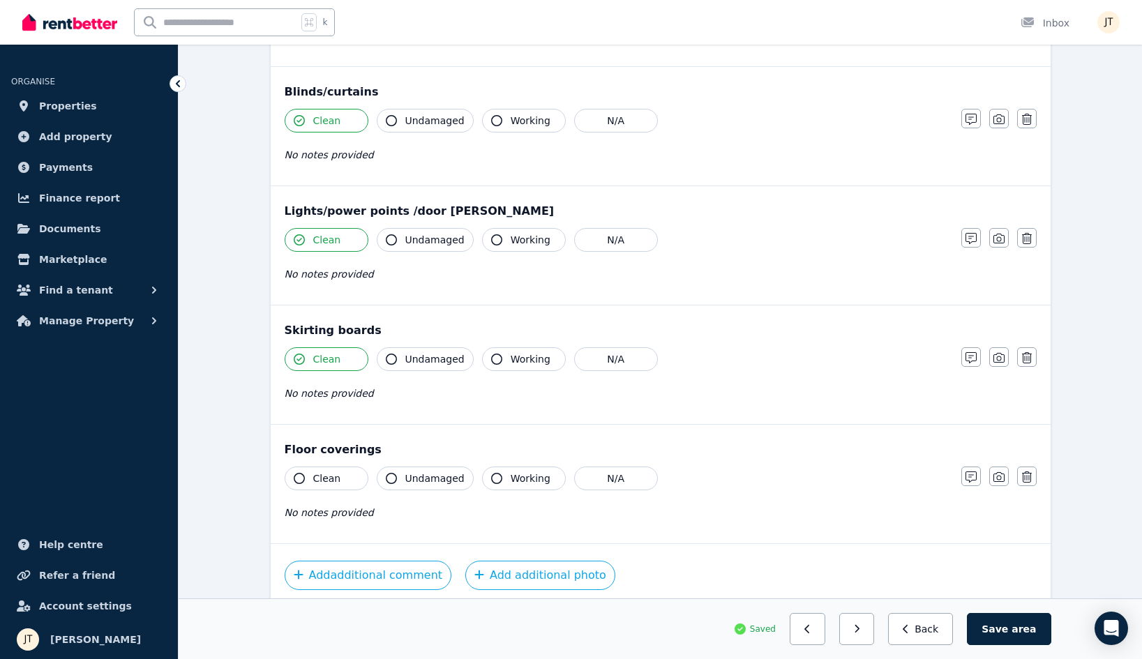
scroll to position [773, 0]
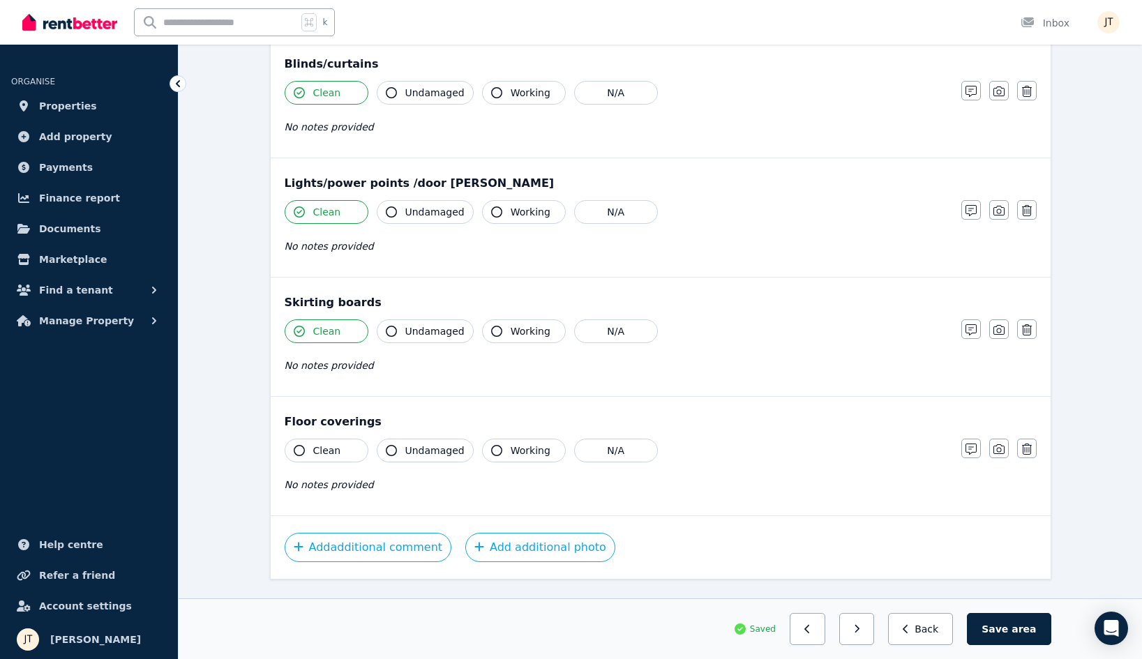
click at [337, 462] on div "Clean Undamaged Working N/A No notes provided" at bounding box center [616, 473] width 663 height 68
click at [337, 459] on button "Clean" at bounding box center [327, 451] width 84 height 24
click at [1013, 623] on button "Save area" at bounding box center [1009, 629] width 84 height 32
click at [866, 628] on icon "button" at bounding box center [863, 629] width 5 height 8
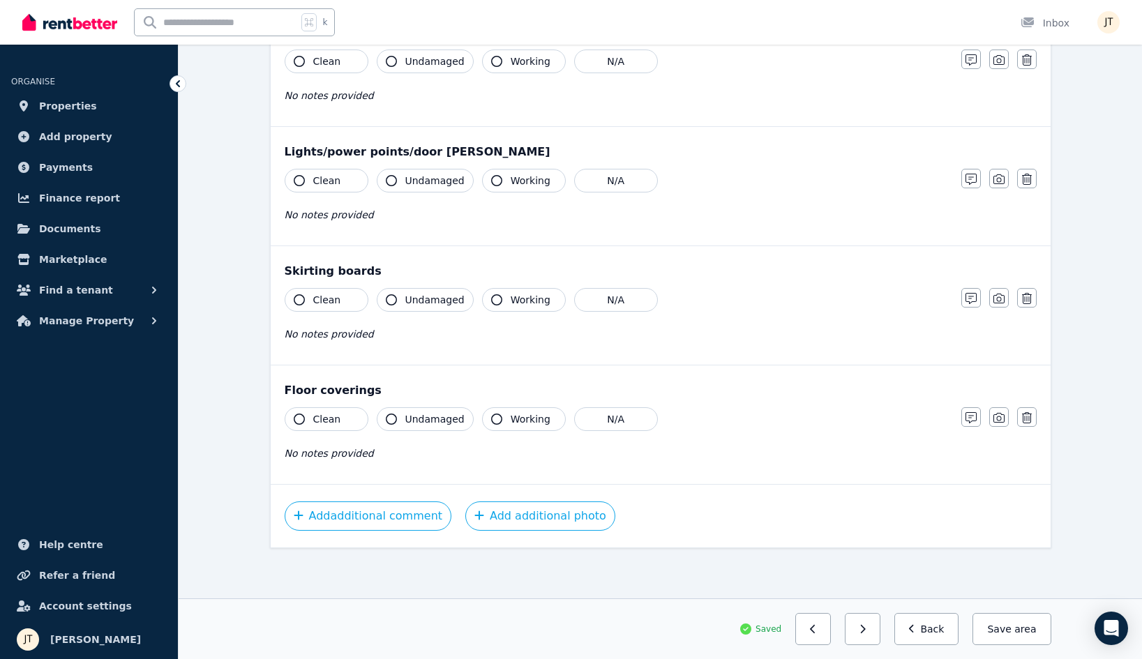
scroll to position [624, 0]
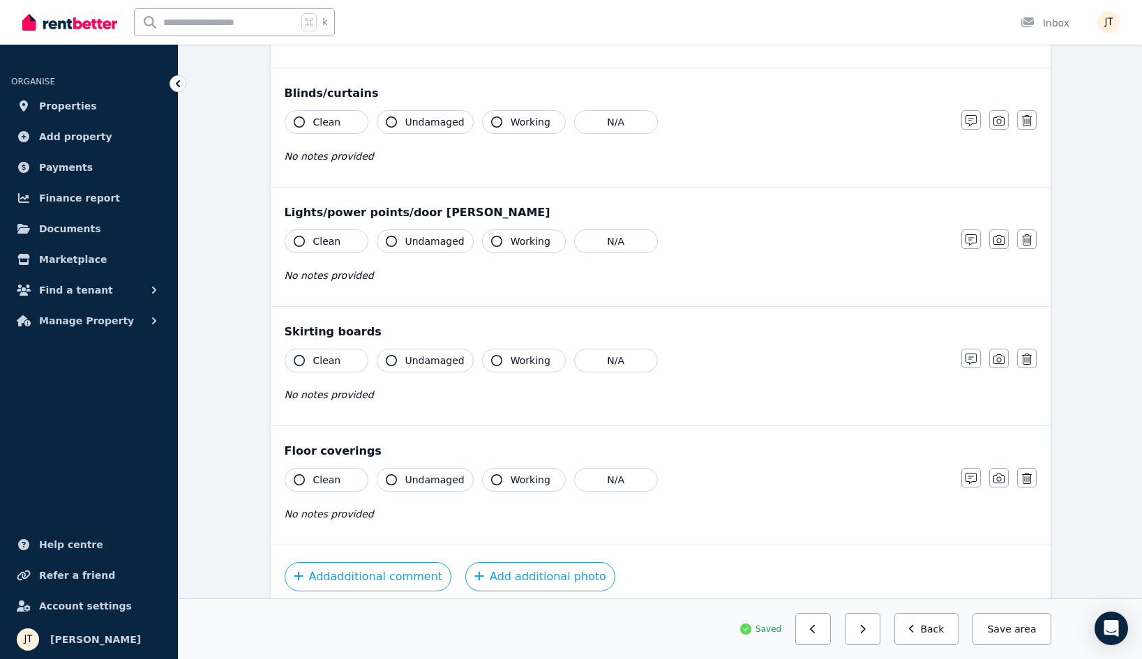
click at [327, 487] on button "Clean" at bounding box center [327, 480] width 84 height 24
click at [327, 368] on button "Clean" at bounding box center [327, 361] width 84 height 24
click at [331, 248] on span "Clean" at bounding box center [327, 241] width 28 height 14
click at [327, 121] on span "Clean" at bounding box center [327, 122] width 28 height 14
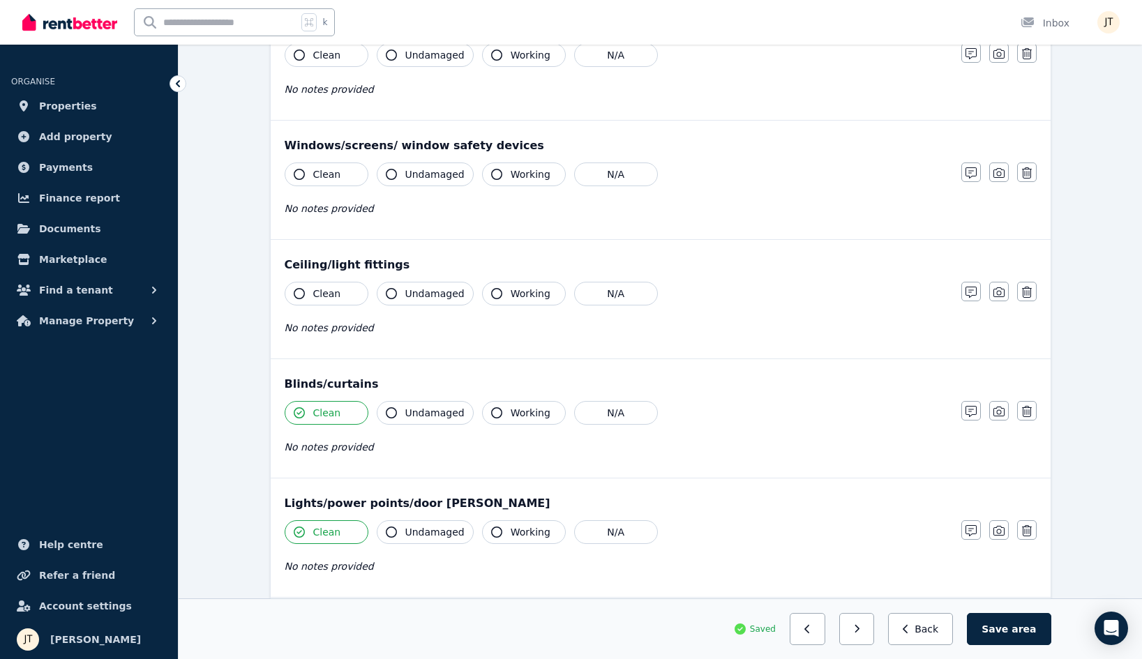
scroll to position [328, 0]
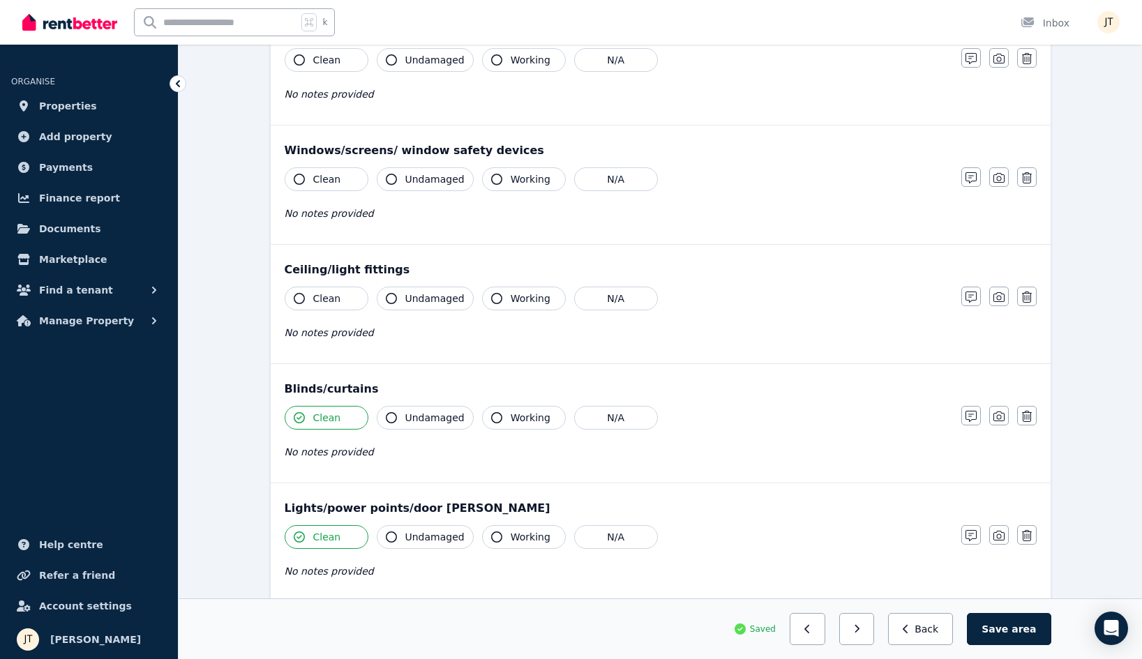
click at [312, 293] on button "Clean" at bounding box center [327, 299] width 84 height 24
click at [315, 184] on span "Clean" at bounding box center [327, 179] width 28 height 14
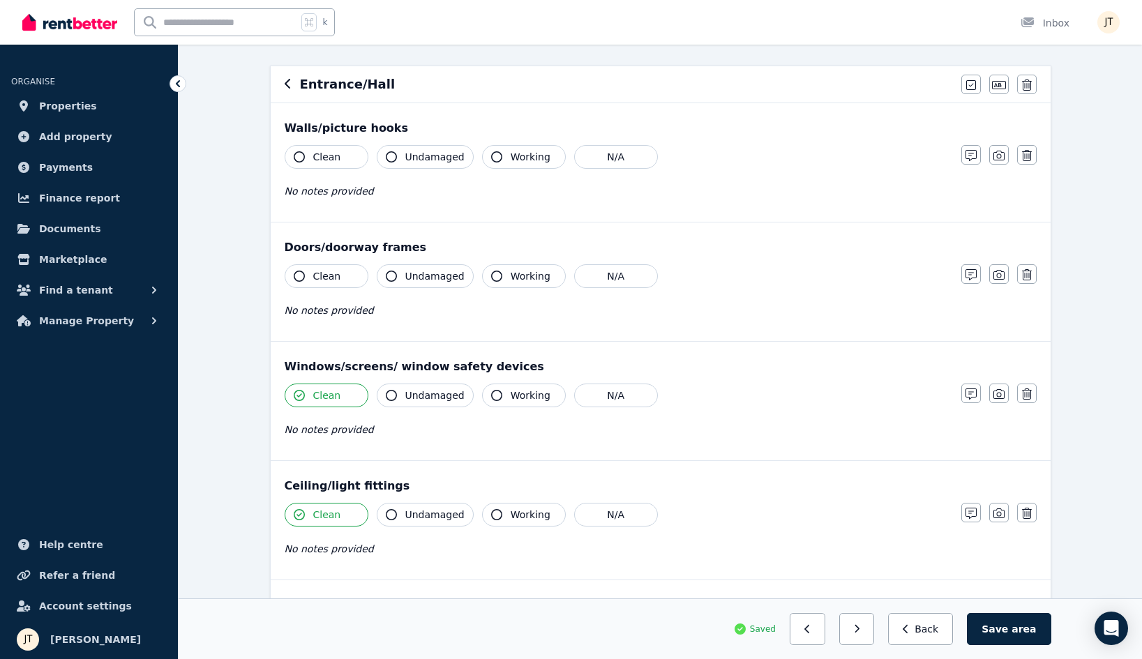
scroll to position [66, 0]
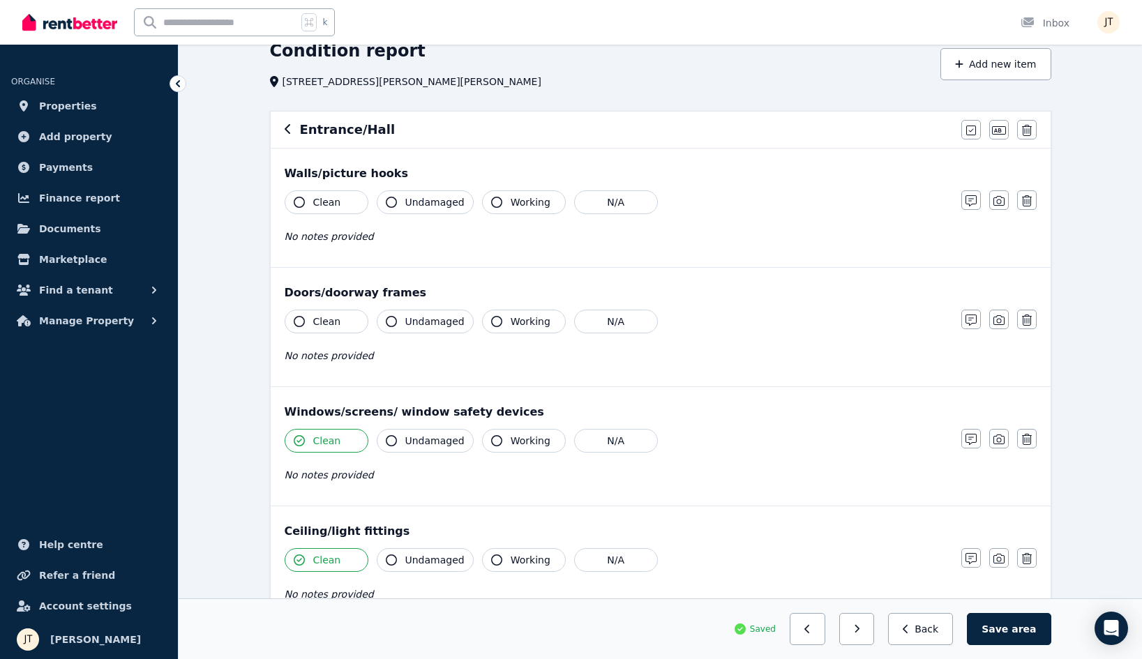
click at [313, 317] on span "Clean" at bounding box center [327, 322] width 28 height 14
click at [311, 200] on button "Clean" at bounding box center [327, 203] width 84 height 24
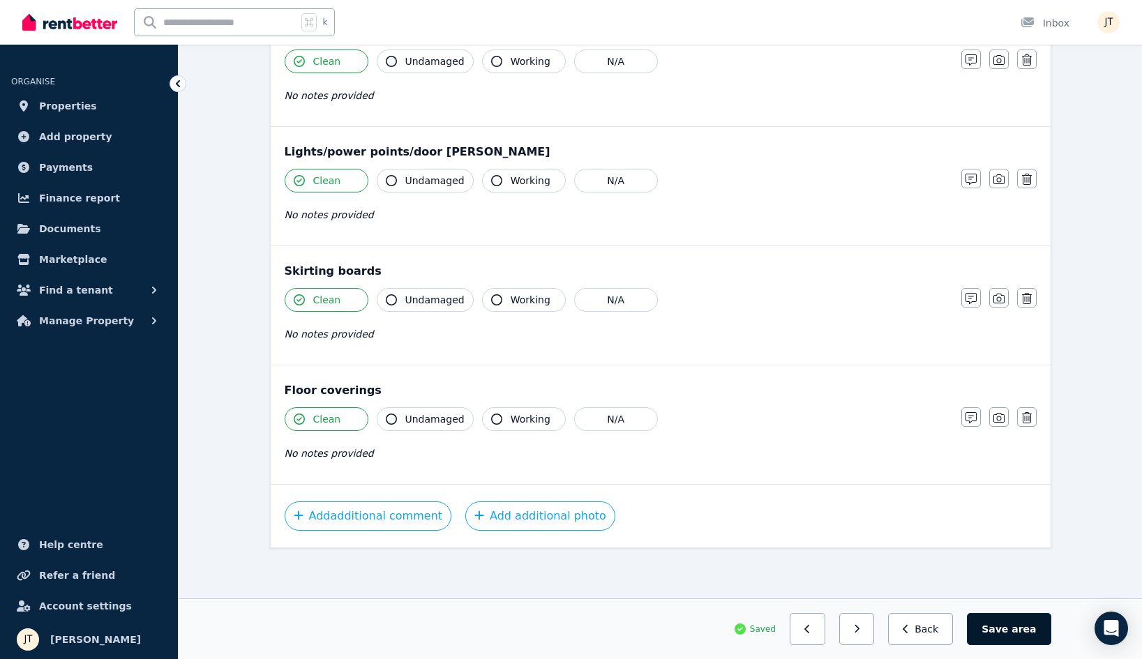
click at [1013, 636] on button "Save area" at bounding box center [1009, 629] width 84 height 32
click at [866, 631] on icon "button" at bounding box center [863, 630] width 6 height 10
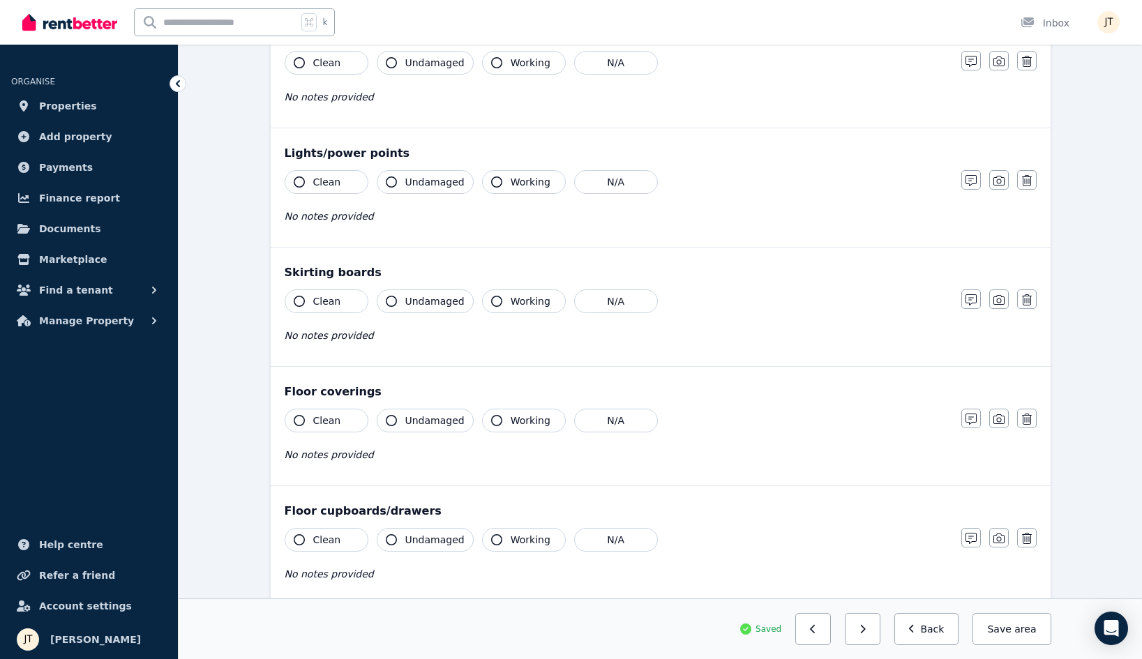
click at [337, 428] on button "Clean" at bounding box center [327, 421] width 84 height 24
click at [336, 542] on span "Clean" at bounding box center [327, 540] width 28 height 14
click at [334, 303] on span "Clean" at bounding box center [327, 301] width 28 height 14
click at [327, 195] on div "Clean Undamaged Working N/A No notes provided" at bounding box center [616, 204] width 663 height 68
click at [335, 179] on span "Clean" at bounding box center [327, 182] width 28 height 14
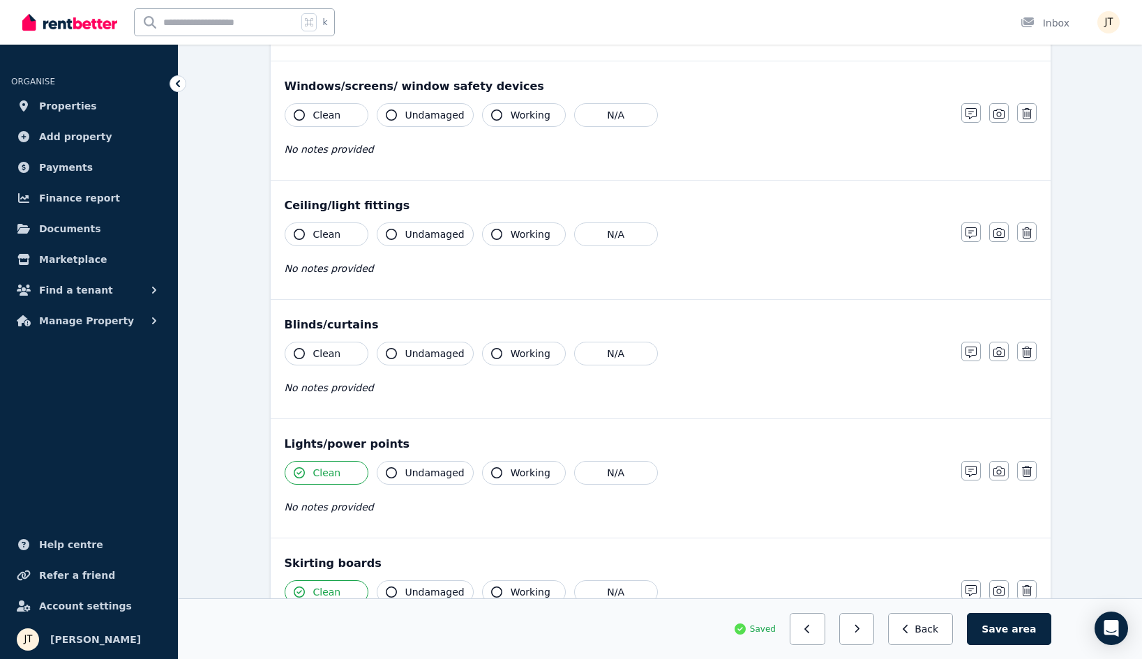
scroll to position [355, 0]
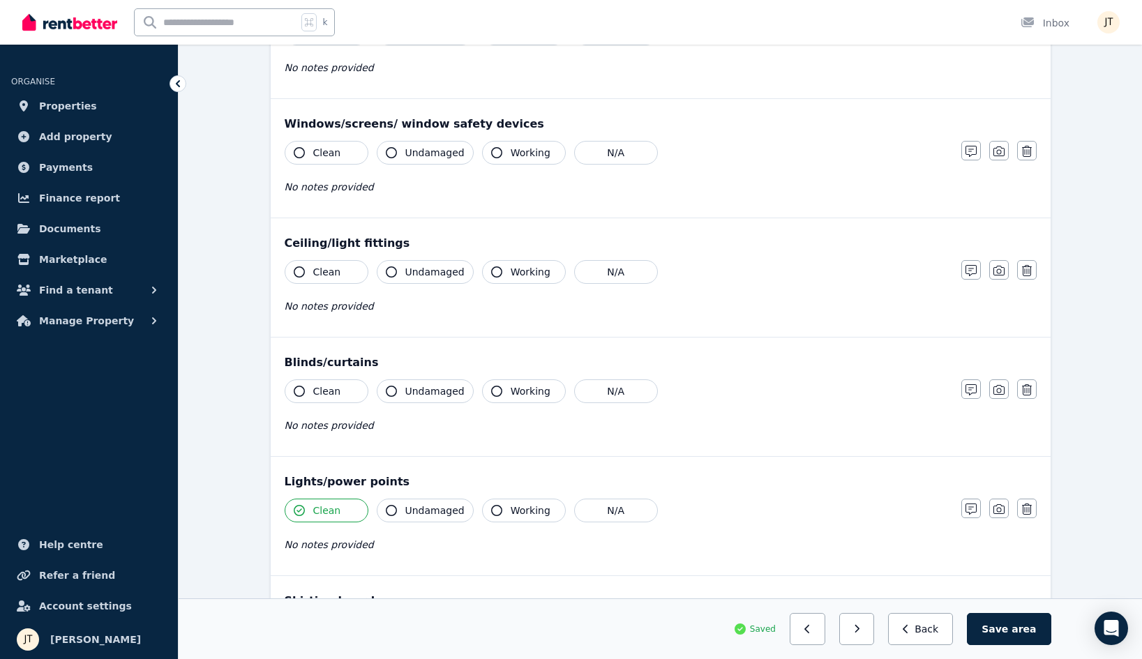
click at [325, 392] on span "Clean" at bounding box center [327, 392] width 28 height 14
click at [331, 267] on span "Clean" at bounding box center [327, 272] width 28 height 14
click at [327, 153] on span "Clean" at bounding box center [327, 153] width 28 height 14
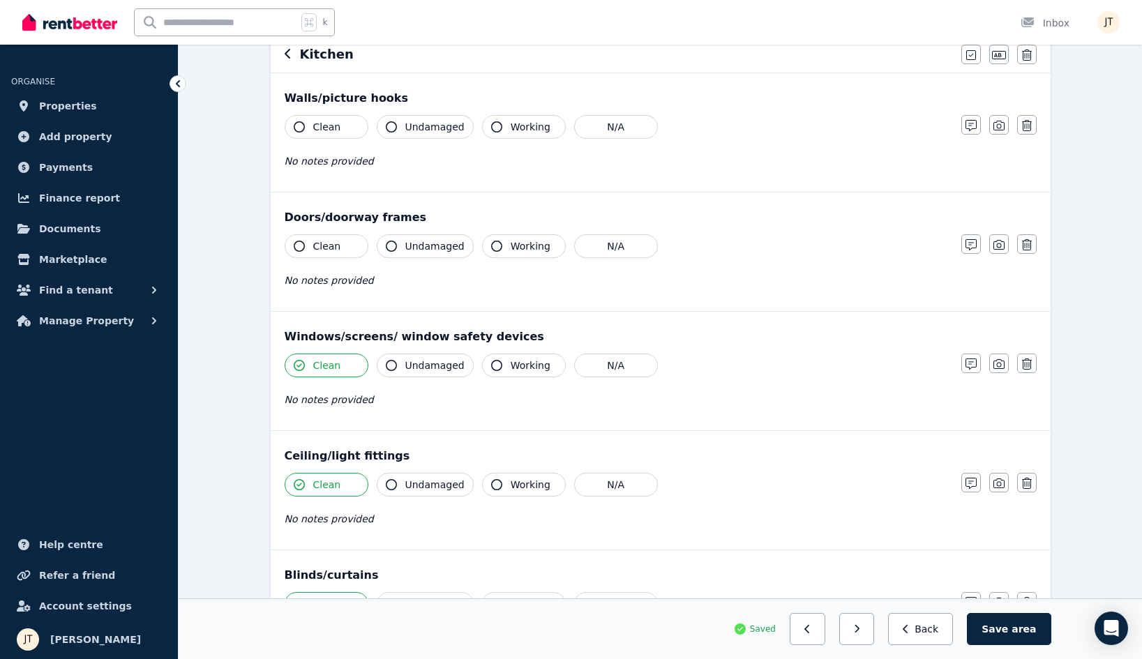
scroll to position [118, 0]
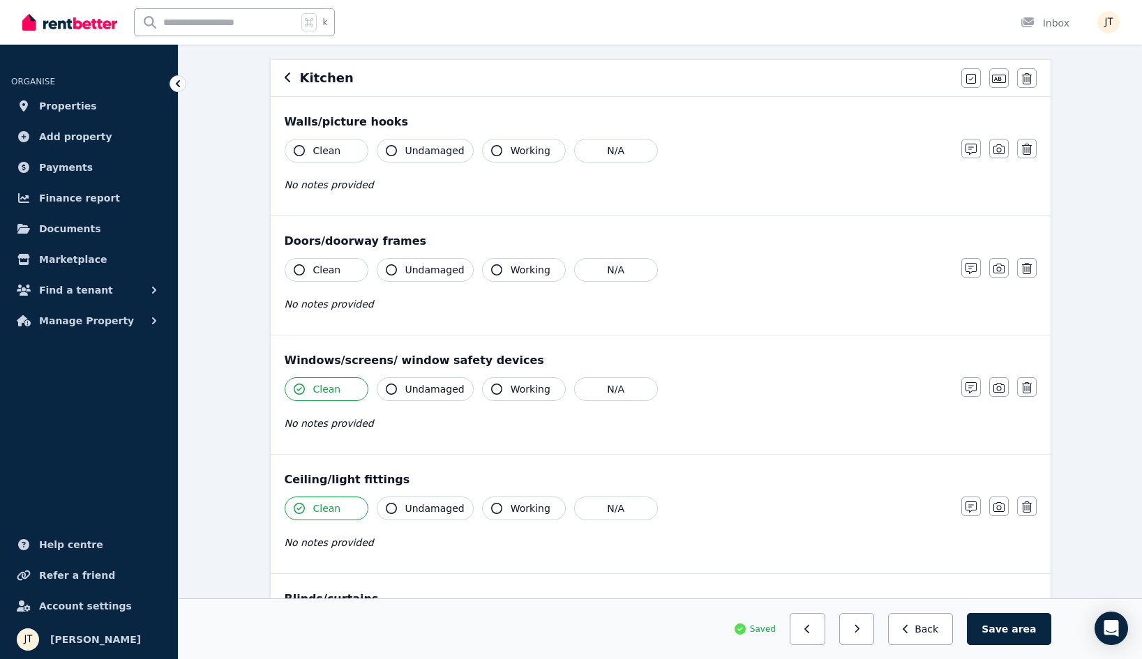
click at [326, 266] on span "Clean" at bounding box center [327, 270] width 28 height 14
click at [321, 143] on button "Clean" at bounding box center [327, 151] width 84 height 24
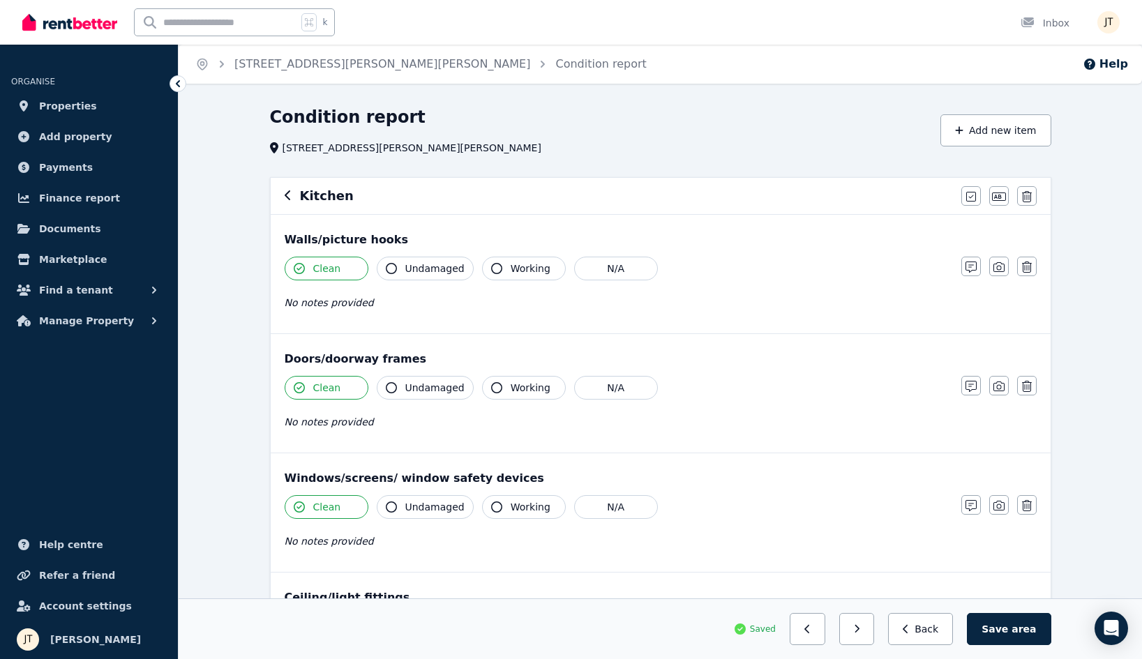
scroll to position [0, 0]
click at [1015, 625] on button "Save area" at bounding box center [1009, 629] width 84 height 32
click at [874, 624] on button "button" at bounding box center [863, 629] width 36 height 32
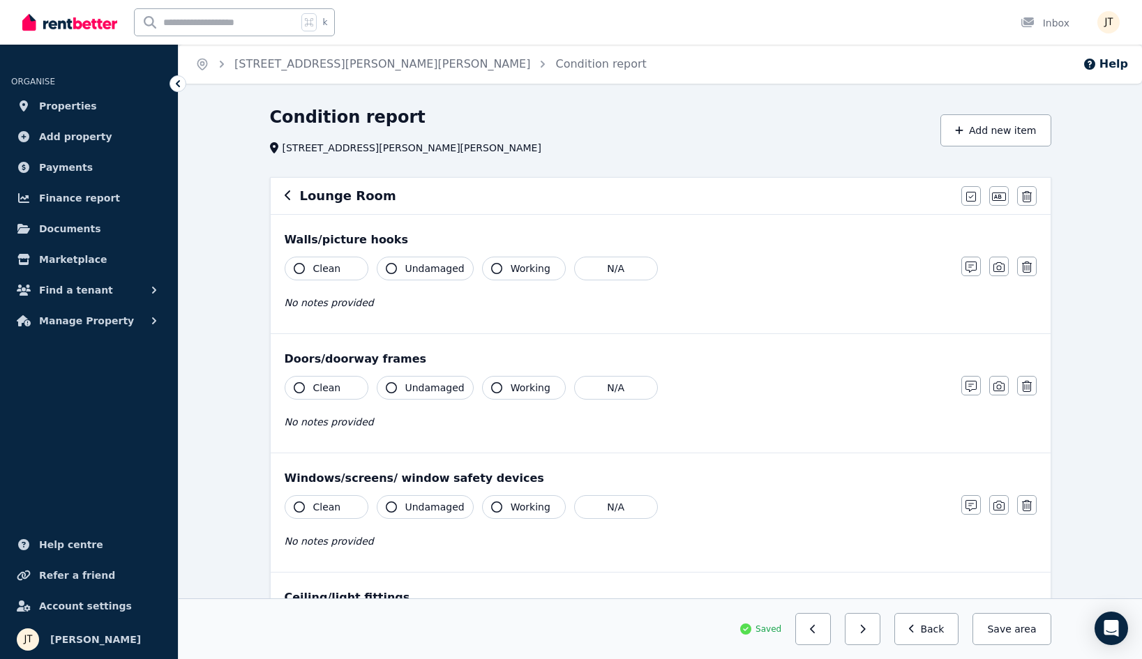
click at [331, 264] on span "Clean" at bounding box center [327, 269] width 28 height 14
click at [338, 397] on button "Clean" at bounding box center [327, 388] width 84 height 24
click at [352, 495] on div "Windows/screens/ window safety devices Clean Undamaged Working N/A No notes pro…" at bounding box center [661, 513] width 780 height 119
click at [348, 504] on button "Clean" at bounding box center [327, 507] width 84 height 24
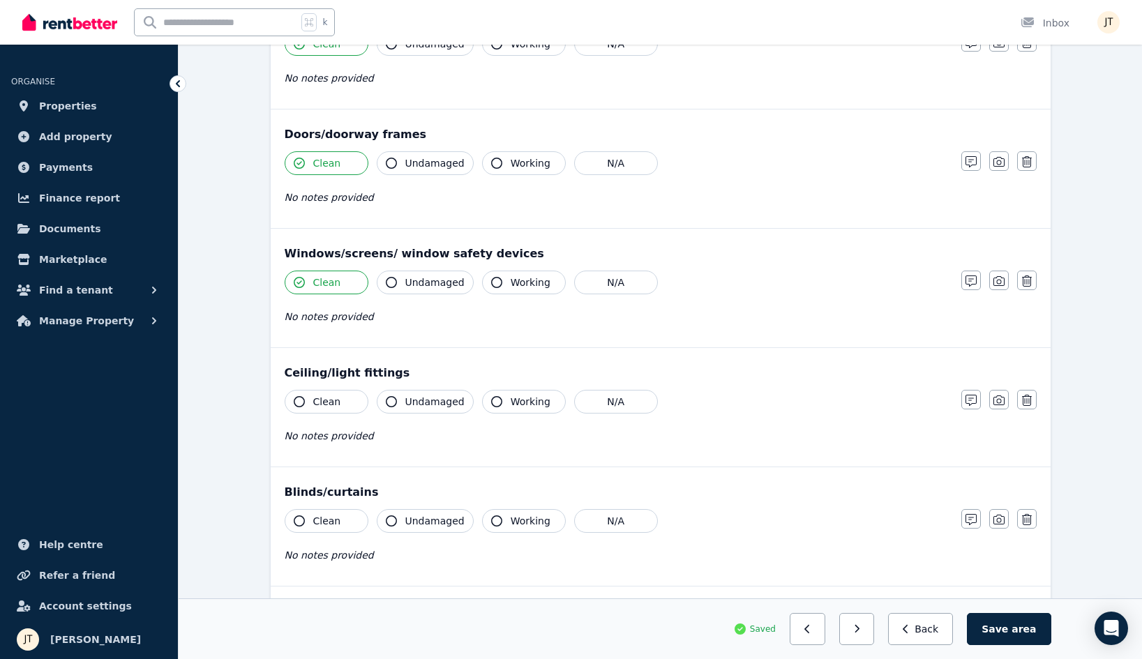
click at [330, 398] on span "Clean" at bounding box center [327, 402] width 28 height 14
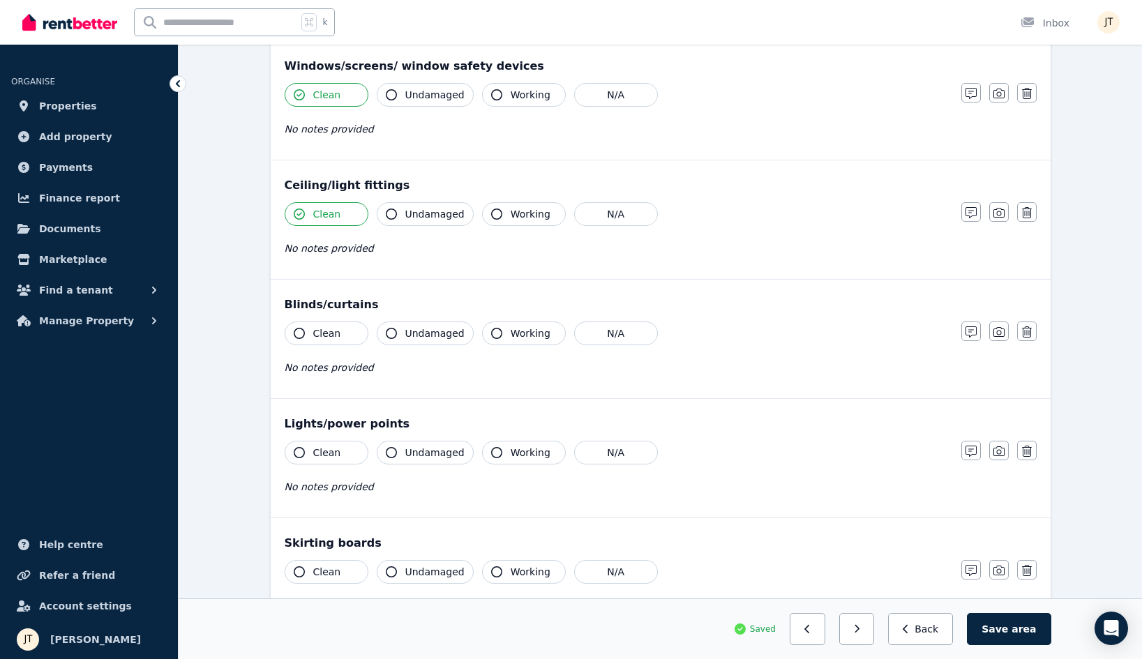
scroll to position [484, 0]
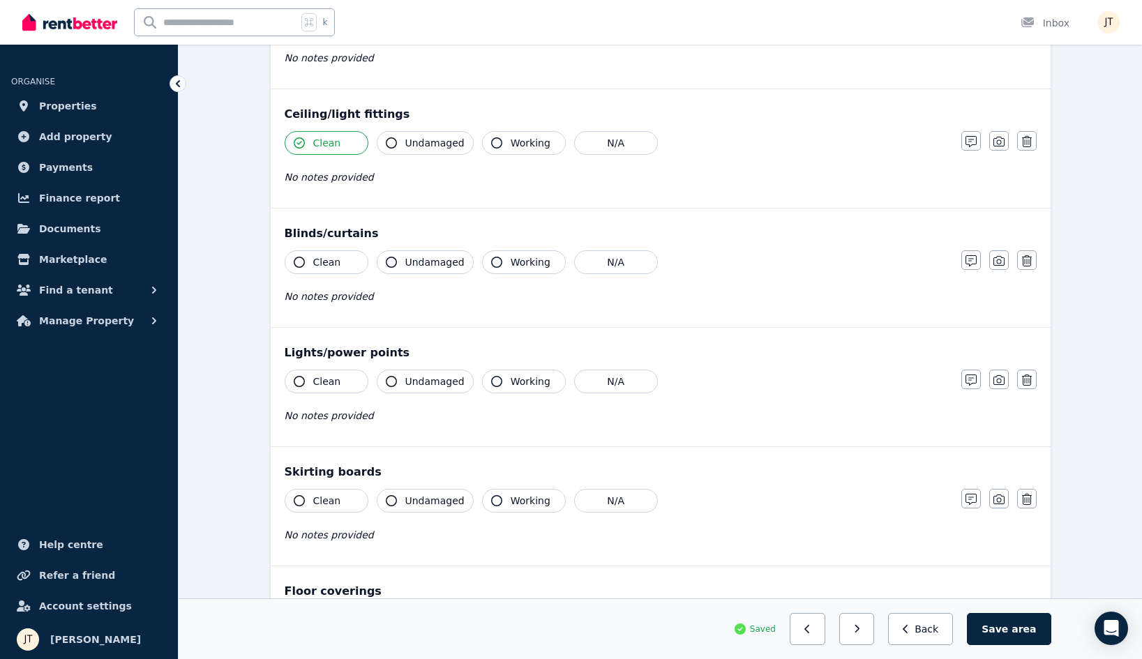
click at [323, 267] on span "Clean" at bounding box center [327, 262] width 28 height 14
click at [345, 398] on div "Clean Undamaged Working N/A No notes provided" at bounding box center [616, 404] width 663 height 68
click at [345, 375] on button "Clean" at bounding box center [327, 382] width 84 height 24
click at [341, 499] on button "Clean" at bounding box center [327, 501] width 84 height 24
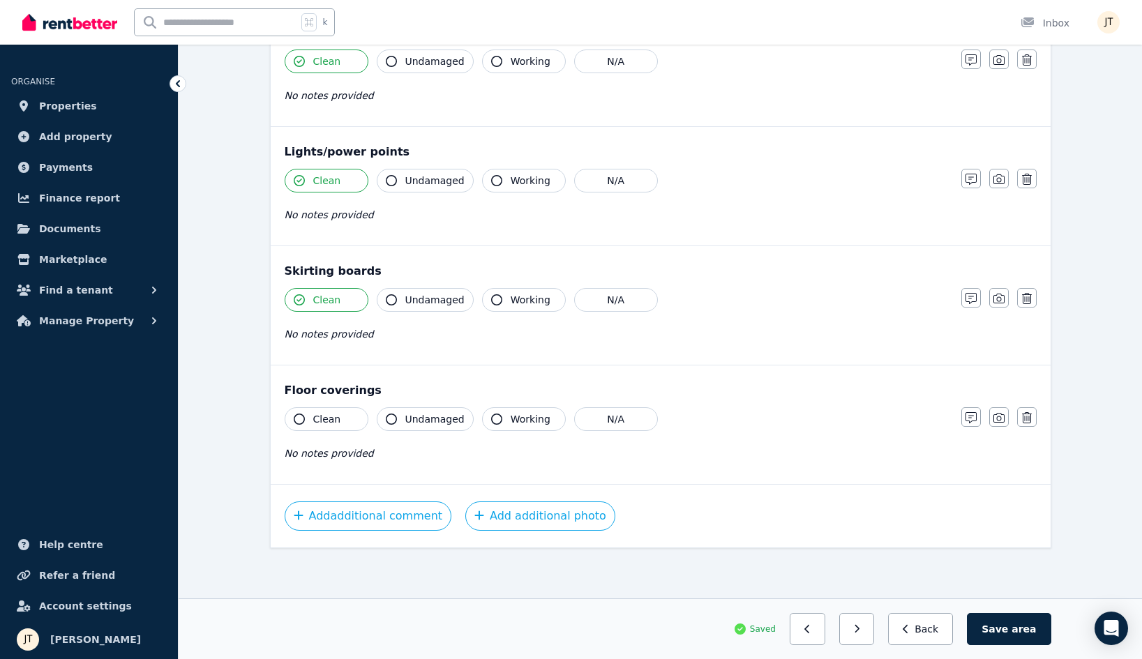
scroll to position [685, 0]
click at [338, 422] on span "Clean" at bounding box center [327, 419] width 28 height 14
click at [1008, 620] on button "Save area" at bounding box center [1009, 629] width 84 height 32
click at [874, 628] on button "button" at bounding box center [863, 629] width 36 height 32
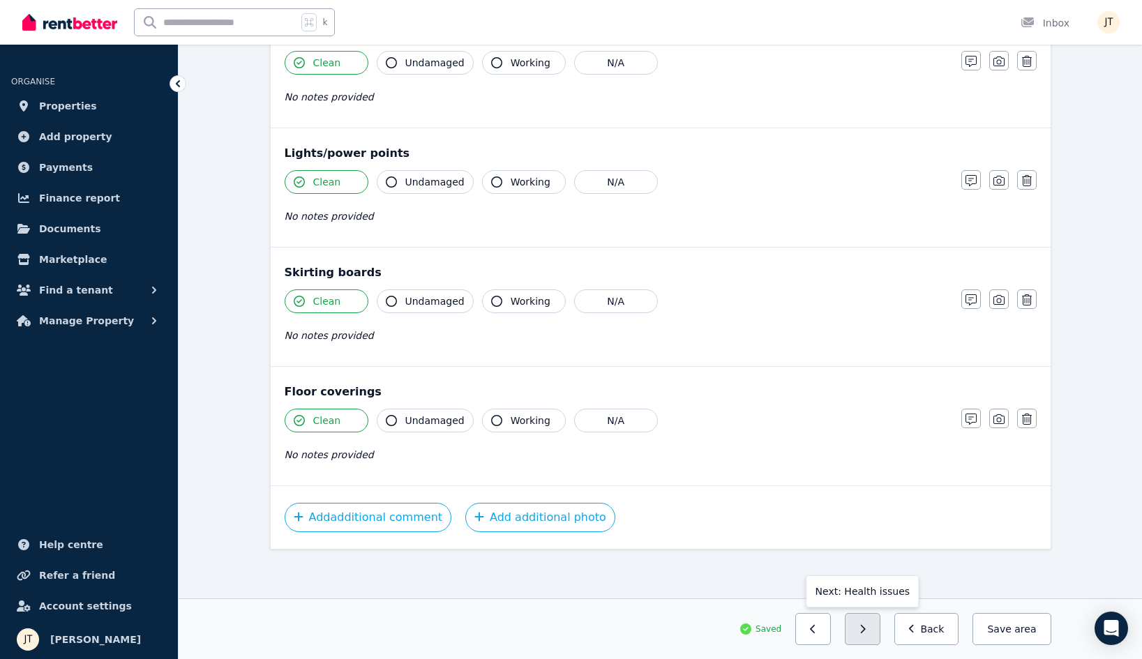
scroll to position [0, 0]
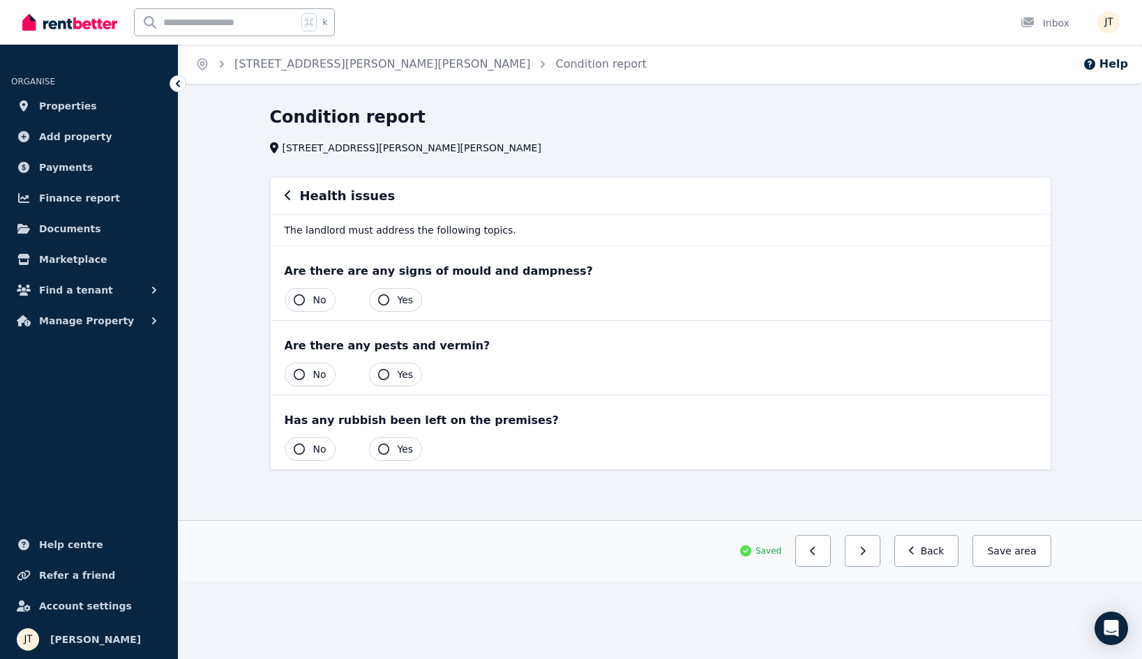
click at [305, 303] on button "No" at bounding box center [310, 300] width 51 height 24
click at [309, 354] on div "Are there any pests and vermin?" at bounding box center [661, 346] width 752 height 17
click at [311, 364] on button "No" at bounding box center [310, 375] width 51 height 24
click at [310, 444] on button "No" at bounding box center [310, 450] width 51 height 24
click at [1024, 545] on span "area" at bounding box center [1024, 551] width 24 height 14
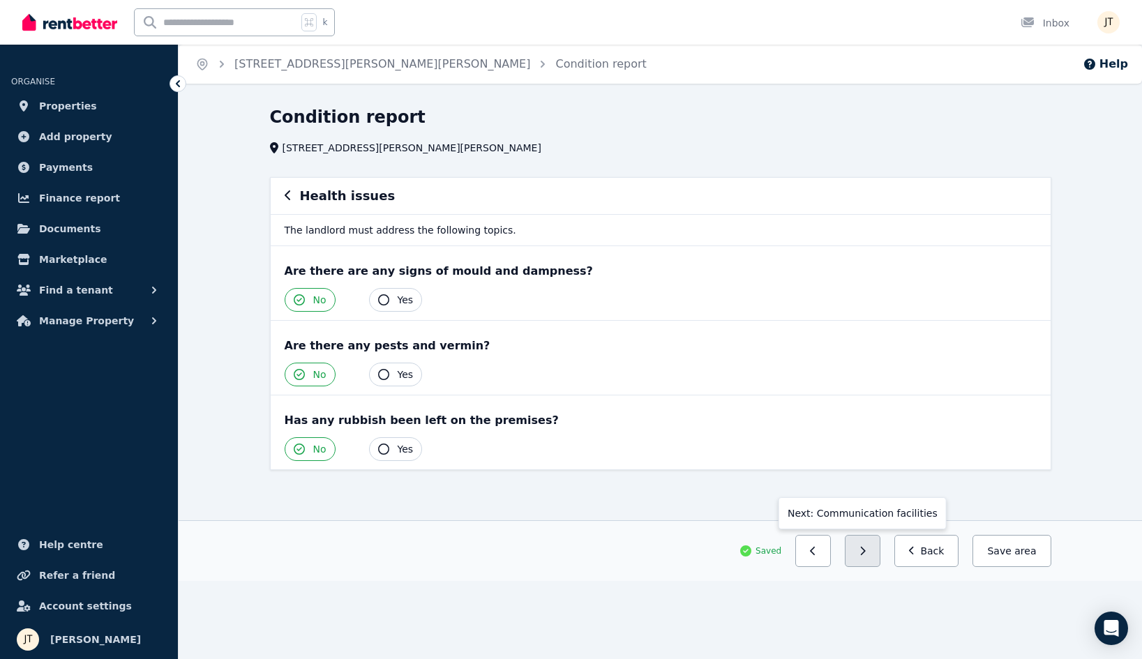
click at [867, 557] on button "button" at bounding box center [863, 551] width 36 height 32
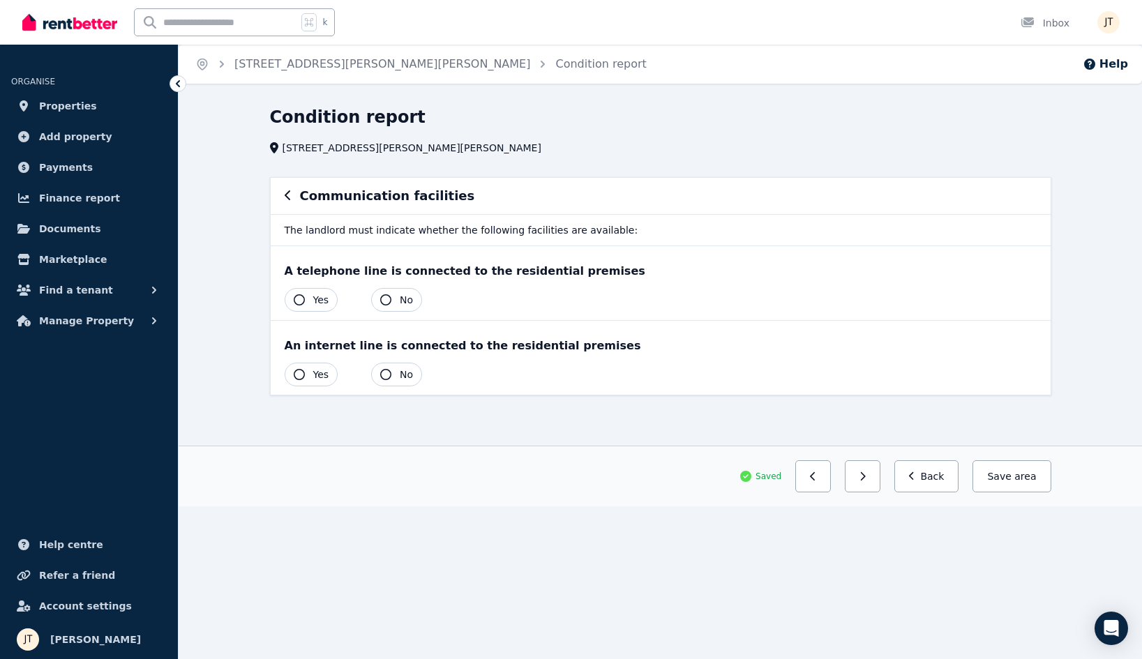
click at [406, 310] on button "No" at bounding box center [396, 300] width 51 height 24
click at [411, 375] on span "No" at bounding box center [406, 375] width 13 height 14
click at [1011, 479] on button "Save area" at bounding box center [1009, 477] width 84 height 32
click at [874, 475] on button "button" at bounding box center [863, 477] width 36 height 32
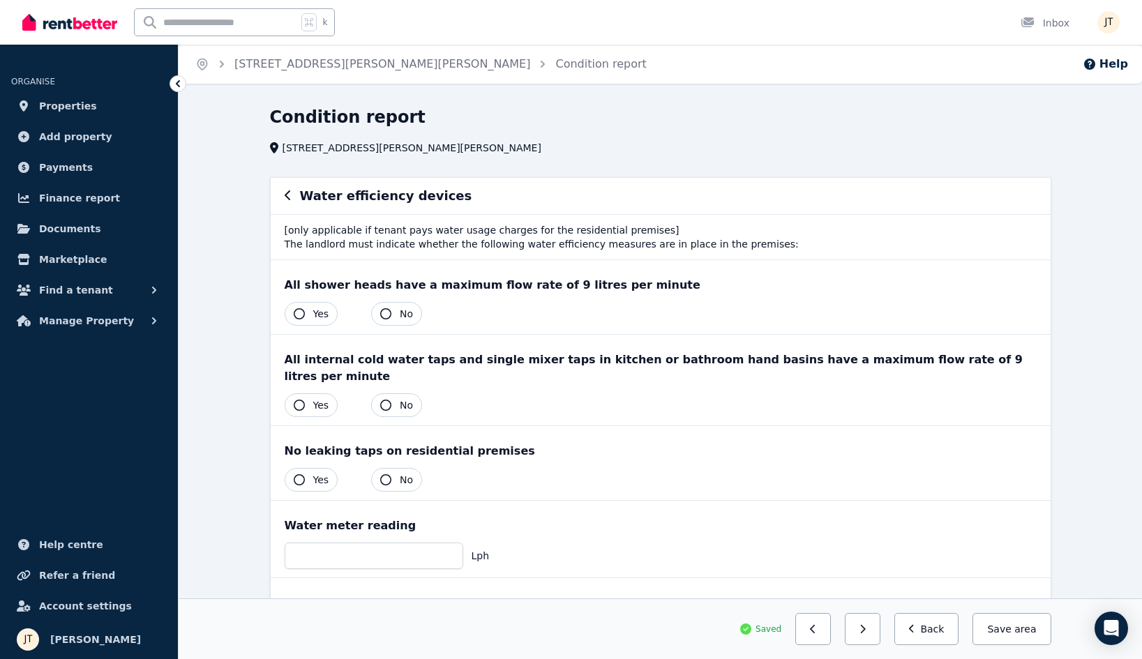
click at [309, 315] on button "Yes" at bounding box center [312, 314] width 54 height 24
click at [317, 364] on div "All internal cold water taps and single mixer taps in kitchen or bathroom hand …" at bounding box center [661, 368] width 752 height 33
click at [317, 398] on span "Yes" at bounding box center [321, 405] width 16 height 14
click at [313, 473] on span "Yes" at bounding box center [321, 480] width 16 height 14
click at [997, 622] on button "Save area" at bounding box center [1009, 629] width 84 height 32
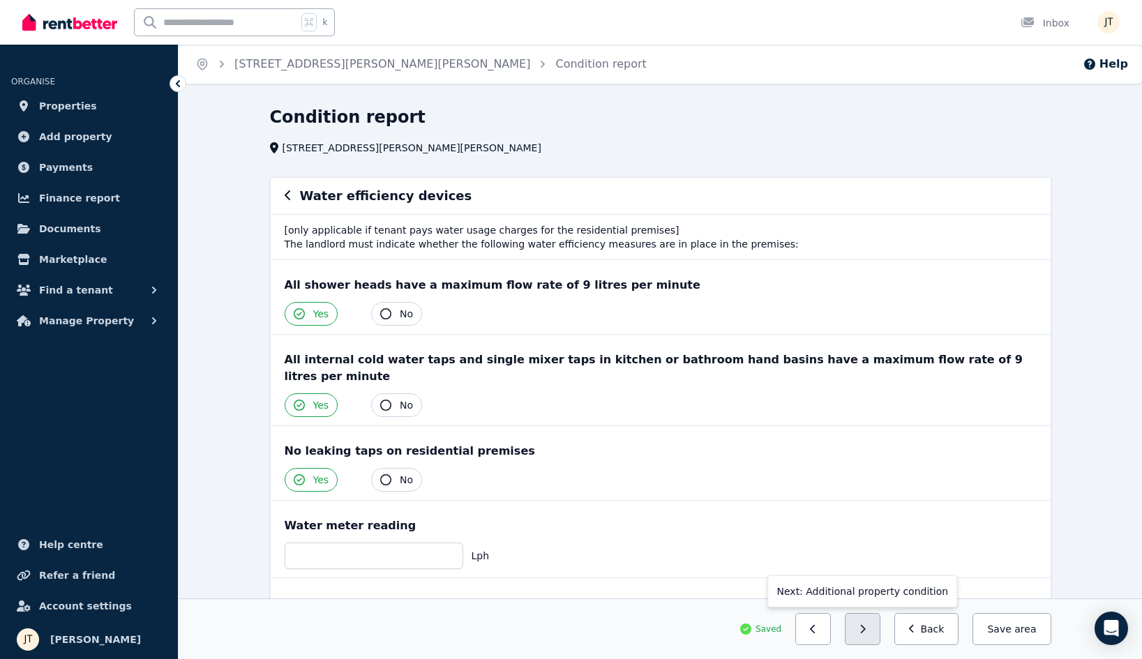
click at [879, 630] on button "button" at bounding box center [863, 629] width 36 height 32
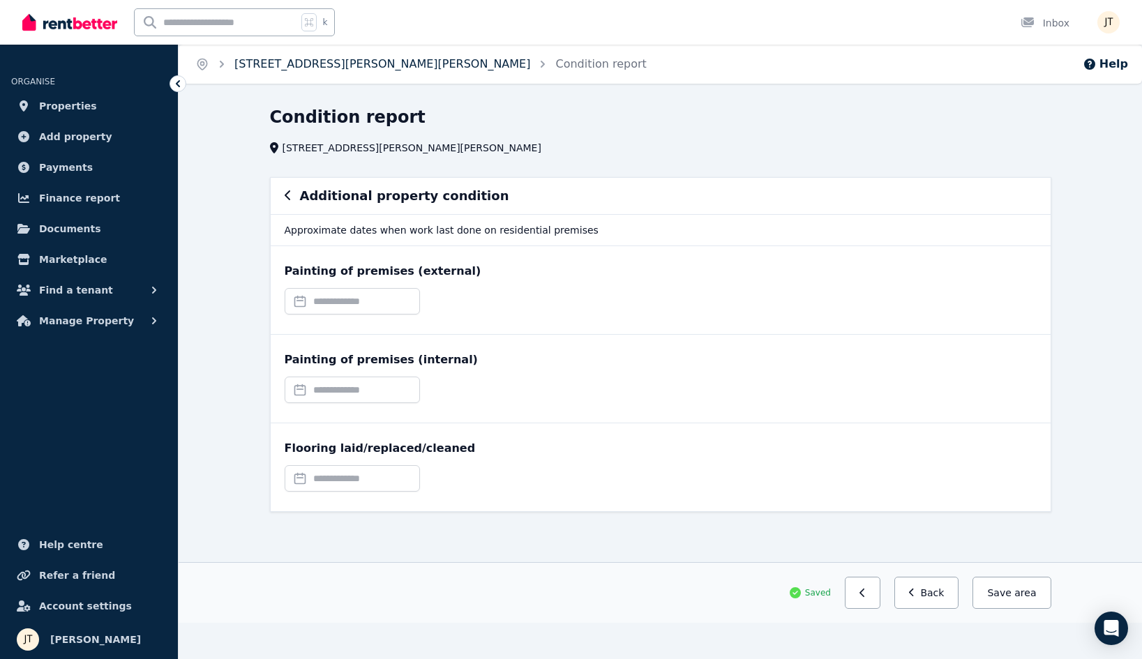
click at [259, 59] on link "[STREET_ADDRESS][PERSON_NAME][PERSON_NAME]" at bounding box center [382, 63] width 296 height 13
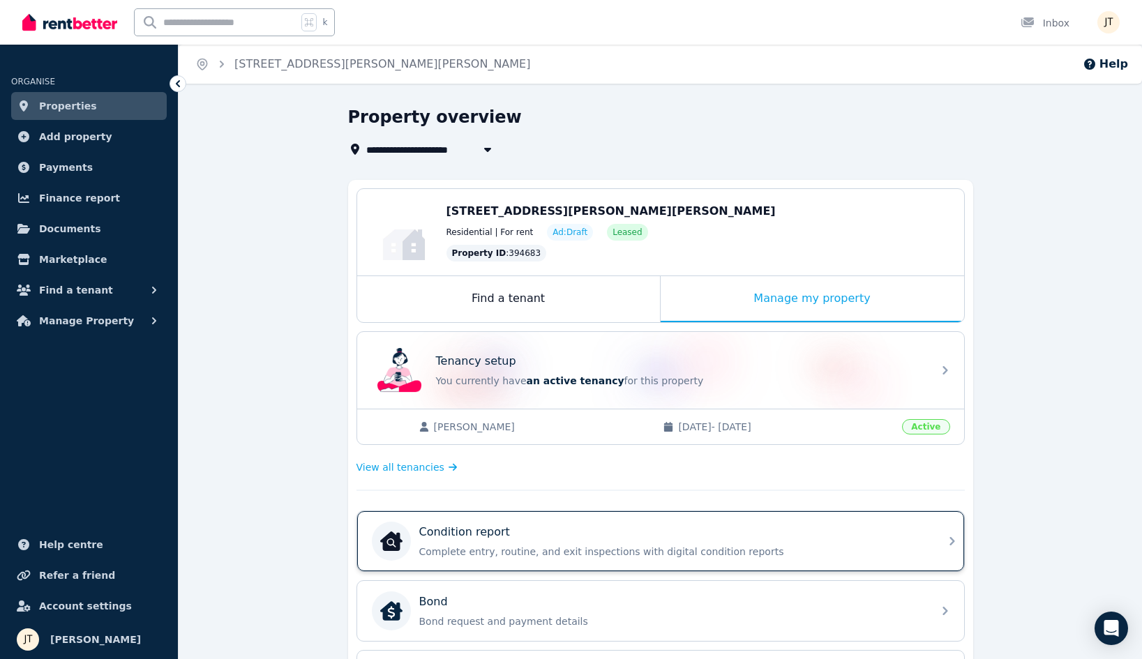
click at [614, 541] on div "Condition report Complete entry, routine, and exit inspections with digital con…" at bounding box center [671, 541] width 505 height 35
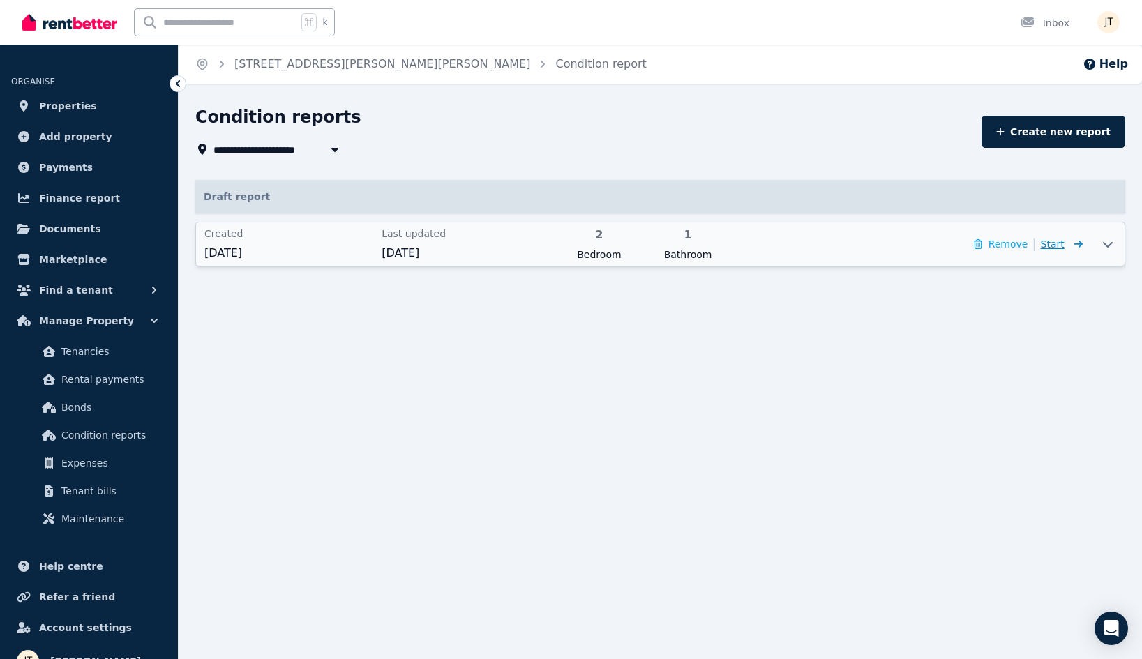
click at [1057, 246] on span "Start" at bounding box center [1053, 244] width 24 height 11
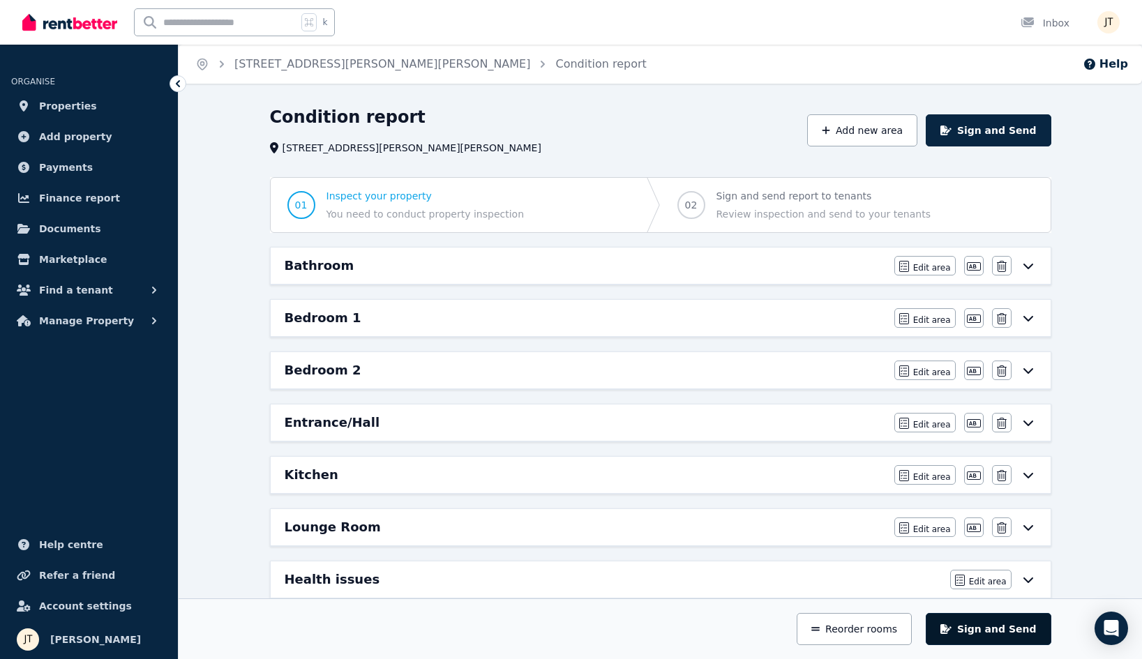
click at [1029, 629] on button "Sign and Send" at bounding box center [988, 629] width 125 height 32
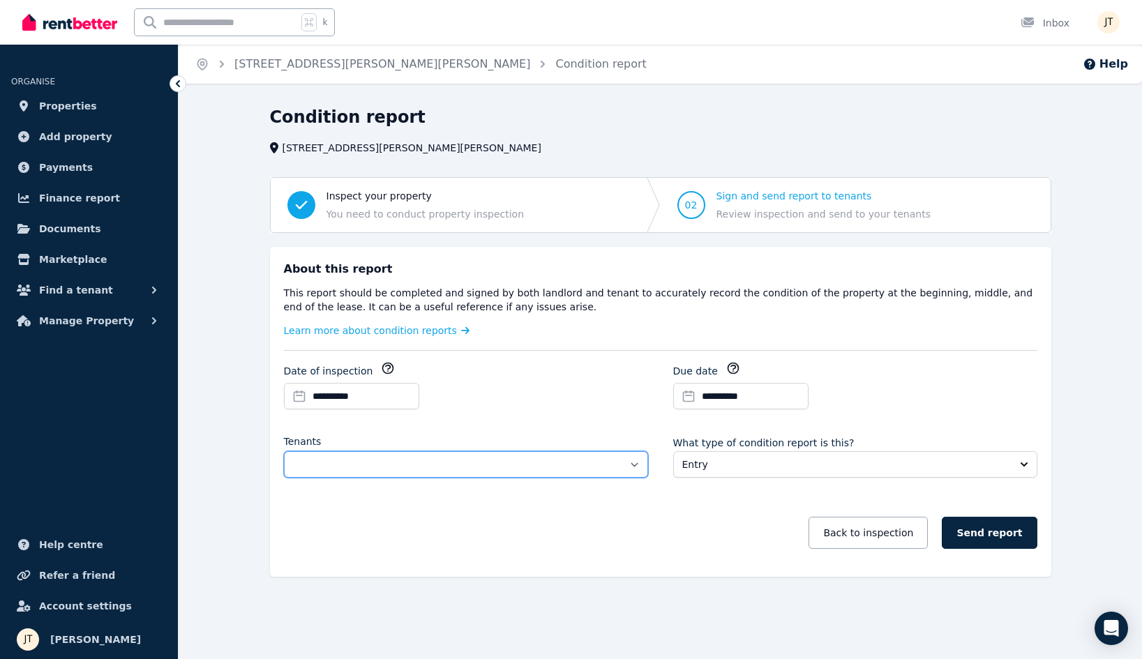
select select "**********"
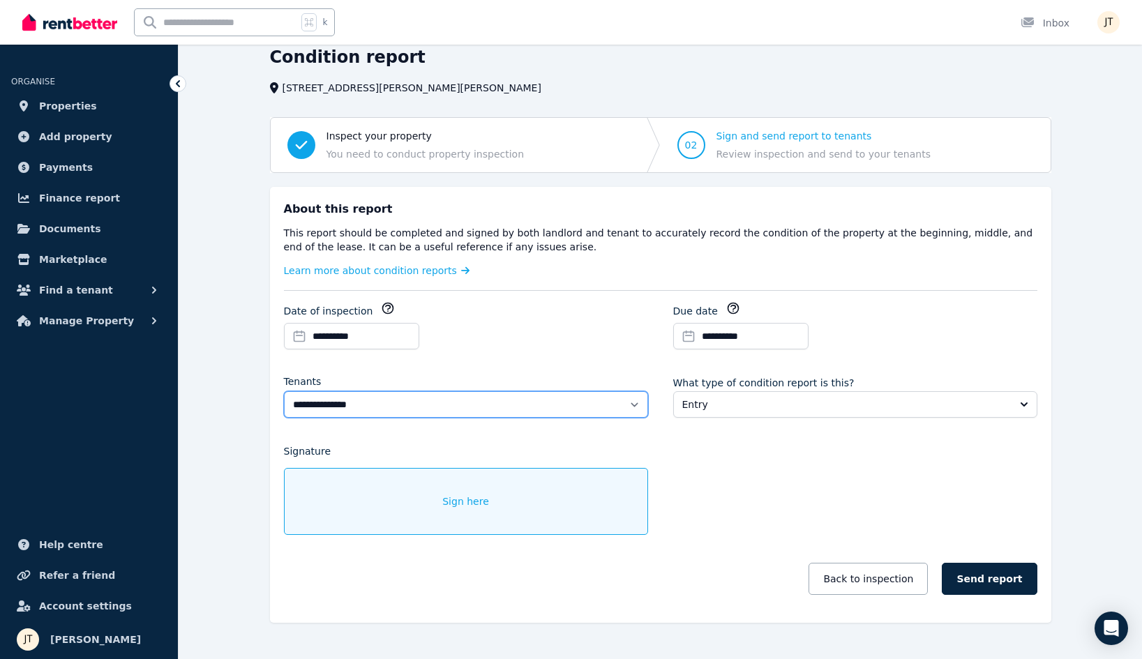
scroll to position [81, 0]
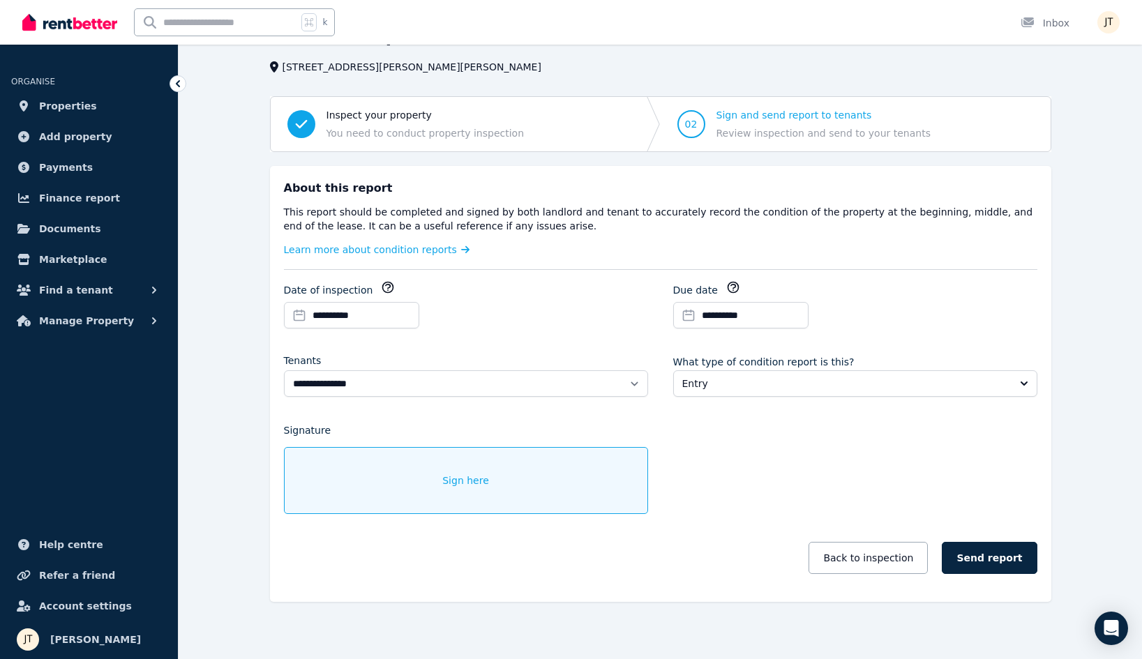
click at [526, 465] on div "Sign here" at bounding box center [466, 480] width 364 height 67
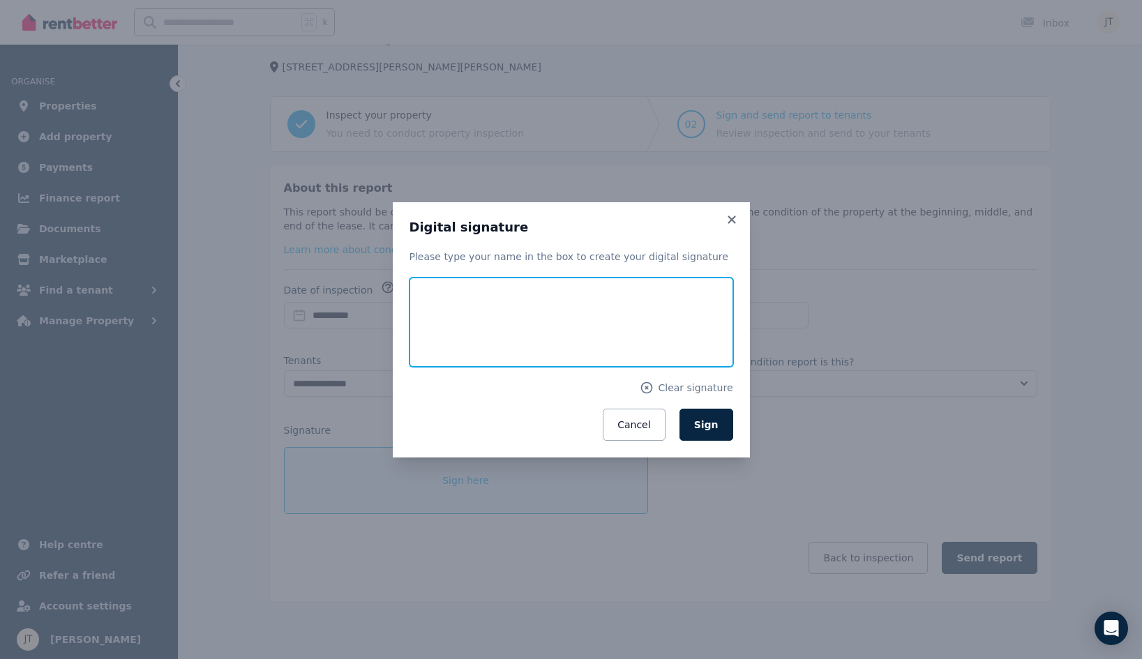
click at [646, 279] on input "text" at bounding box center [572, 322] width 324 height 89
type input "**********"
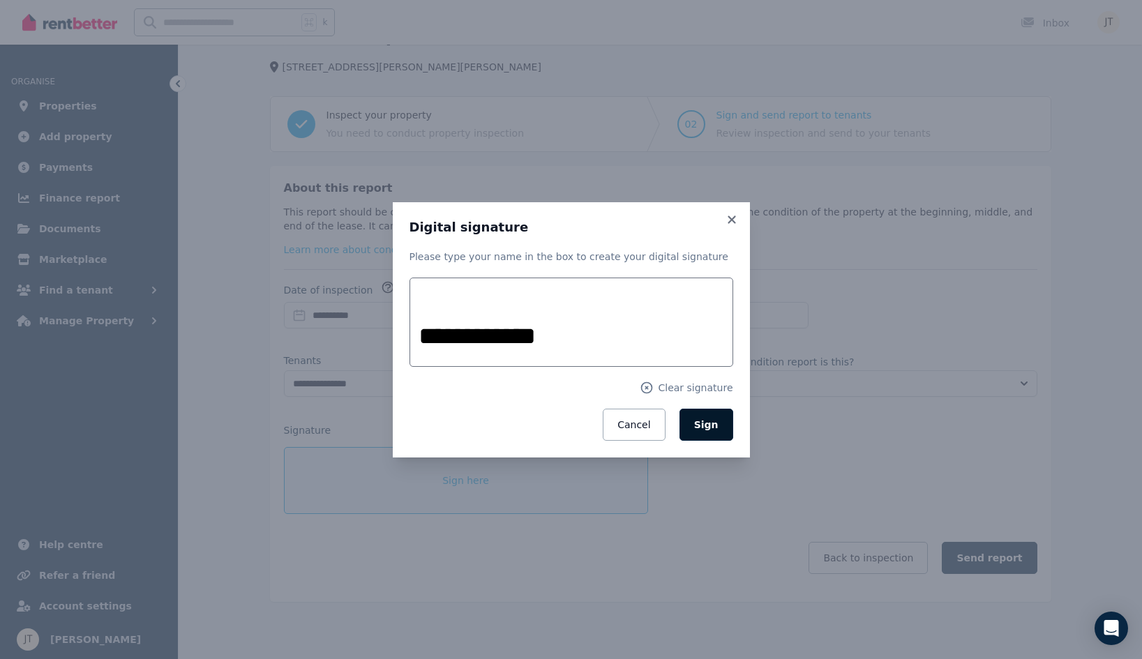
click at [711, 419] on span "Sign" at bounding box center [706, 424] width 24 height 11
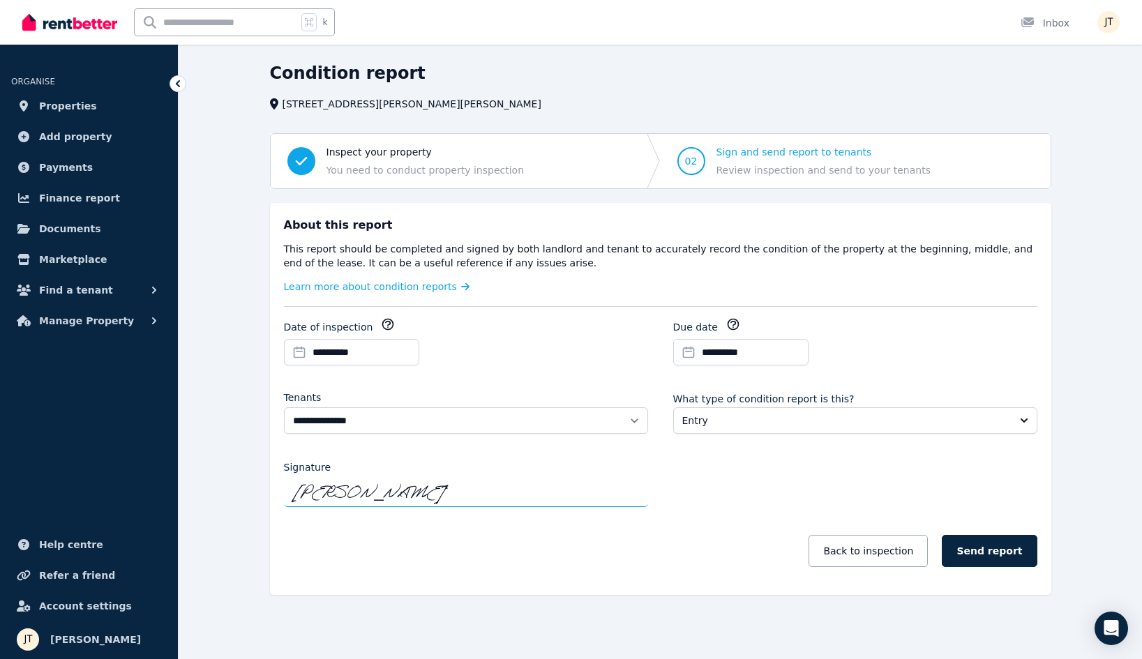
scroll to position [43, 0]
click at [1010, 561] on button "Send report" at bounding box center [989, 552] width 95 height 32
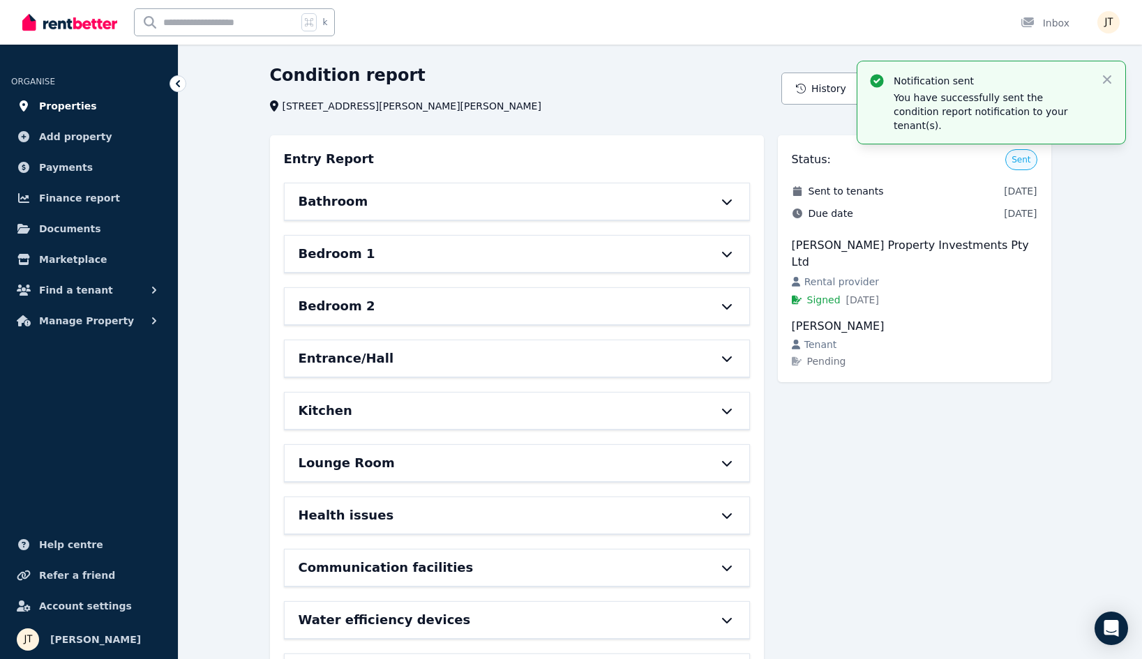
click at [47, 104] on span "Properties" at bounding box center [68, 106] width 58 height 17
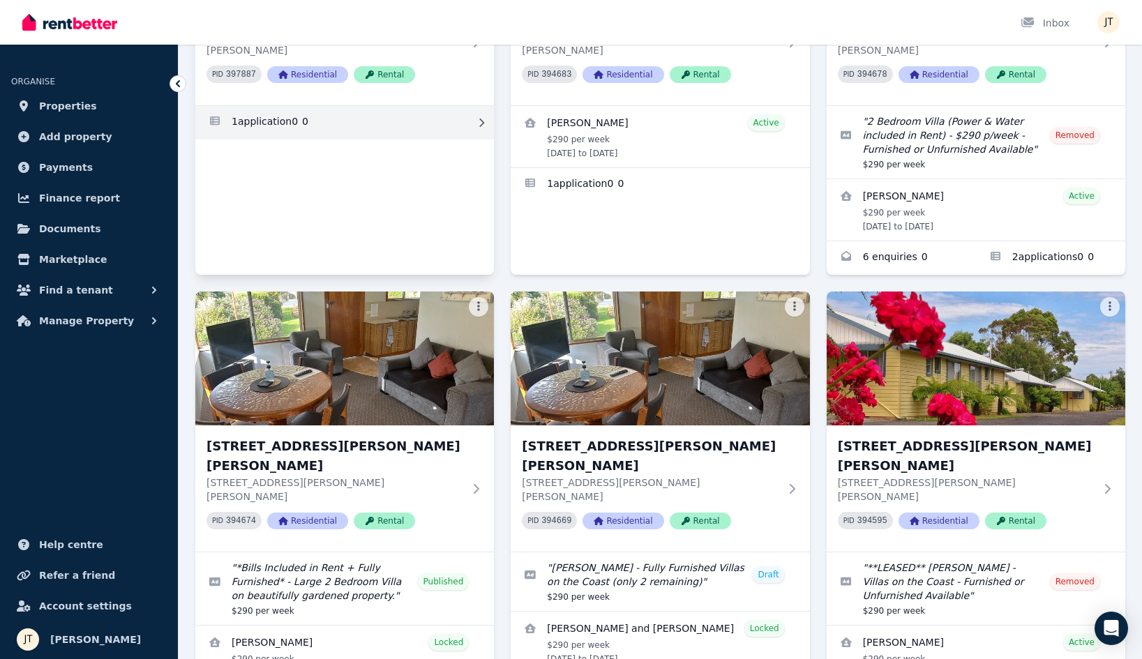
scroll to position [353, 0]
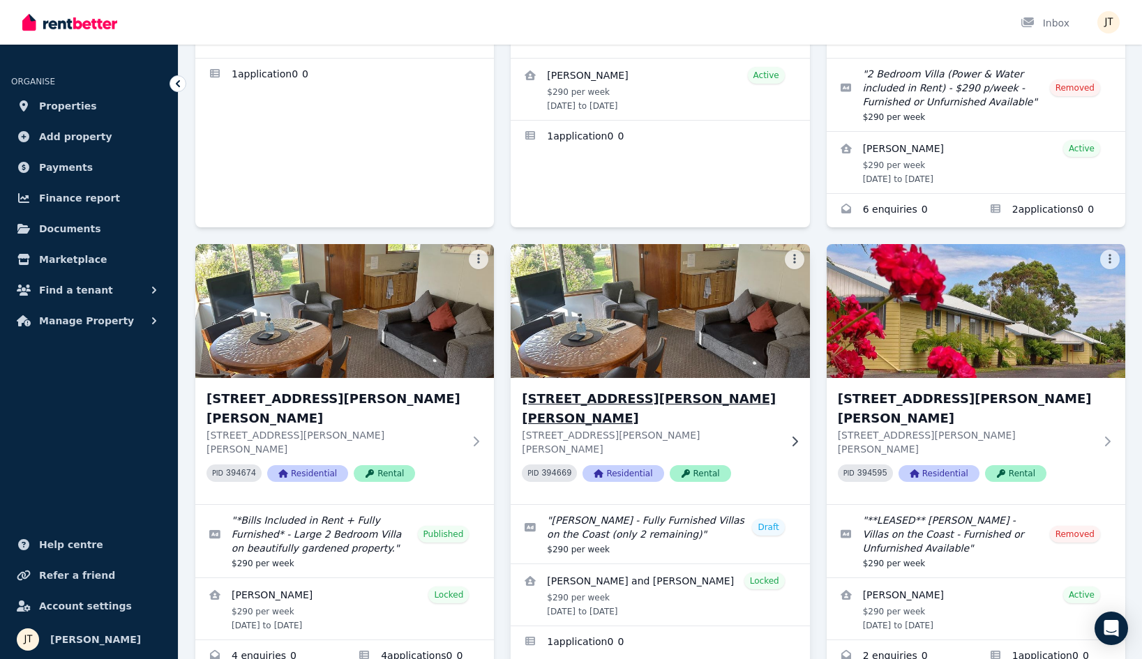
click at [647, 389] on h3 "[STREET_ADDRESS][PERSON_NAME][PERSON_NAME]" at bounding box center [650, 408] width 257 height 39
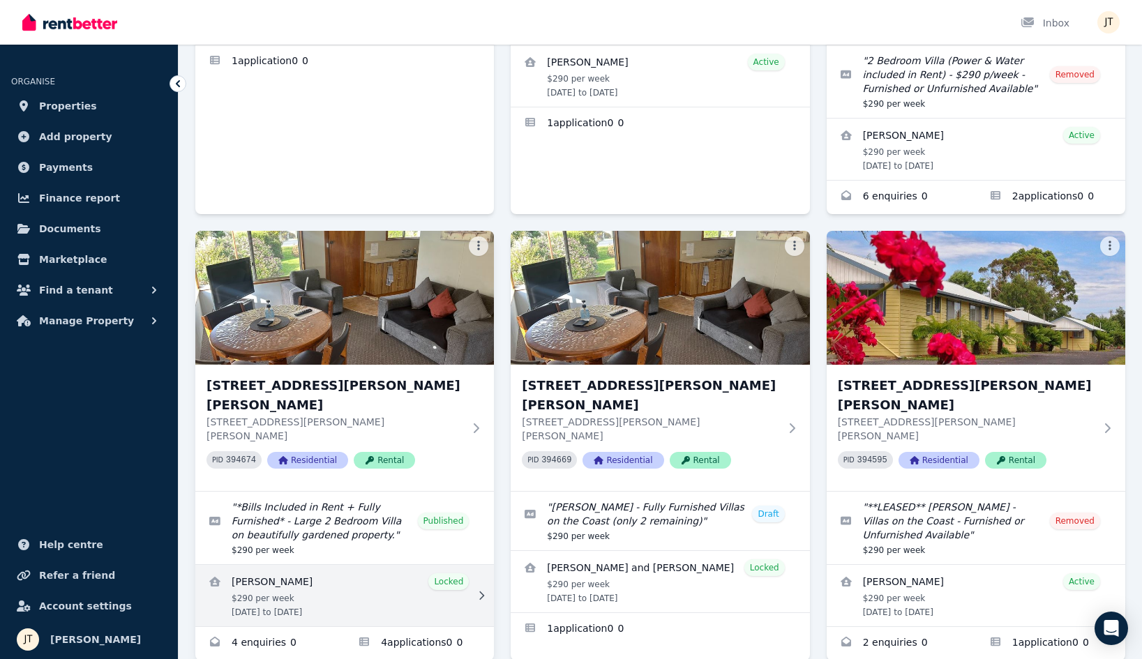
scroll to position [365, 0]
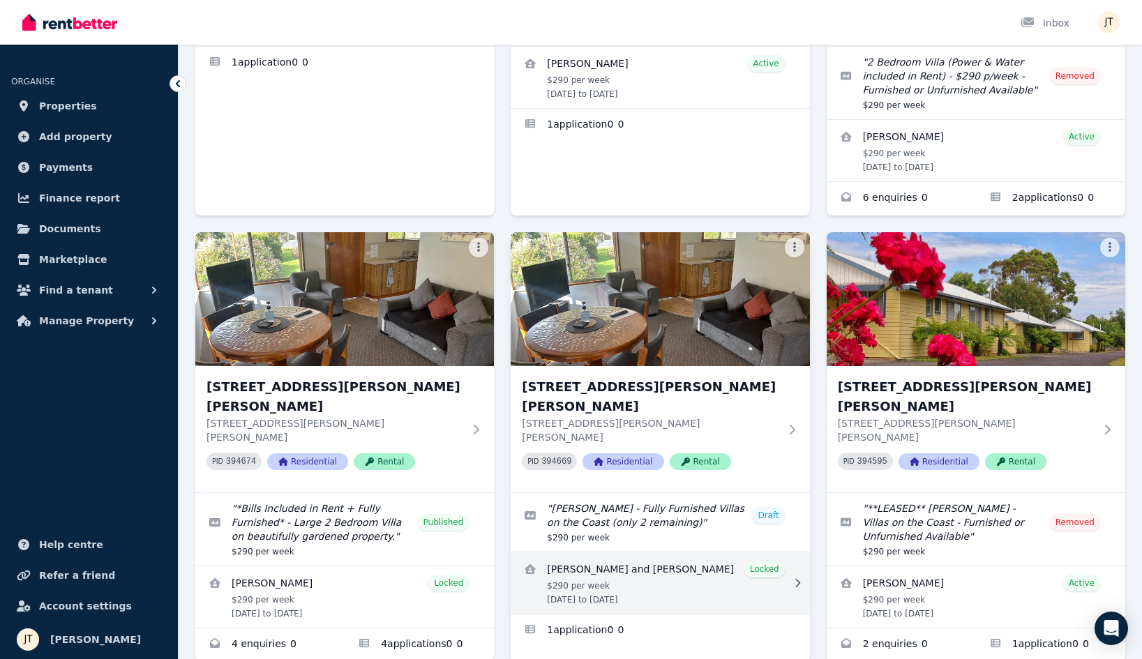
click at [627, 553] on link "View details for Bernice and Aaron Martin" at bounding box center [660, 583] width 299 height 61
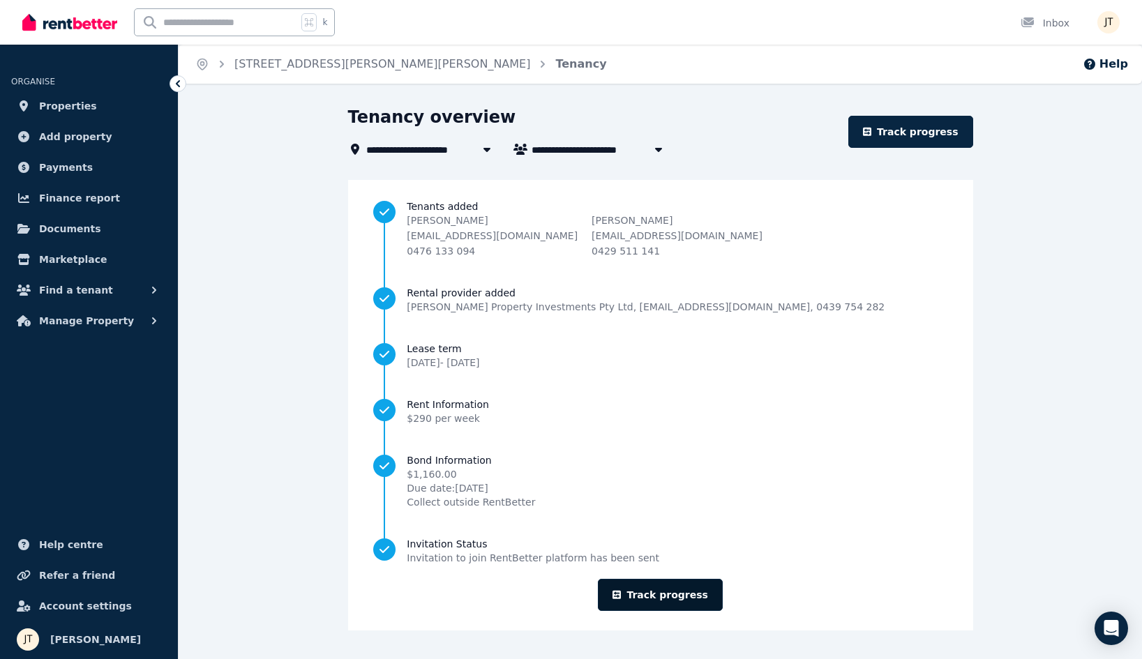
click at [667, 592] on link "Track progress" at bounding box center [660, 595] width 125 height 32
click at [68, 106] on span "Properties" at bounding box center [68, 106] width 58 height 17
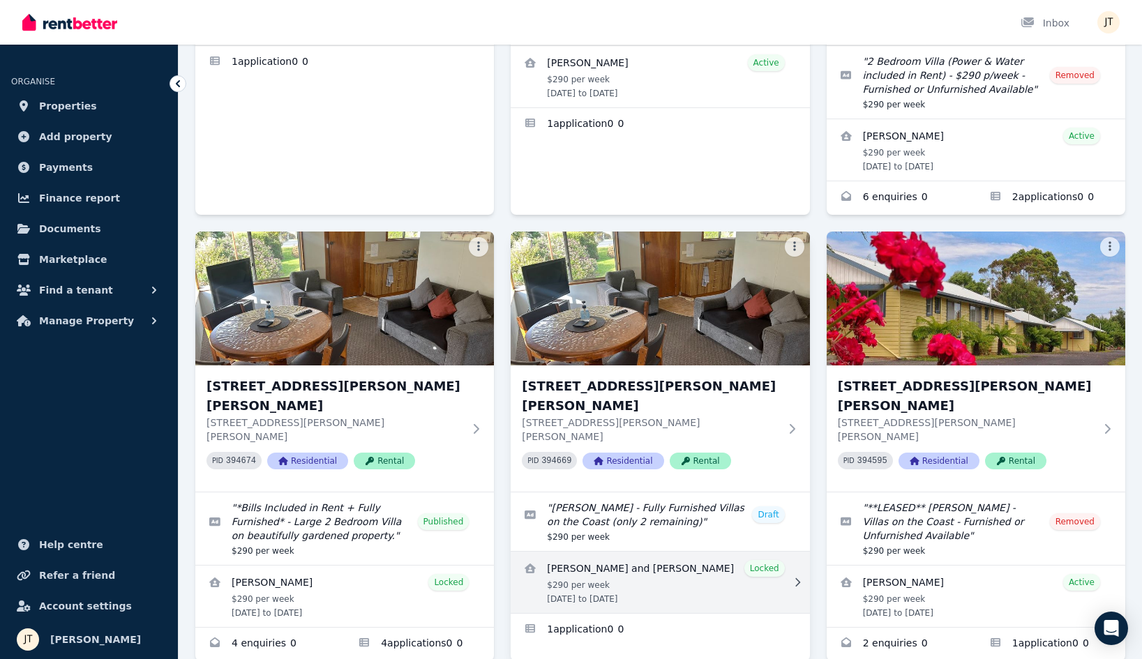
scroll to position [365, 0]
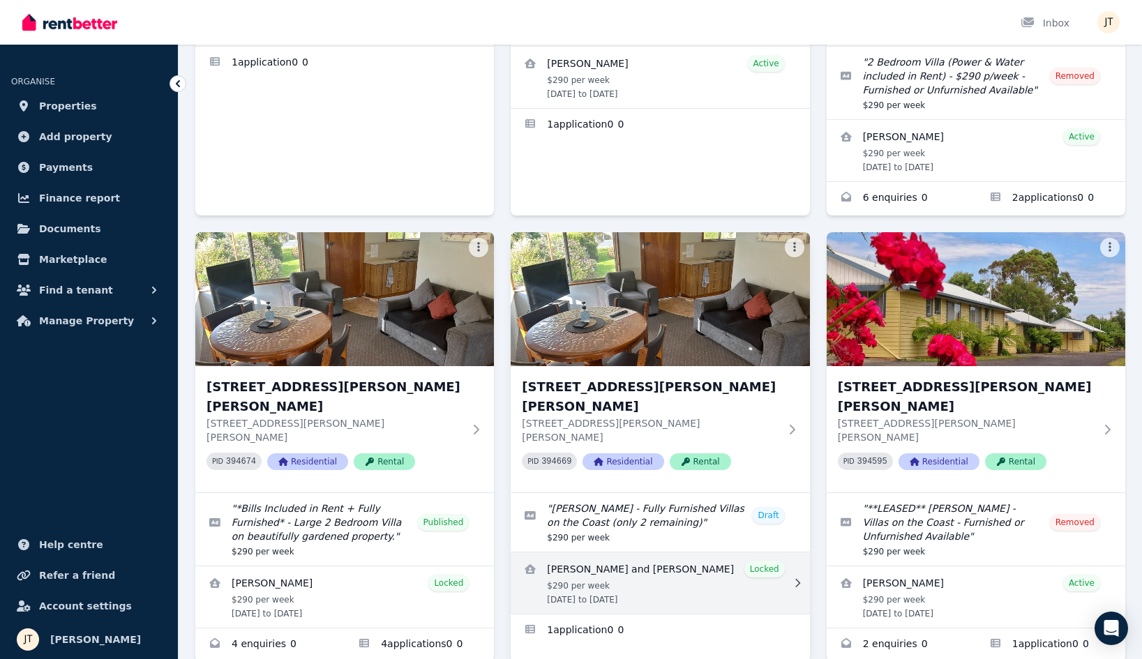
click at [627, 553] on link "View details for Bernice and Aaron Martin" at bounding box center [660, 583] width 299 height 61
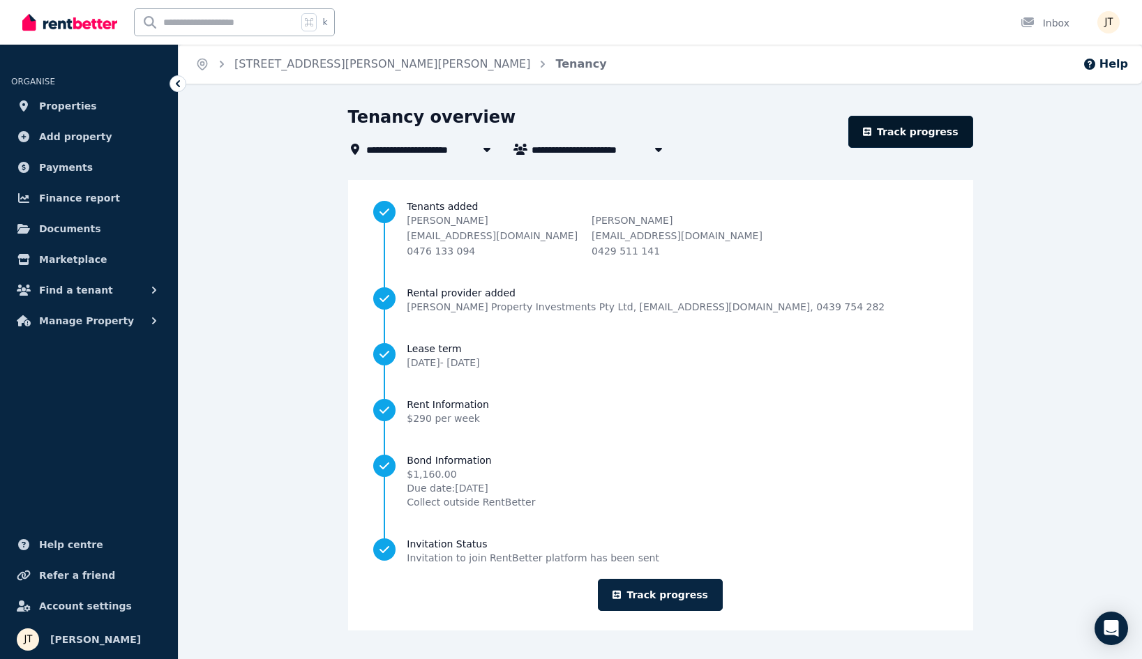
click at [909, 129] on link "Track progress" at bounding box center [911, 132] width 125 height 32
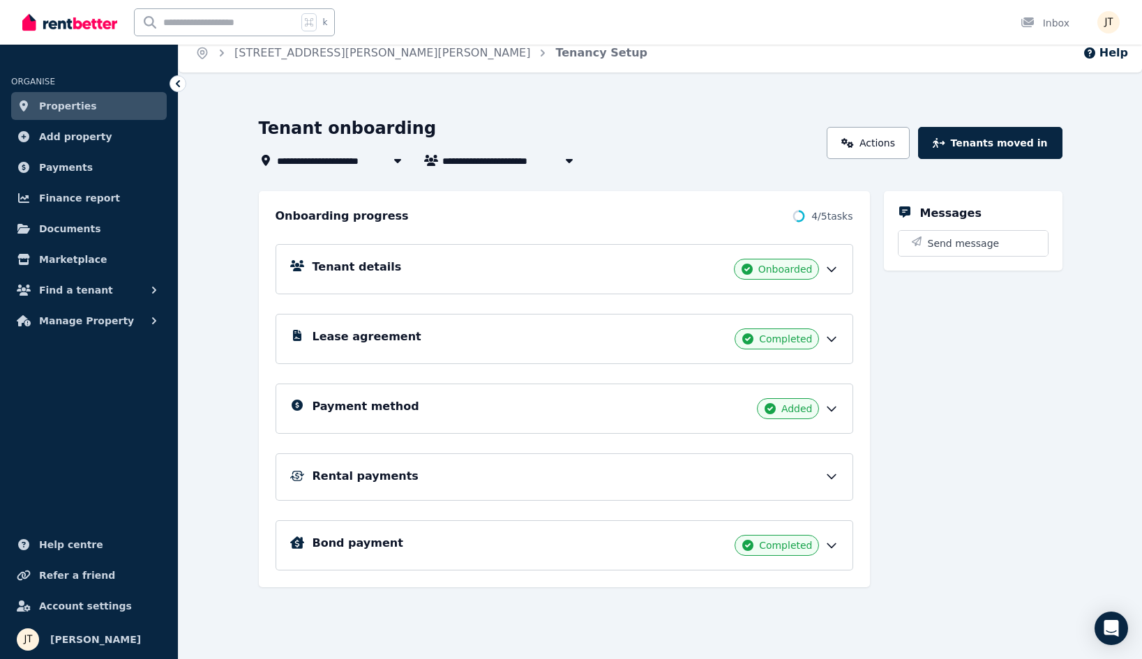
scroll to position [12, 0]
click at [981, 148] on button "Tenants moved in" at bounding box center [990, 142] width 144 height 32
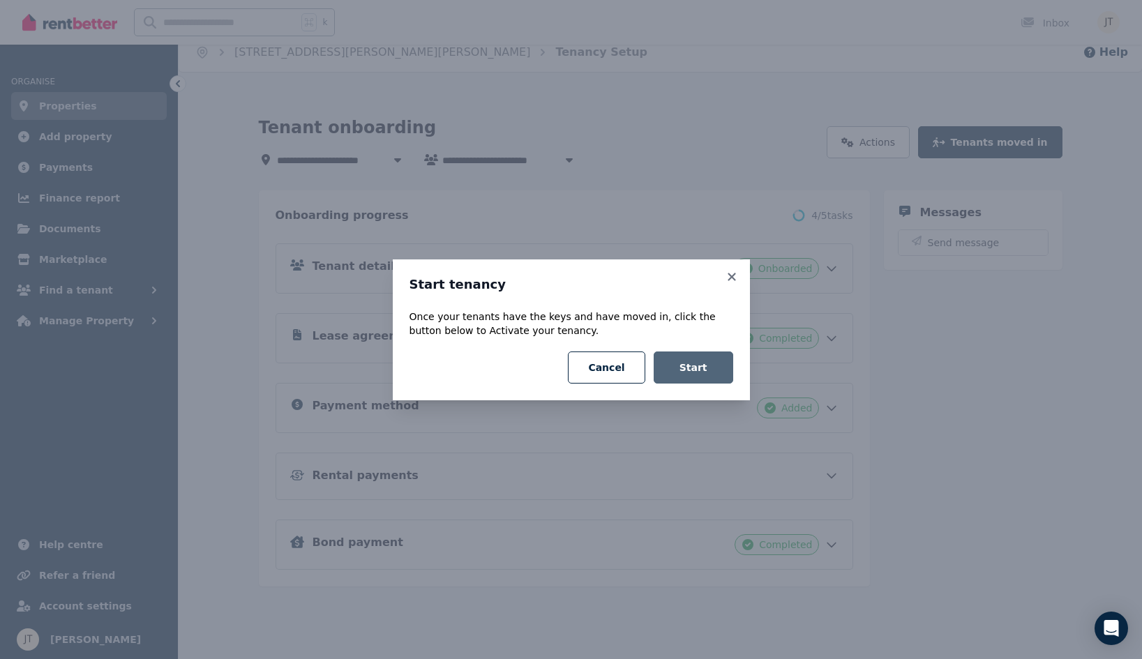
click at [712, 370] on button "Start" at bounding box center [694, 368] width 80 height 32
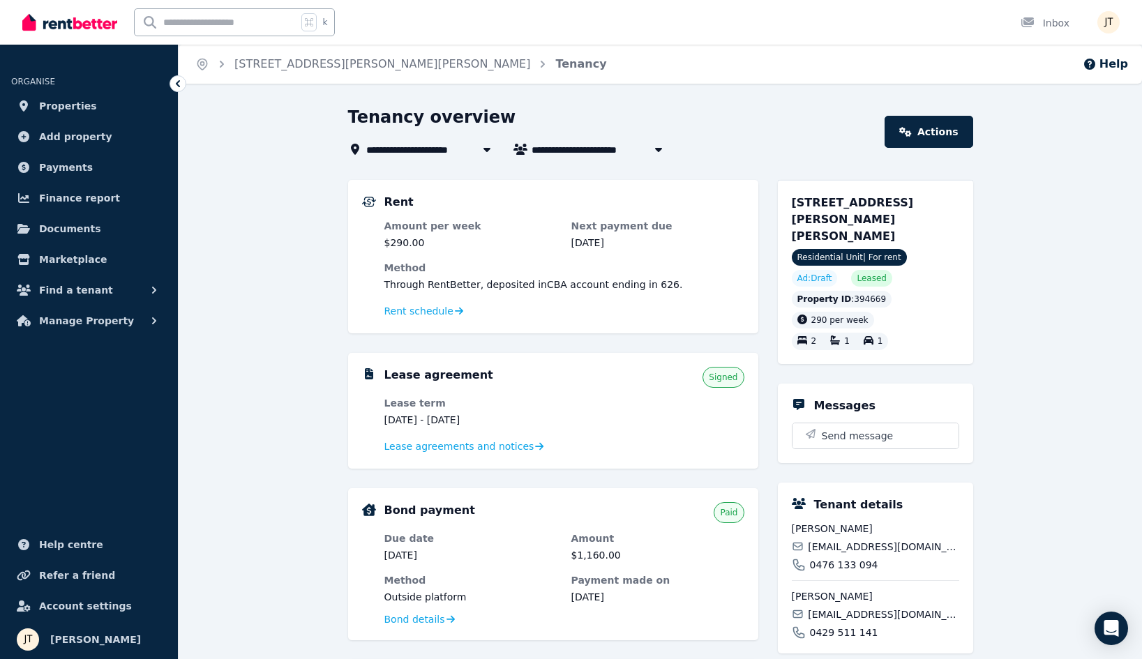
scroll to position [9, 0]
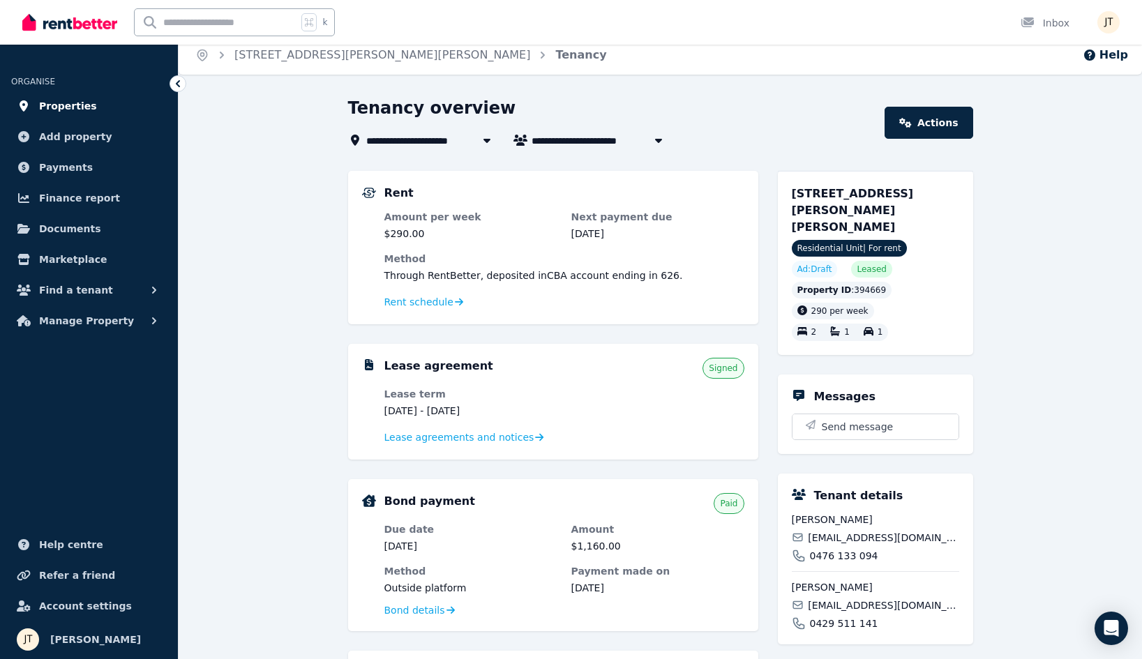
click at [63, 104] on span "Properties" at bounding box center [68, 106] width 58 height 17
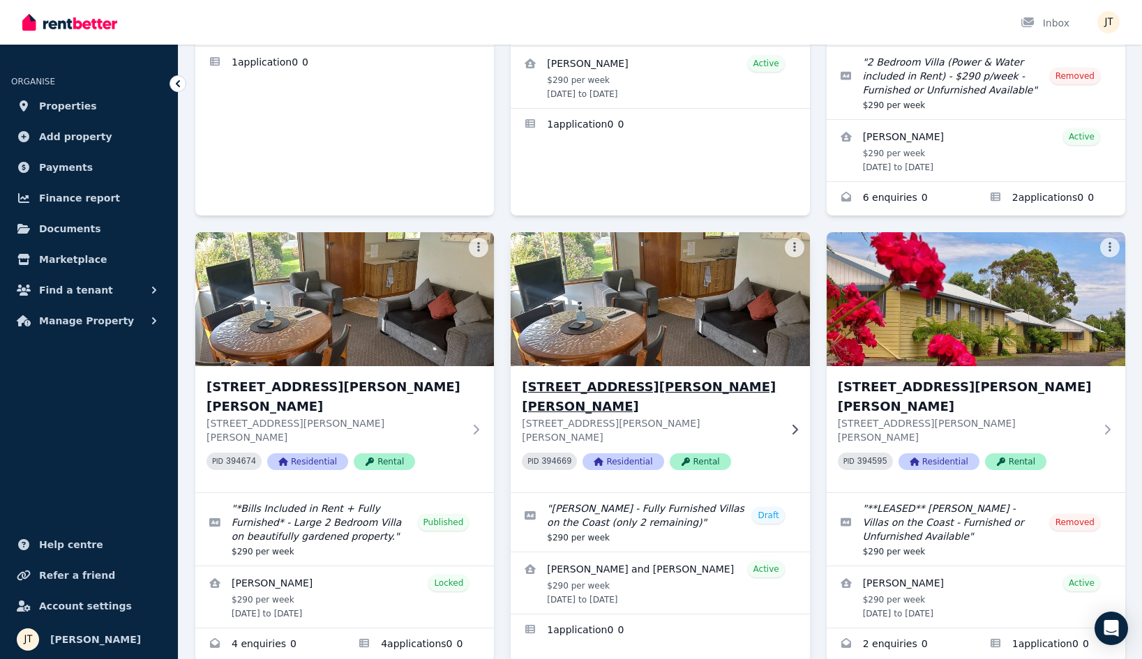
scroll to position [356, 0]
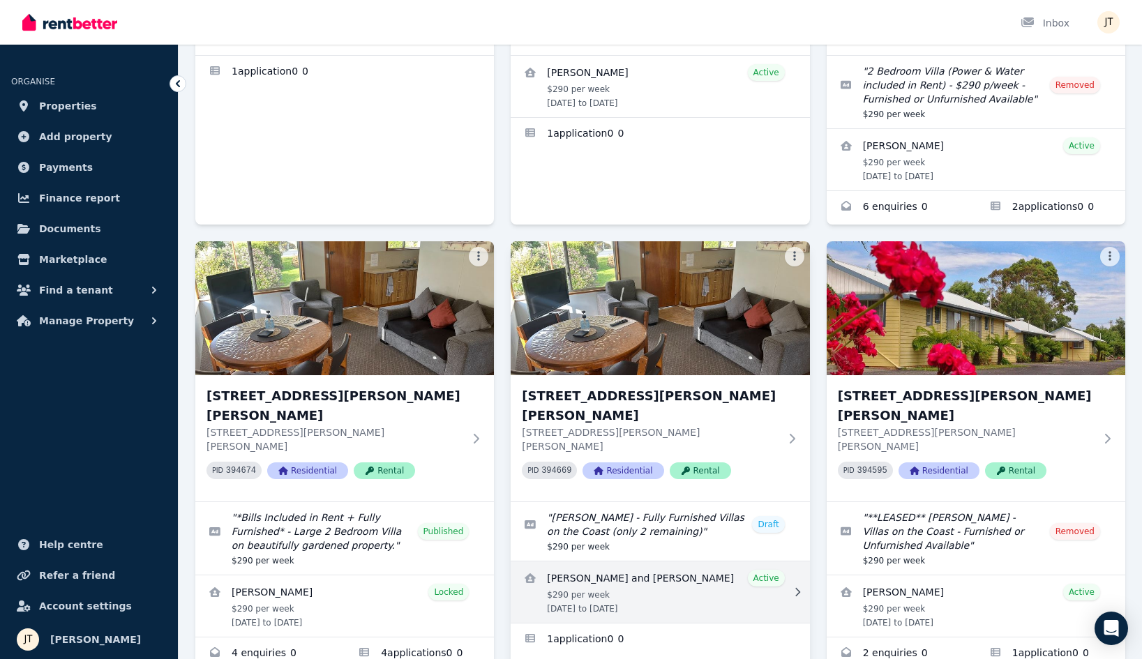
click at [659, 562] on link "View details for Bernice and Aaron Martin" at bounding box center [660, 592] width 299 height 61
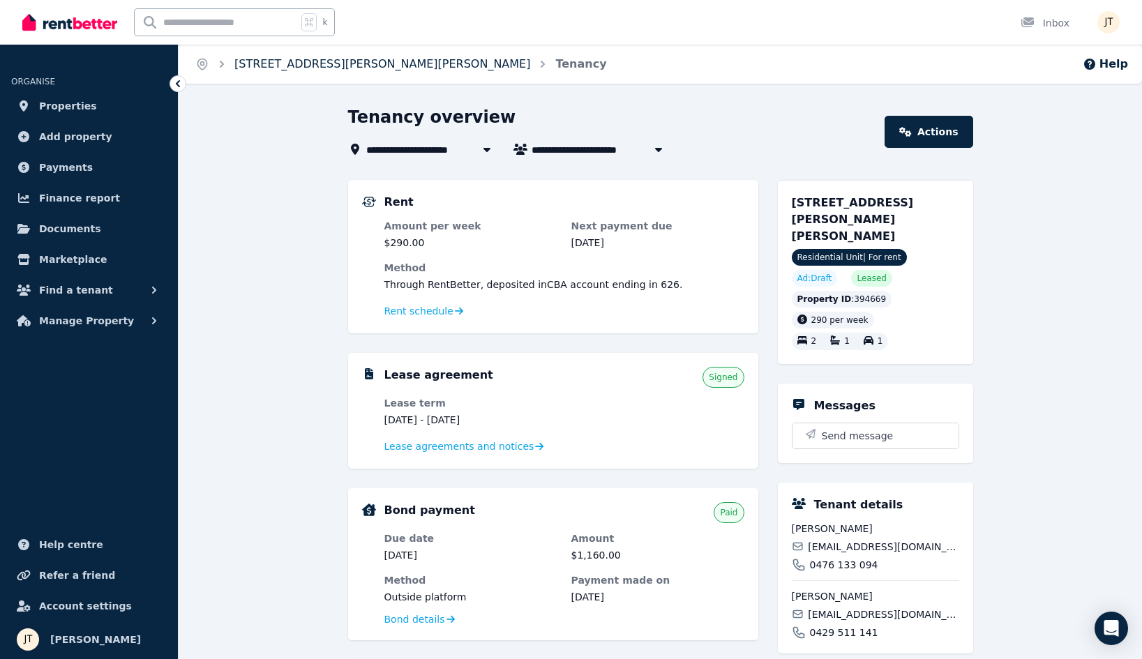
click at [268, 64] on link "[STREET_ADDRESS][PERSON_NAME][PERSON_NAME]" at bounding box center [382, 63] width 296 height 13
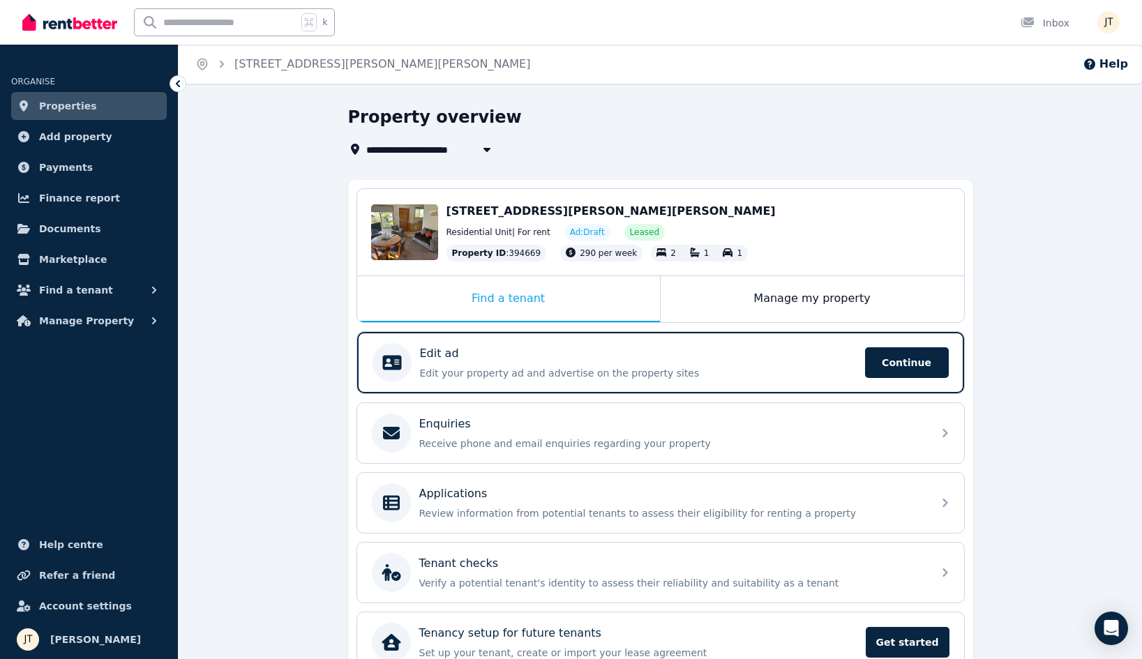
click at [99, 100] on link "Properties" at bounding box center [89, 106] width 156 height 28
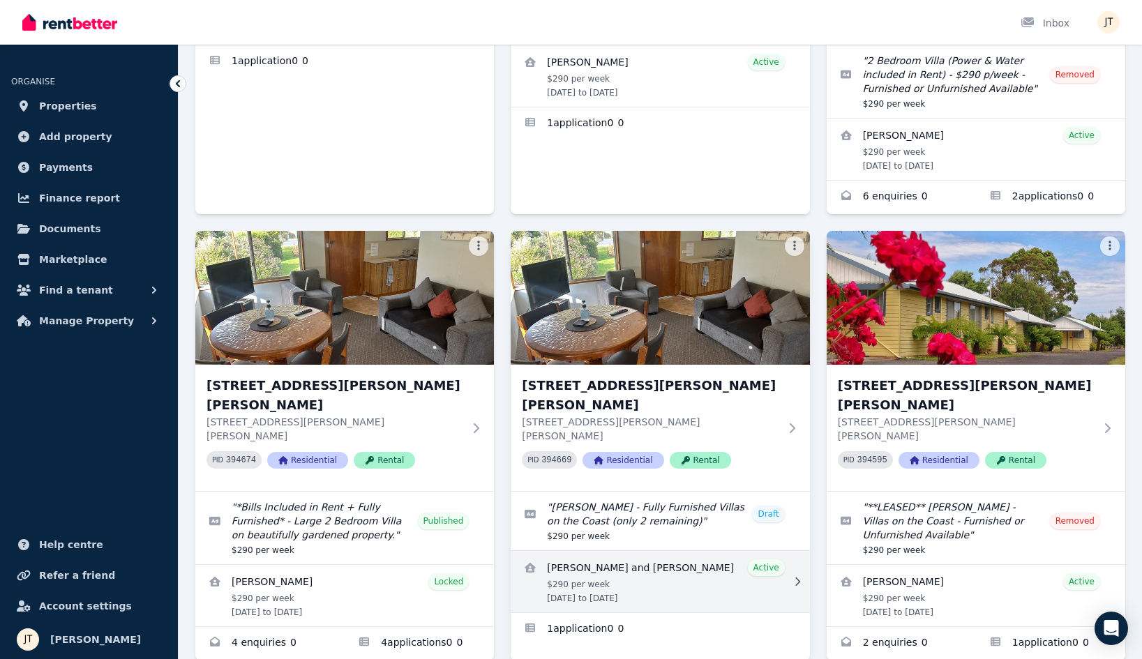
scroll to position [365, 0]
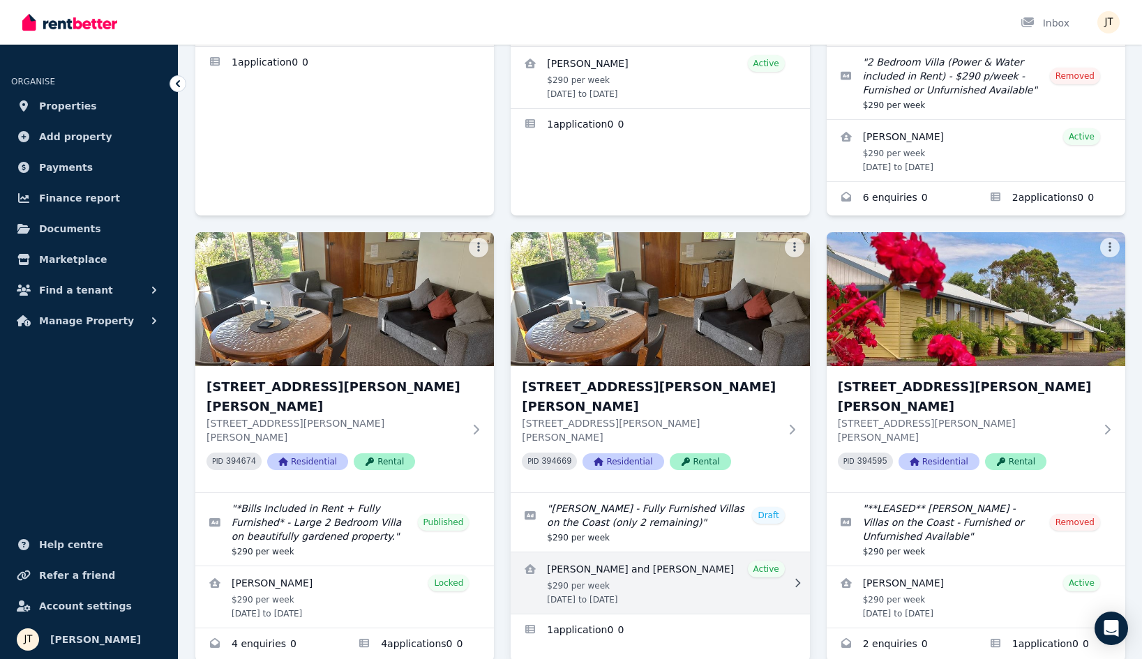
click at [664, 553] on link "View details for Bernice and Aaron Martin" at bounding box center [660, 583] width 299 height 61
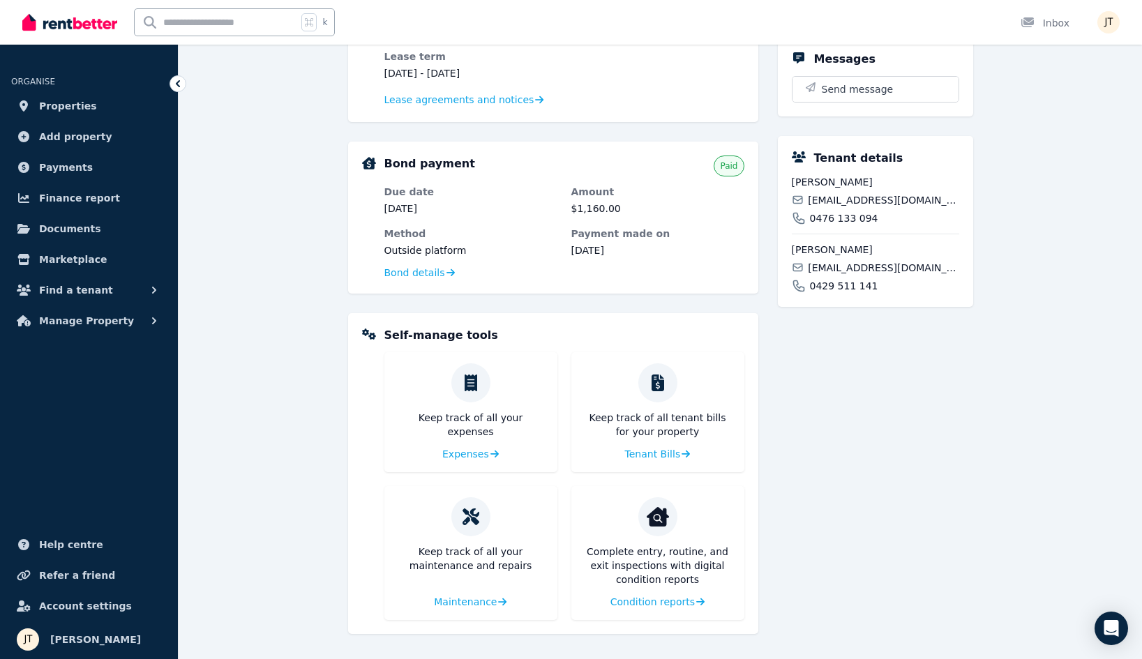
scroll to position [347, 0]
click at [677, 598] on span "Condition reports" at bounding box center [651, 602] width 84 height 14
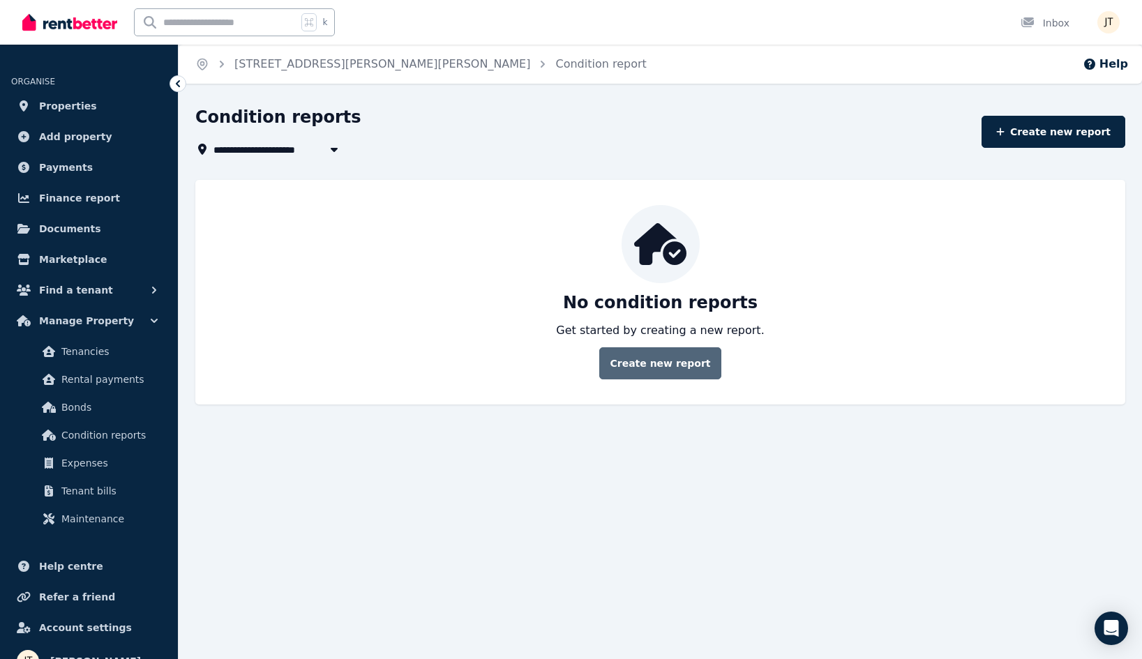
click at [673, 361] on link "Create new report" at bounding box center [659, 364] width 121 height 32
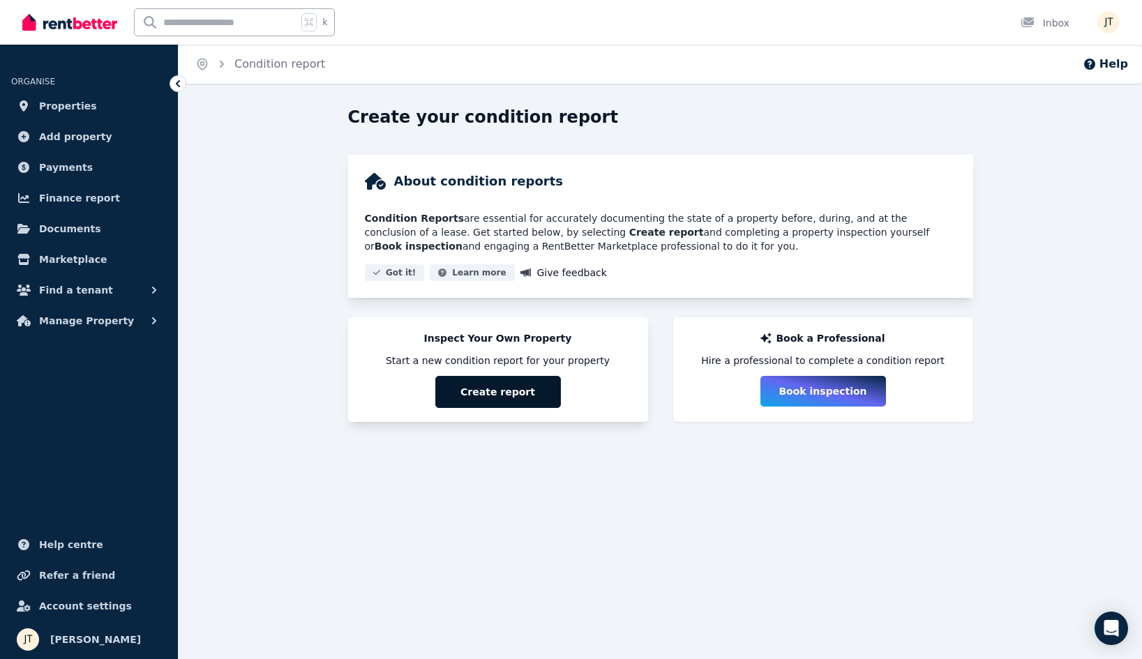
click at [509, 384] on button "Create report" at bounding box center [498, 392] width 126 height 32
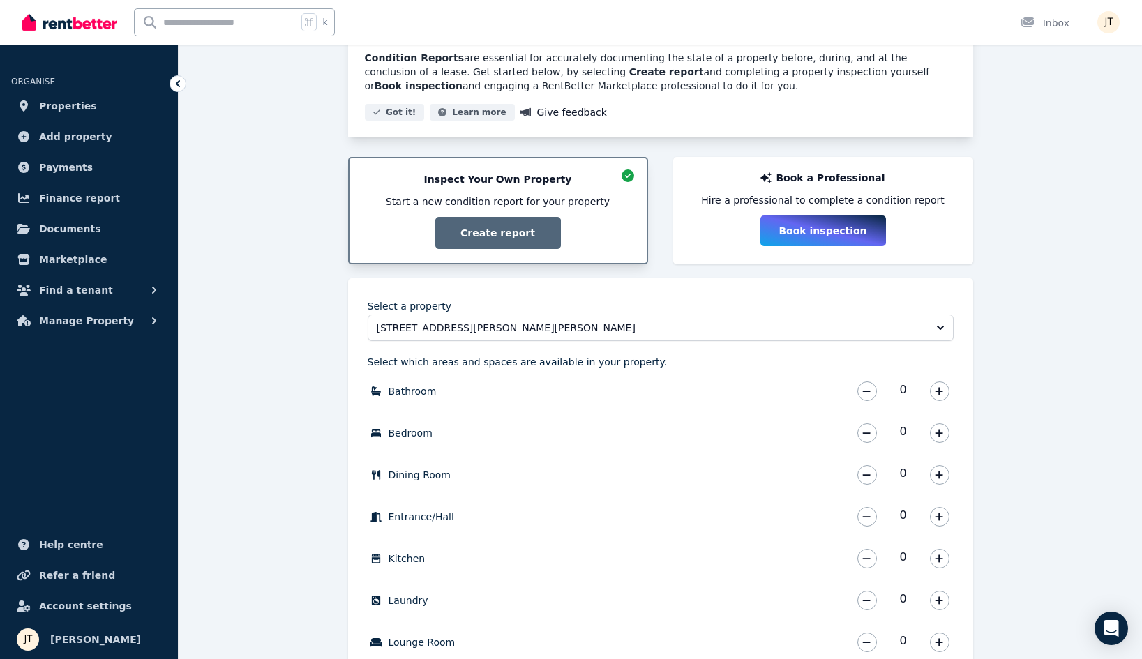
scroll to position [220, 0]
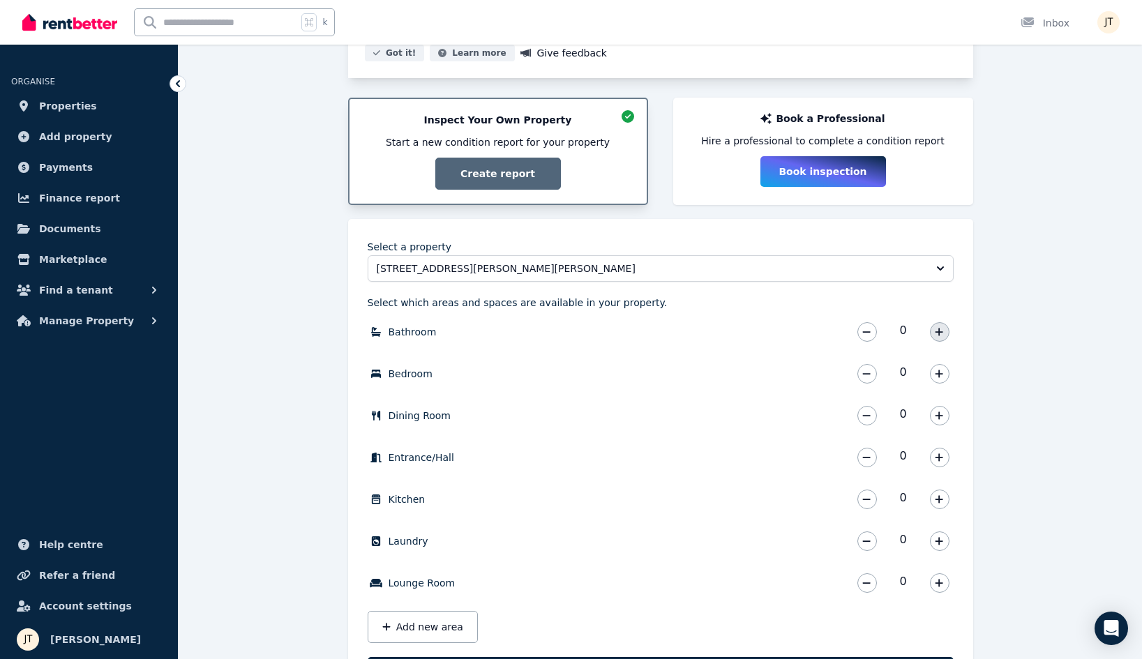
click at [944, 338] on button "button" at bounding box center [940, 332] width 20 height 20
click at [939, 371] on icon "button" at bounding box center [939, 374] width 8 height 10
click at [944, 465] on button "button" at bounding box center [940, 458] width 20 height 20
click at [939, 486] on div "0" at bounding box center [903, 500] width 100 height 28
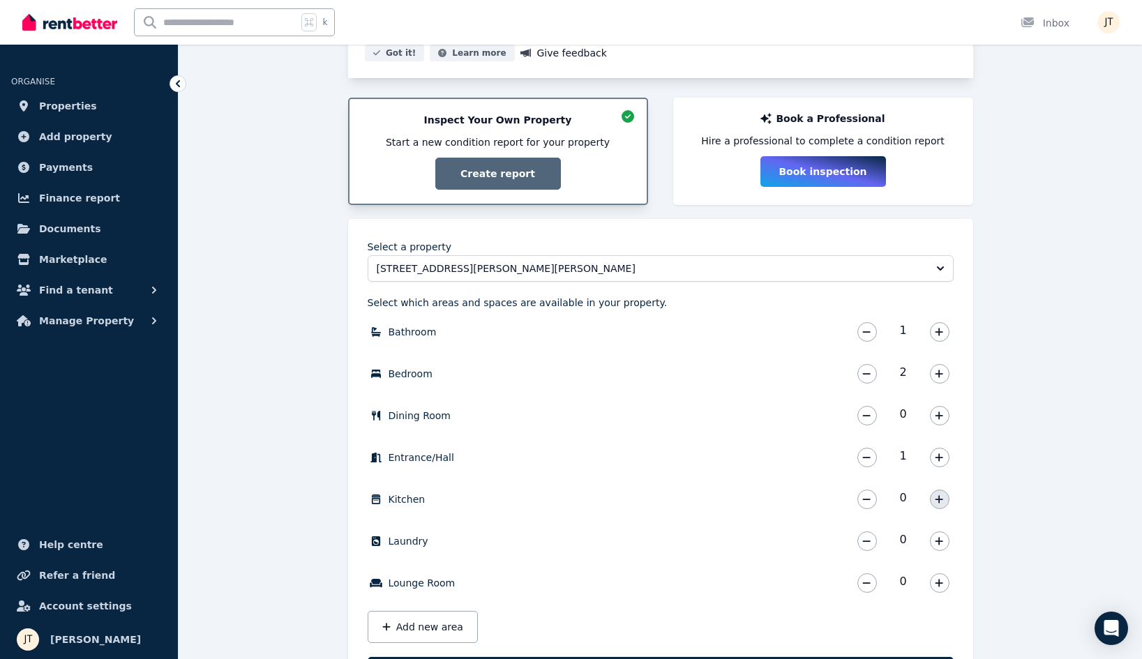
click at [940, 502] on icon "button" at bounding box center [940, 499] width 8 height 8
click at [948, 551] on div "0" at bounding box center [903, 542] width 100 height 28
click at [942, 545] on icon "button" at bounding box center [939, 542] width 8 height 10
click at [856, 542] on div "1" at bounding box center [903, 542] width 100 height 28
click at [873, 543] on button "button" at bounding box center [868, 542] width 20 height 20
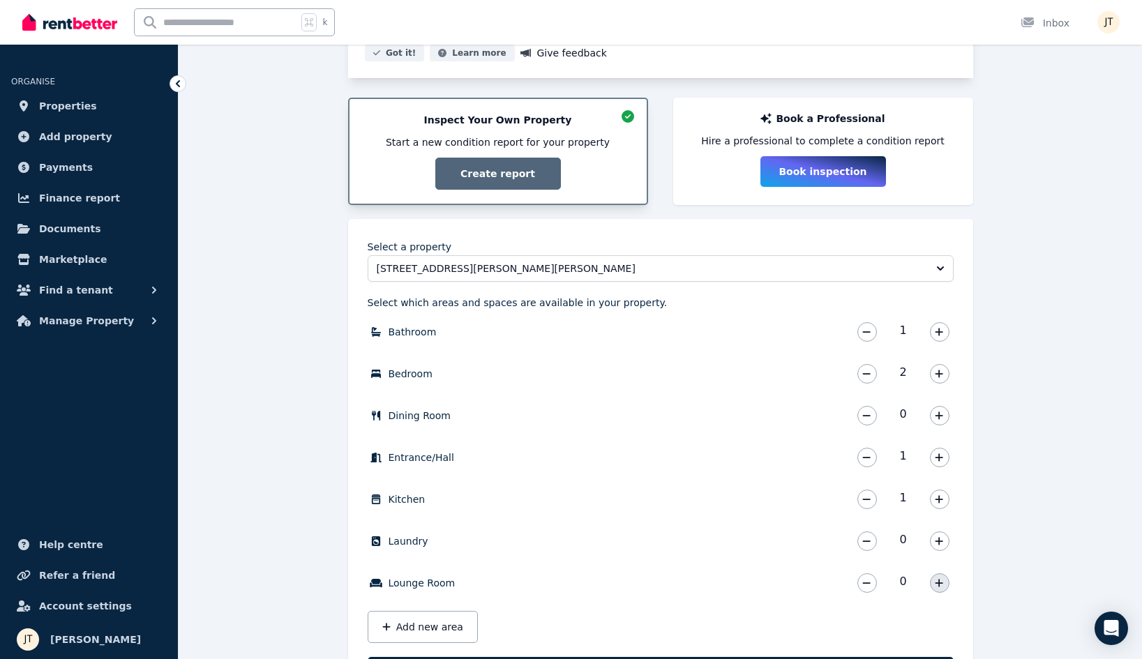
click at [942, 583] on icon "button" at bounding box center [940, 583] width 8 height 8
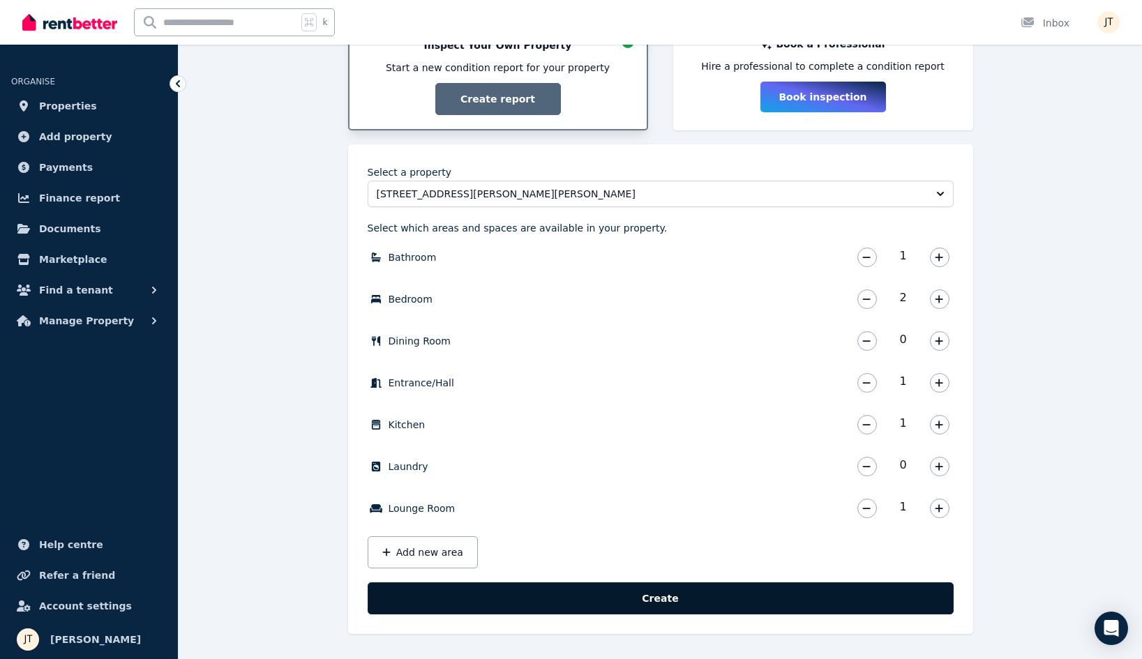
scroll to position [294, 0]
click at [789, 603] on button "Create" at bounding box center [661, 599] width 586 height 32
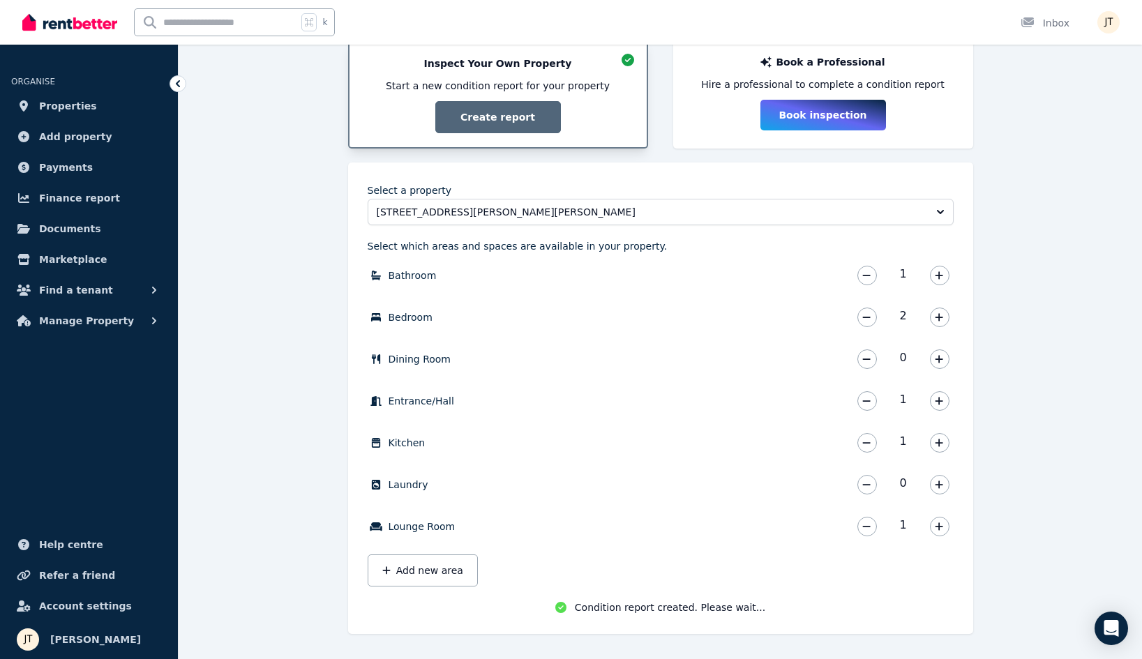
scroll to position [276, 0]
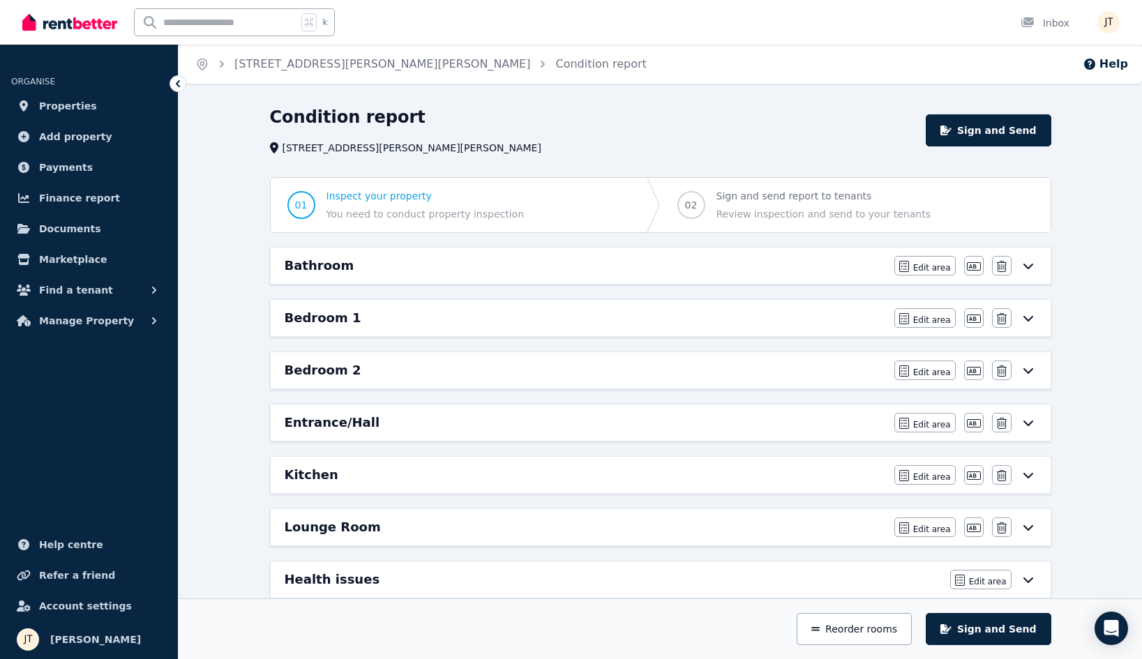
scroll to position [59, 0]
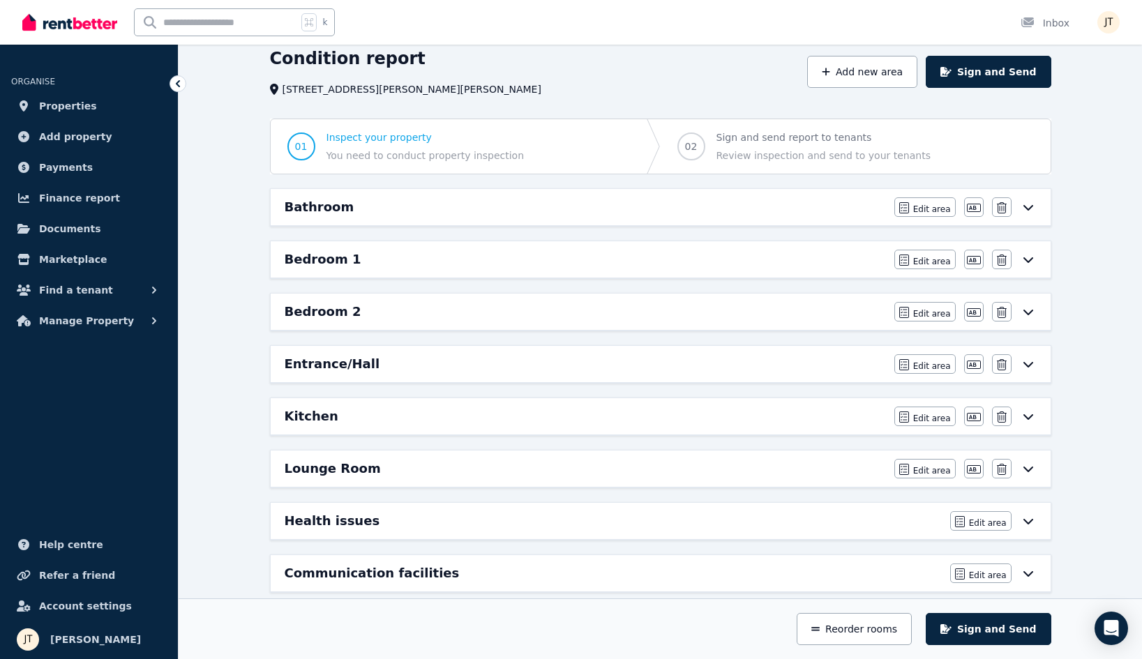
click at [777, 210] on div "Bathroom" at bounding box center [586, 207] width 602 height 20
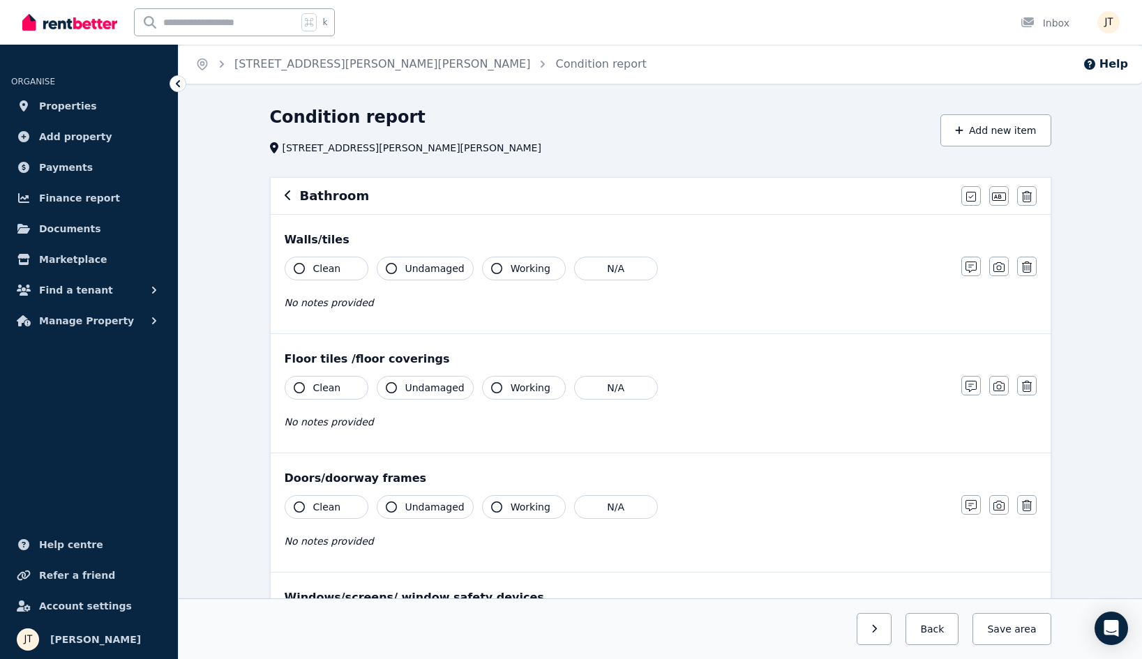
click at [315, 270] on span "Clean" at bounding box center [327, 269] width 28 height 14
click at [318, 386] on span "Clean" at bounding box center [327, 388] width 28 height 14
click at [327, 507] on span "Clean" at bounding box center [327, 507] width 28 height 14
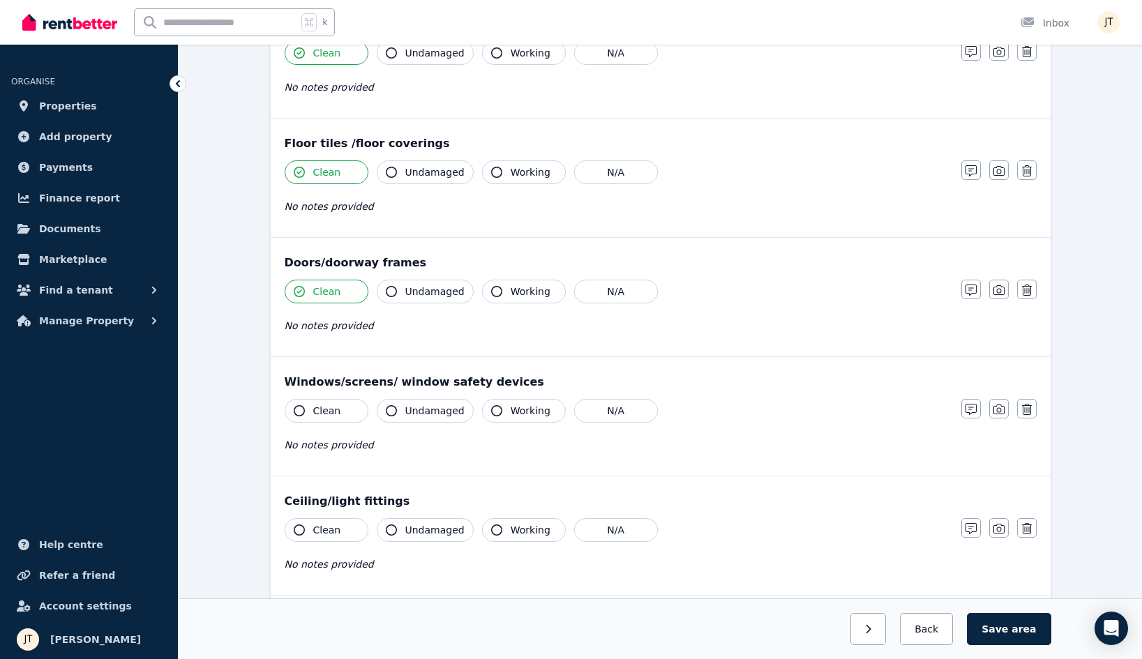
scroll to position [274, 0]
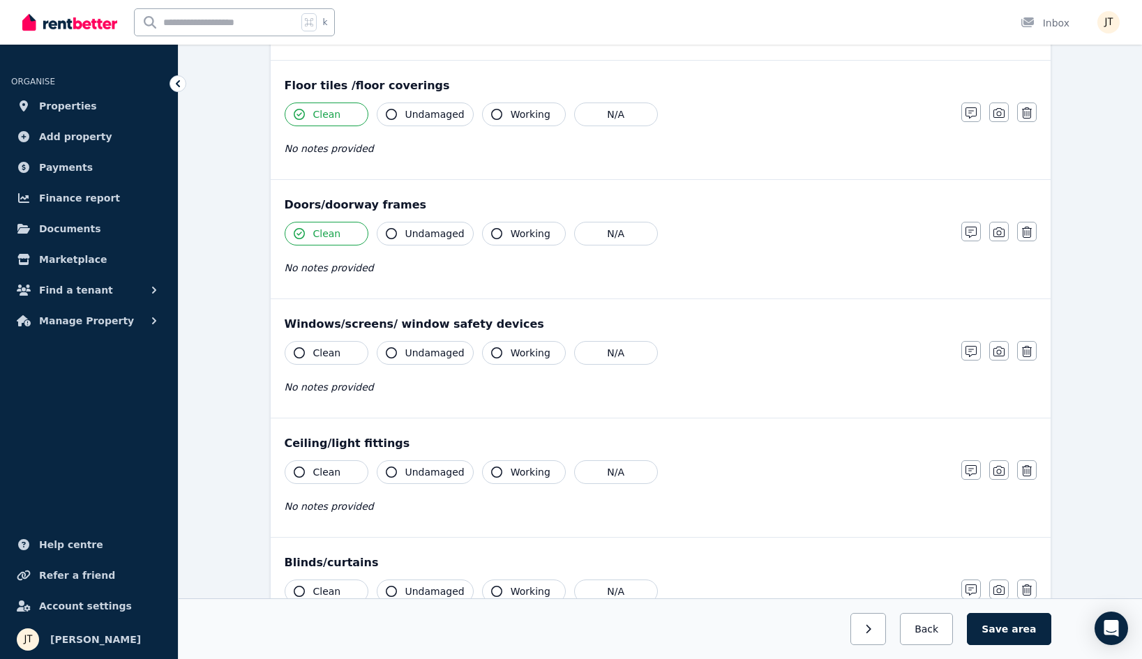
click at [331, 367] on div "Clean Undamaged Working N/A No notes provided" at bounding box center [616, 375] width 663 height 68
click at [332, 351] on span "Clean" at bounding box center [327, 353] width 28 height 14
click at [329, 467] on span "Clean" at bounding box center [327, 472] width 28 height 14
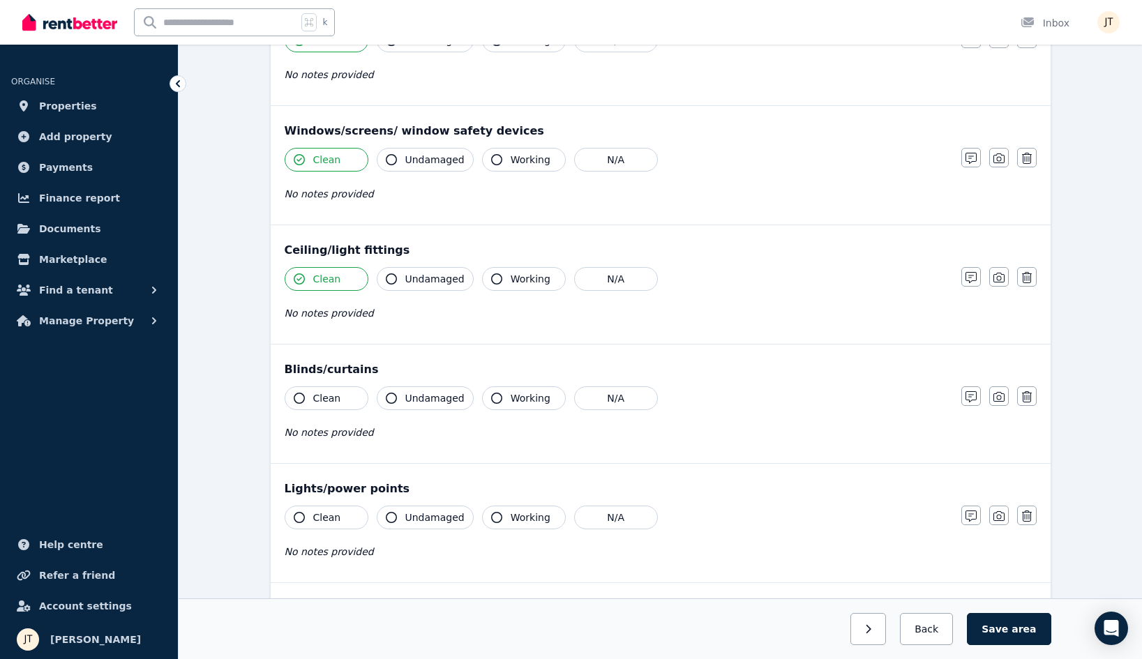
scroll to position [565, 0]
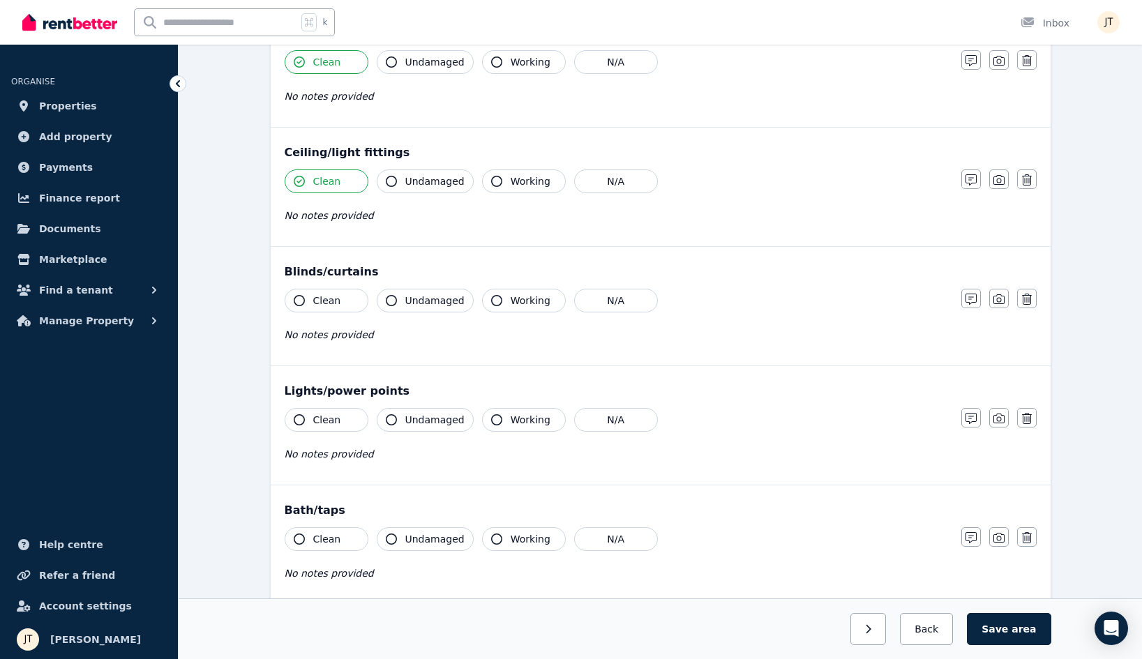
click at [310, 299] on button "Clean" at bounding box center [327, 301] width 84 height 24
click at [319, 426] on span "Clean" at bounding box center [327, 420] width 28 height 14
click at [335, 539] on span "Clean" at bounding box center [327, 539] width 28 height 14
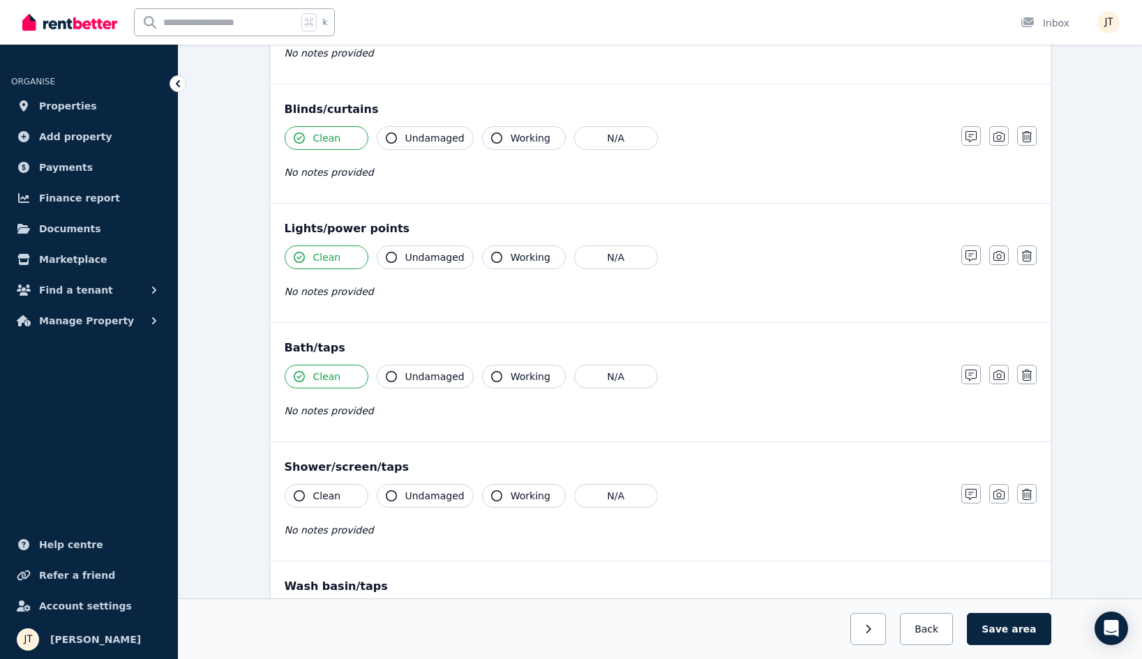
scroll to position [850, 0]
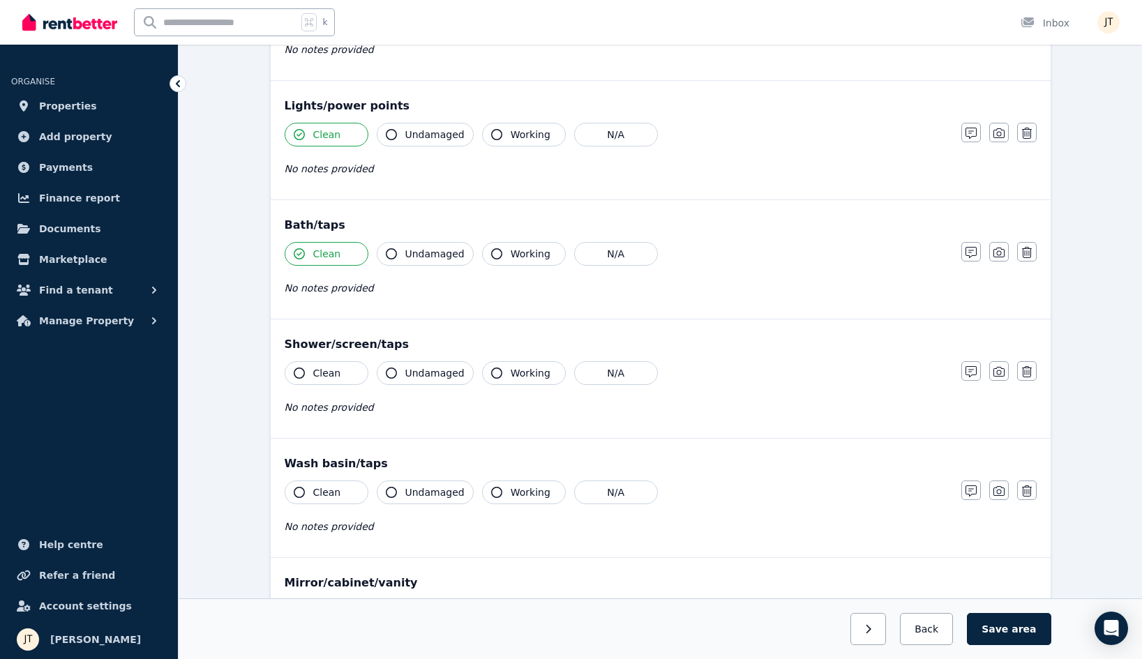
click at [329, 377] on span "Clean" at bounding box center [327, 373] width 28 height 14
click at [331, 493] on span "Clean" at bounding box center [327, 493] width 28 height 14
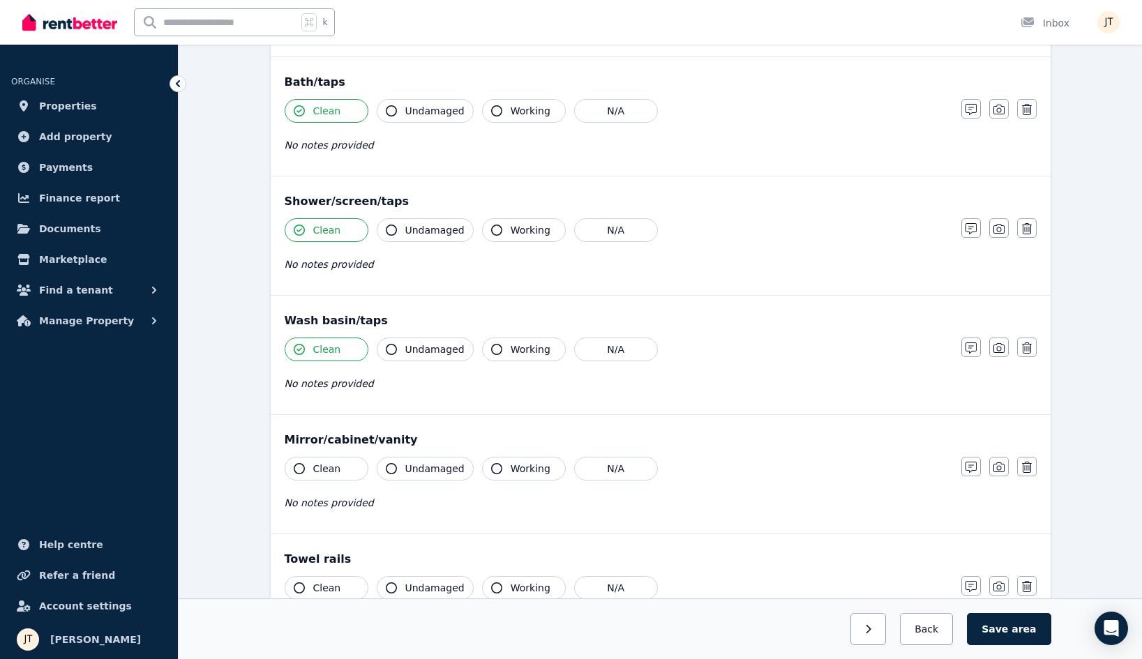
scroll to position [0, 0]
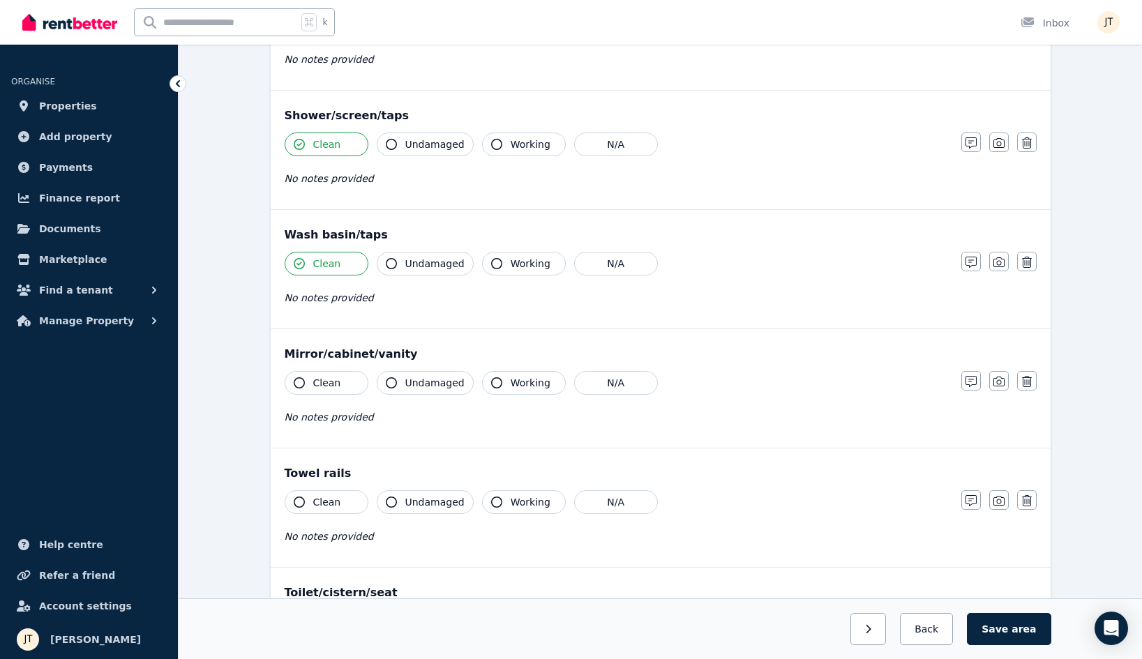
click at [322, 389] on span "Clean" at bounding box center [327, 383] width 28 height 14
click at [338, 506] on span "Clean" at bounding box center [327, 502] width 28 height 14
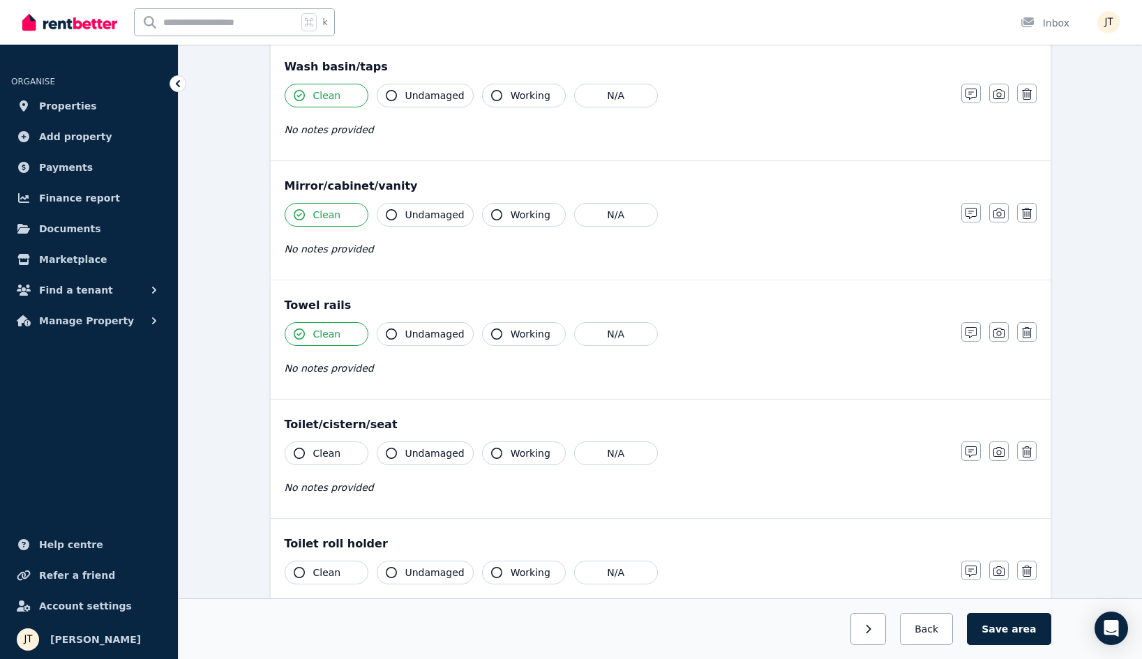
scroll to position [1297, 0]
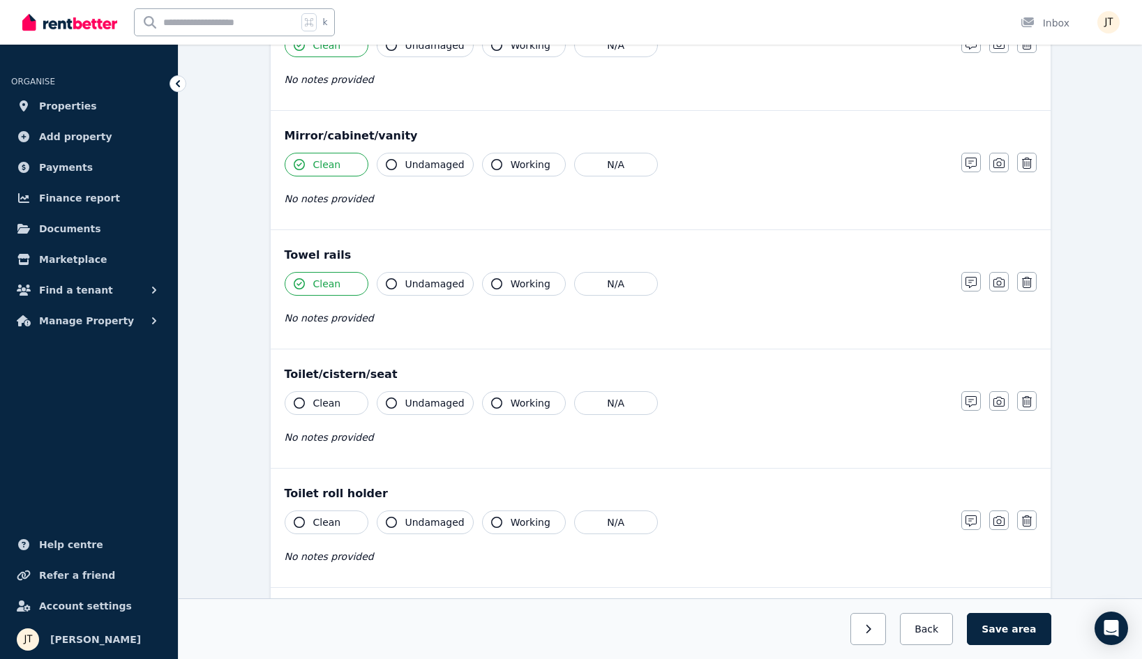
click at [328, 405] on span "Clean" at bounding box center [327, 403] width 28 height 14
click at [339, 519] on button "Clean" at bounding box center [327, 523] width 84 height 24
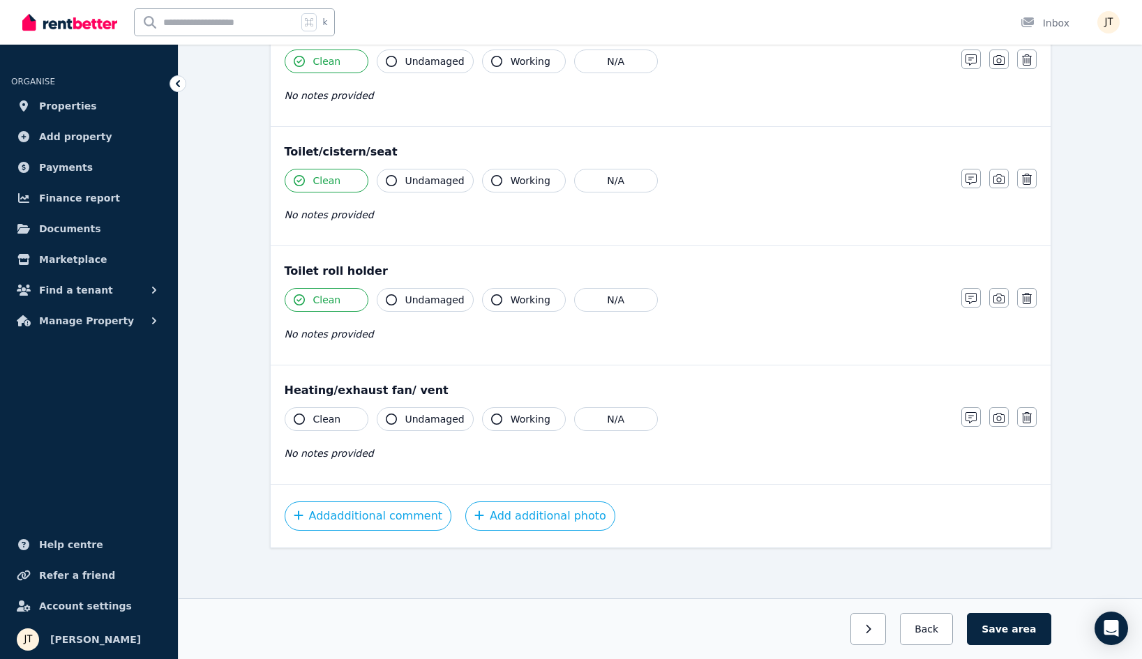
scroll to position [1520, 0]
click at [333, 421] on span "Clean" at bounding box center [327, 419] width 28 height 14
click at [1015, 634] on button "Save area" at bounding box center [1009, 629] width 84 height 32
click at [866, 631] on icon "button" at bounding box center [863, 630] width 6 height 10
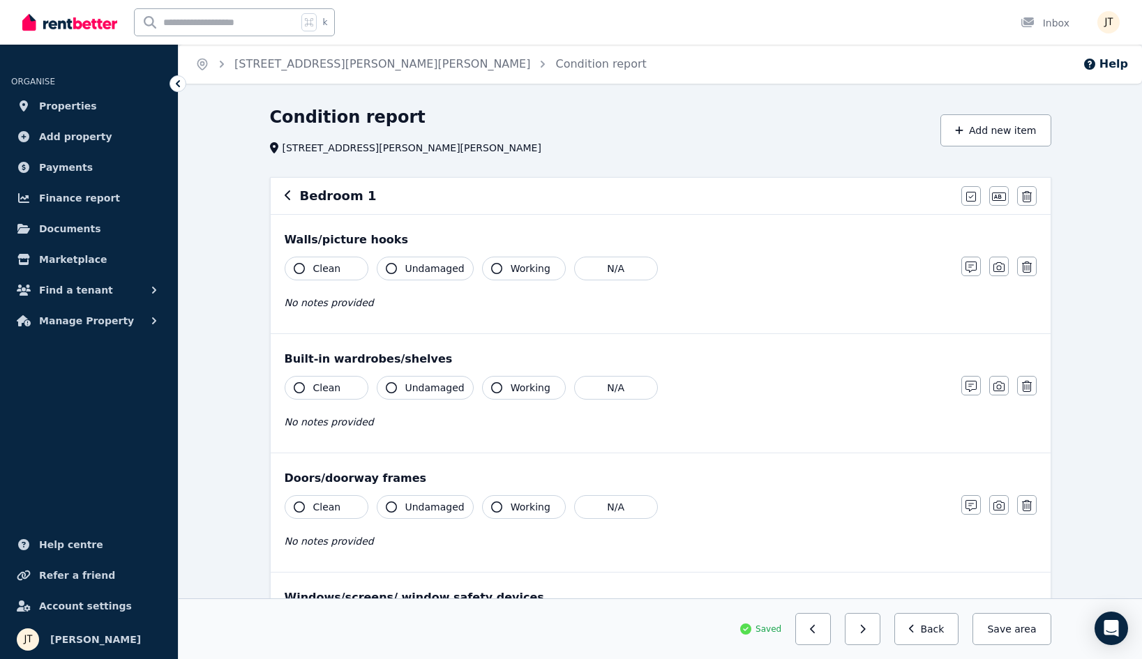
scroll to position [0, 0]
click at [311, 270] on button "Clean" at bounding box center [327, 269] width 84 height 24
click at [315, 390] on span "Clean" at bounding box center [327, 388] width 28 height 14
click at [325, 498] on button "Clean" at bounding box center [327, 507] width 84 height 24
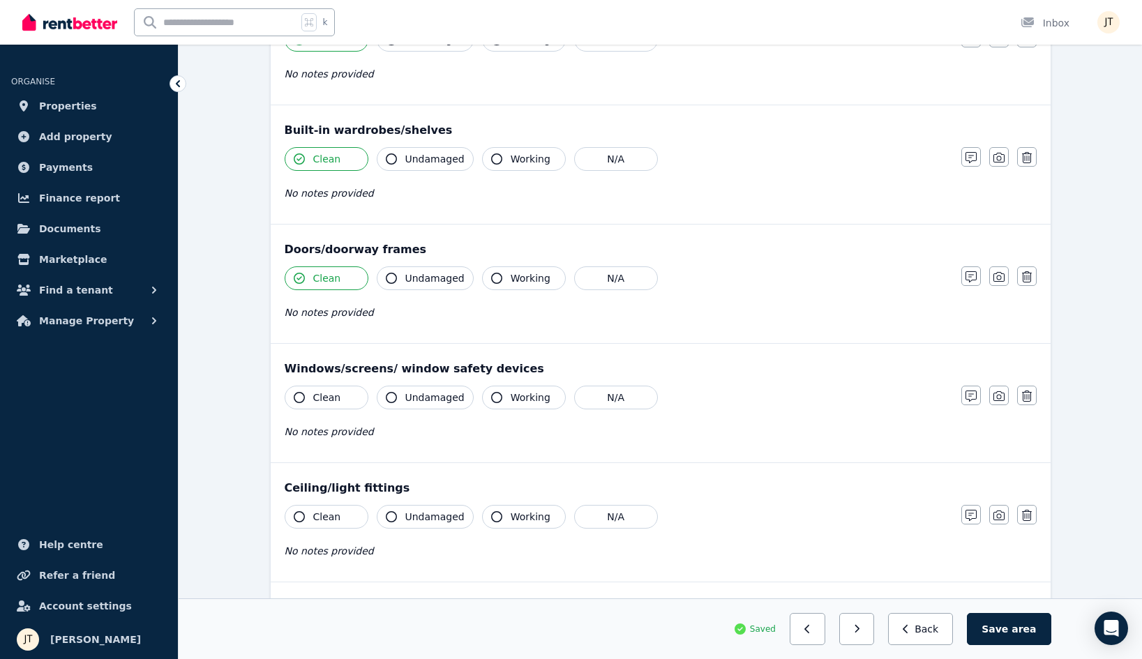
scroll to position [313, 0]
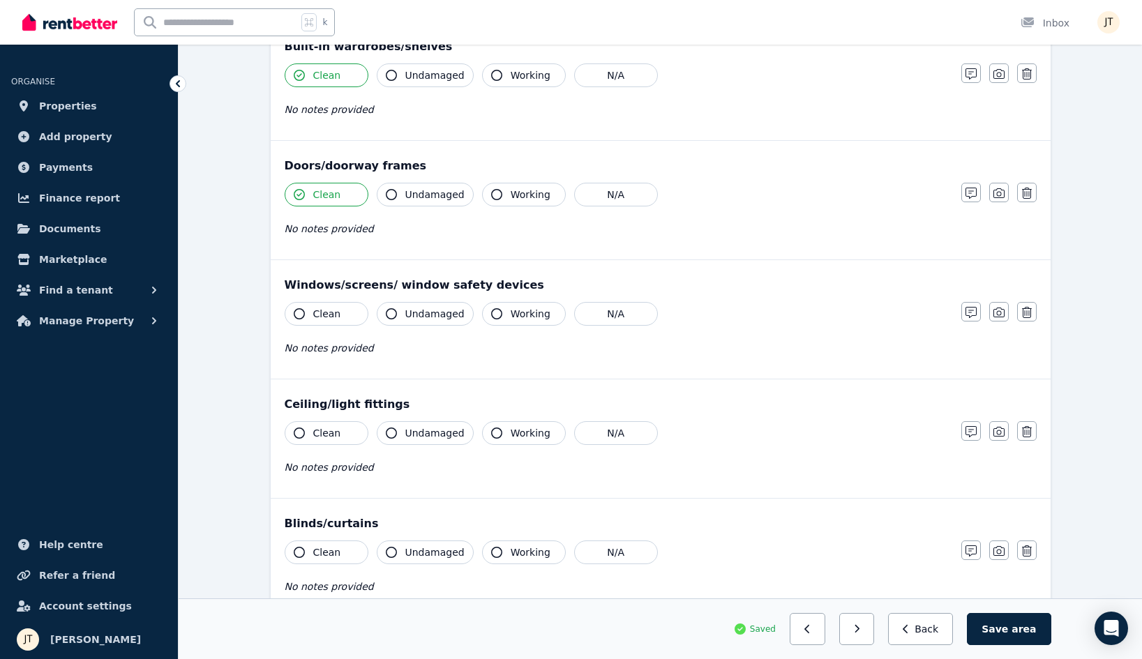
click at [337, 316] on span "Clean" at bounding box center [327, 314] width 28 height 14
click at [319, 433] on span "Clean" at bounding box center [327, 433] width 28 height 14
click at [320, 547] on span "Clean" at bounding box center [327, 553] width 28 height 14
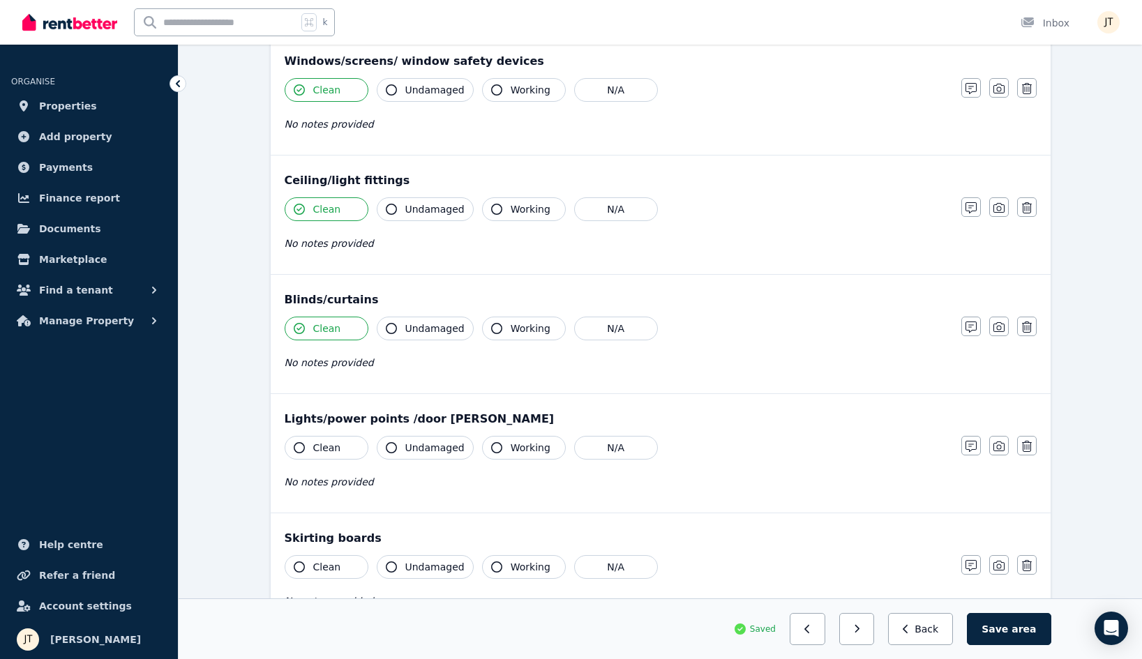
click at [336, 456] on button "Clean" at bounding box center [327, 448] width 84 height 24
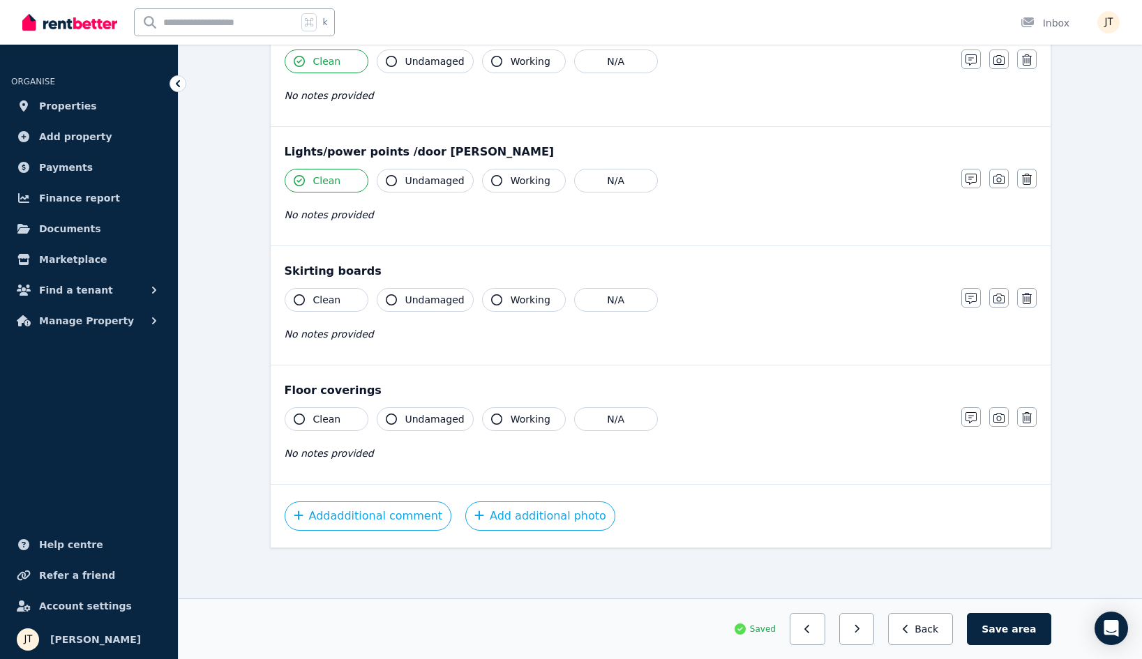
scroll to position [804, 0]
click at [334, 303] on span "Clean" at bounding box center [327, 300] width 28 height 14
click at [334, 423] on span "Clean" at bounding box center [327, 419] width 28 height 14
click at [1006, 627] on button "Save area" at bounding box center [1009, 629] width 84 height 32
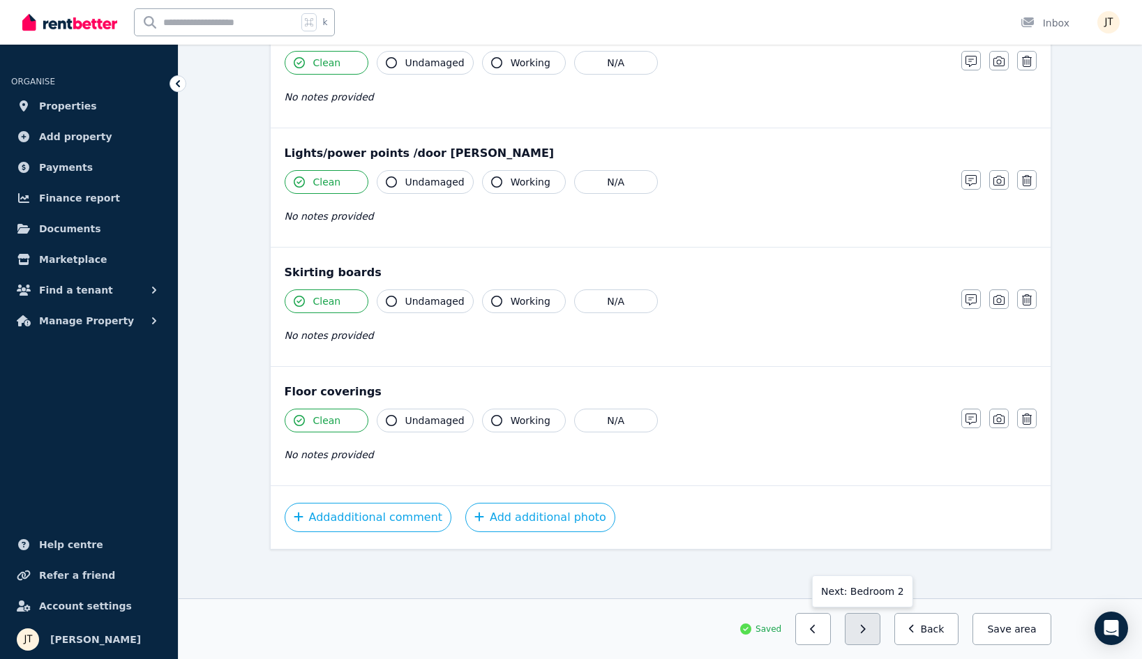
click at [877, 633] on button "button" at bounding box center [863, 629] width 36 height 32
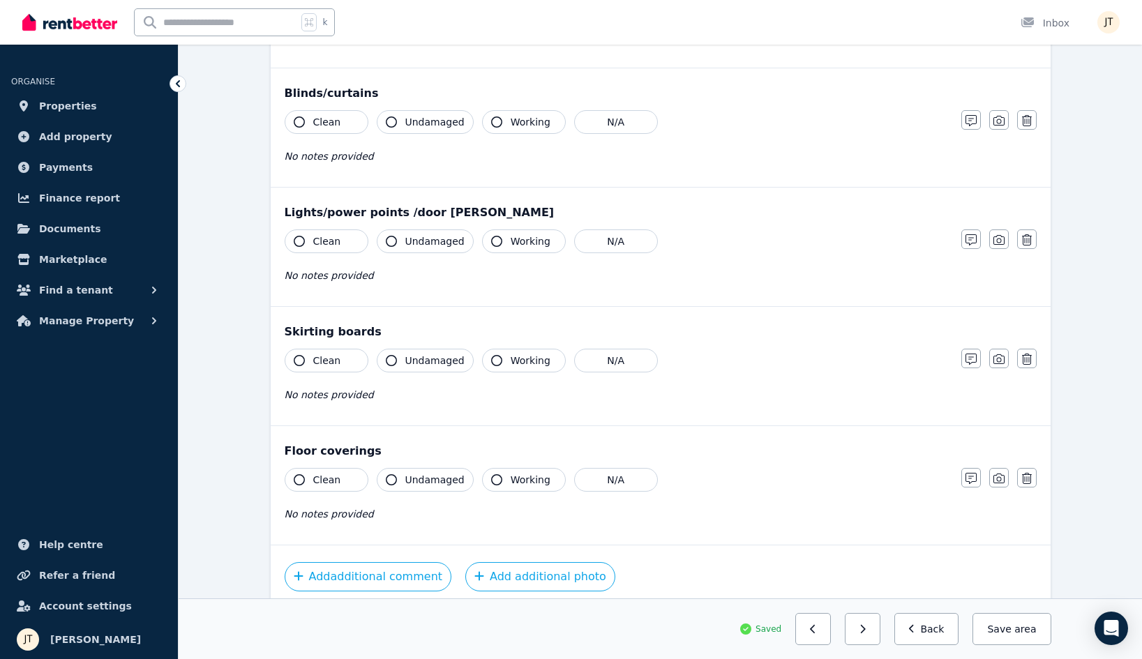
click at [330, 473] on span "Clean" at bounding box center [327, 480] width 28 height 14
click at [333, 364] on span "Clean" at bounding box center [327, 361] width 28 height 14
click at [325, 253] on button "Clean" at bounding box center [327, 242] width 84 height 24
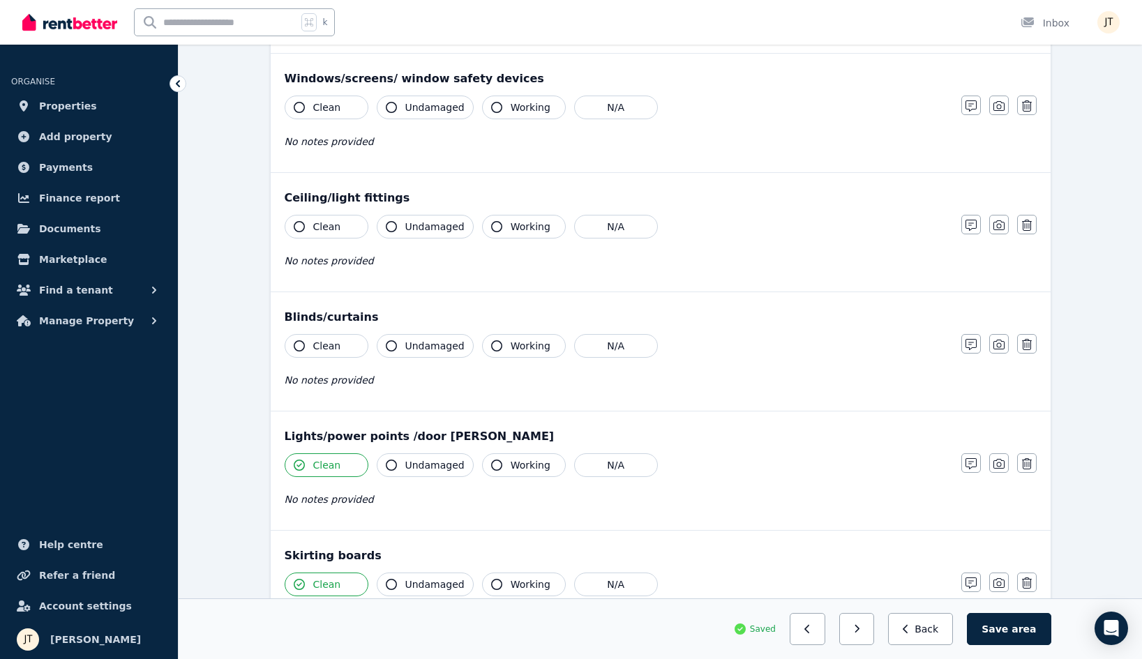
scroll to position [413, 0]
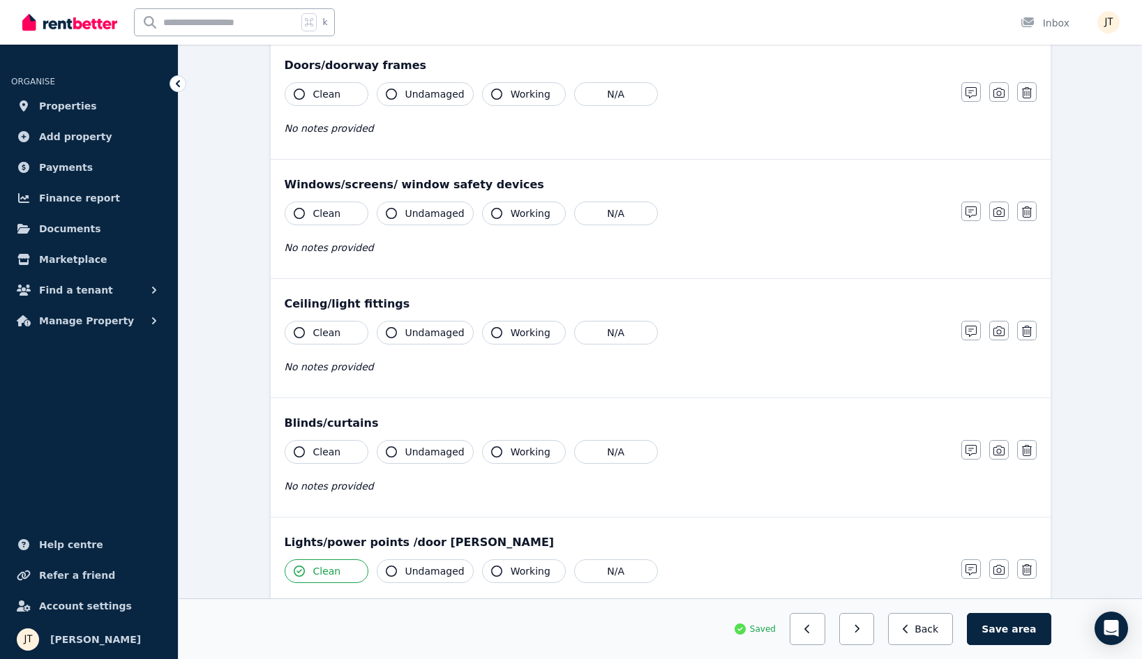
click at [320, 446] on span "Clean" at bounding box center [327, 452] width 28 height 14
click at [327, 336] on span "Clean" at bounding box center [327, 333] width 28 height 14
click at [318, 205] on button "Clean" at bounding box center [327, 214] width 84 height 24
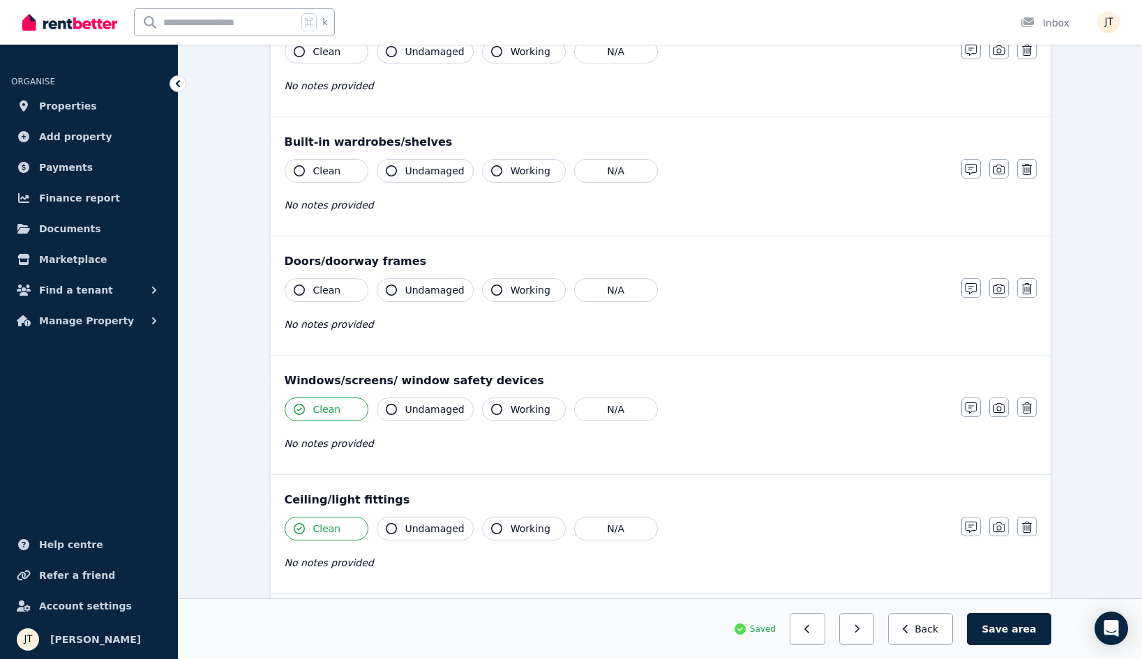
click at [308, 286] on button "Clean" at bounding box center [327, 290] width 84 height 24
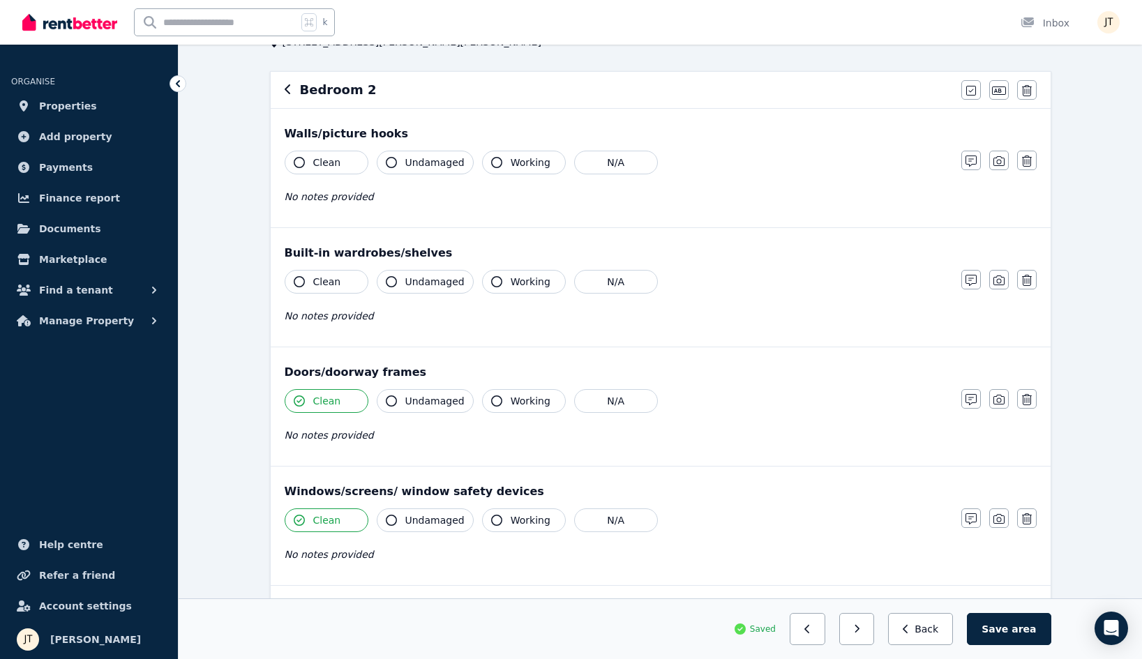
scroll to position [50, 0]
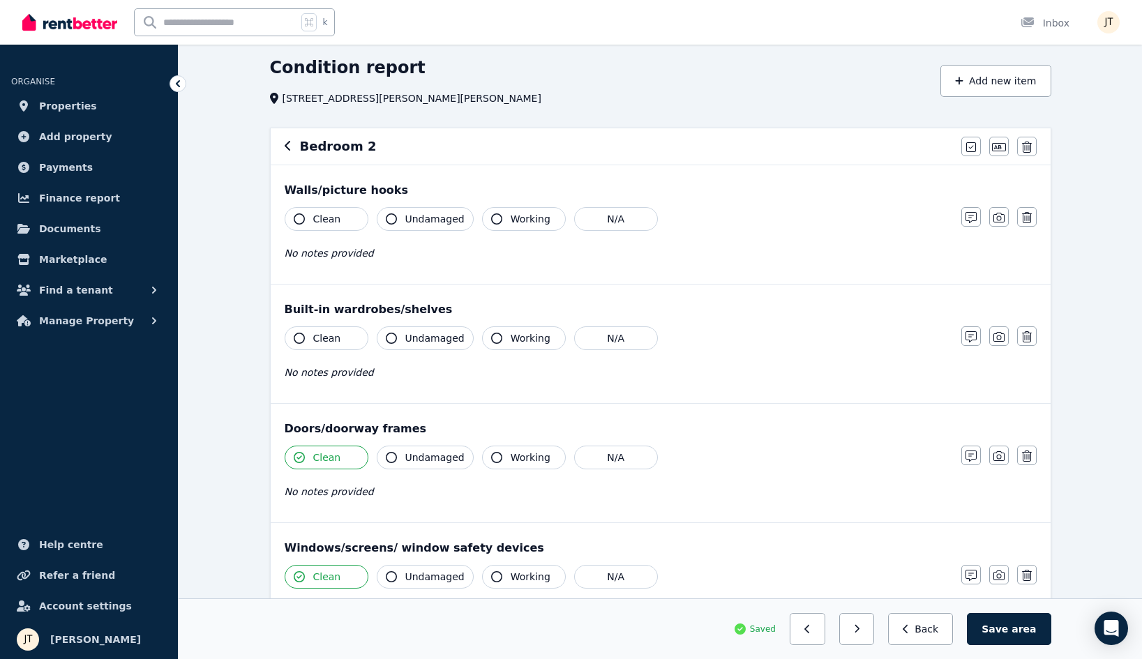
click at [319, 340] on span "Clean" at bounding box center [327, 338] width 28 height 14
click at [318, 225] on span "Clean" at bounding box center [327, 219] width 28 height 14
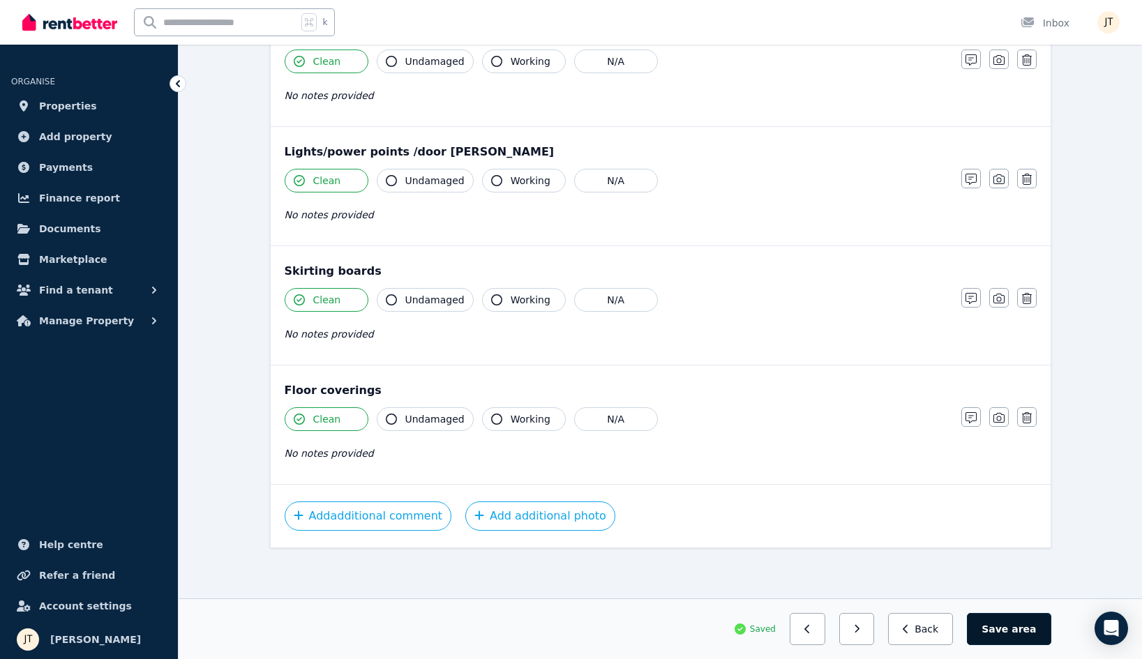
click at [1009, 621] on button "Save area" at bounding box center [1009, 629] width 84 height 32
click at [866, 627] on icon "button" at bounding box center [863, 630] width 6 height 10
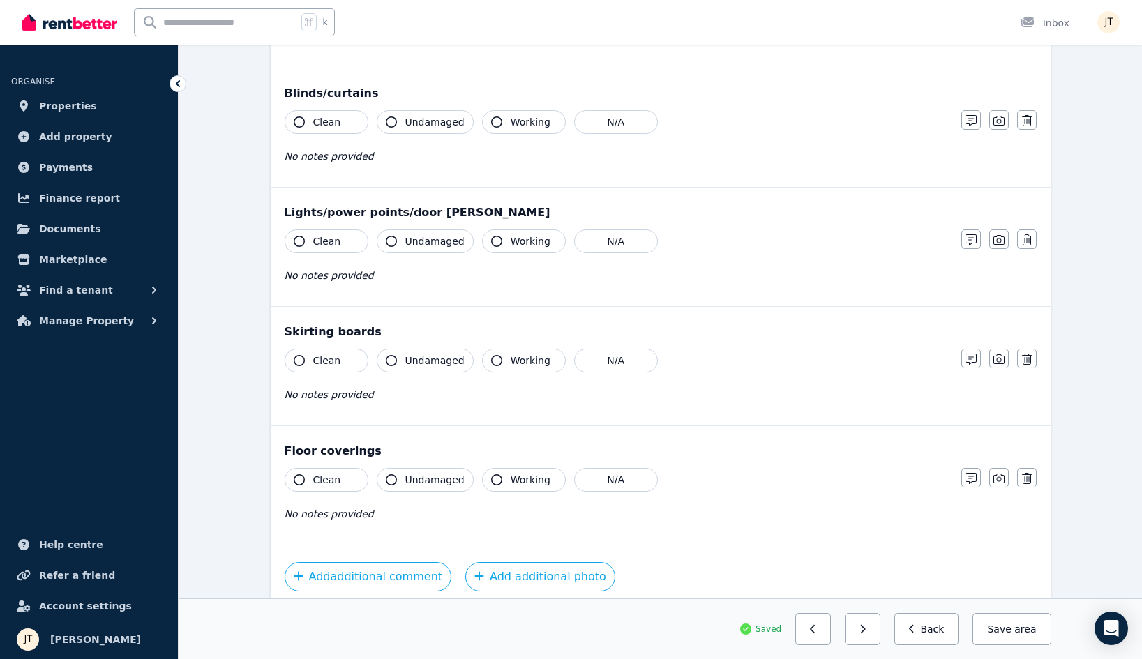
click at [327, 487] on button "Clean" at bounding box center [327, 480] width 84 height 24
click at [345, 361] on button "Clean" at bounding box center [327, 361] width 84 height 24
click at [325, 251] on button "Clean" at bounding box center [327, 242] width 84 height 24
click at [323, 131] on button "Clean" at bounding box center [327, 122] width 84 height 24
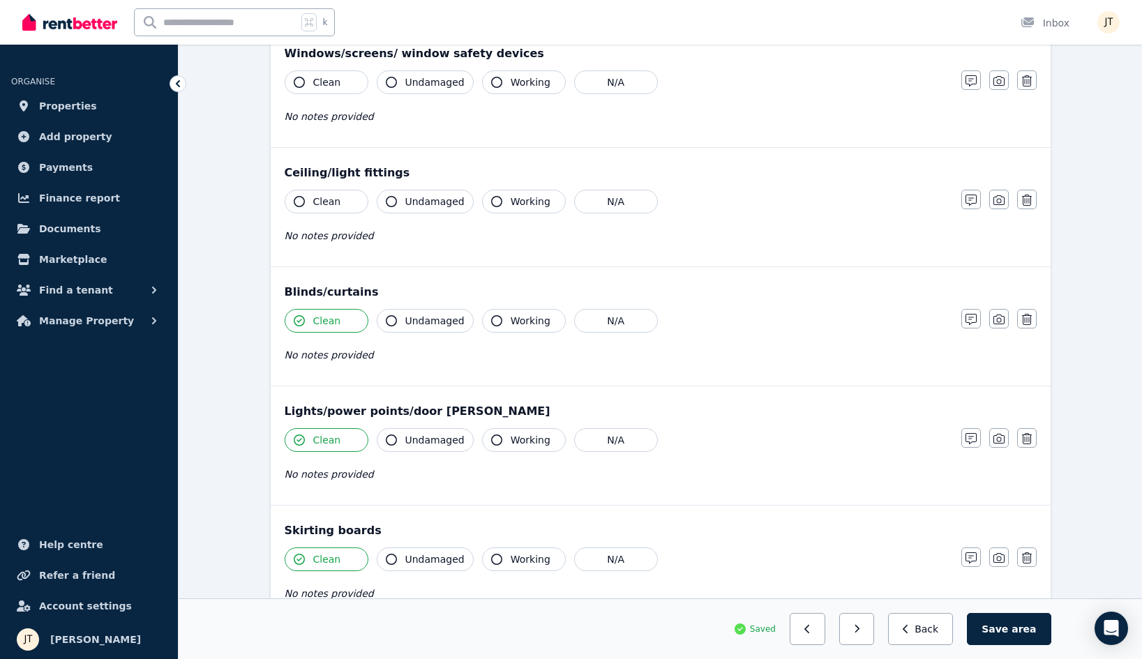
scroll to position [301, 0]
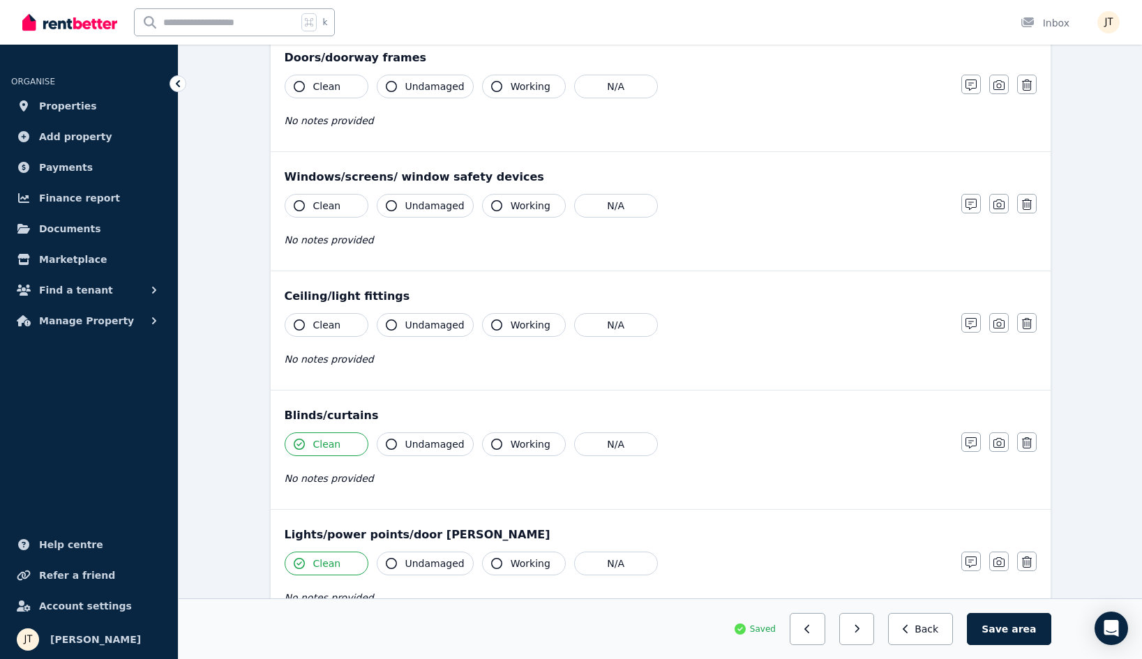
click at [335, 330] on span "Clean" at bounding box center [327, 325] width 28 height 14
click at [329, 206] on span "Clean" at bounding box center [327, 206] width 28 height 14
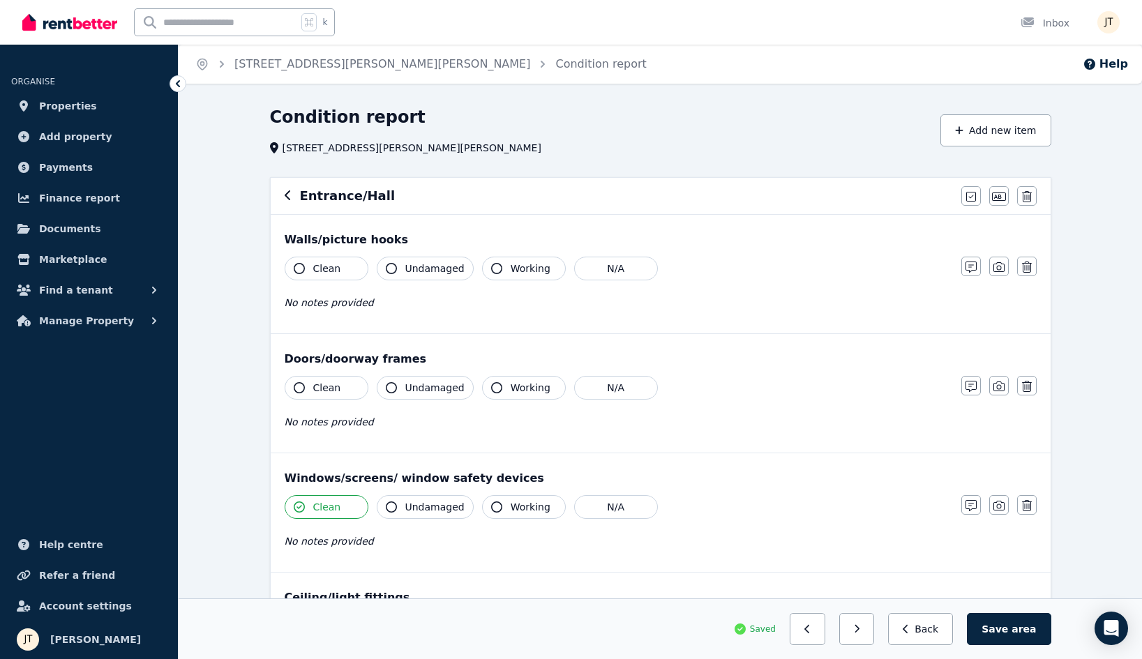
scroll to position [0, 0]
click at [322, 395] on button "Clean" at bounding box center [327, 388] width 84 height 24
click at [317, 264] on span "Clean" at bounding box center [327, 269] width 28 height 14
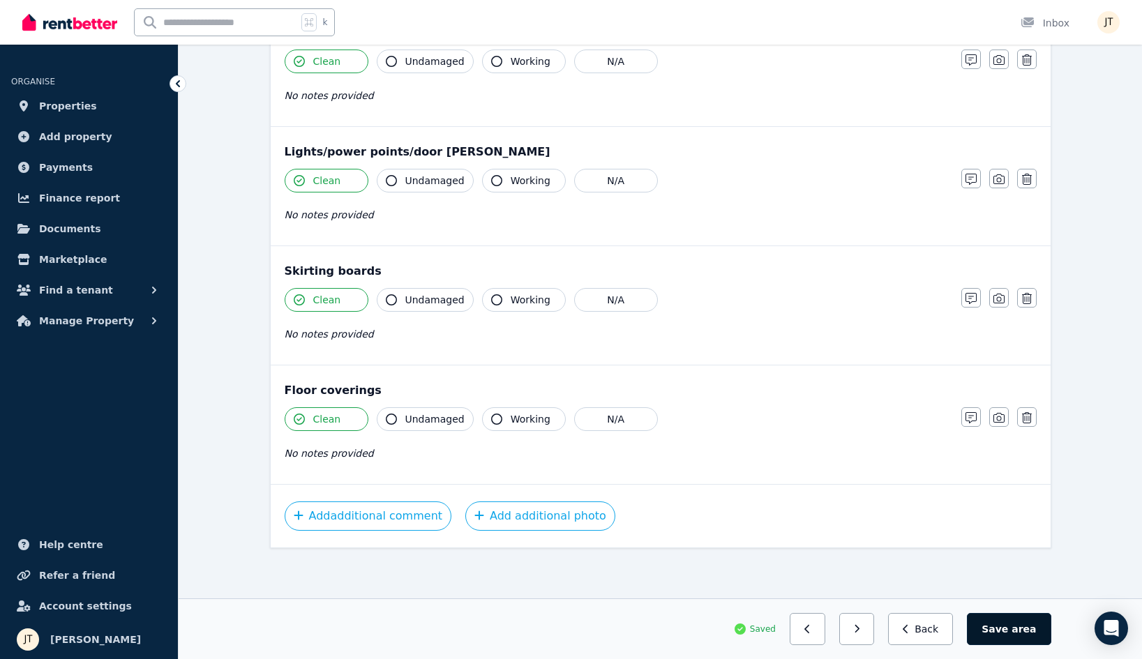
click at [1023, 630] on span "area" at bounding box center [1024, 629] width 24 height 14
click at [874, 627] on button "button" at bounding box center [863, 629] width 36 height 32
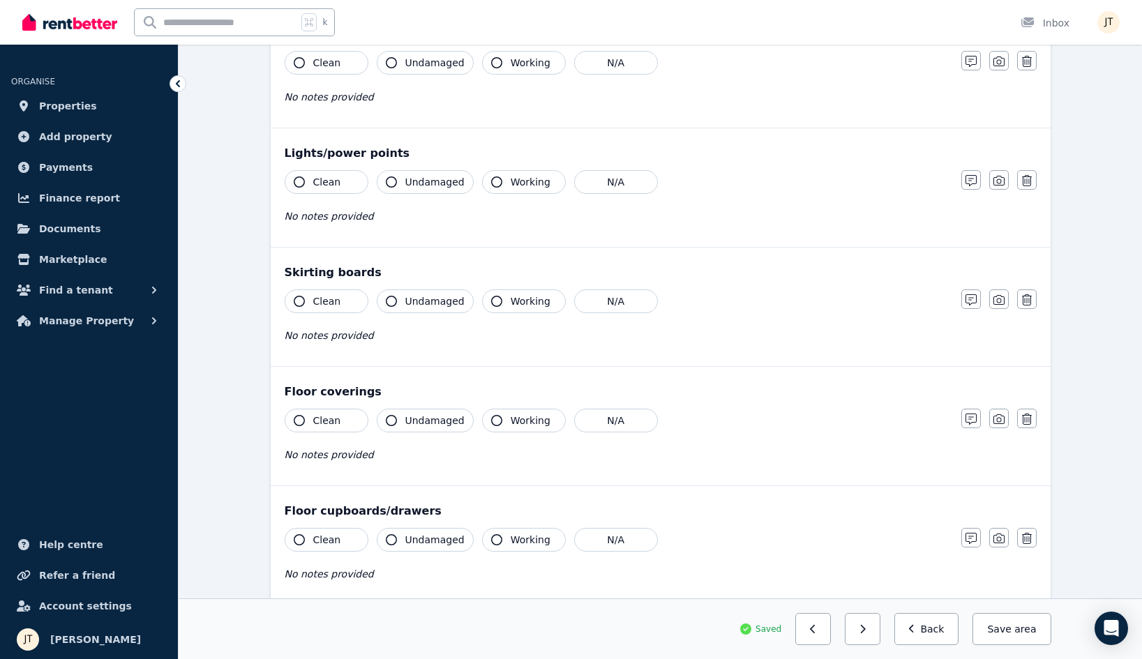
click at [322, 549] on button "Clean" at bounding box center [327, 540] width 84 height 24
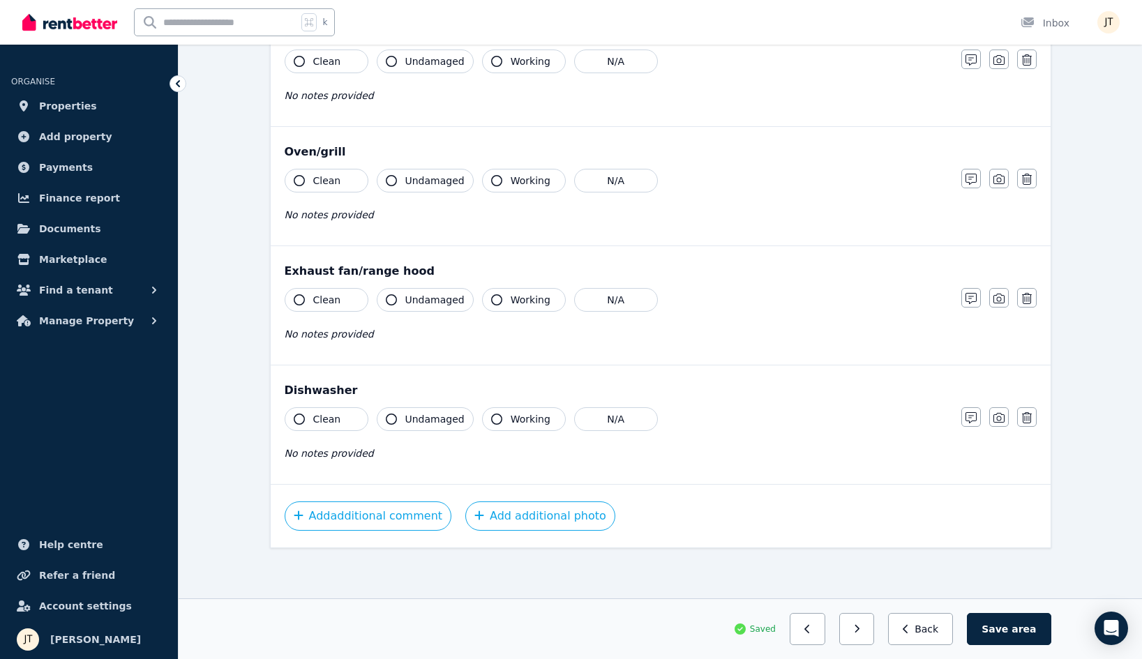
scroll to position [1520, 0]
click at [317, 419] on span "Clean" at bounding box center [327, 419] width 28 height 14
click at [314, 306] on span "Clean" at bounding box center [327, 300] width 28 height 14
click at [323, 185] on span "Clean" at bounding box center [327, 181] width 28 height 14
click at [320, 72] on button "Clean" at bounding box center [327, 62] width 84 height 24
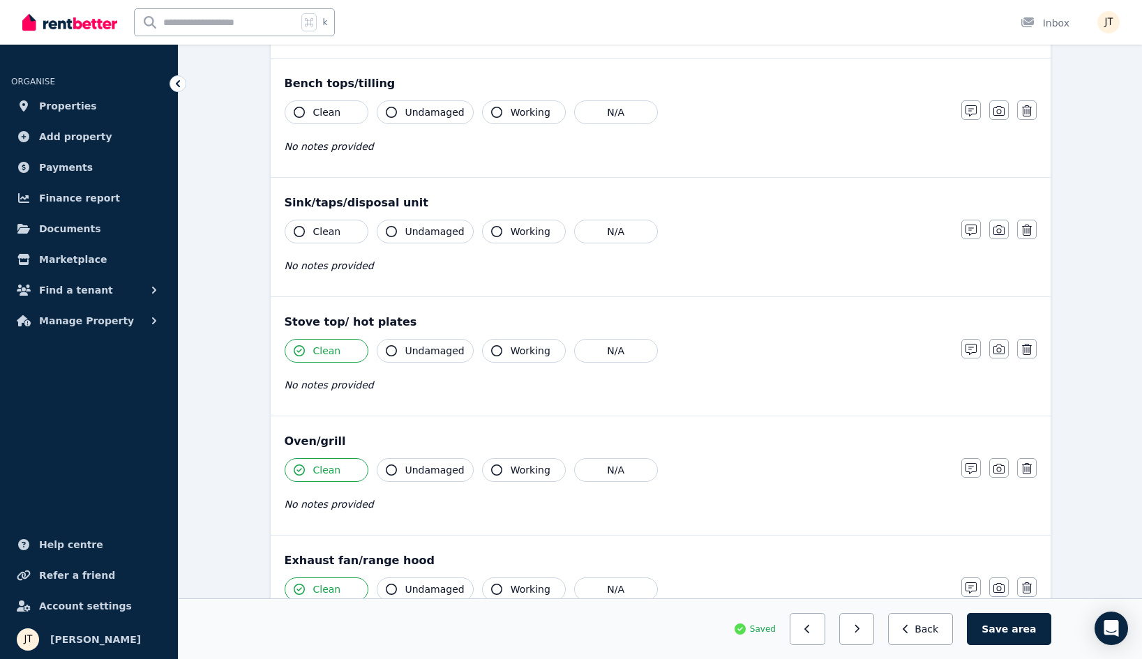
scroll to position [1190, 0]
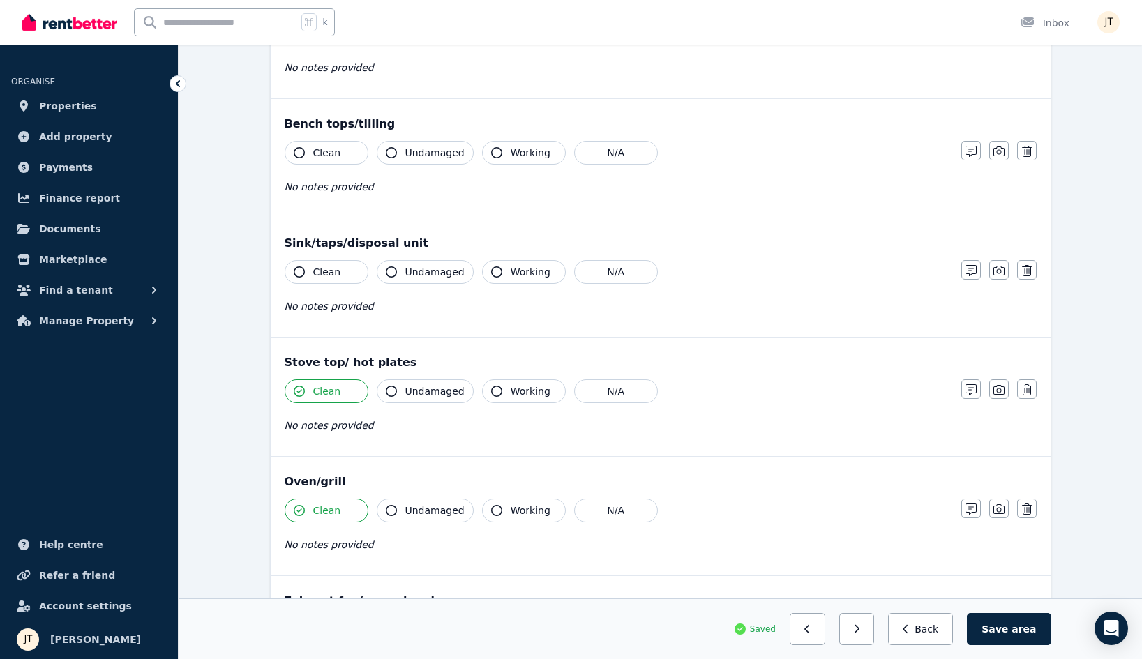
click at [321, 274] on span "Clean" at bounding box center [327, 272] width 28 height 14
click at [318, 160] on button "Clean" at bounding box center [327, 153] width 84 height 24
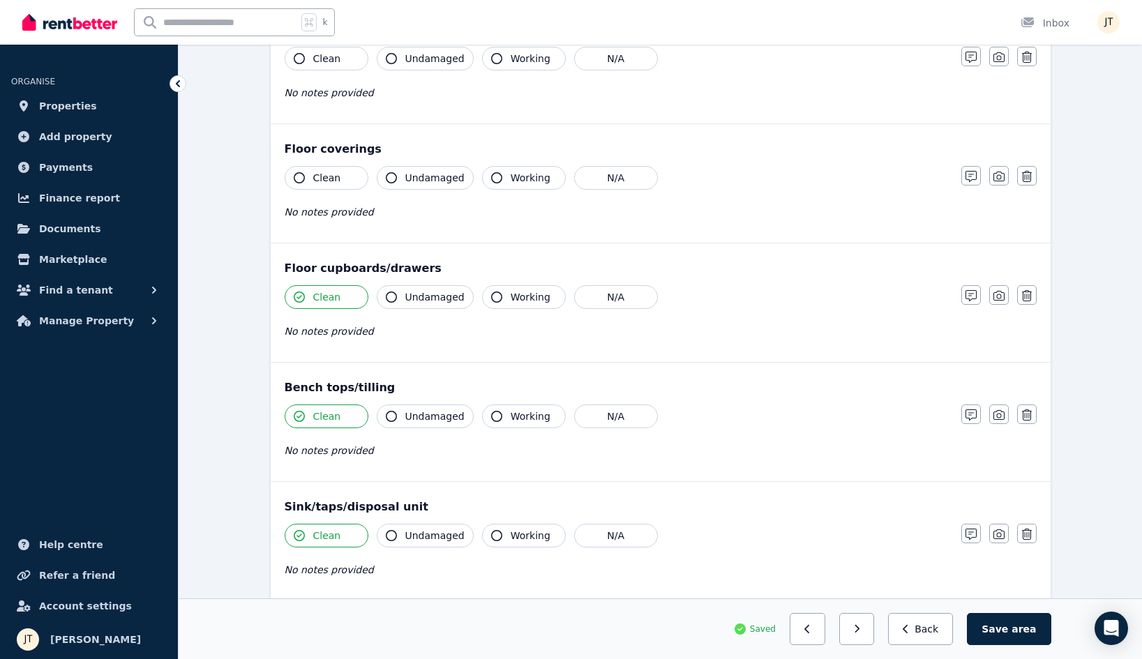
scroll to position [854, 0]
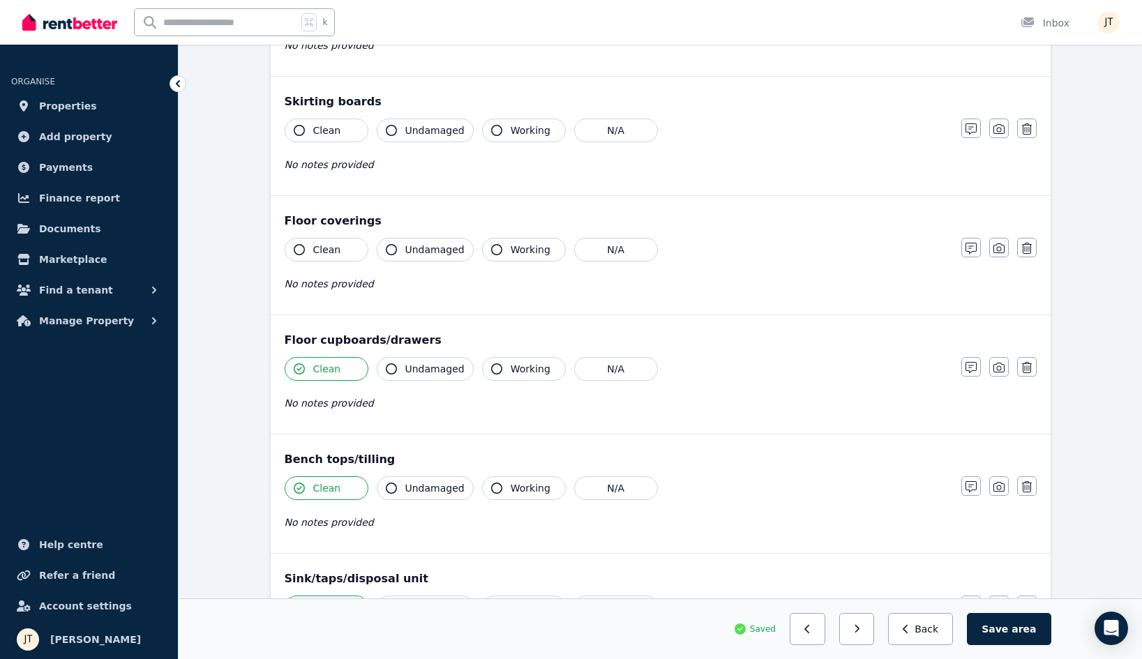
click at [328, 241] on button "Clean" at bounding box center [327, 250] width 84 height 24
click at [325, 135] on span "Clean" at bounding box center [327, 131] width 28 height 14
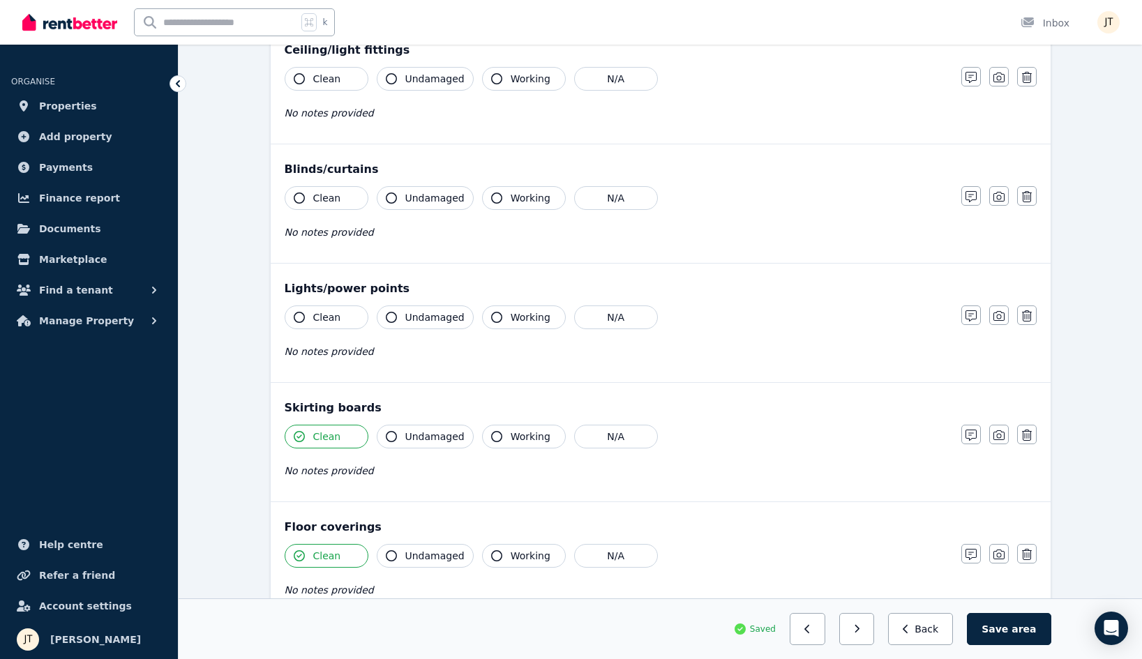
scroll to position [527, 0]
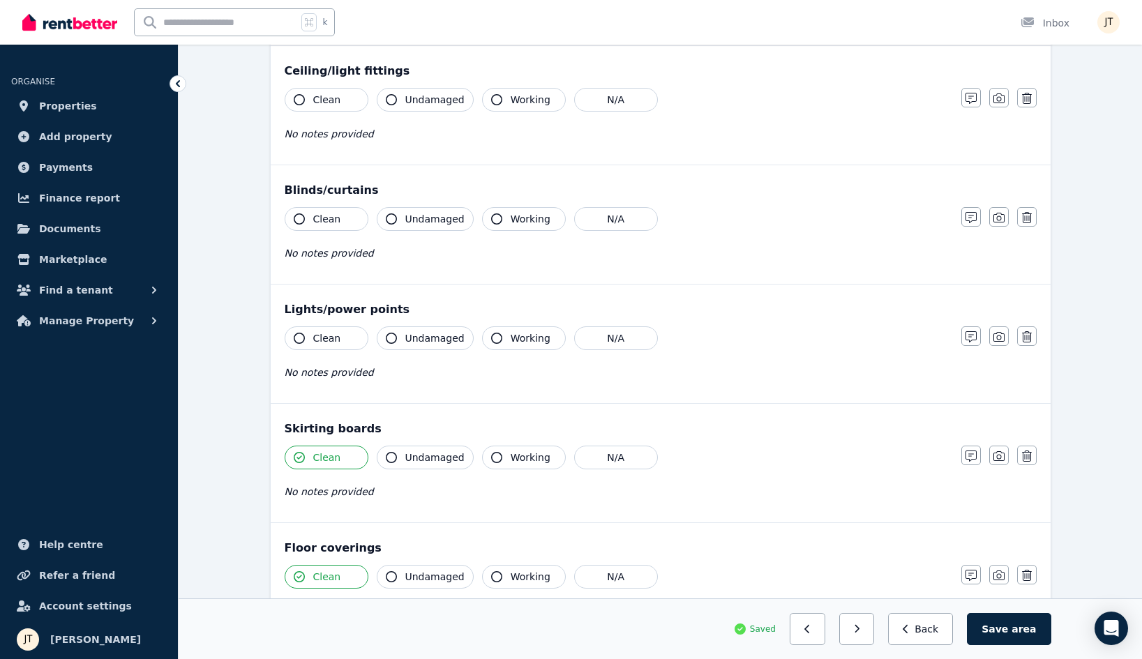
click at [333, 331] on span "Clean" at bounding box center [327, 338] width 28 height 14
click at [311, 228] on button "Clean" at bounding box center [327, 219] width 84 height 24
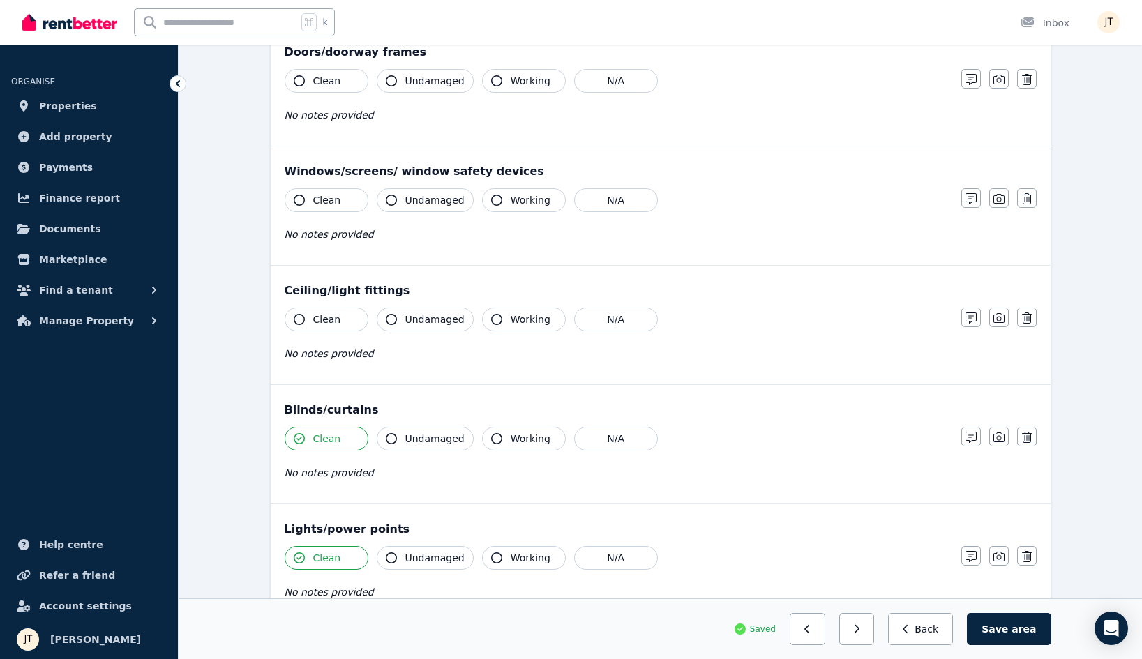
scroll to position [289, 0]
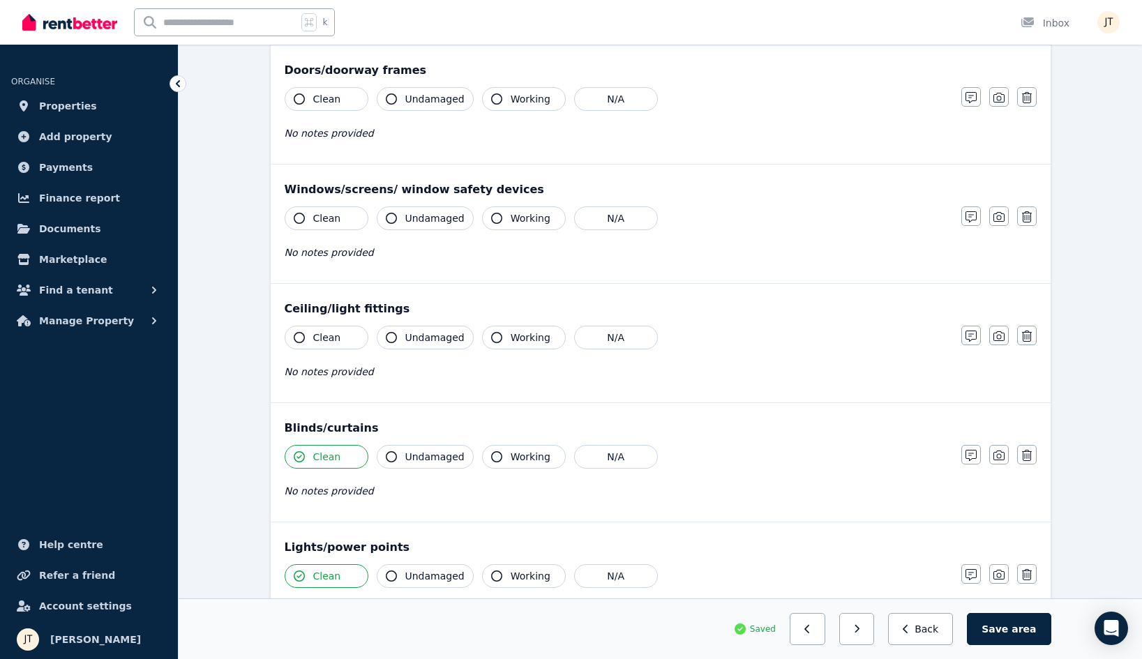
click at [336, 331] on span "Clean" at bounding box center [327, 338] width 28 height 14
click at [325, 220] on span "Clean" at bounding box center [327, 218] width 28 height 14
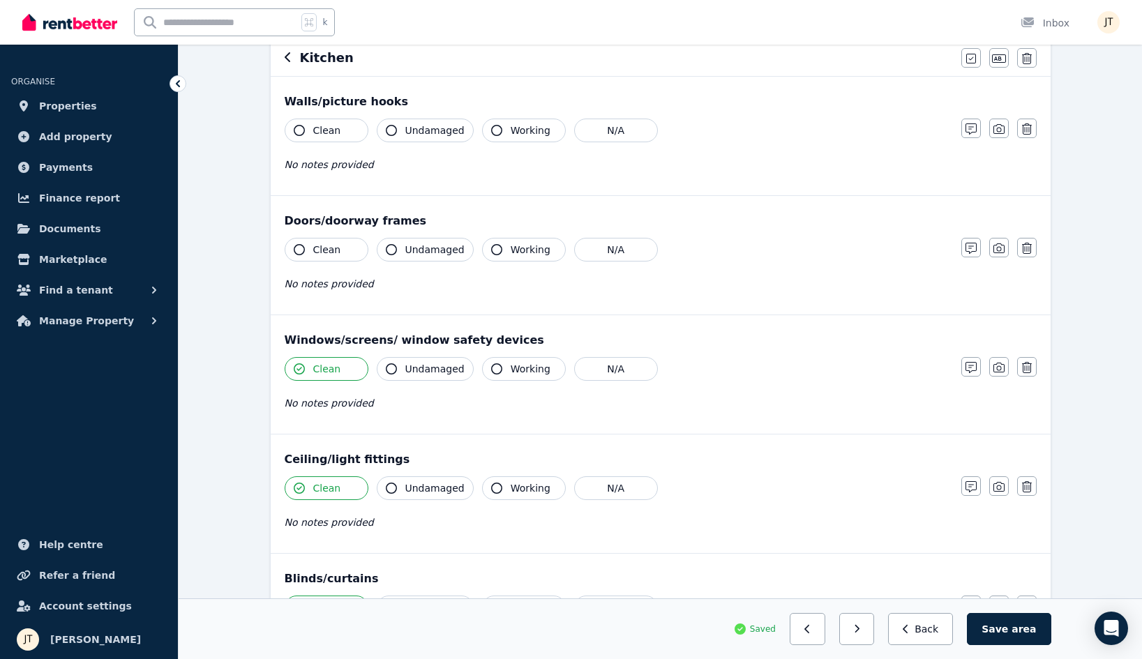
scroll to position [75, 0]
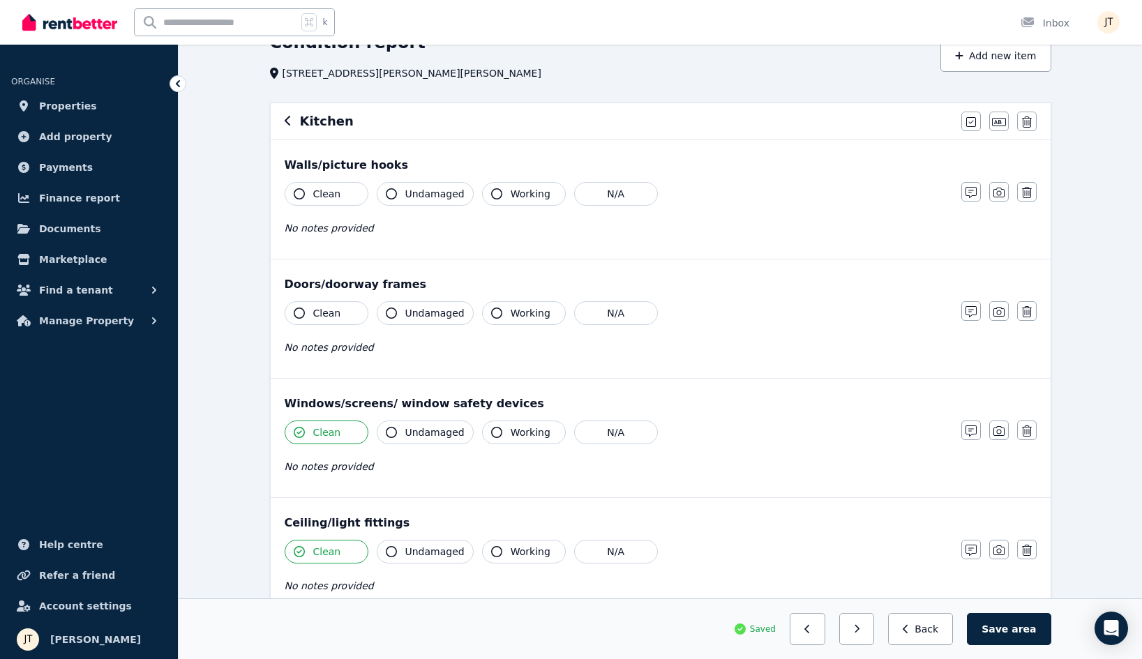
click at [332, 313] on span "Clean" at bounding box center [327, 313] width 28 height 14
click at [325, 199] on span "Clean" at bounding box center [327, 194] width 28 height 14
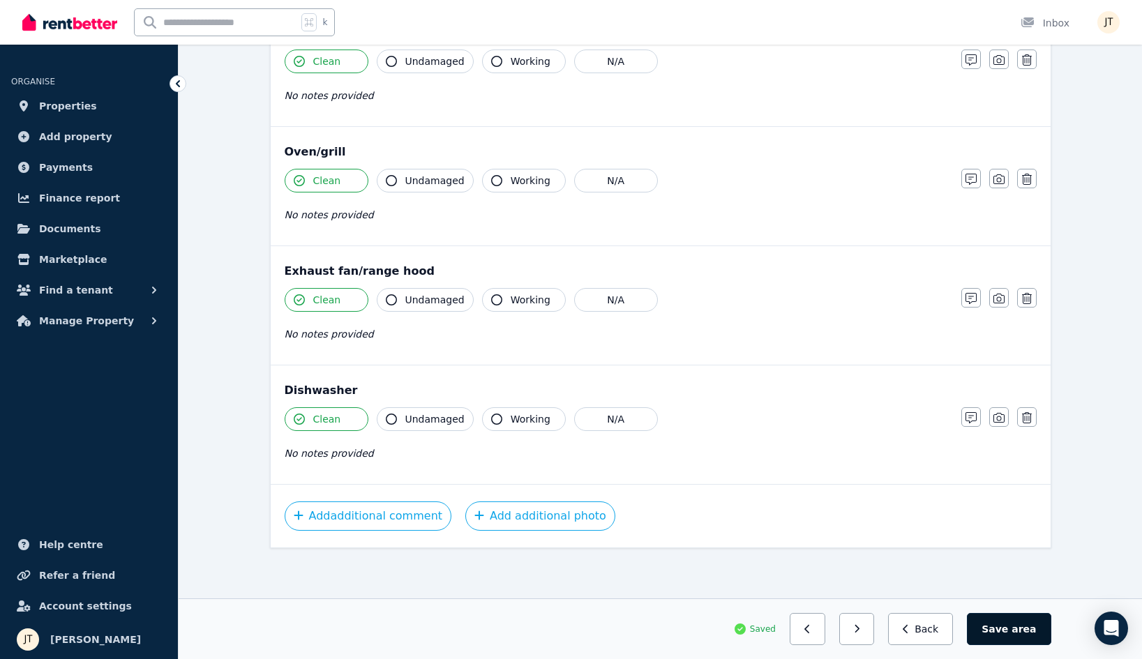
click at [1029, 636] on button "Save area" at bounding box center [1009, 629] width 84 height 32
click at [877, 627] on button "button" at bounding box center [863, 629] width 36 height 32
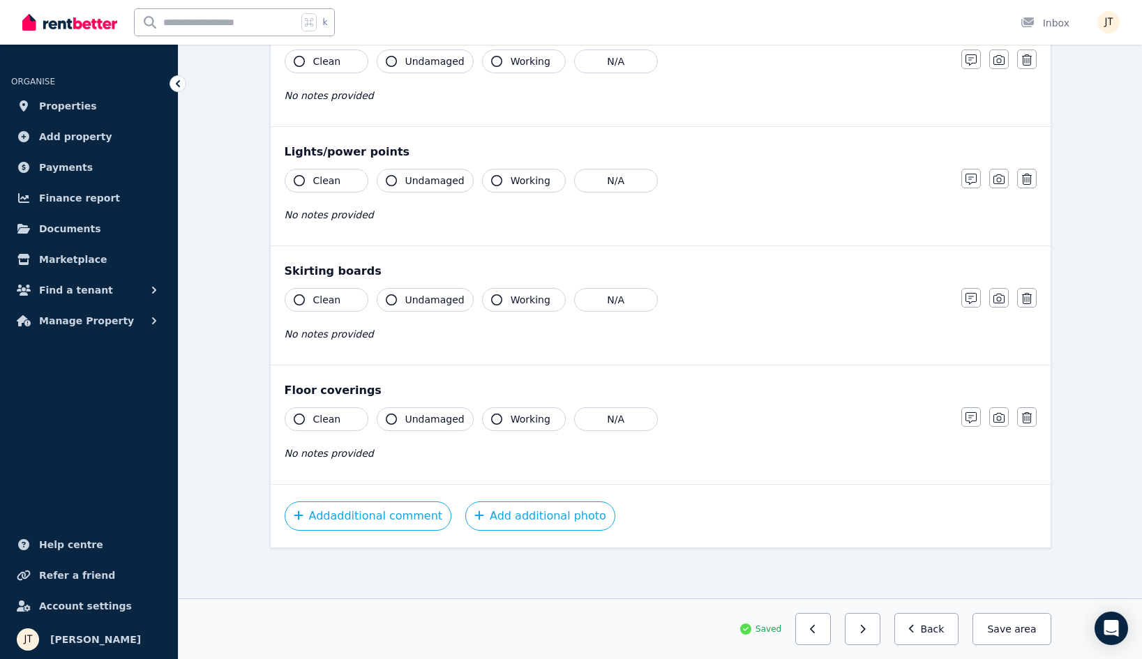
scroll to position [685, 0]
click at [329, 425] on span "Clean" at bounding box center [327, 419] width 28 height 14
click at [325, 306] on span "Clean" at bounding box center [327, 300] width 28 height 14
click at [323, 181] on span "Clean" at bounding box center [327, 181] width 28 height 14
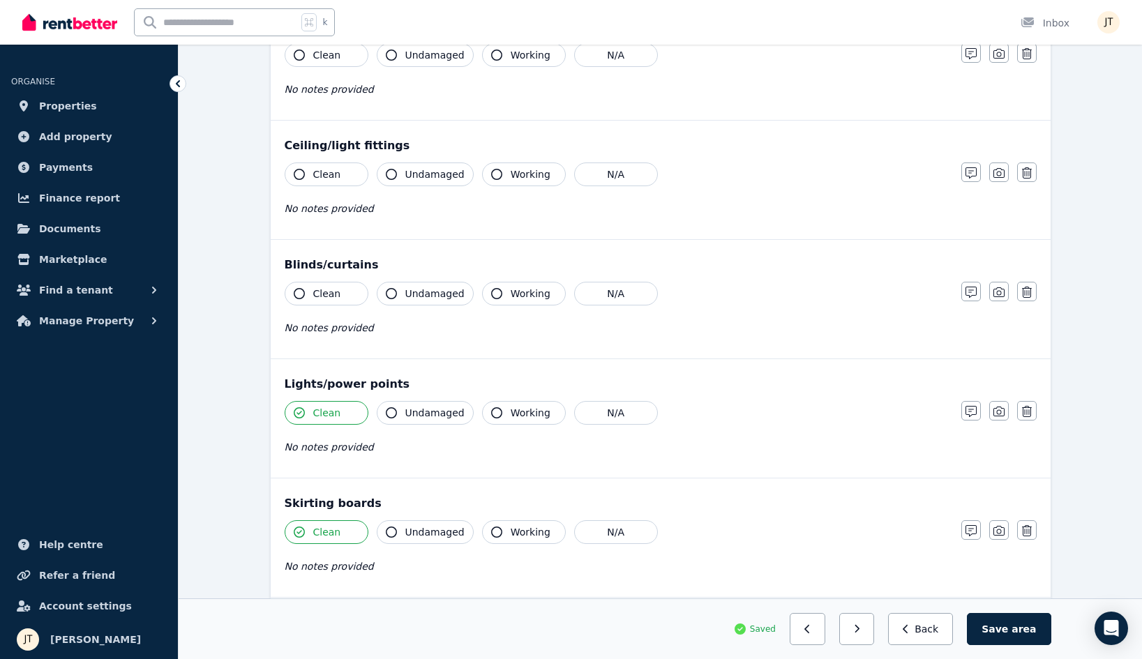
scroll to position [396, 0]
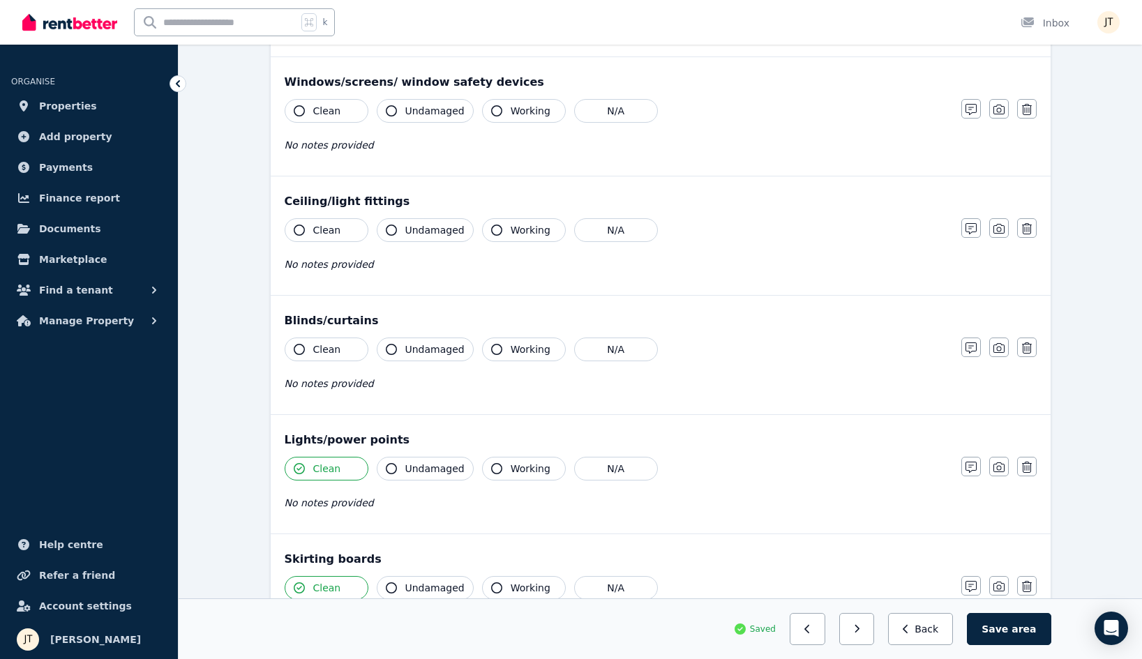
click at [325, 359] on button "Clean" at bounding box center [327, 350] width 84 height 24
click at [327, 236] on span "Clean" at bounding box center [327, 230] width 28 height 14
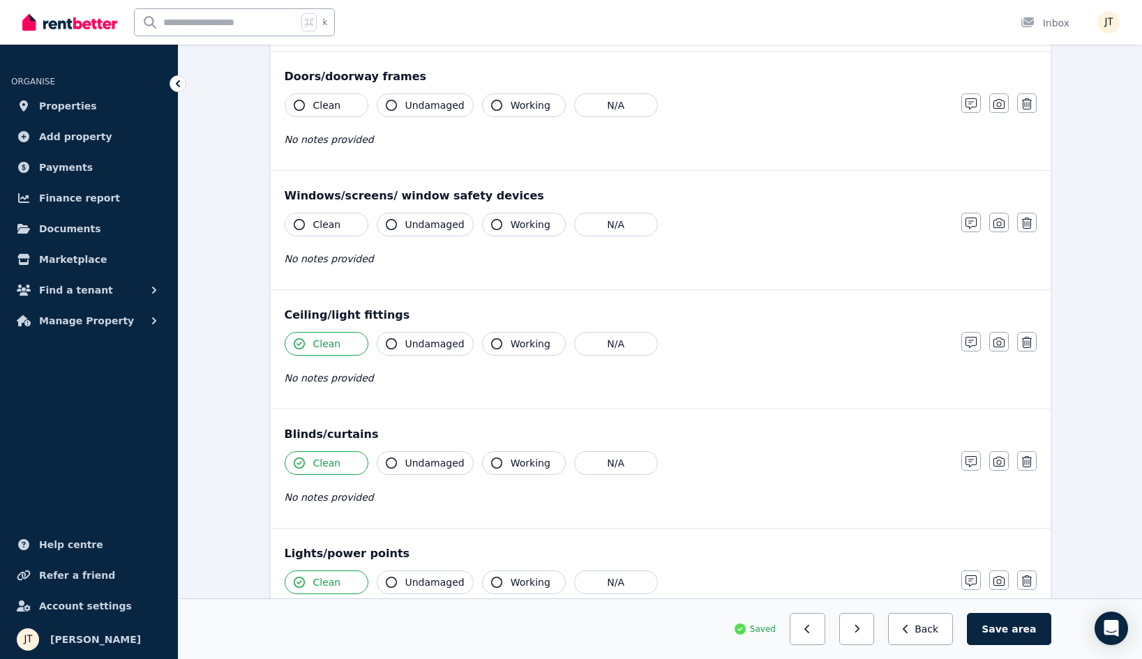
scroll to position [267, 0]
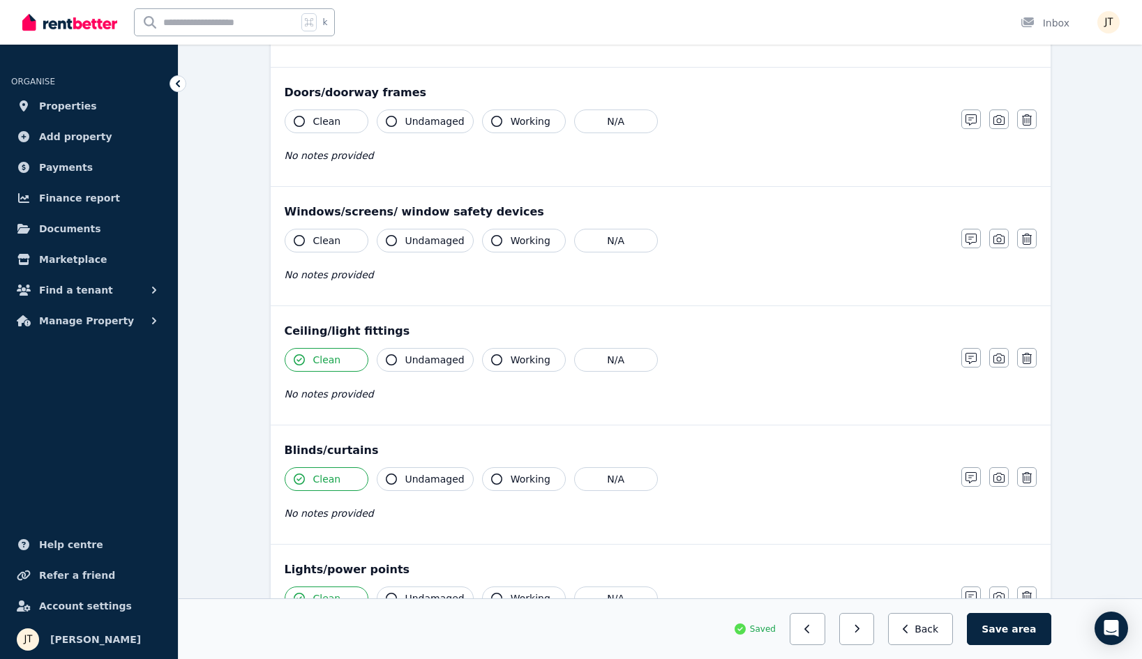
click at [329, 253] on div "Clean Undamaged Working N/A No notes provided" at bounding box center [616, 263] width 663 height 68
click at [331, 246] on span "Clean" at bounding box center [327, 241] width 28 height 14
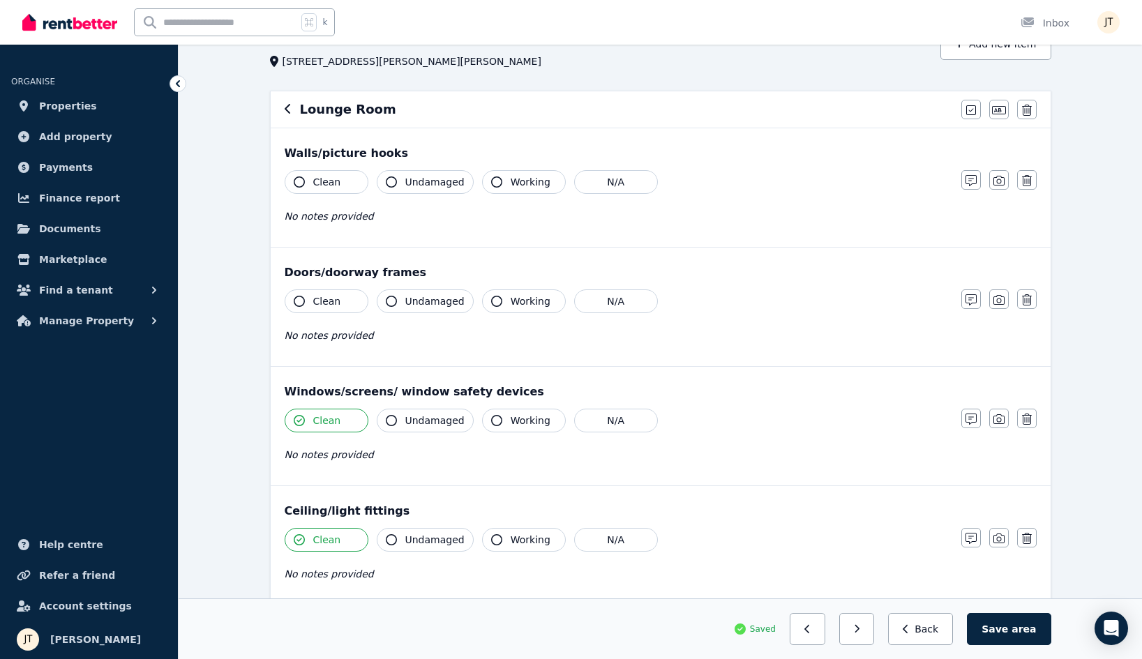
click at [329, 299] on span "Clean" at bounding box center [327, 301] width 28 height 14
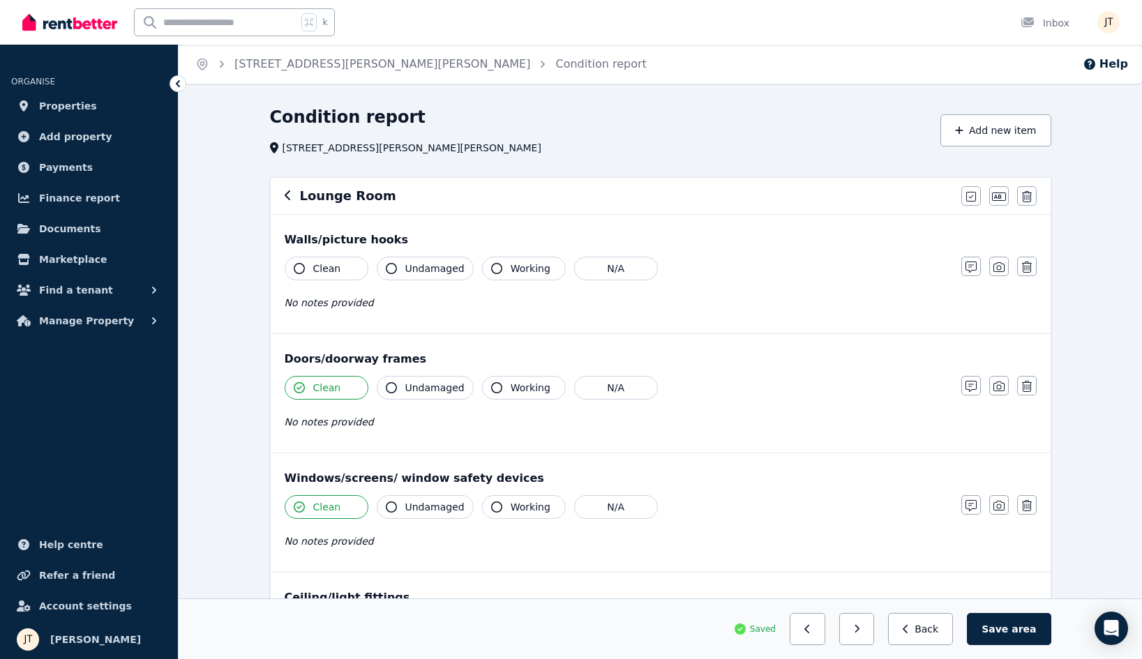
scroll to position [0, 0]
click at [327, 268] on span "Clean" at bounding box center [327, 269] width 28 height 14
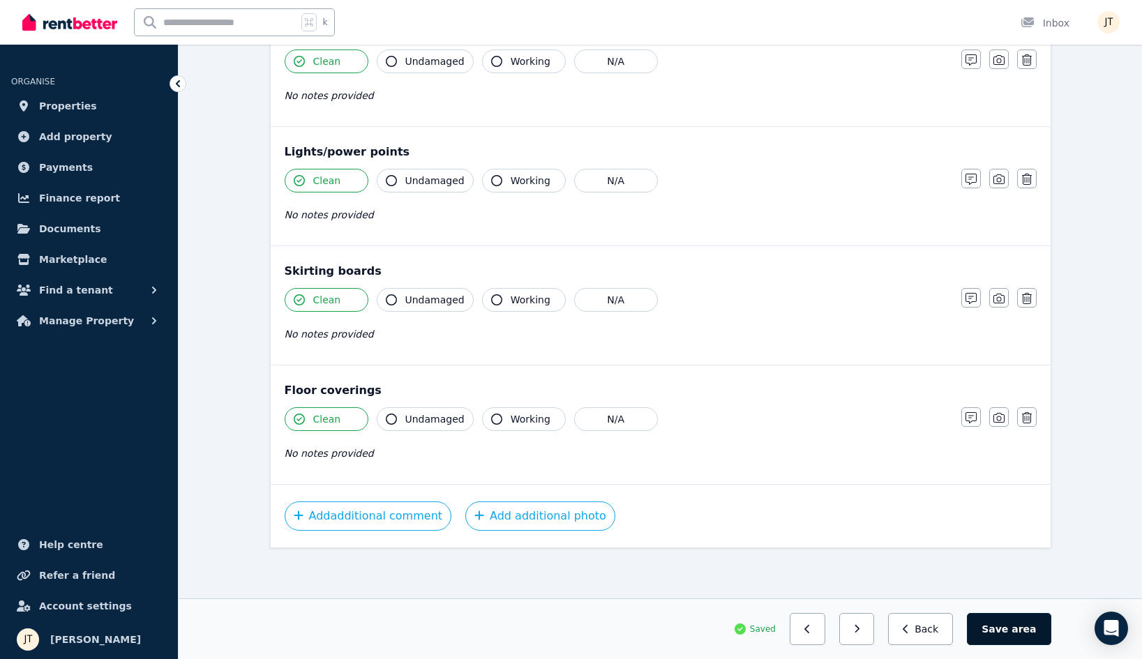
click at [1013, 632] on button "Save area" at bounding box center [1009, 629] width 84 height 32
click at [866, 629] on icon "button" at bounding box center [863, 630] width 6 height 10
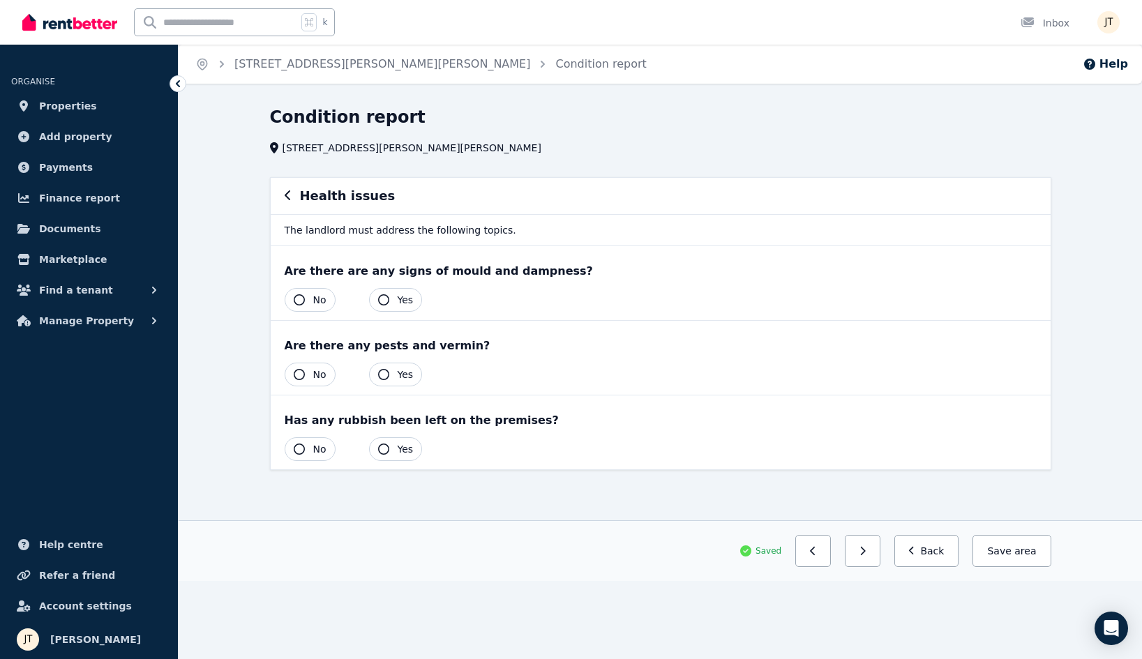
click at [312, 446] on button "No" at bounding box center [310, 450] width 51 height 24
click at [306, 362] on div "Are there any pests and vermin? Yes No" at bounding box center [661, 358] width 780 height 74
click at [306, 367] on button "No" at bounding box center [310, 375] width 51 height 24
click at [307, 290] on button "No" at bounding box center [310, 300] width 51 height 24
click at [999, 553] on button "Save area" at bounding box center [1009, 551] width 84 height 32
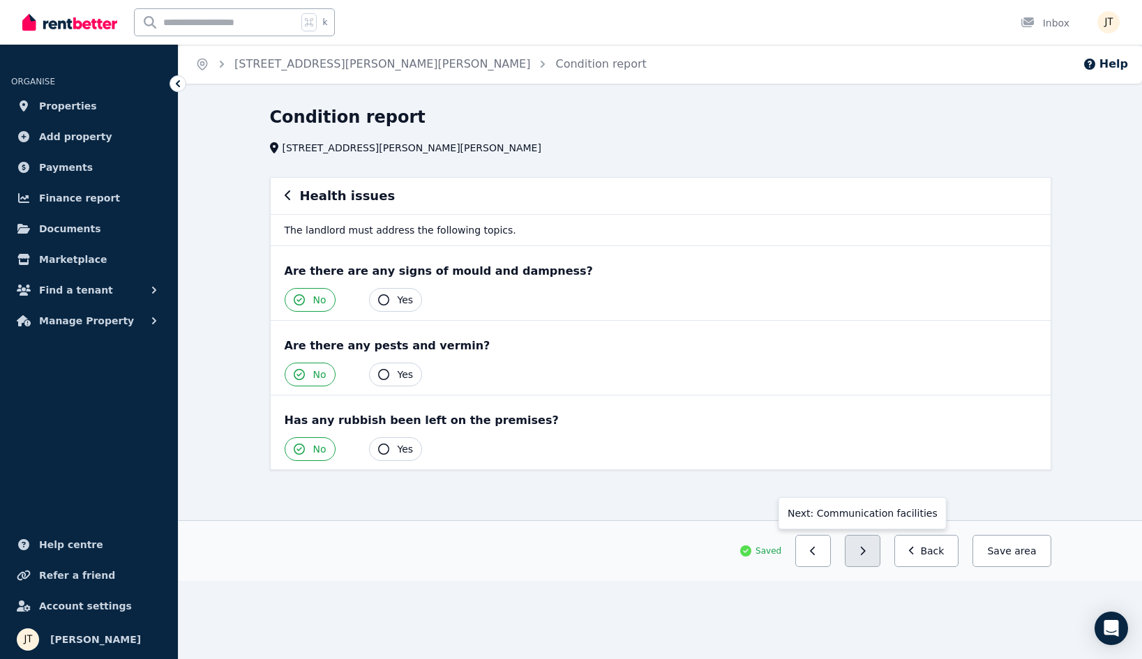
click at [862, 555] on button "button" at bounding box center [863, 551] width 36 height 32
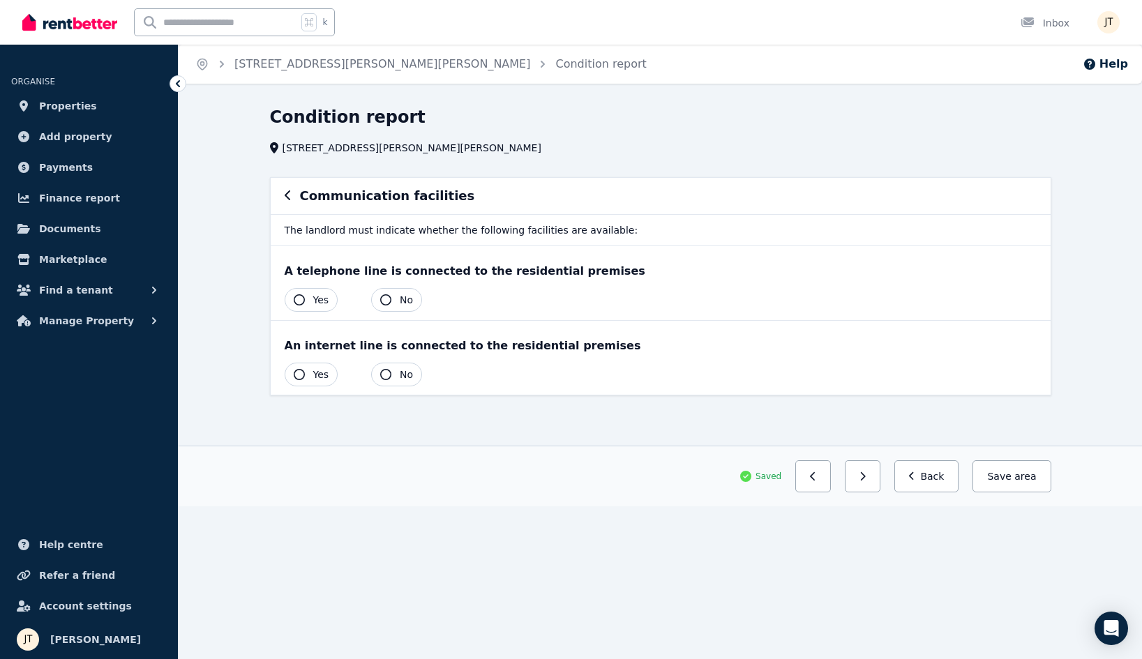
click at [405, 301] on span "No" at bounding box center [406, 300] width 13 height 14
click at [405, 380] on span "No" at bounding box center [406, 375] width 13 height 14
click at [1028, 473] on span "area" at bounding box center [1024, 477] width 24 height 14
click at [877, 479] on button "button" at bounding box center [863, 477] width 36 height 32
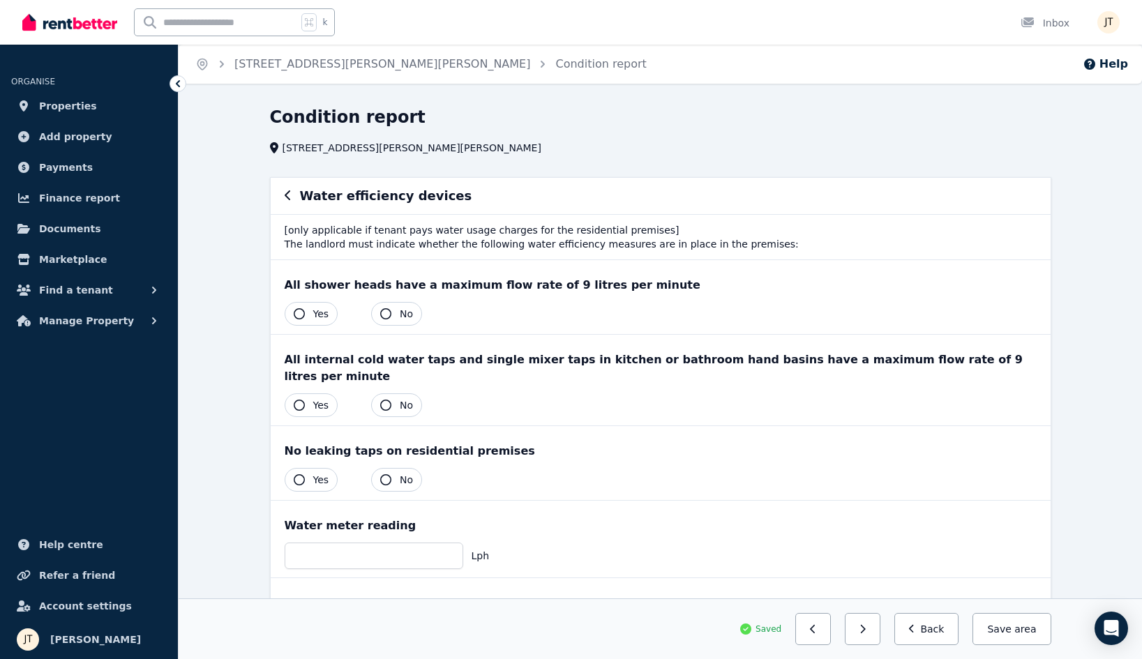
click at [343, 317] on div "Yes No" at bounding box center [354, 314] width 138 height 24
click at [320, 317] on span "Yes" at bounding box center [321, 314] width 16 height 14
click at [320, 394] on button "Yes" at bounding box center [312, 406] width 54 height 24
click at [313, 473] on span "Yes" at bounding box center [321, 480] width 16 height 14
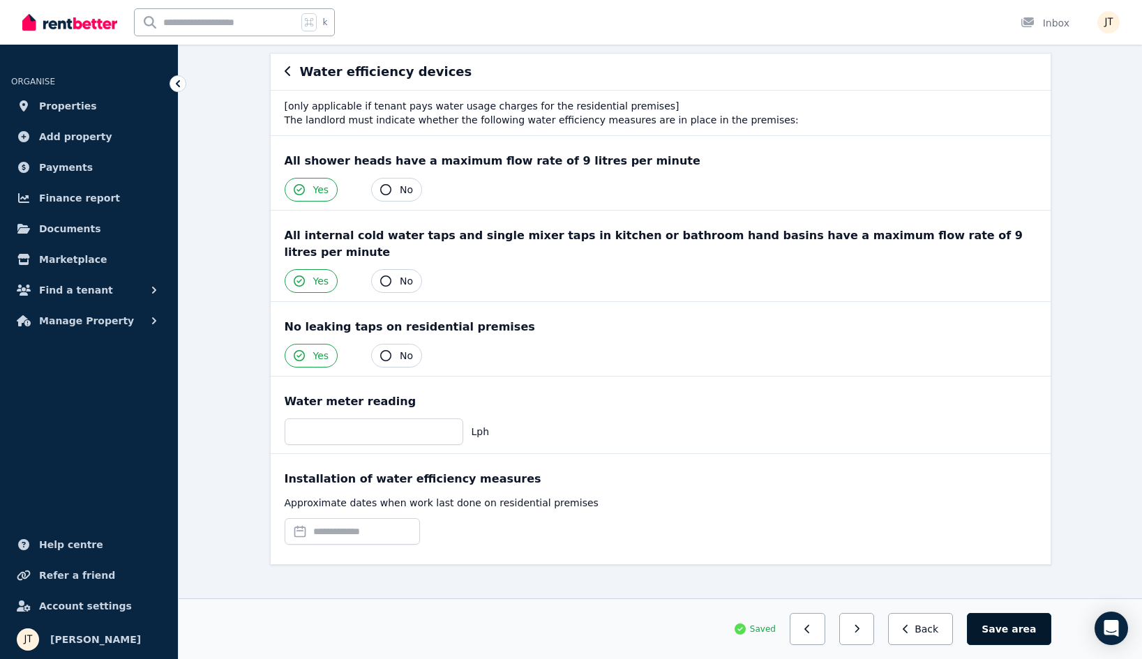
click at [1024, 631] on span "area" at bounding box center [1024, 629] width 24 height 14
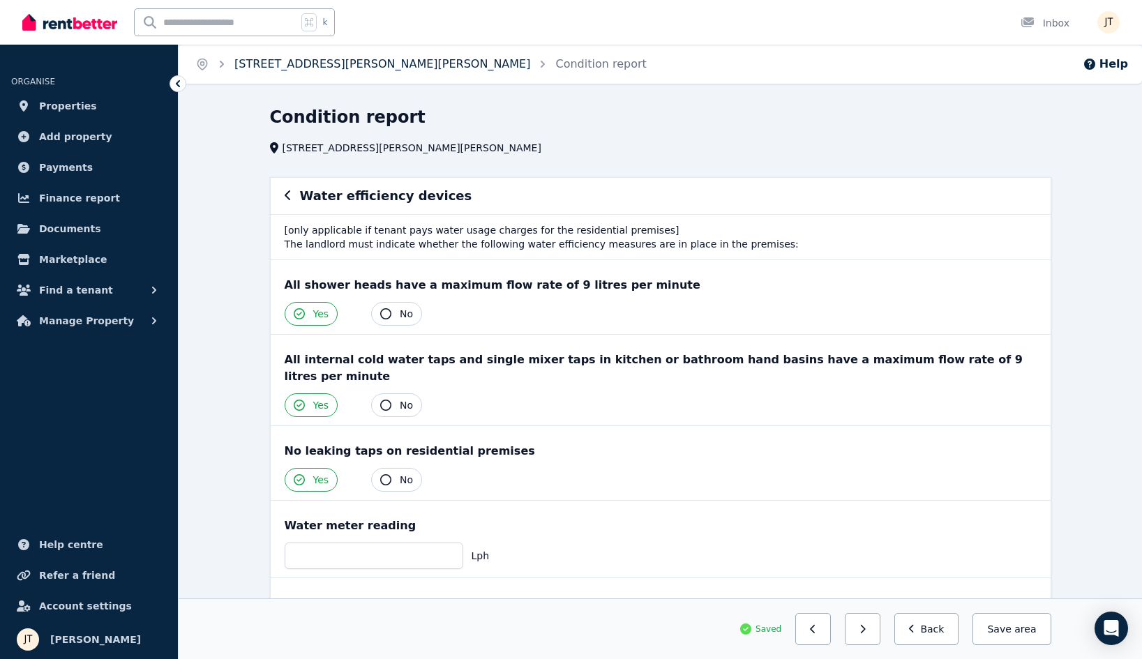
click at [307, 62] on link "[STREET_ADDRESS][PERSON_NAME][PERSON_NAME]" at bounding box center [382, 63] width 296 height 13
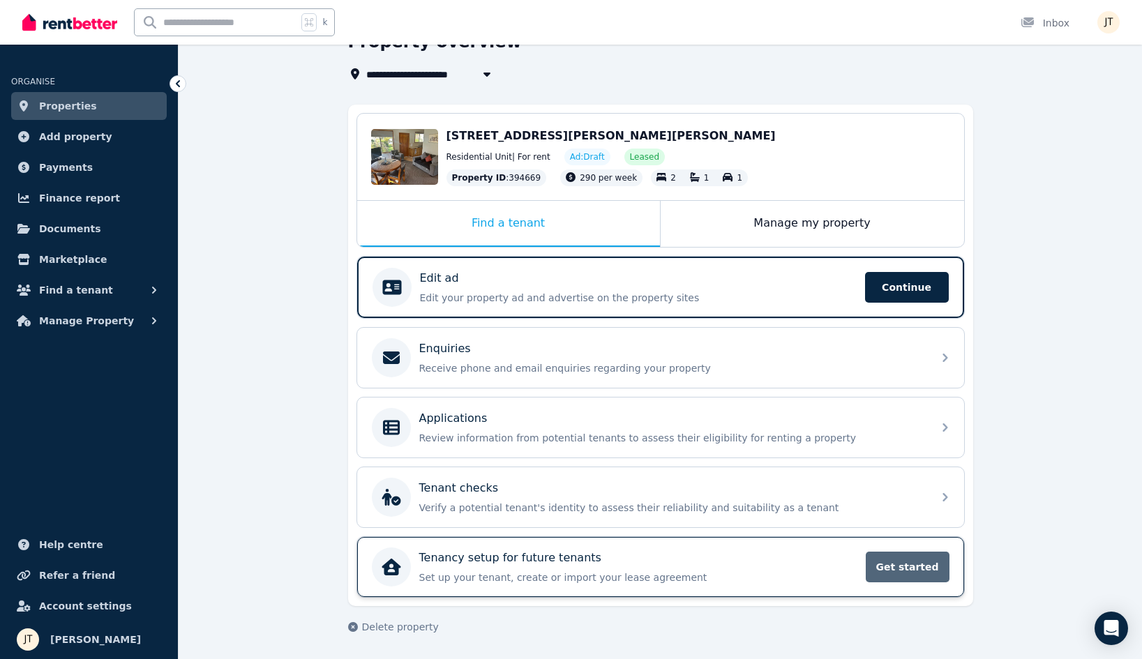
scroll to position [75, 0]
click at [919, 562] on span "Get started" at bounding box center [908, 567] width 84 height 31
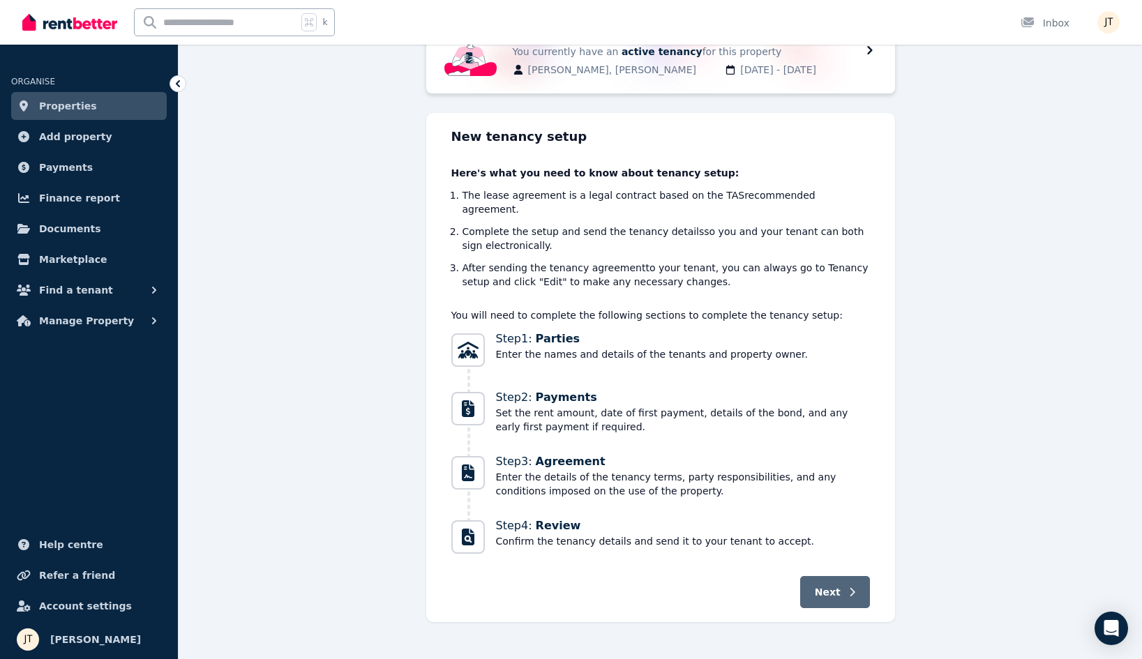
scroll to position [72, 0]
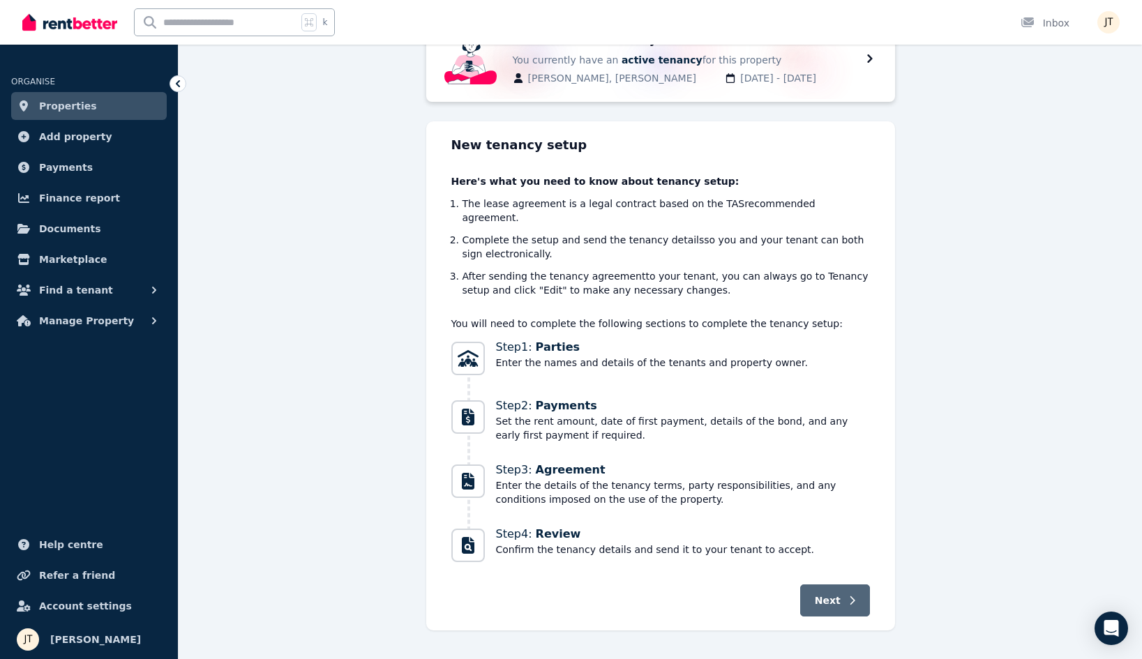
click at [844, 585] on button "Next" at bounding box center [835, 601] width 70 height 32
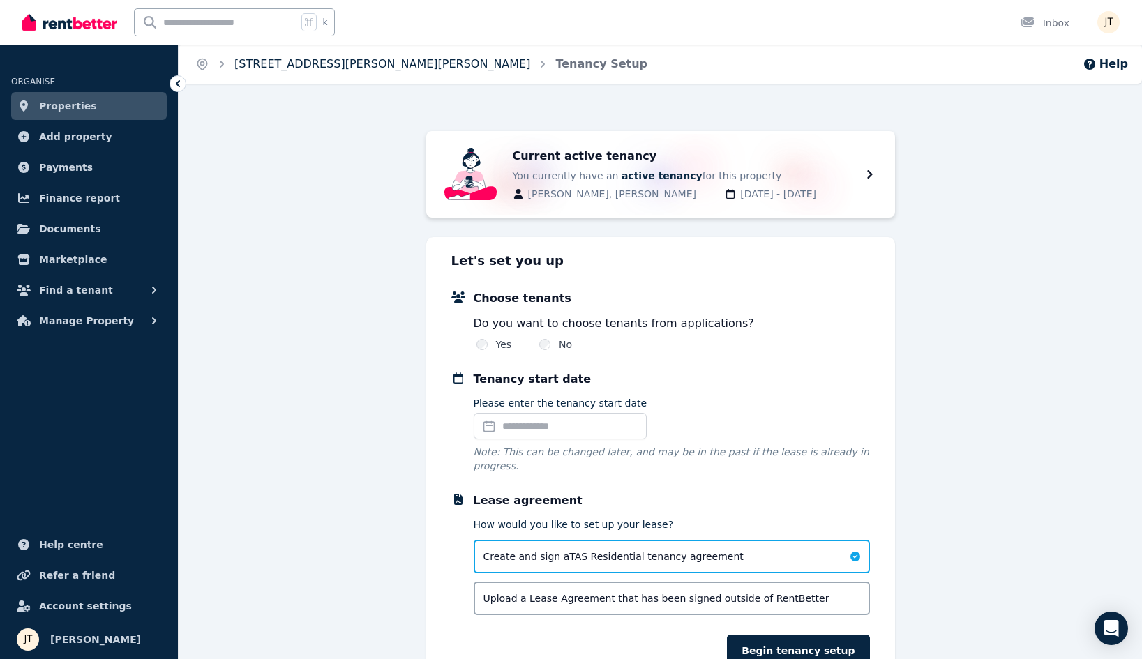
scroll to position [0, 0]
click at [324, 64] on link "[STREET_ADDRESS][PERSON_NAME][PERSON_NAME]" at bounding box center [382, 63] width 296 height 13
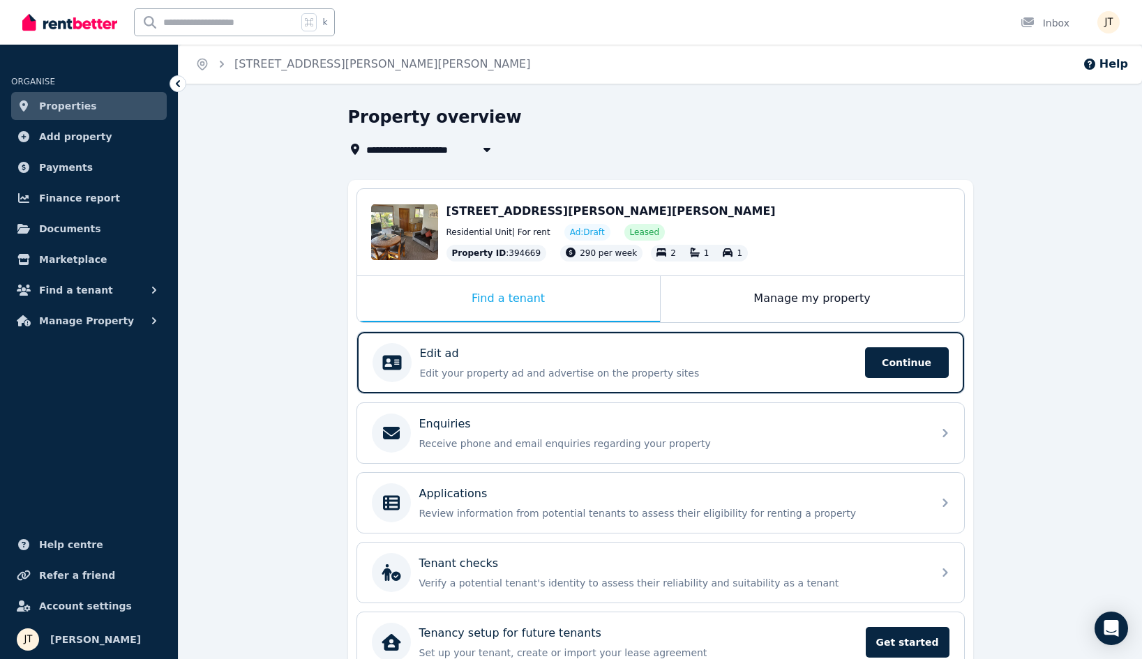
click at [75, 99] on span "Properties" at bounding box center [68, 106] width 58 height 17
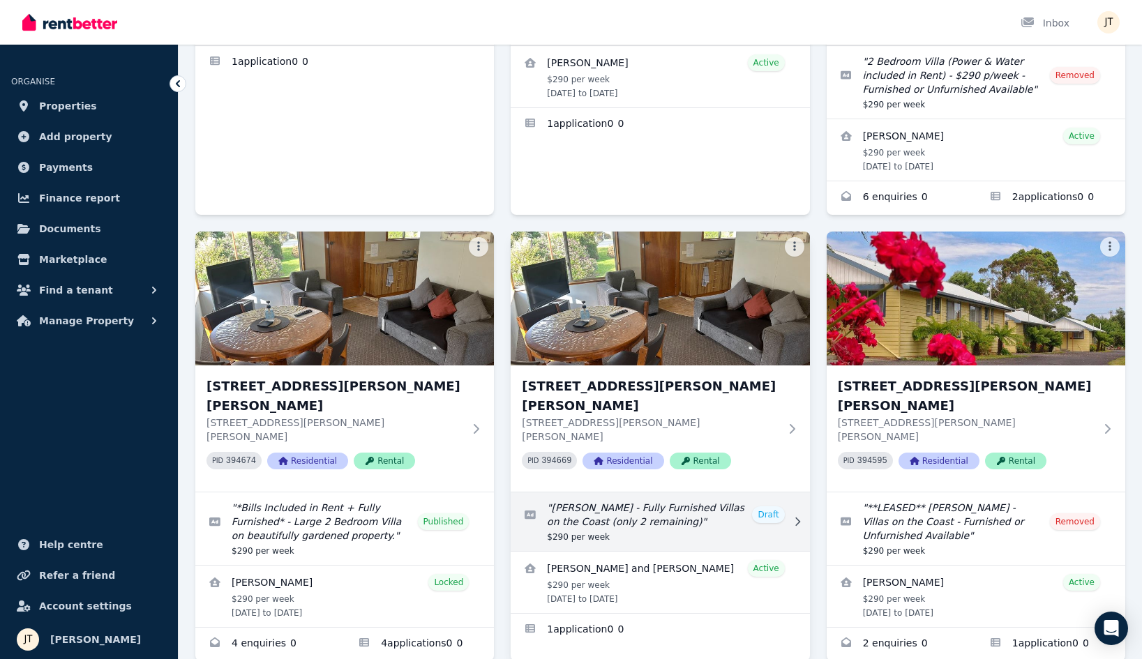
scroll to position [365, 0]
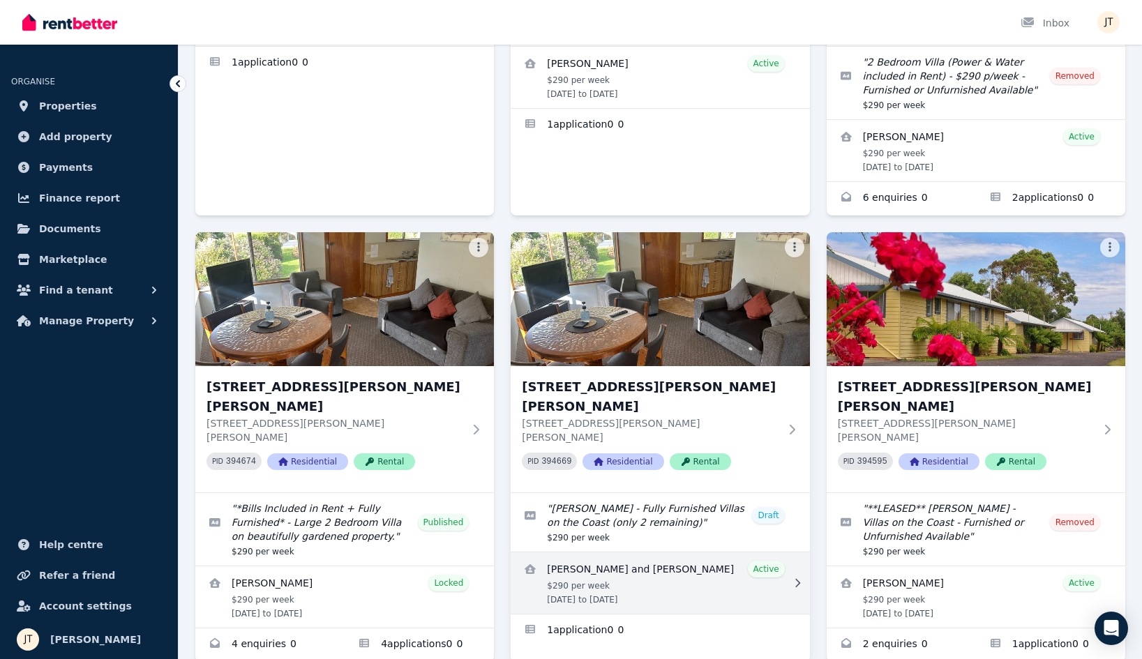
click at [674, 553] on link "View details for Bernice and Aaron Martin" at bounding box center [660, 583] width 299 height 61
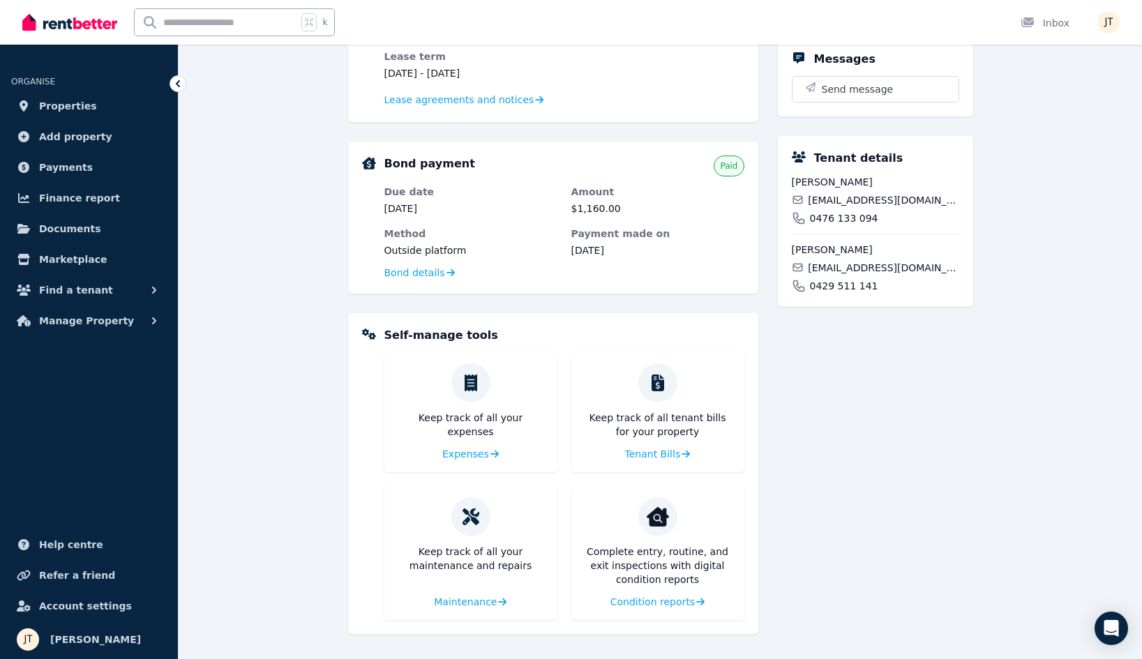
scroll to position [347, 0]
click at [681, 605] on span "Condition reports" at bounding box center [651, 602] width 84 height 14
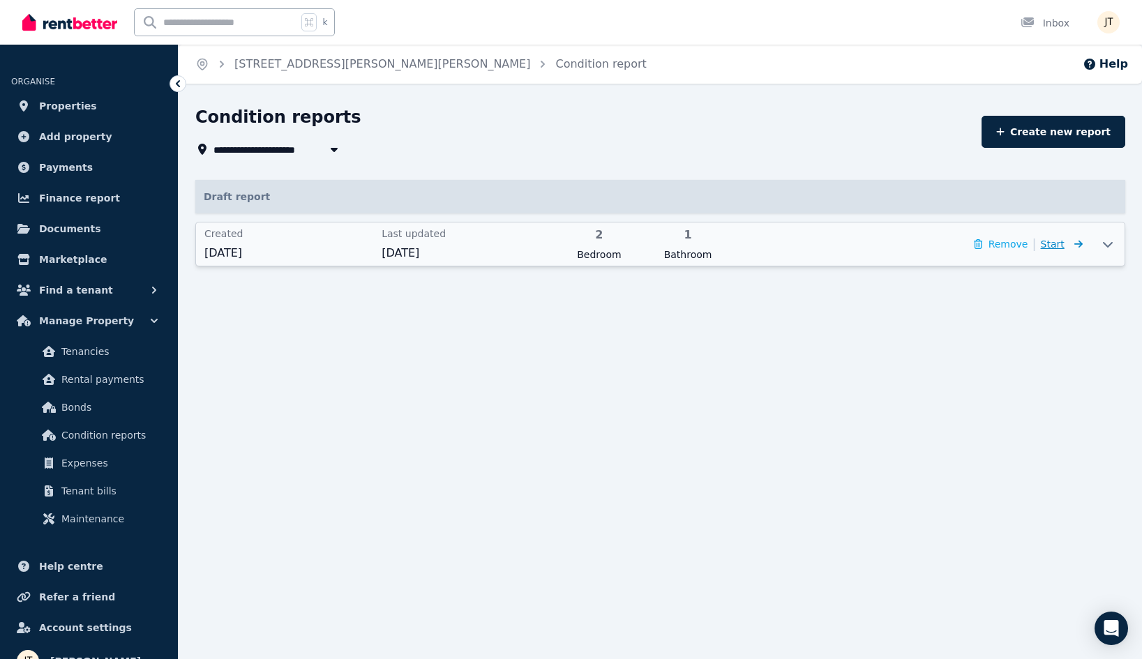
click at [1063, 245] on span "Start" at bounding box center [1053, 244] width 24 height 11
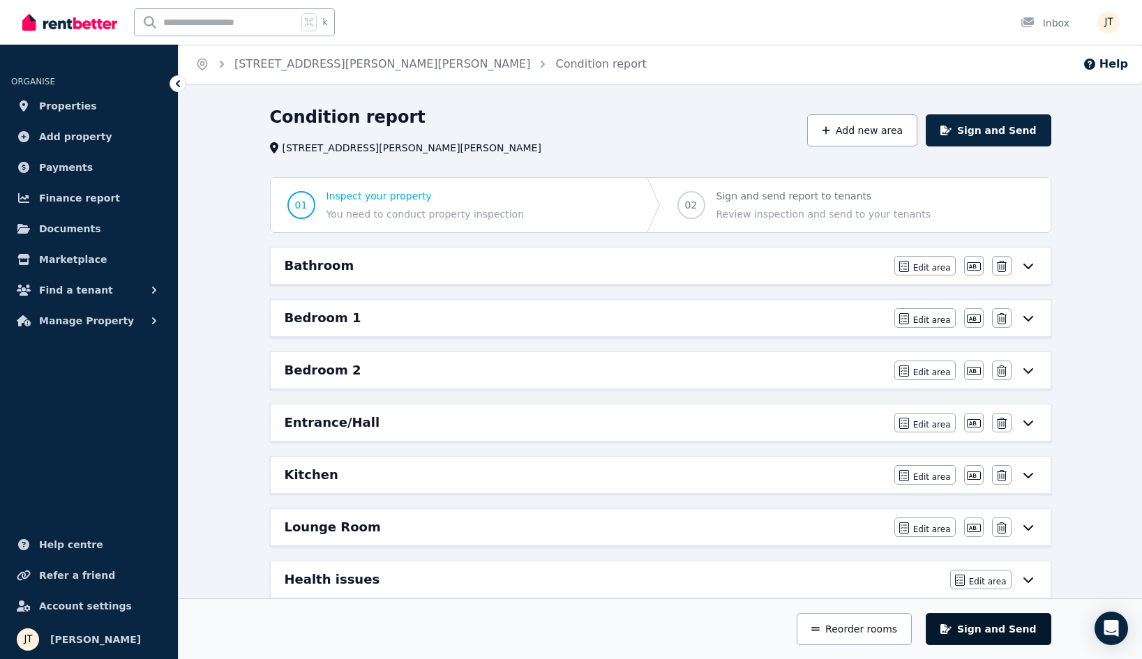
click at [997, 631] on button "Sign and Send" at bounding box center [988, 629] width 125 height 32
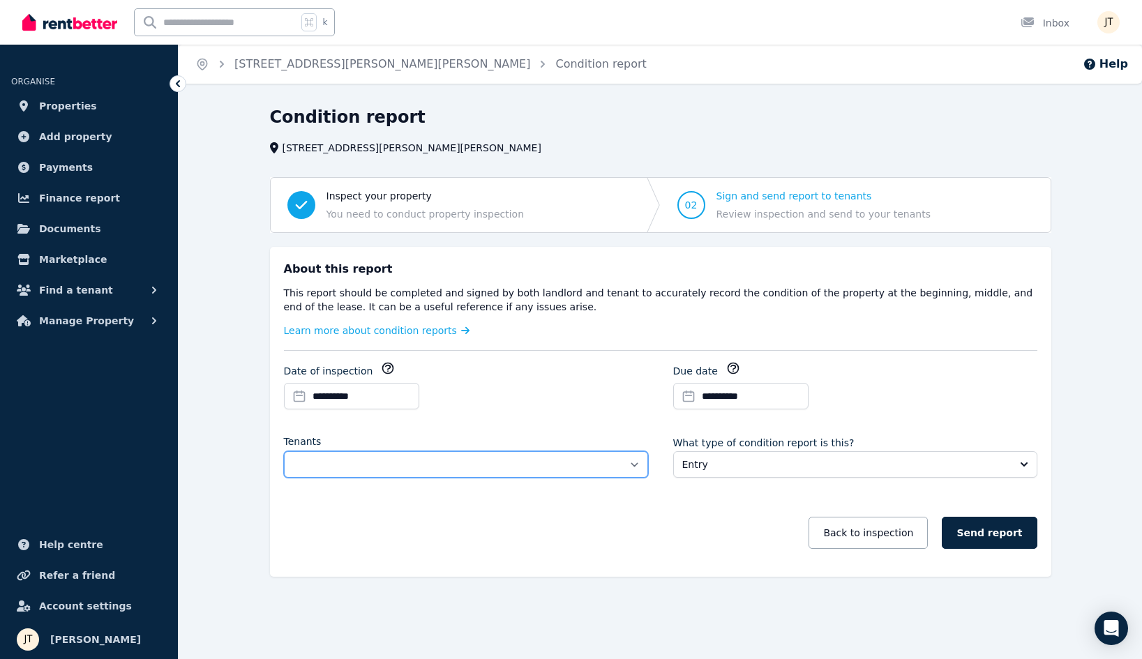
select select "**********"
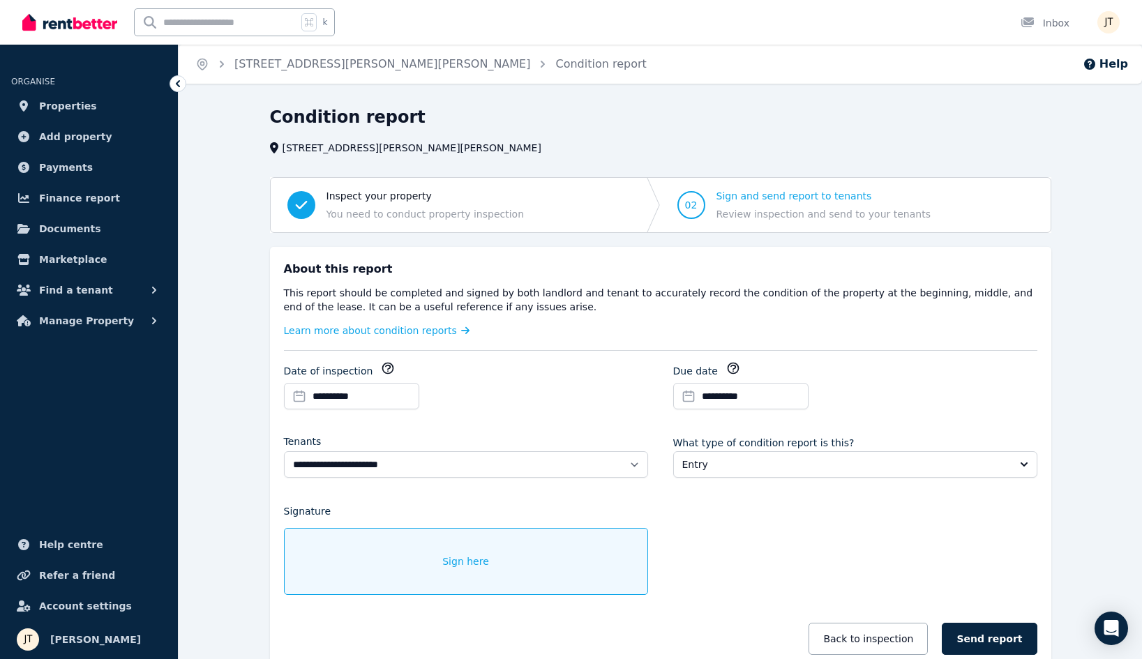
click at [489, 581] on div "Sign here" at bounding box center [466, 561] width 364 height 67
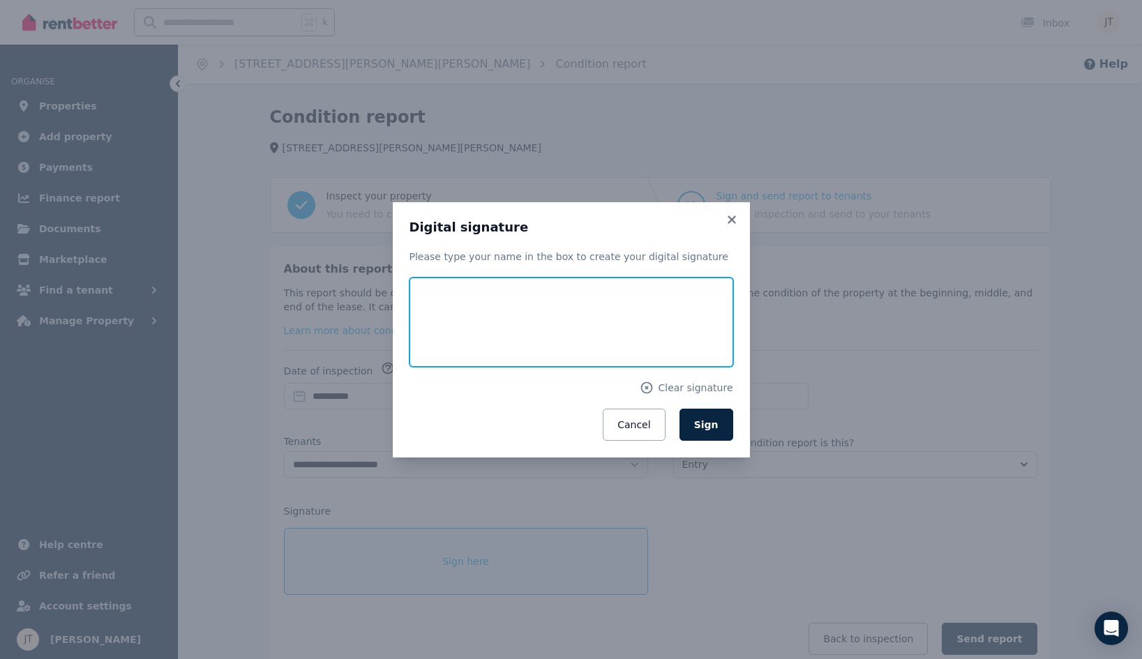
click at [470, 327] on input "text" at bounding box center [572, 322] width 324 height 89
type input "**********"
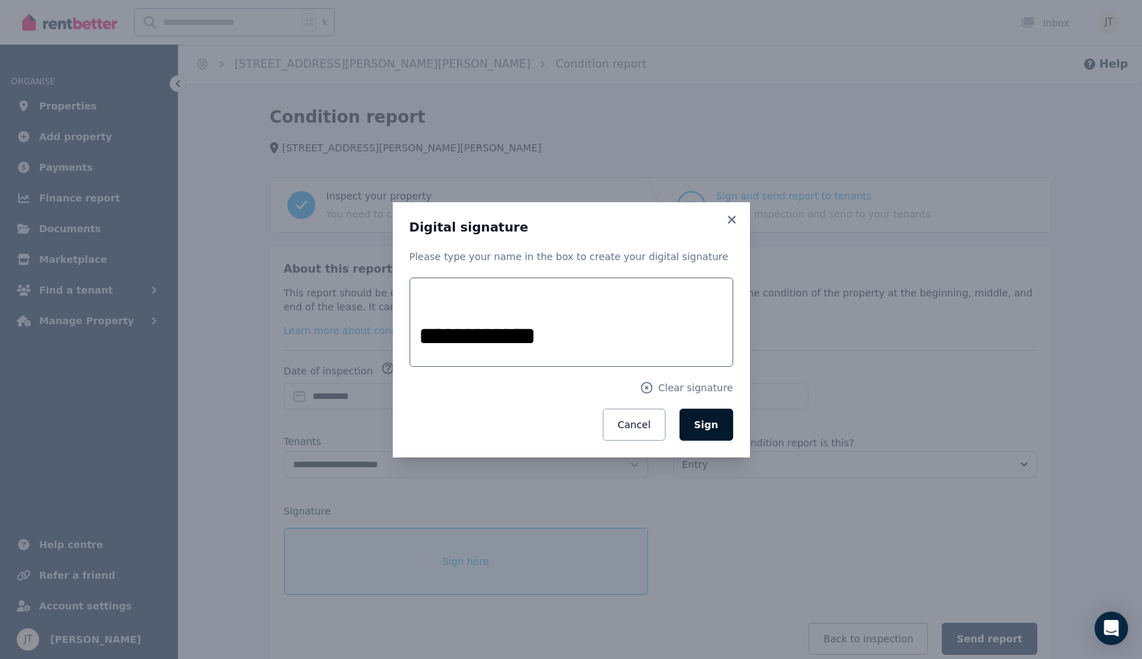
click at [703, 425] on span "Sign" at bounding box center [706, 424] width 24 height 11
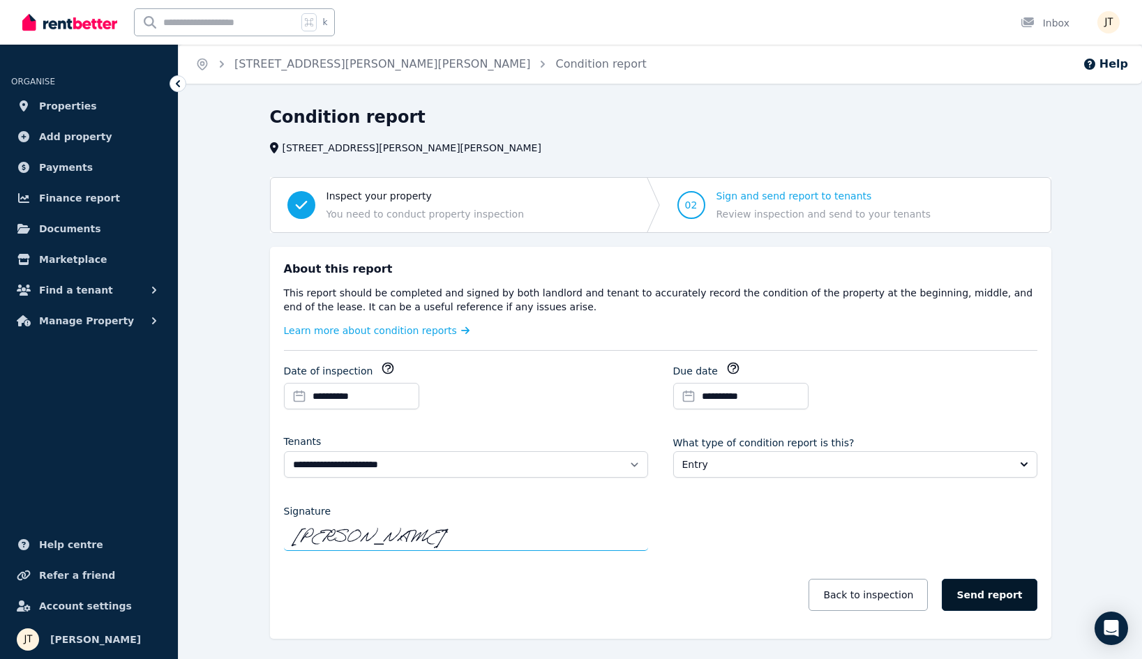
click at [996, 592] on button "Send report" at bounding box center [989, 595] width 95 height 32
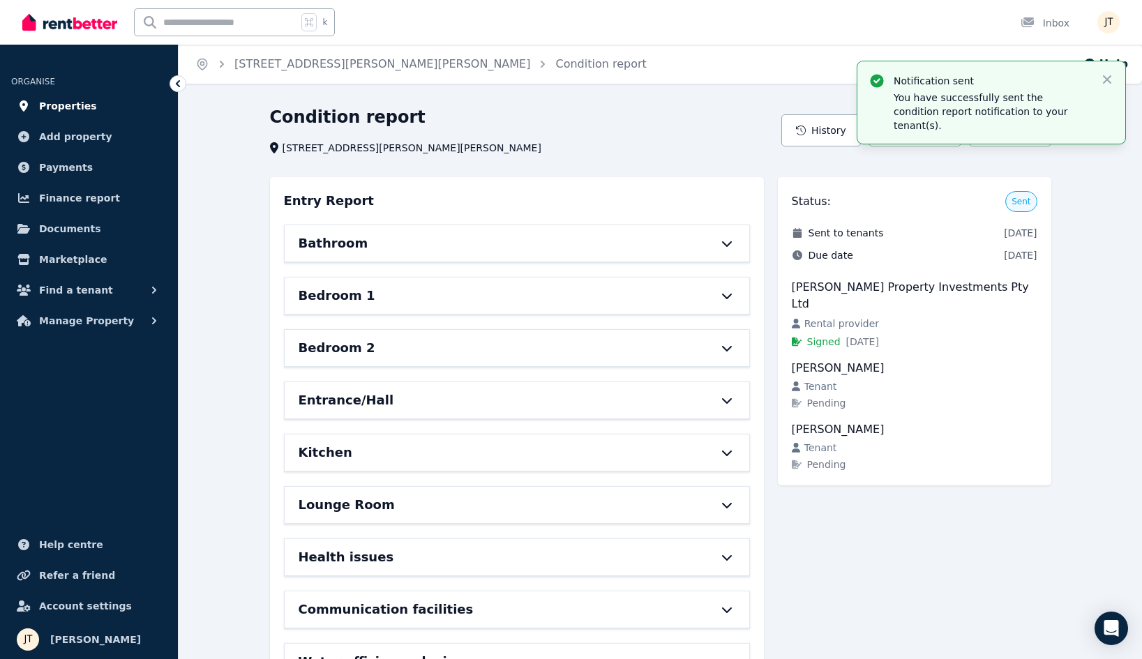
click at [87, 100] on span "Properties" at bounding box center [68, 106] width 58 height 17
